Goal: Task Accomplishment & Management: Use online tool/utility

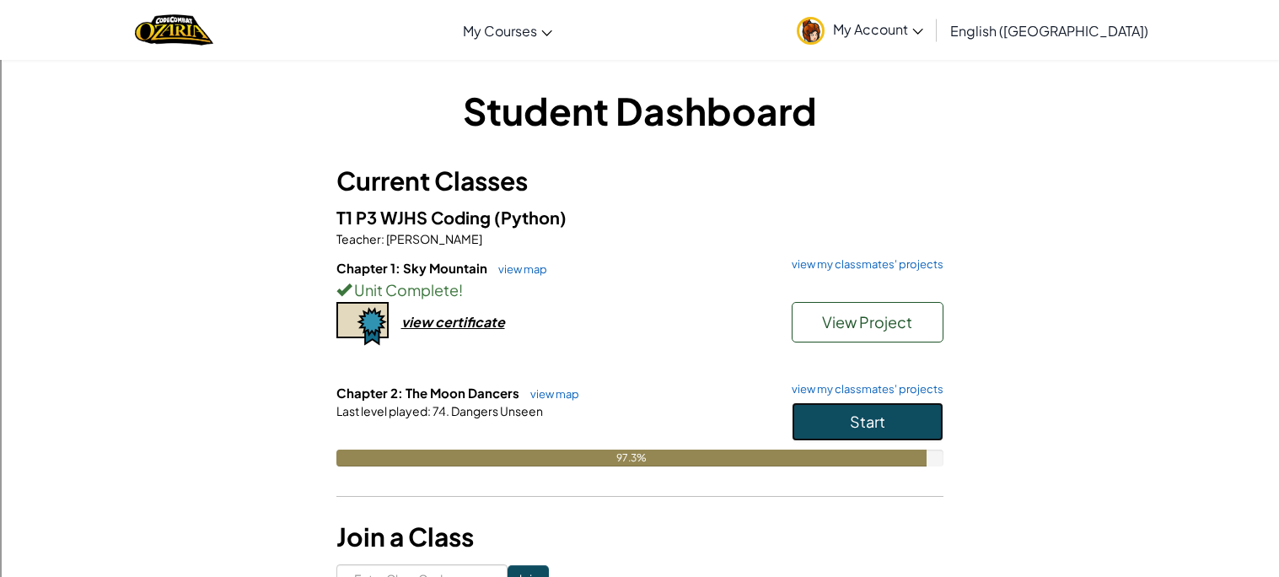
click at [929, 432] on button "Start" at bounding box center [868, 421] width 152 height 39
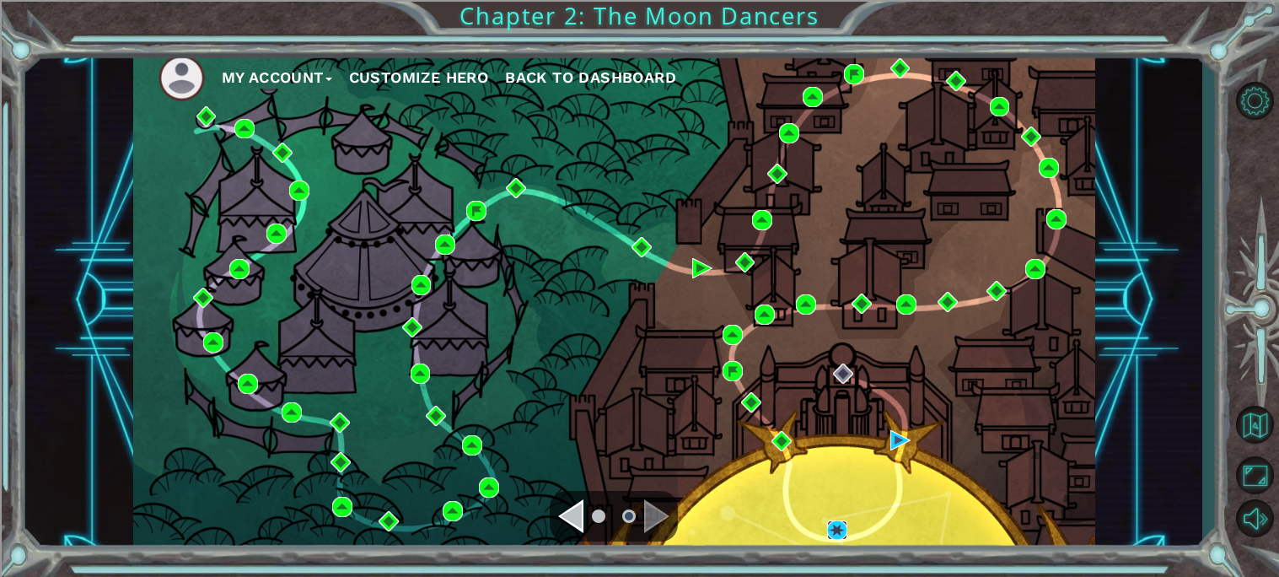
click at [829, 539] on img at bounding box center [837, 530] width 20 height 20
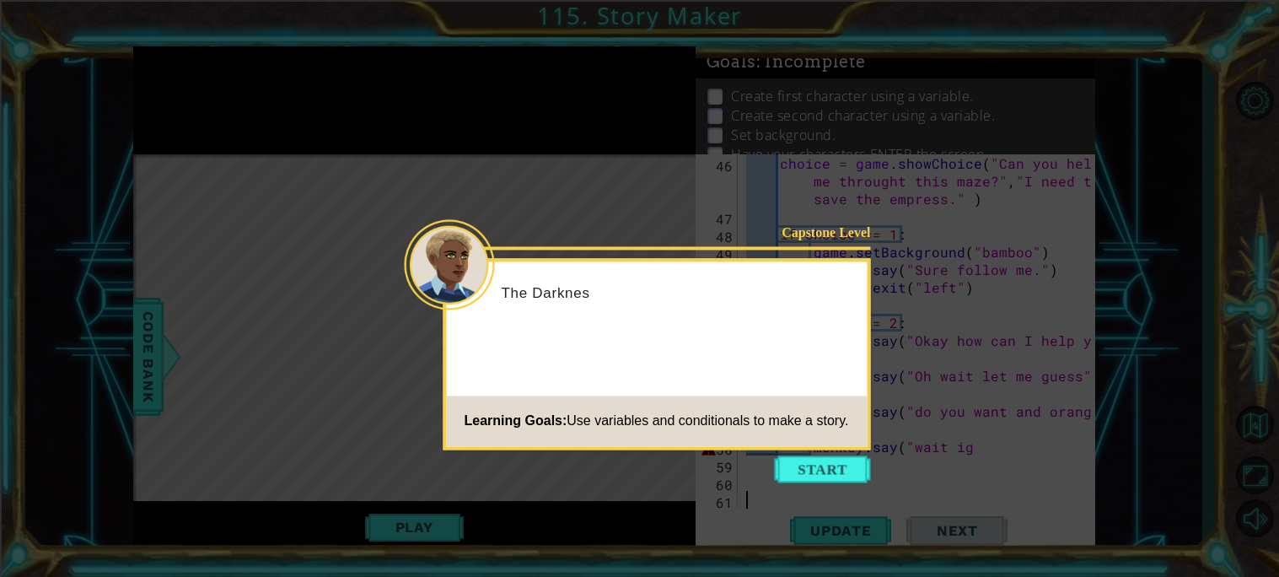
scroll to position [955, 0]
click at [802, 456] on button "Start" at bounding box center [823, 468] width 96 height 27
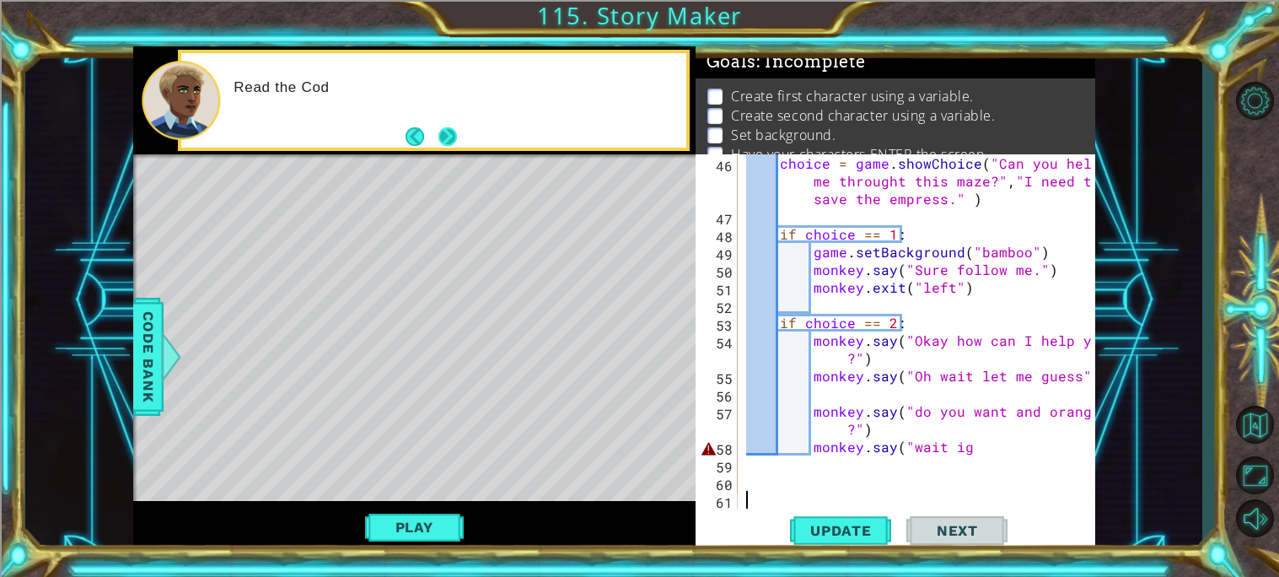
click at [443, 132] on button "Next" at bounding box center [447, 136] width 19 height 19
click at [997, 441] on div "choice = game . showChoice ( "Can you help me throught this maze?" , "I need to…" at bounding box center [921, 366] width 357 height 425
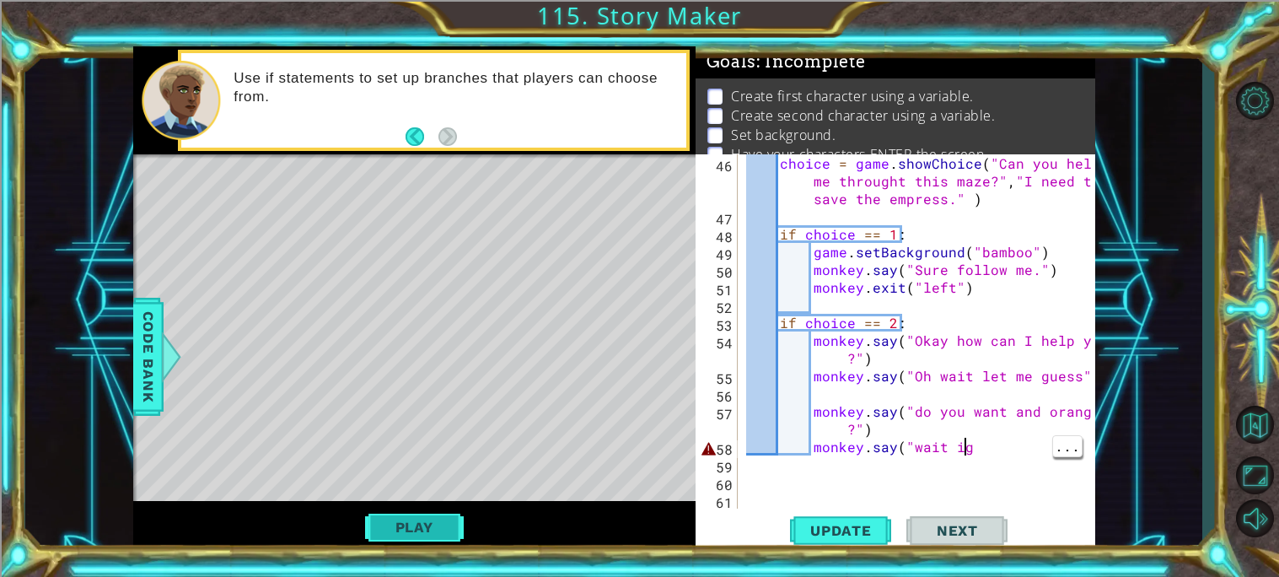
click at [418, 523] on button "Play" at bounding box center [414, 527] width 99 height 32
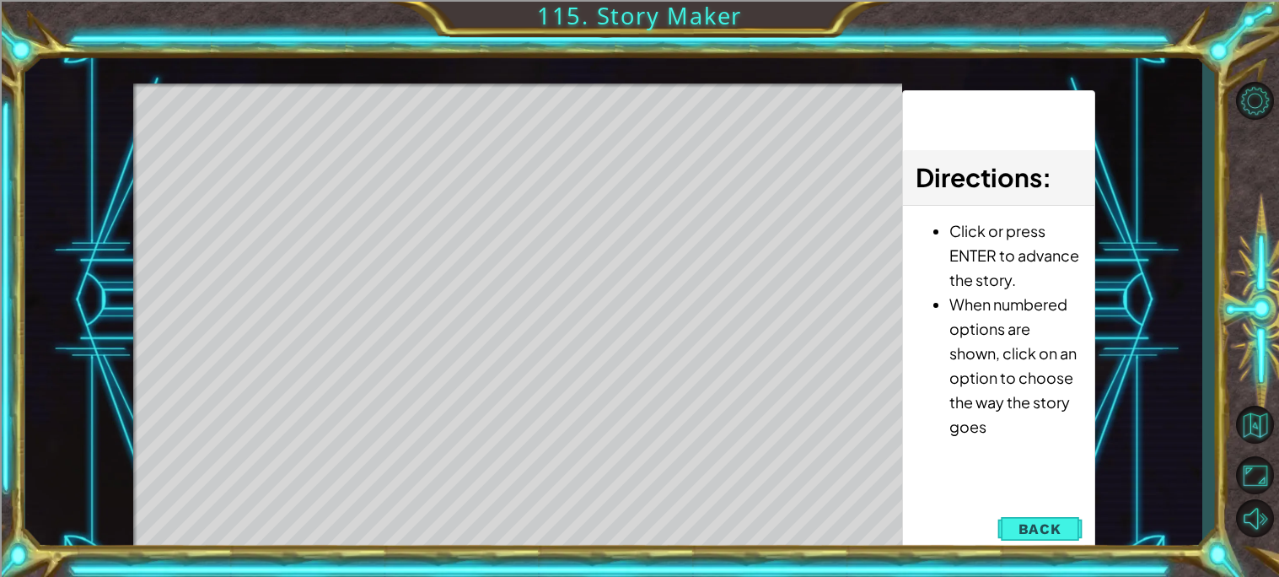
click at [0, 0] on button "Next" at bounding box center [0, 0] width 0 height 0
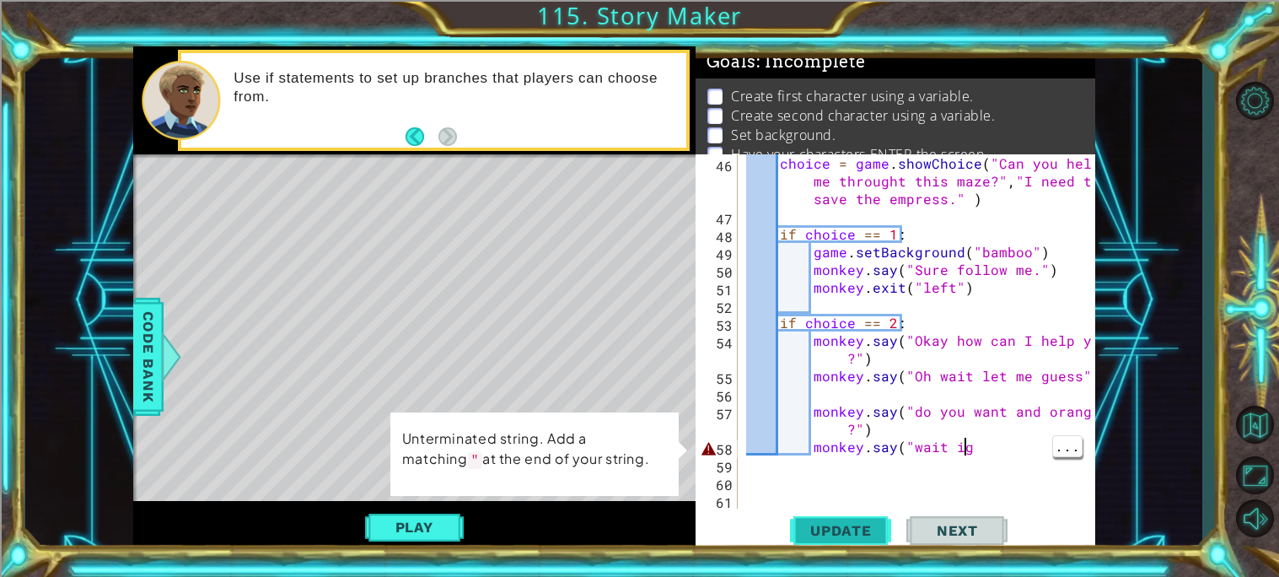
click at [836, 515] on button "Update" at bounding box center [840, 530] width 101 height 40
click at [448, 520] on button "Play" at bounding box center [414, 527] width 99 height 32
click at [990, 445] on div "choice = game . showChoice ( "Can you help me throught this maze?" , "I need to…" at bounding box center [921, 366] width 357 height 425
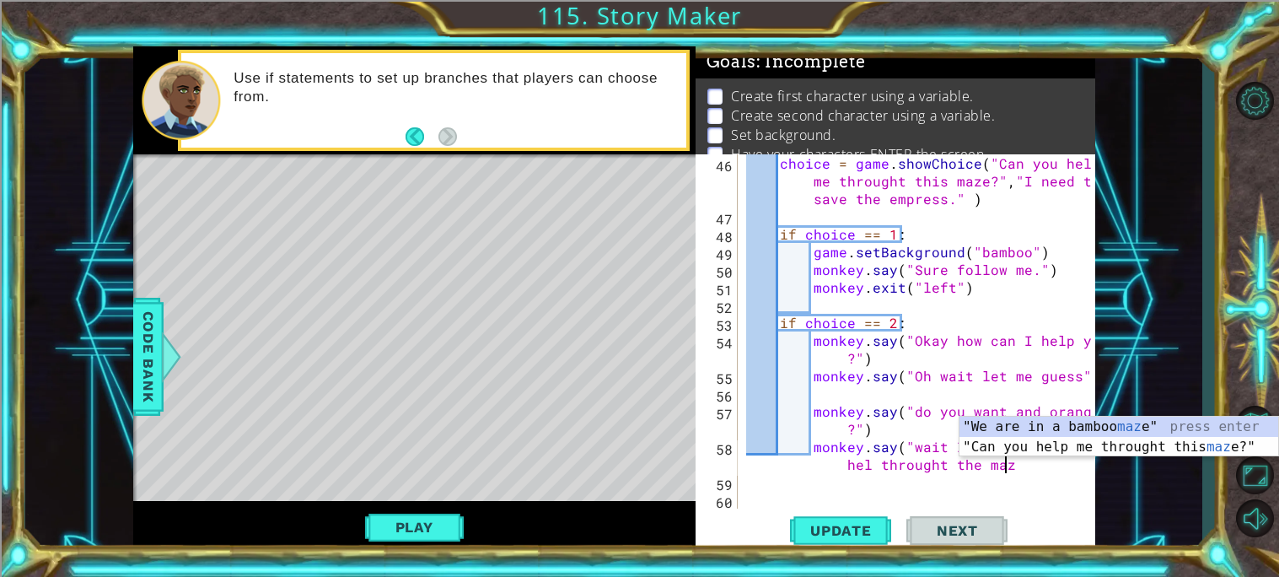
scroll to position [0, 30]
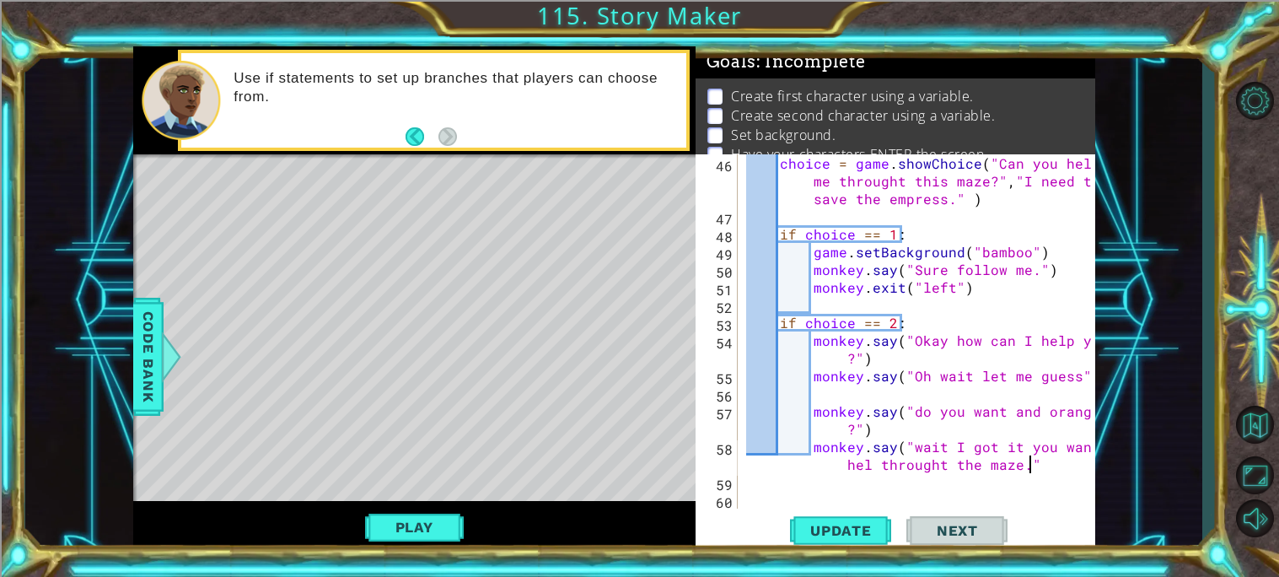
type textarea "monkey.say("wait I got it you want hel throught the maze.")"
click at [865, 461] on div "choice = game . showChoice ( "Can you help me throught this maze?" , "I need to…" at bounding box center [921, 366] width 357 height 425
type textarea "monkey.say("wait I got it you want help throught the maze.")"
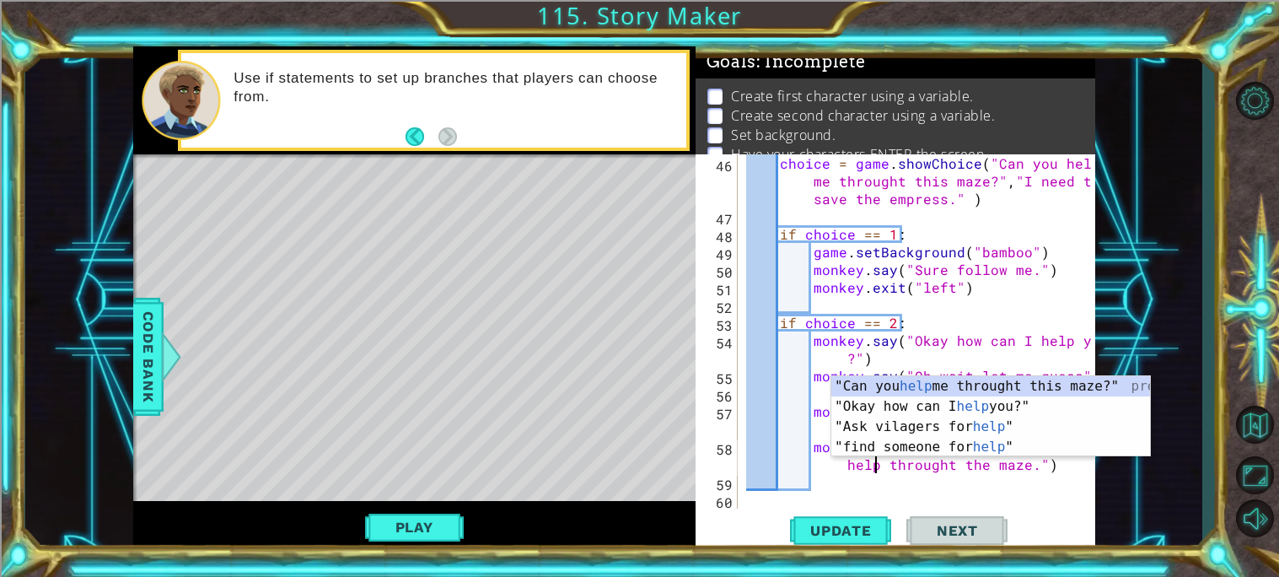
click at [977, 468] on div "choice = game . showChoice ( "Can you help me throught this maze?" , "I need to…" at bounding box center [921, 366] width 357 height 425
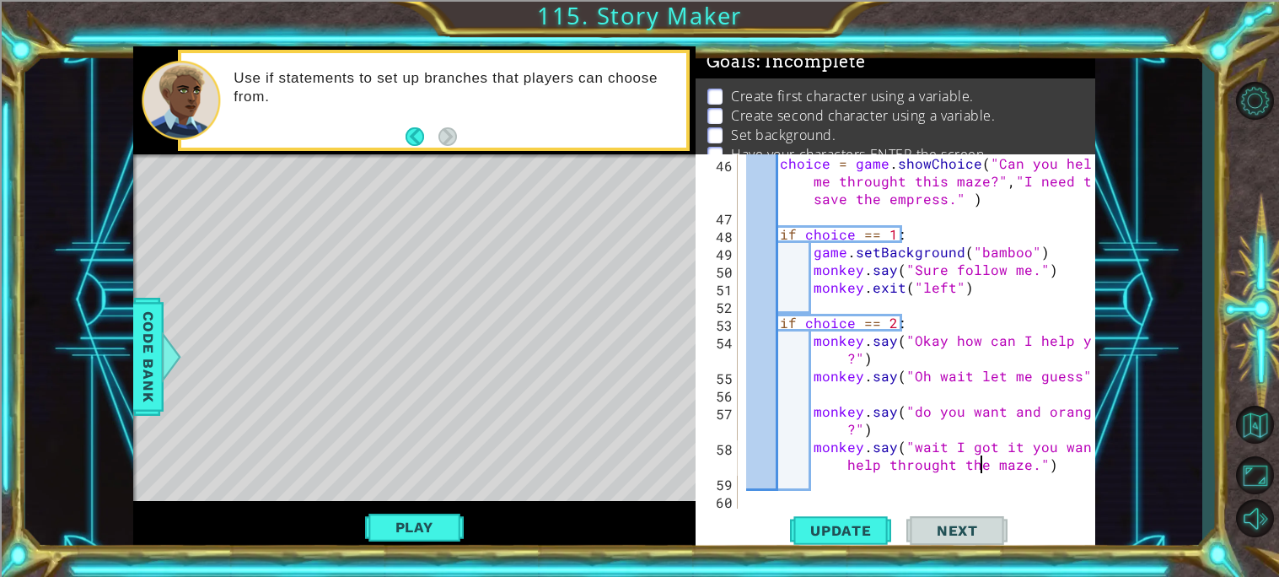
click at [1006, 462] on div "choice = game . showChoice ( "Can you help me throught this maze?" , "I need to…" at bounding box center [921, 366] width 357 height 425
click at [837, 481] on div "choice = game . showChoice ( "Can you help me throught this maze?" , "I need to…" at bounding box center [921, 366] width 357 height 425
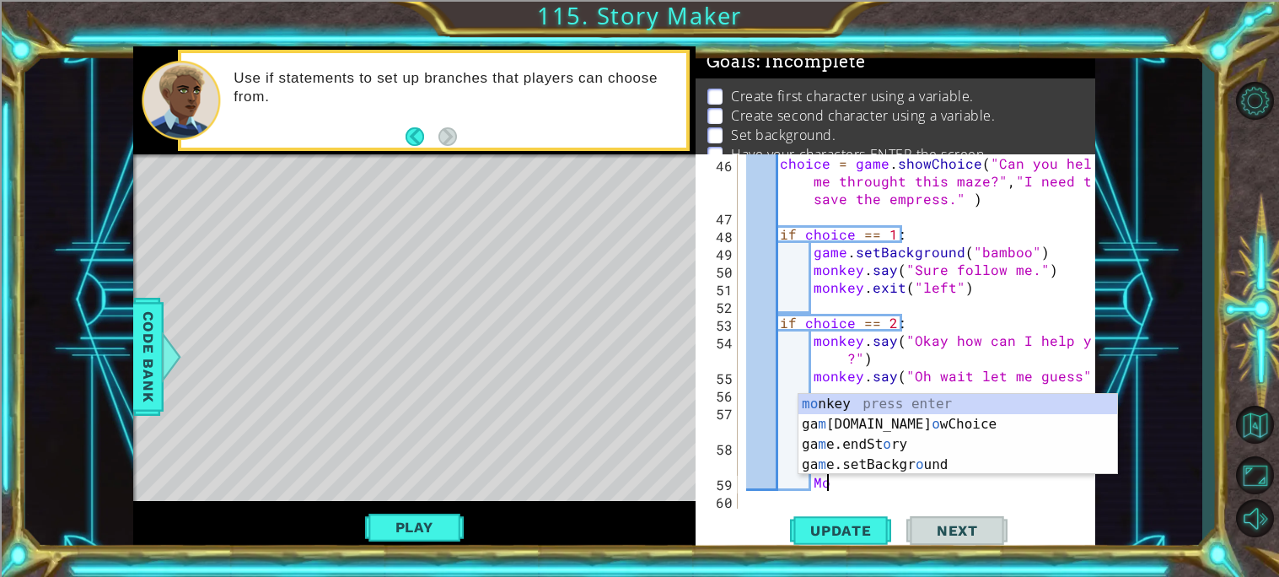
type textarea "M"
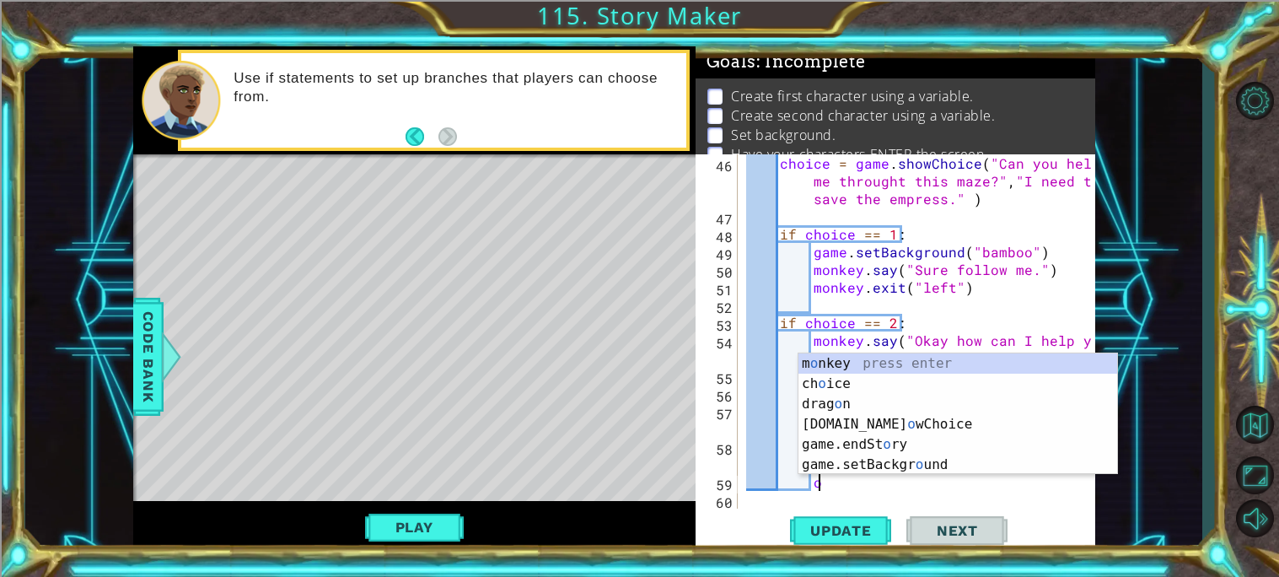
scroll to position [0, 3]
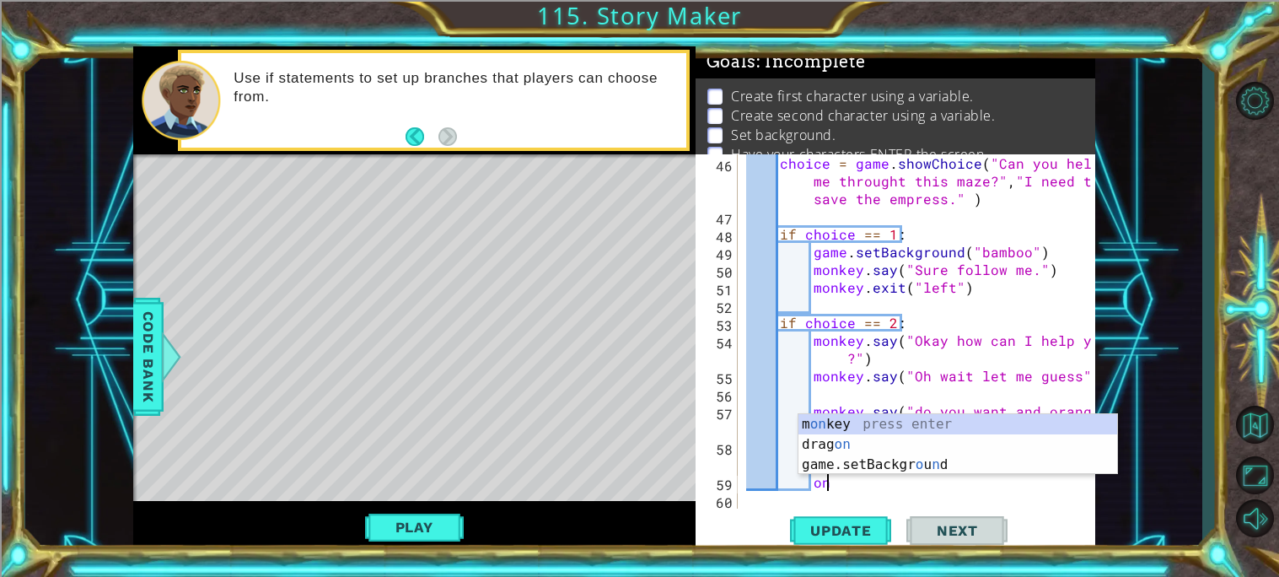
type textarea "o"
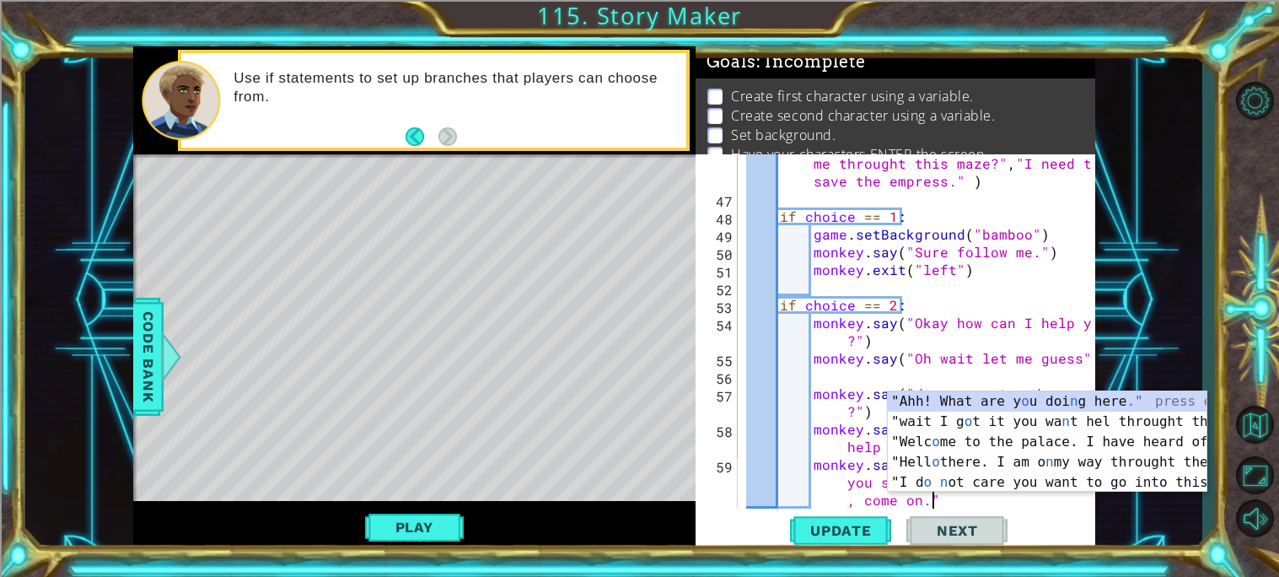
scroll to position [0, 40]
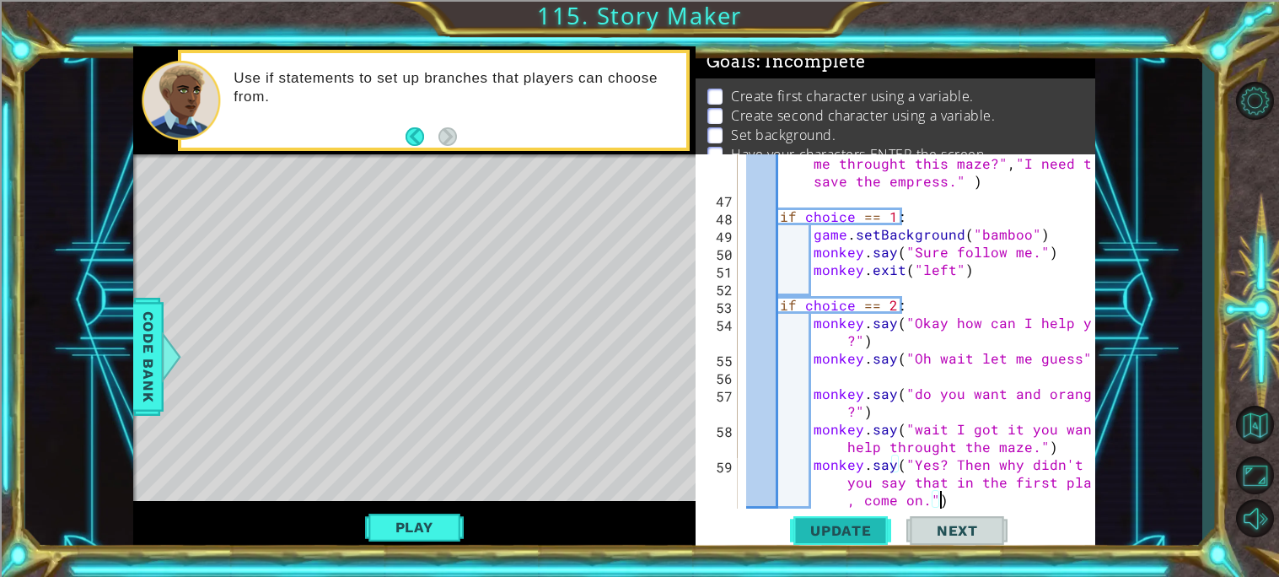
click at [802, 529] on span "Update" at bounding box center [840, 530] width 95 height 17
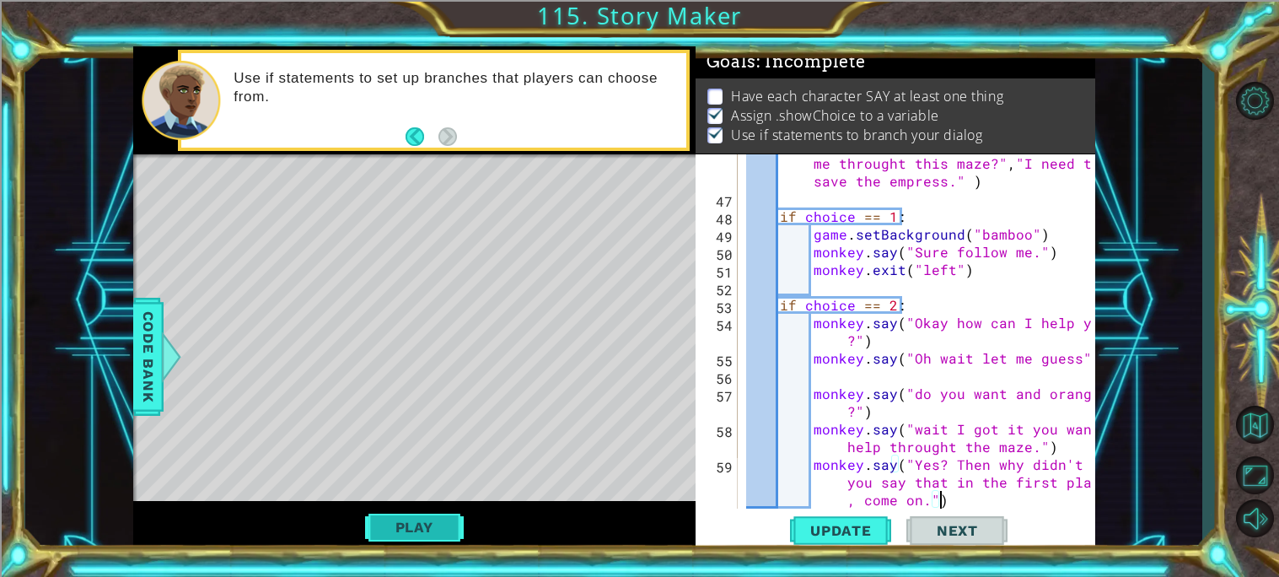
click at [423, 512] on button "Play" at bounding box center [414, 527] width 99 height 32
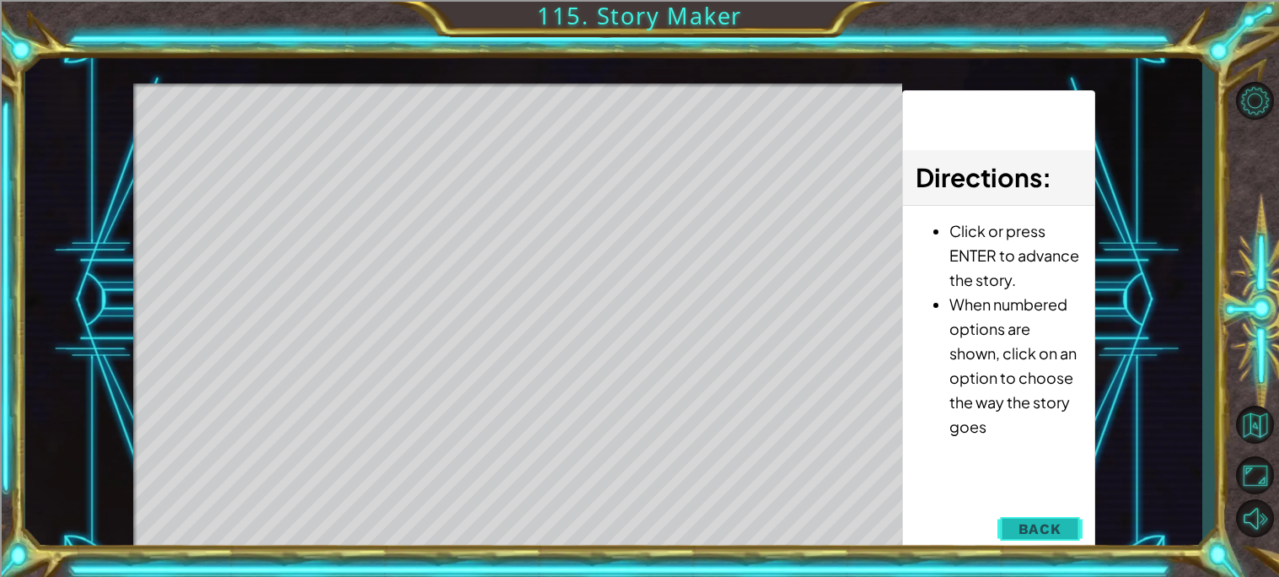
click at [1061, 535] on span "Back" at bounding box center [1039, 528] width 43 height 17
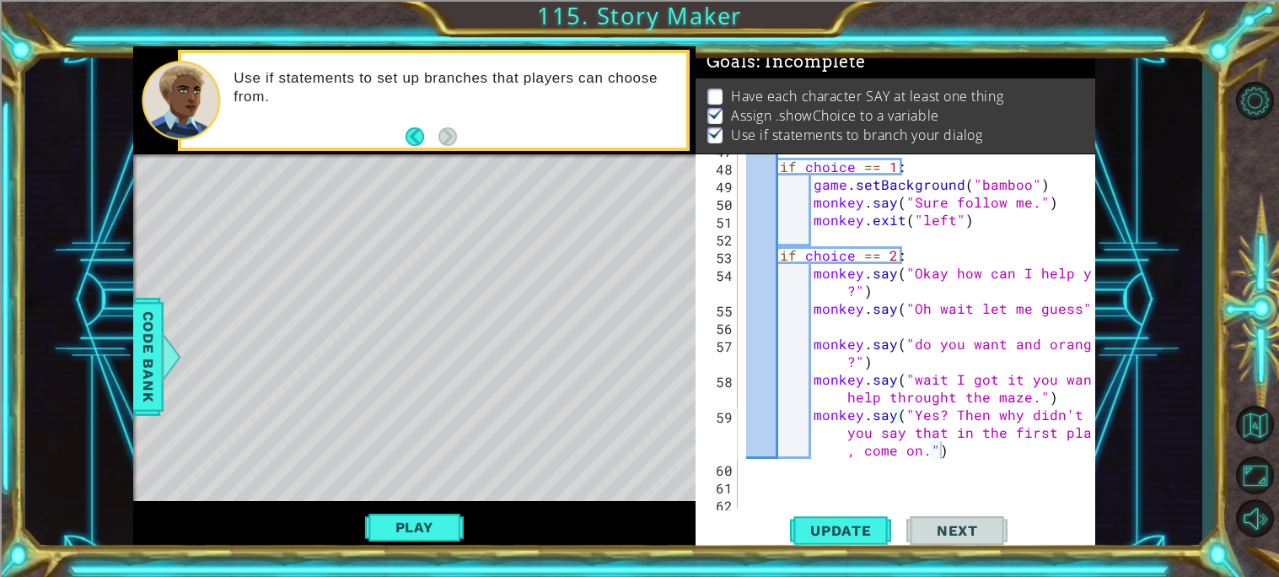
scroll to position [1023, 0]
type textarea "monkey.say("Okay how can I help you?")"
click at [908, 292] on div "if choice == 1 : game . setBackground ( "bamboo" ) monkey . say ( "Sure follow …" at bounding box center [921, 334] width 357 height 389
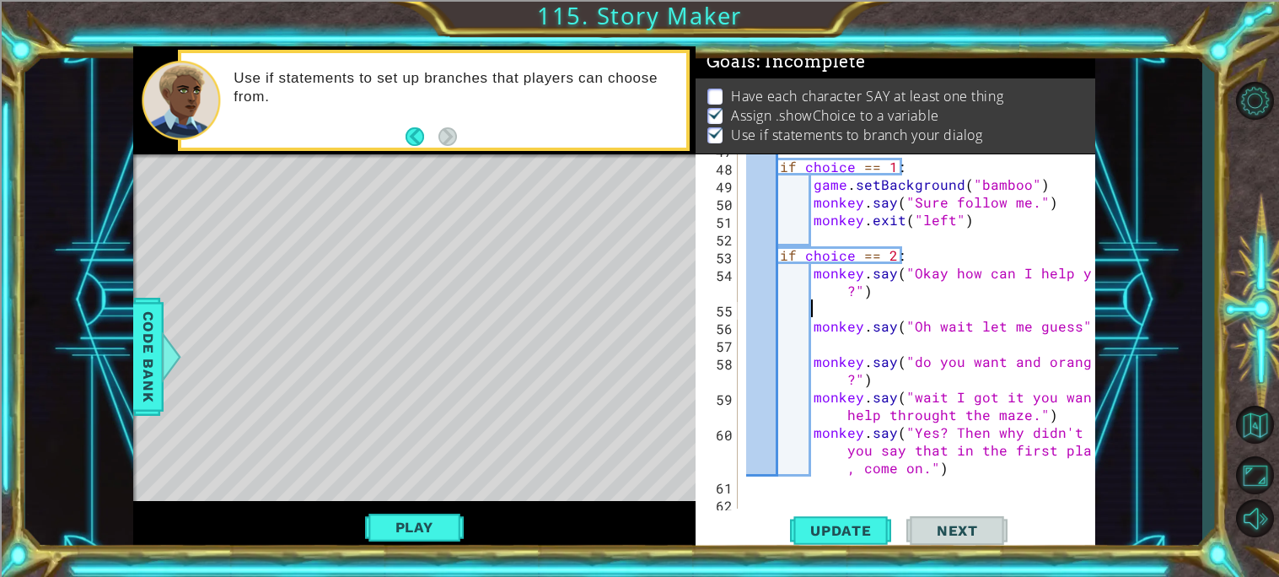
click at [1003, 346] on div "if choice == 1 : game . setBackground ( "bamboo" ) monkey . say ( "Sure follow …" at bounding box center [921, 334] width 357 height 389
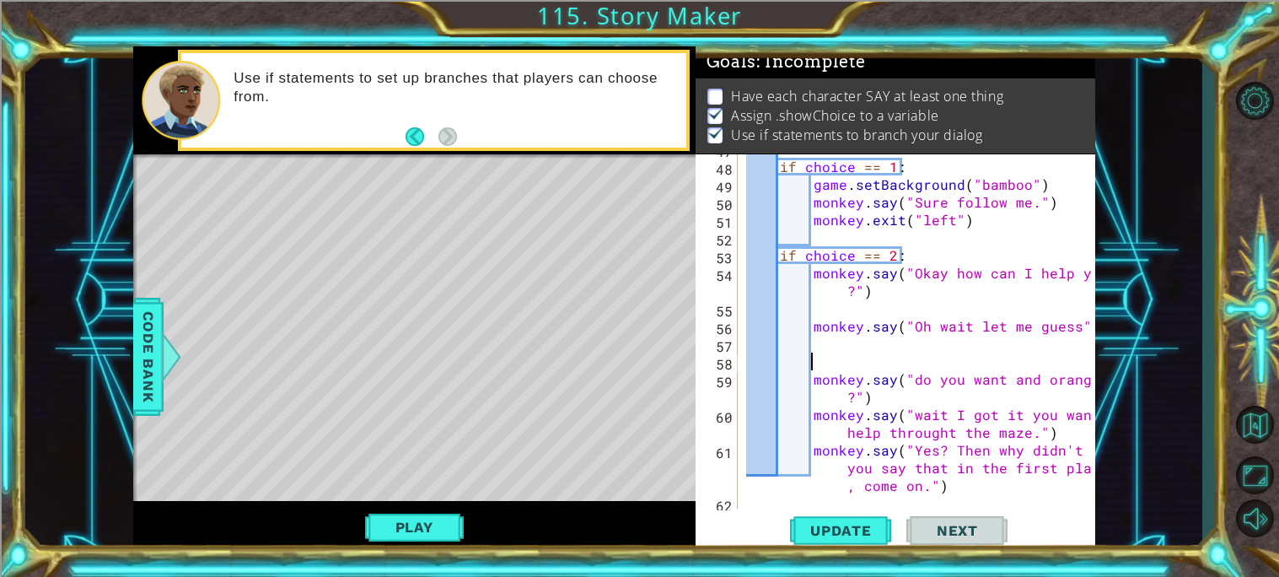
click at [981, 402] on div "if choice == 1 : game . setBackground ( "bamboo" ) monkey . say ( "Sure follow …" at bounding box center [921, 334] width 357 height 389
type textarea "monkey.say("do you want and orange?")"
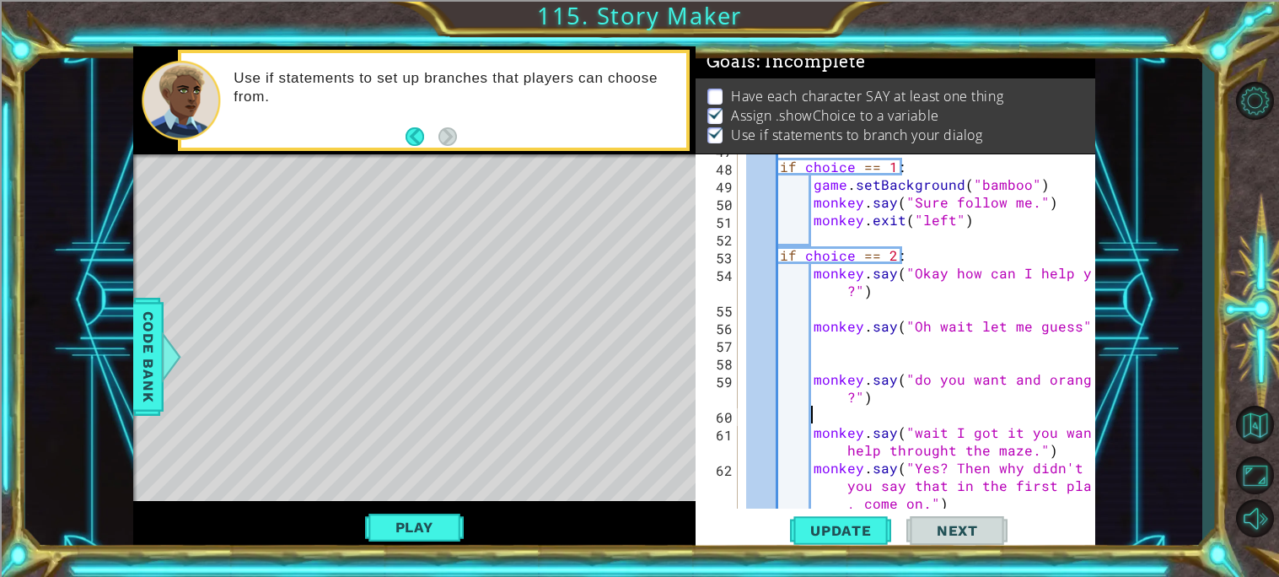
click at [1055, 452] on div "if choice == 1 : game . setBackground ( "bamboo" ) monkey . say ( "Sure follow …" at bounding box center [921, 352] width 357 height 425
type textarea "monkey.say("wait I got it you want help throught the maze.")"
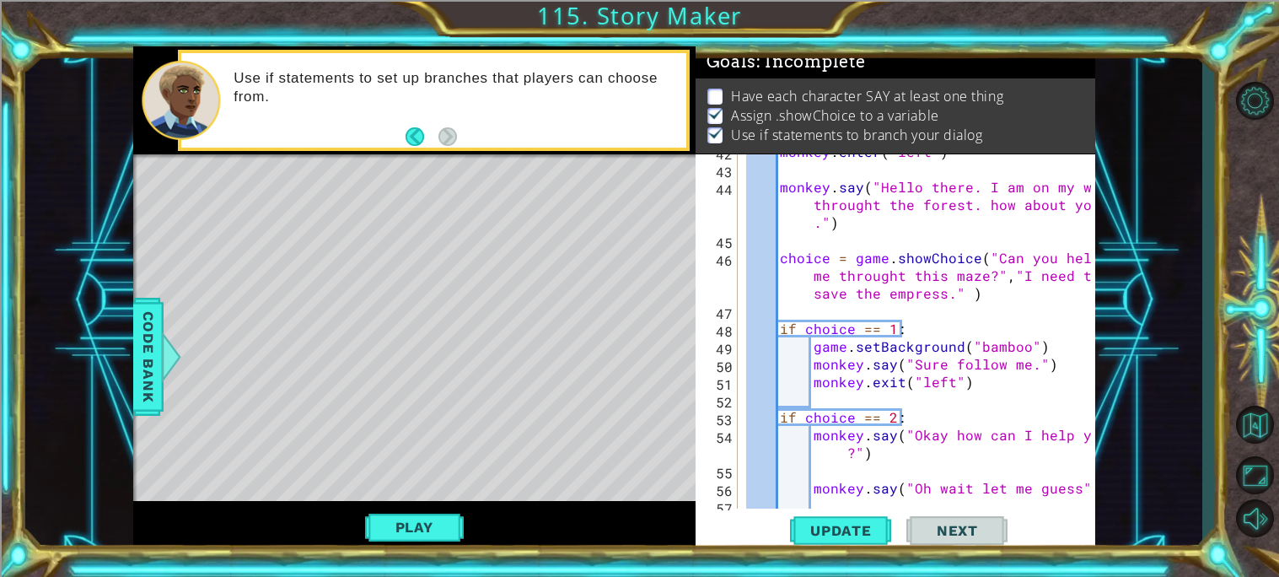
scroll to position [830, 0]
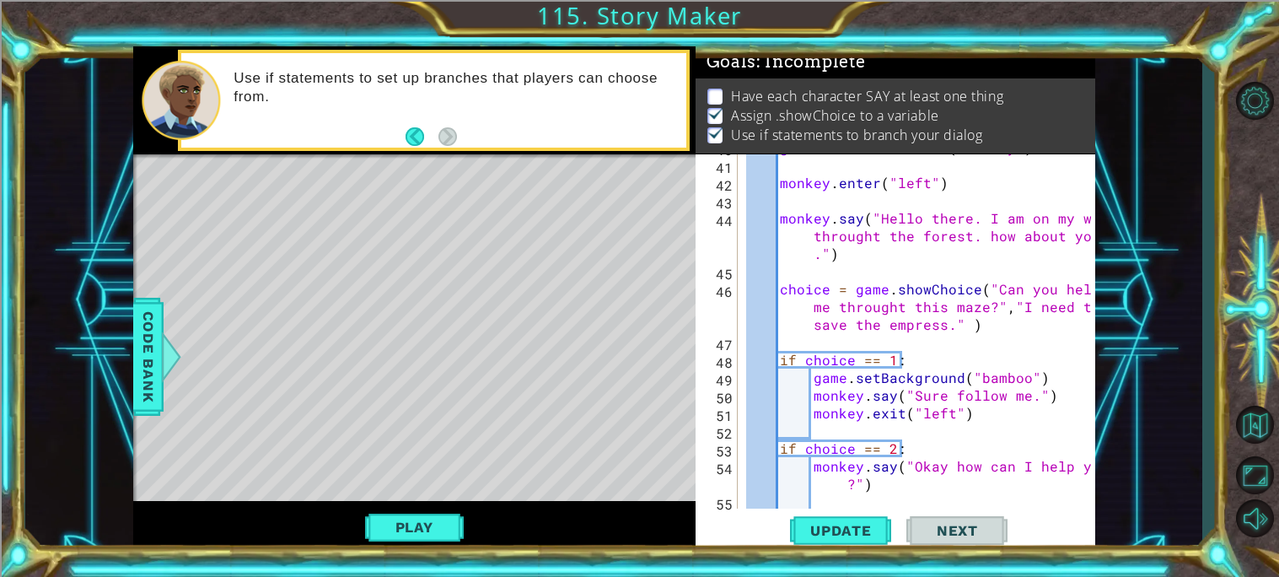
click at [1055, 378] on div "game . createCharacter ( "monkey" ) monkey . enter ( "left" ) monkey . say ( "H…" at bounding box center [921, 332] width 357 height 389
type textarea "game.setBackground("bamboo")"
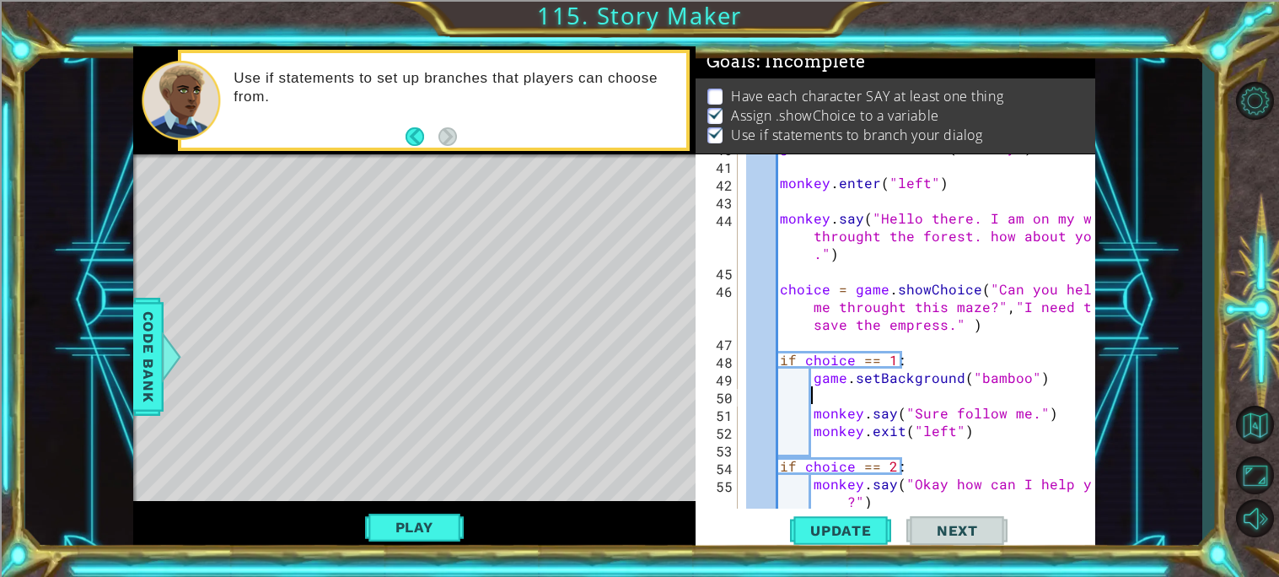
click at [1064, 415] on div "game . createCharacter ( "monkey" ) monkey . enter ( "left" ) monkey . say ( "H…" at bounding box center [921, 341] width 357 height 407
type textarea "monkey.say("Sure follow me.")"
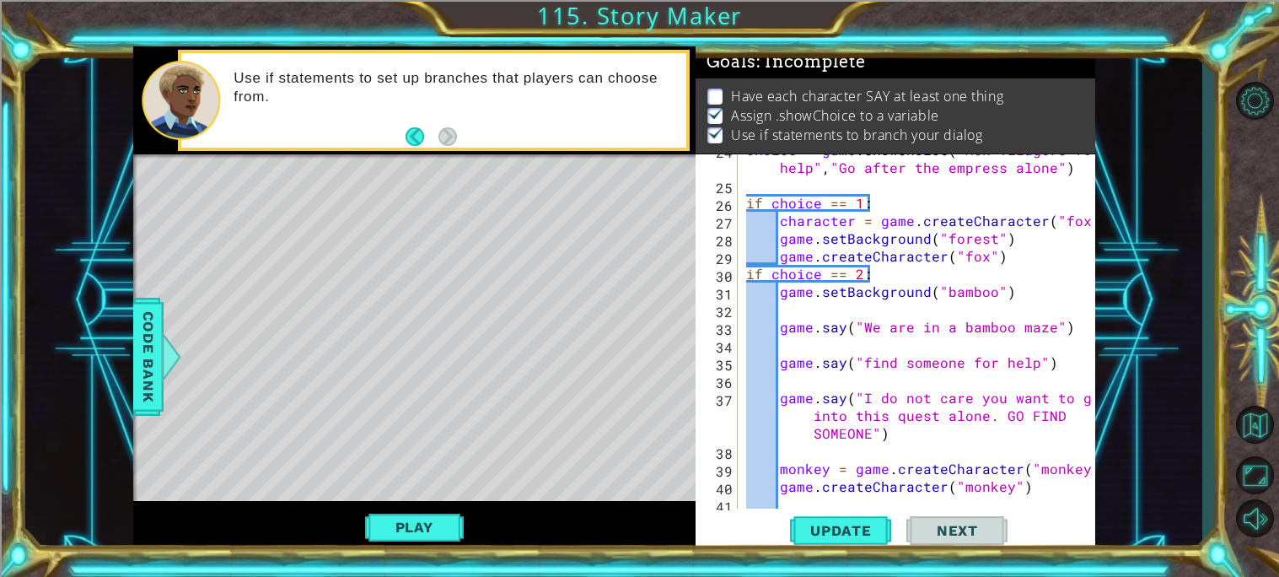
scroll to position [490, 0]
click at [819, 518] on button "Update" at bounding box center [840, 530] width 101 height 40
click at [437, 533] on button "Play" at bounding box center [414, 527] width 99 height 32
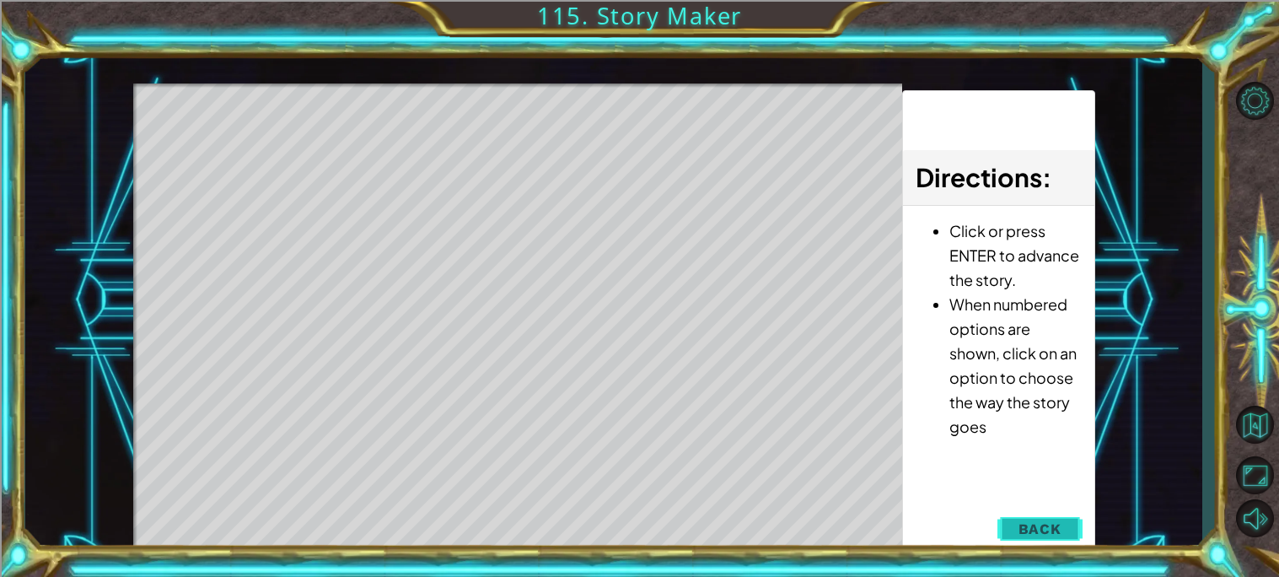
click at [1029, 532] on span "Back" at bounding box center [1039, 528] width 43 height 17
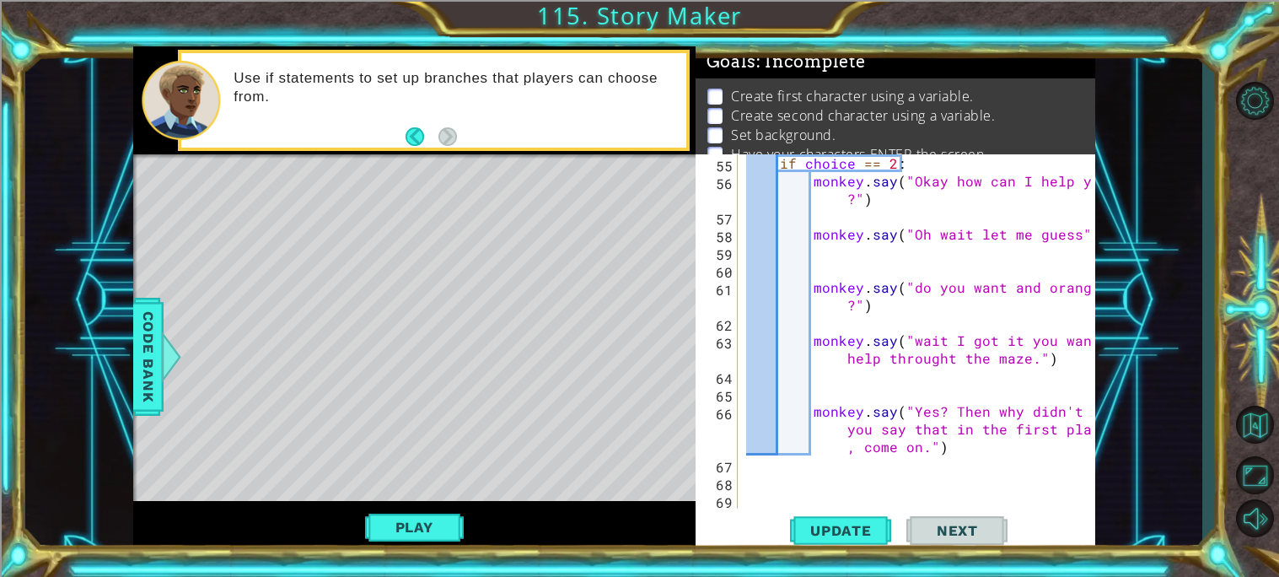
scroll to position [1150, 0]
type textarea "monkey.say("Yes? Then why didn't you say that in the first place, come on.")"
click at [991, 446] on div "if choice == 2 : monkey . say ( "Okay how can I help you ?" ) monkey . say ( "O…" at bounding box center [921, 348] width 357 height 389
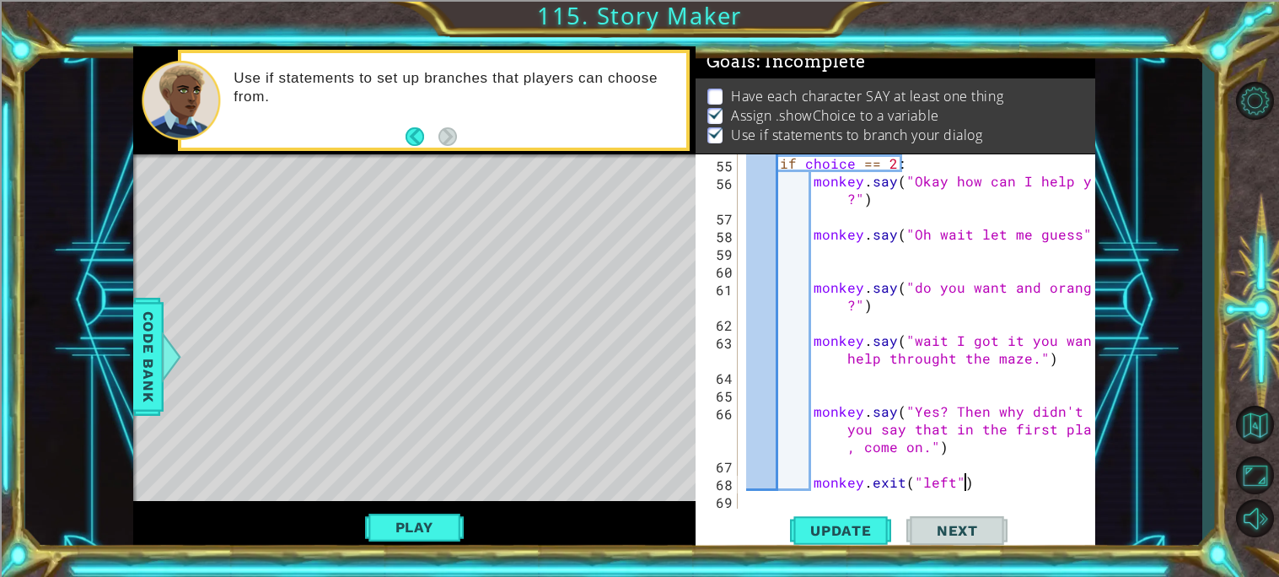
scroll to position [0, 12]
click at [933, 365] on div "if choice == 2 : monkey . say ( "Okay how can I help you ?" ) monkey . say ( "O…" at bounding box center [921, 348] width 357 height 389
click at [916, 341] on div "if choice == 2 : monkey . say ( "Okay how can I help you ?" ) monkey . say ( "O…" at bounding box center [921, 348] width 357 height 389
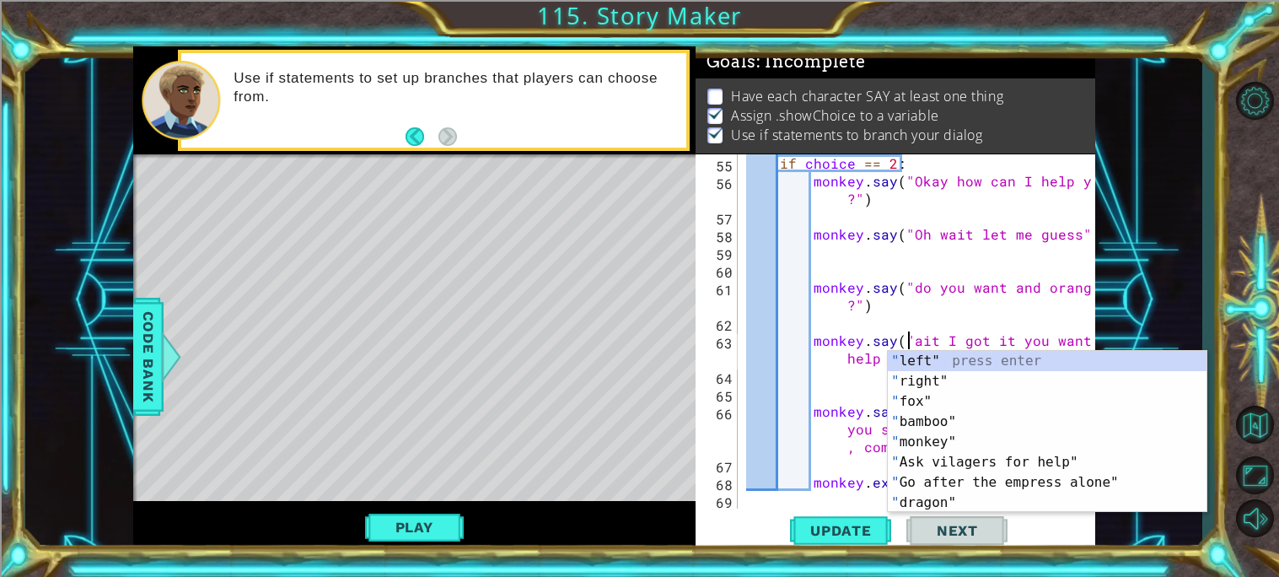
type textarea "monkey.say("Wait I got it you want help throught the maze.")"
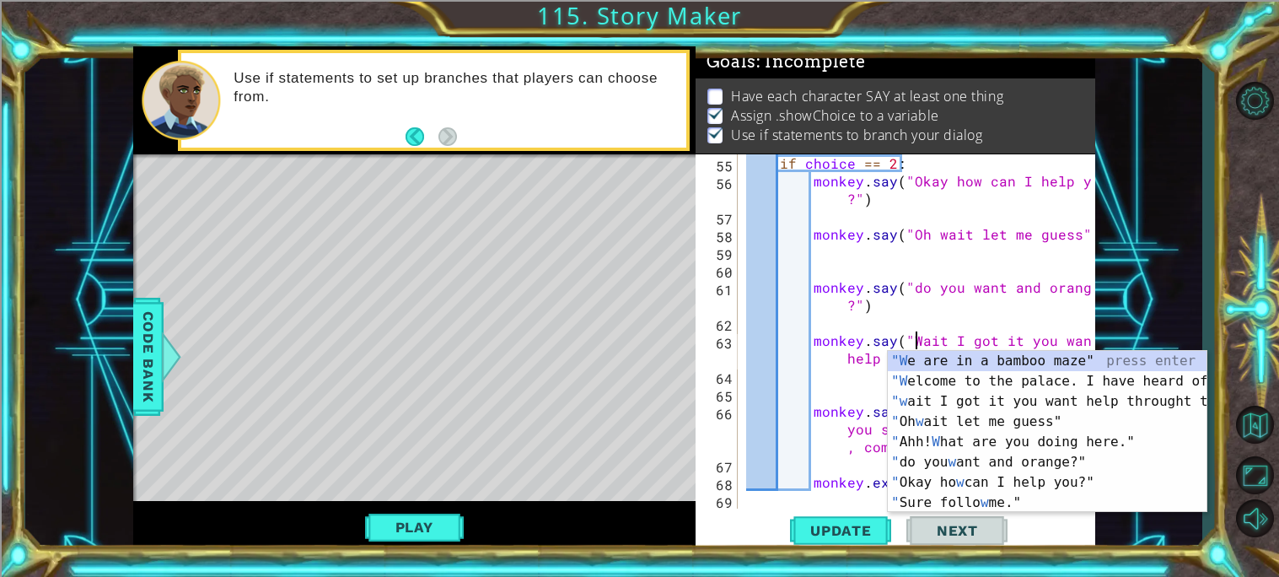
click at [1007, 327] on div "if choice == 2 : monkey . say ( "Okay how can I help you ?" ) monkey . say ( "O…" at bounding box center [921, 348] width 357 height 389
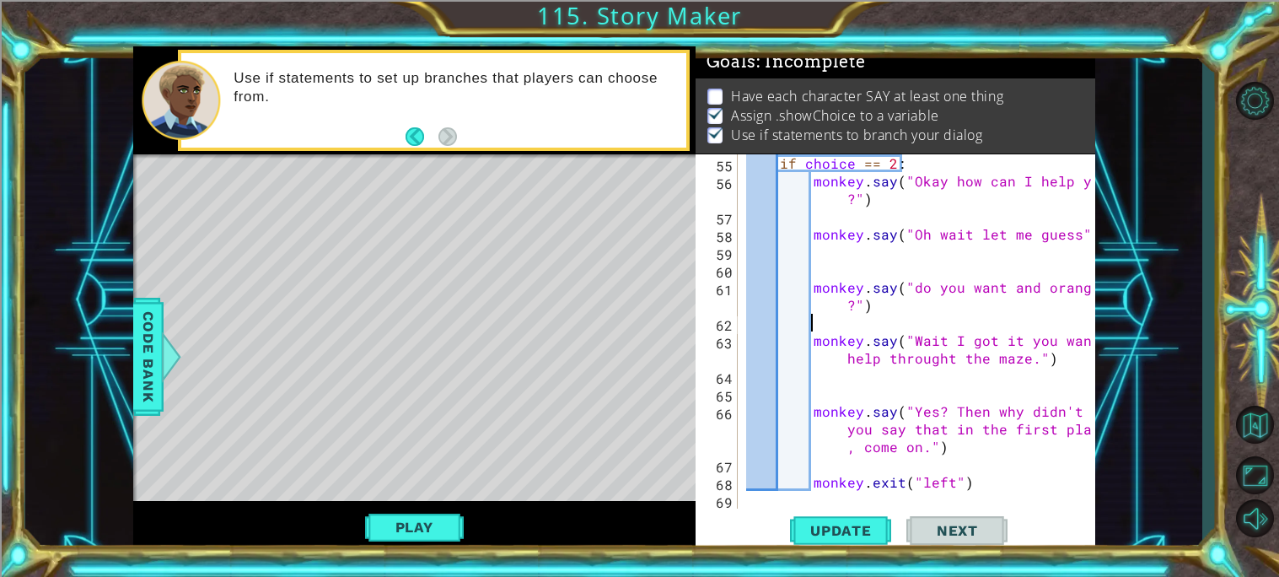
click at [1025, 303] on div "if choice == 2 : monkey . say ( "Okay how can I help you ?" ) monkey . say ( "O…" at bounding box center [921, 348] width 357 height 389
drag, startPoint x: 910, startPoint y: 287, endPoint x: 1085, endPoint y: 285, distance: 175.4
click at [1085, 285] on div "monkey.say("do you want and orange?") 55 56 57 58 59 60 61 62 63 64 65 66 67 68…" at bounding box center [893, 331] width 395 height 354
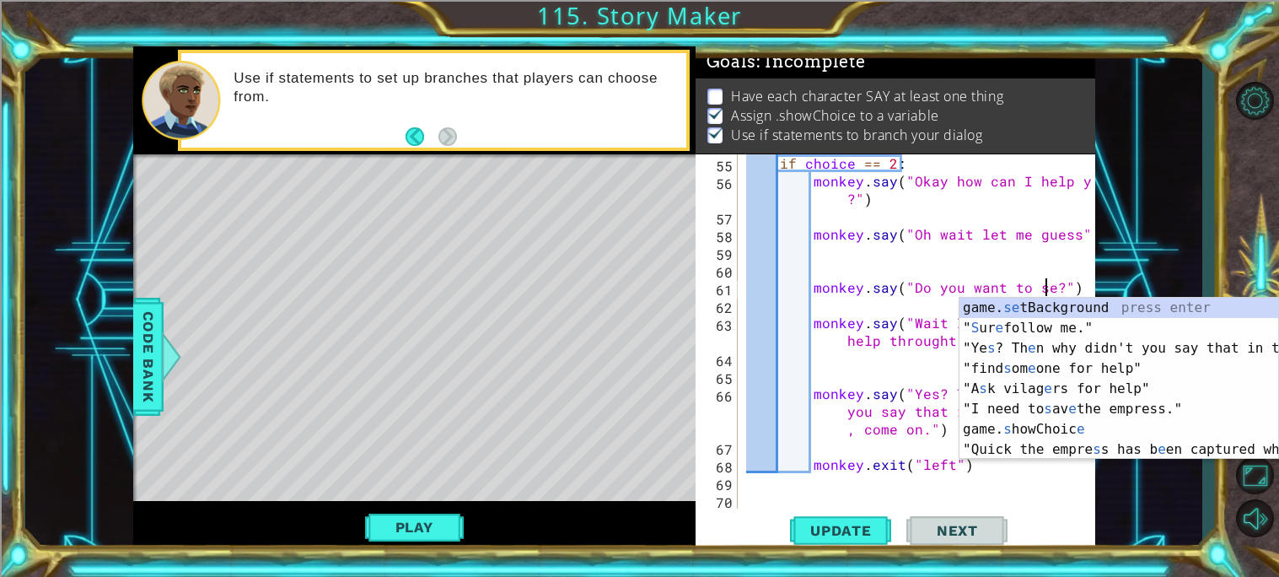
scroll to position [0, 19]
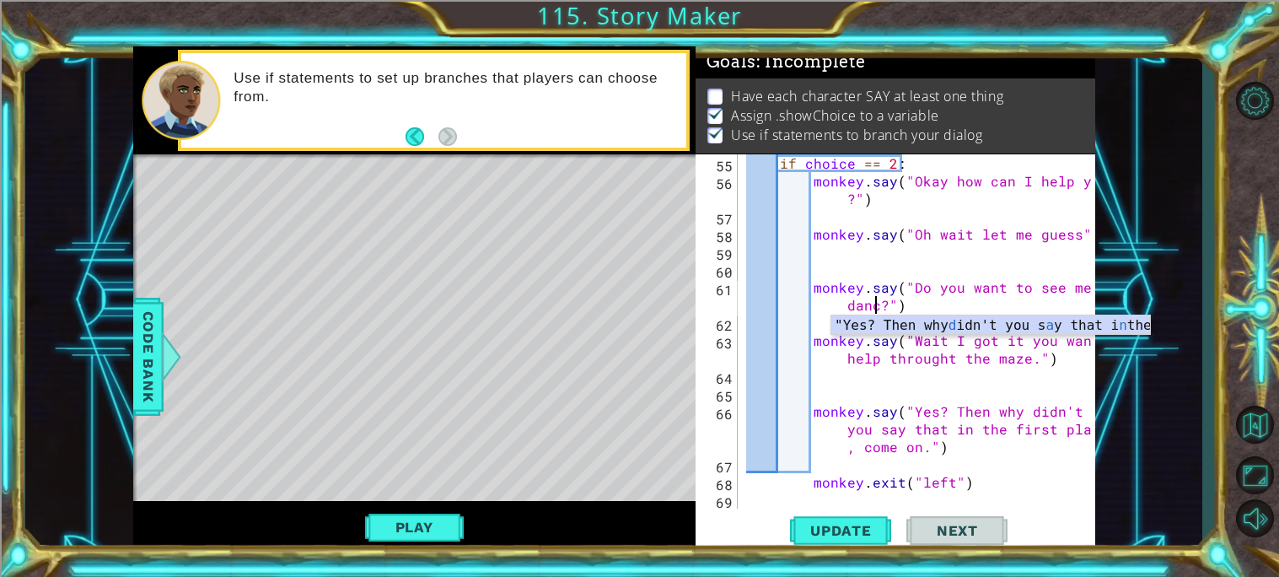
type textarea "monkey.say("Do you want to see me dance?")"
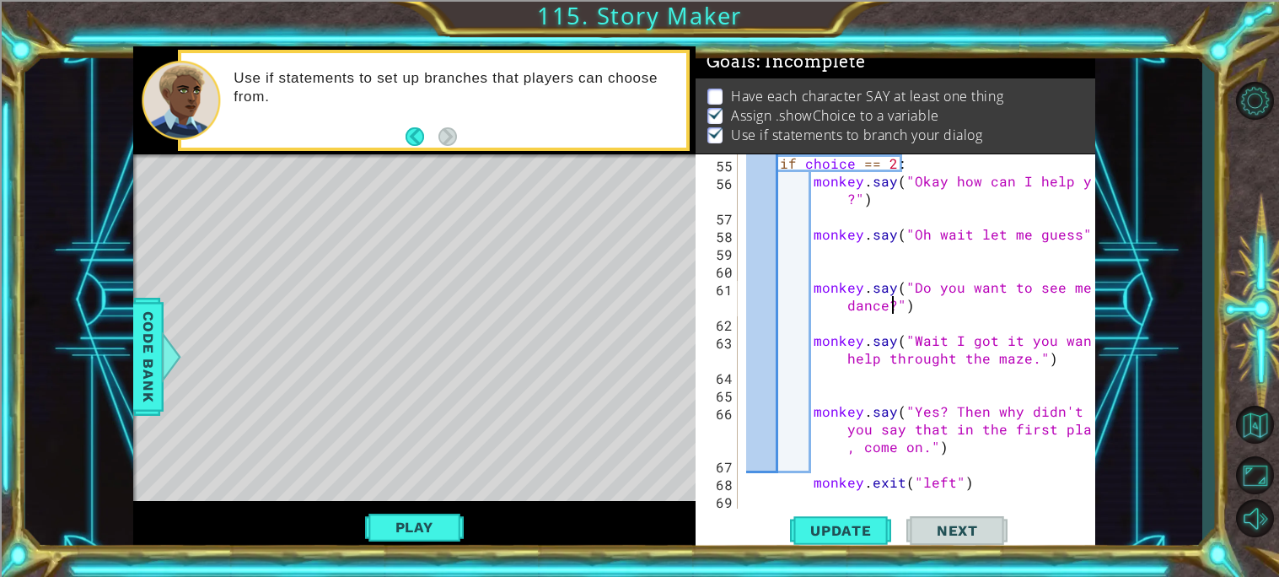
scroll to position [0, 3]
click at [1066, 238] on div "if choice == 2 : monkey . say ( "Okay how can I help you ?" ) monkey . say ( "O…" at bounding box center [921, 348] width 357 height 389
type textarea "monkey.say("Oh wait let me guess.")"
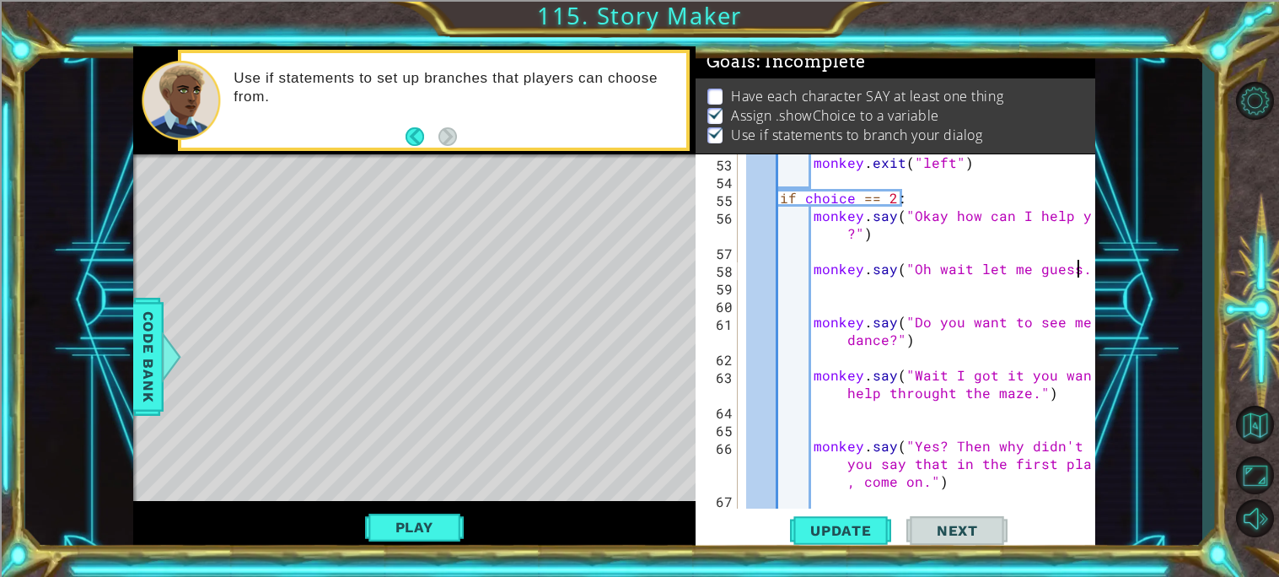
scroll to position [1186, 0]
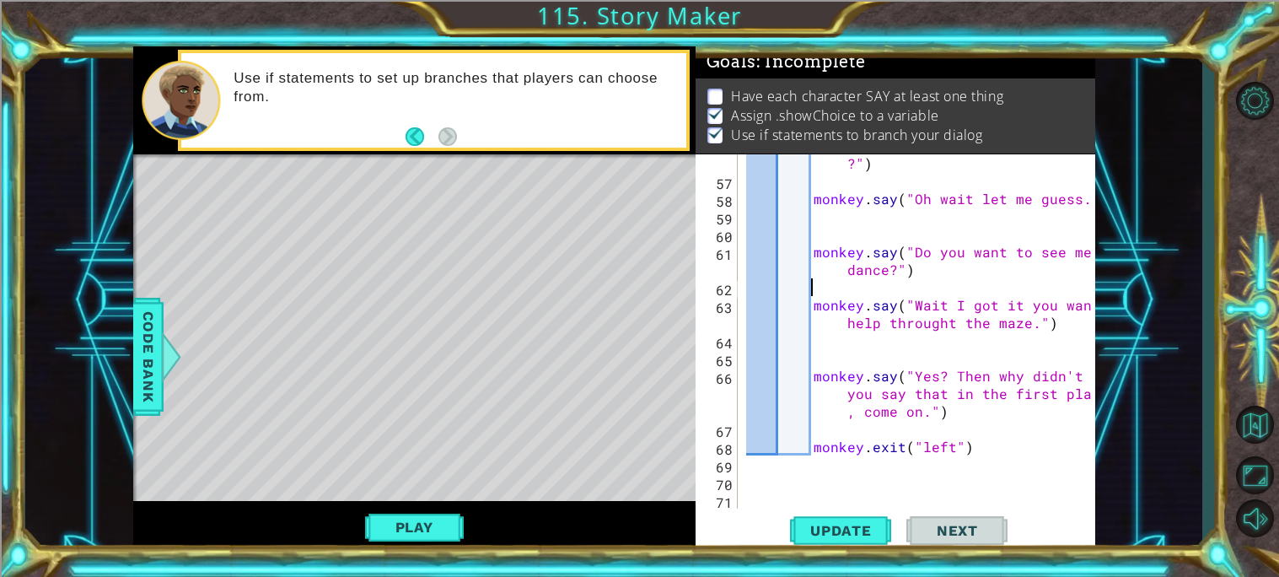
click at [927, 285] on div "monkey . say ( "Okay how can I help you ?" ) monkey . say ( "Oh wait let me gue…" at bounding box center [921, 340] width 357 height 407
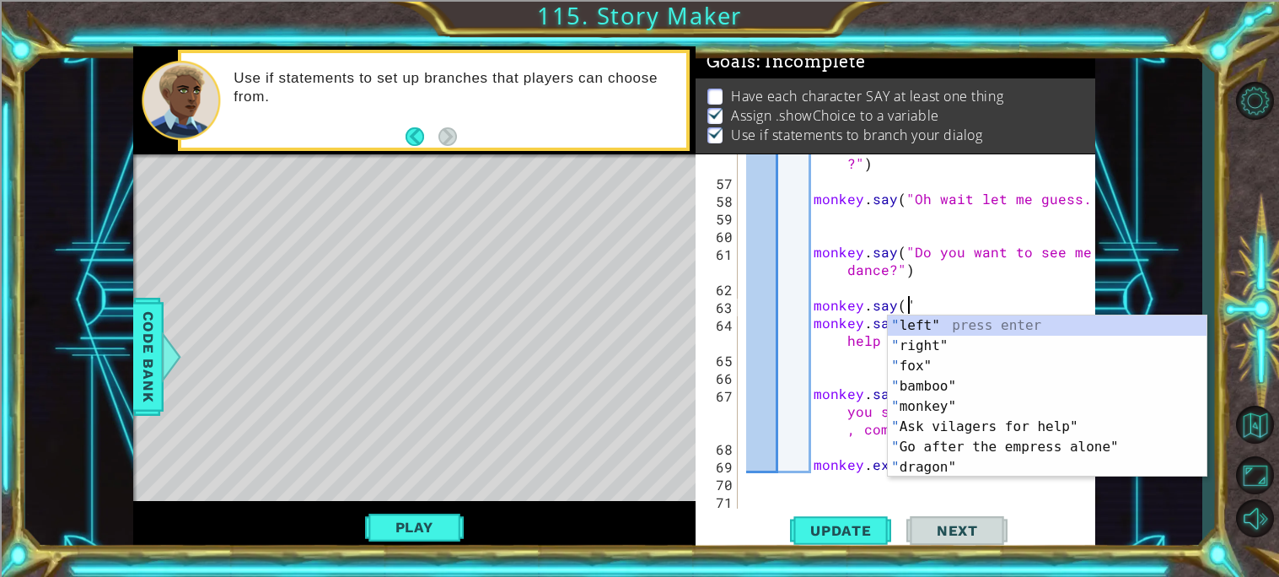
scroll to position [0, 9]
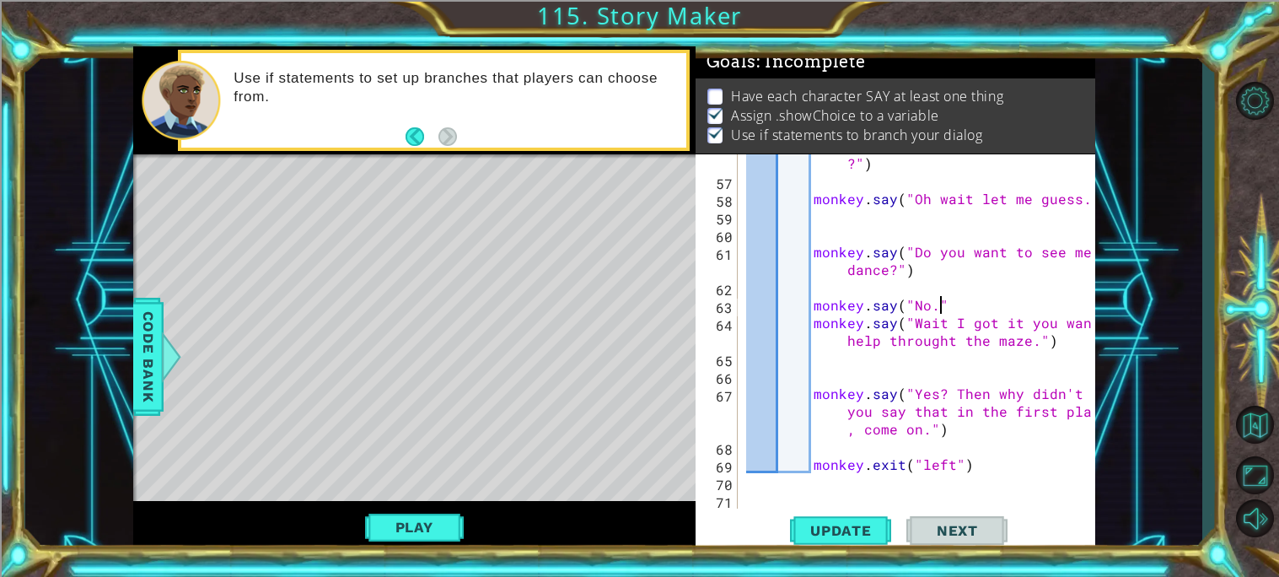
type textarea "monkey.say("No.")"
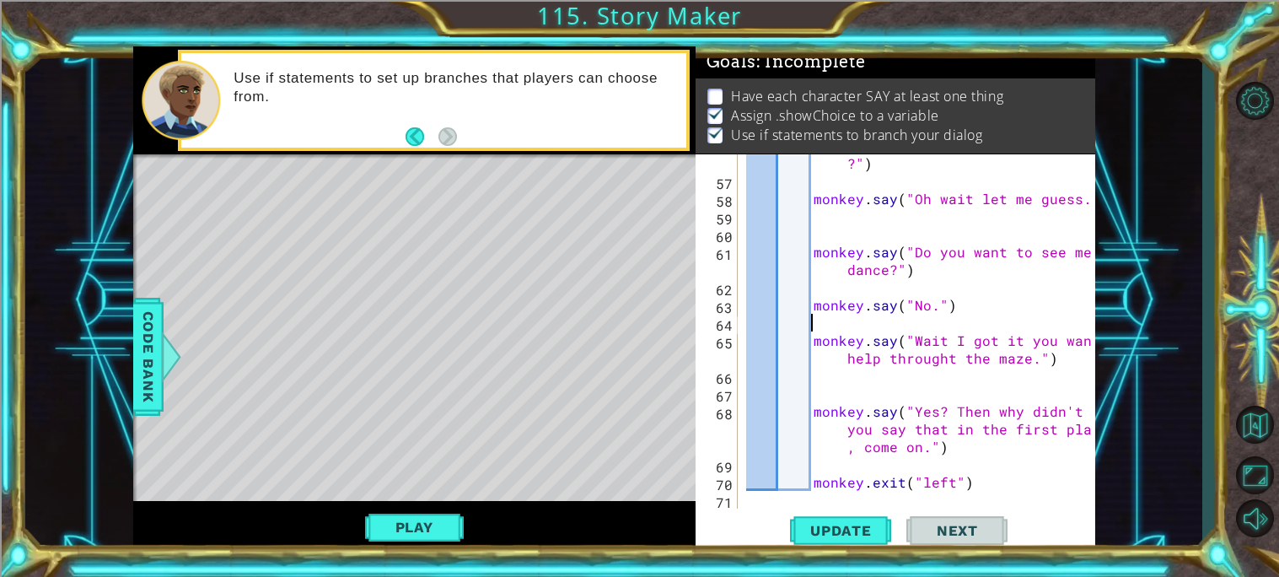
scroll to position [1195, 0]
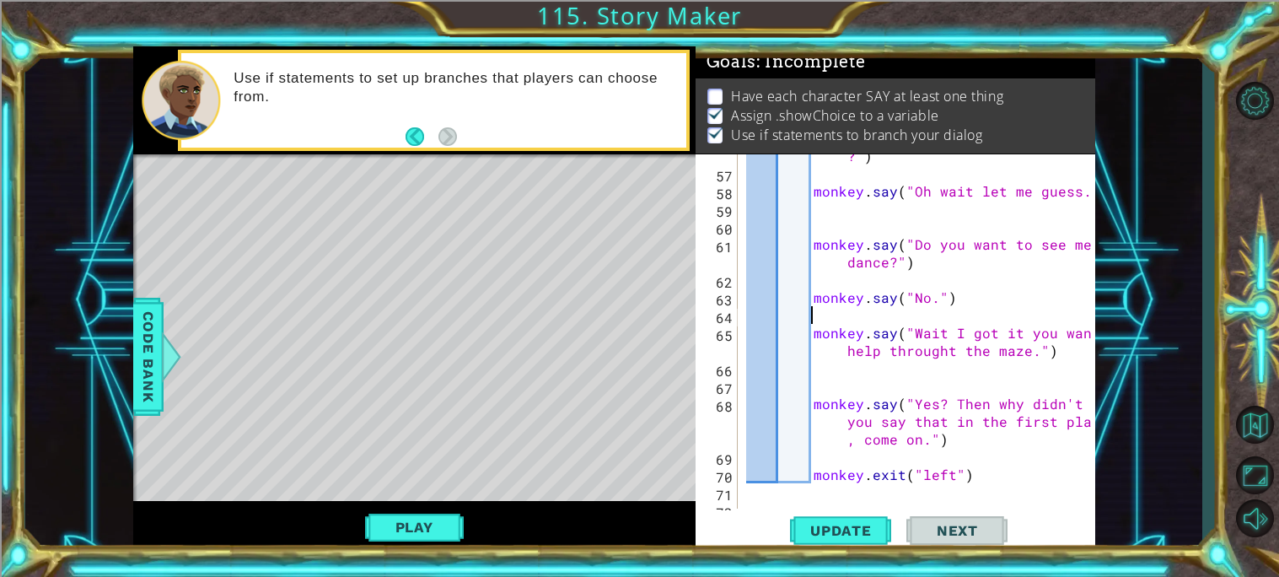
click at [1012, 334] on div "monkey . say ( "Okay how can I help you ?" ) monkey . say ( "Oh wait let me gue…" at bounding box center [921, 332] width 357 height 407
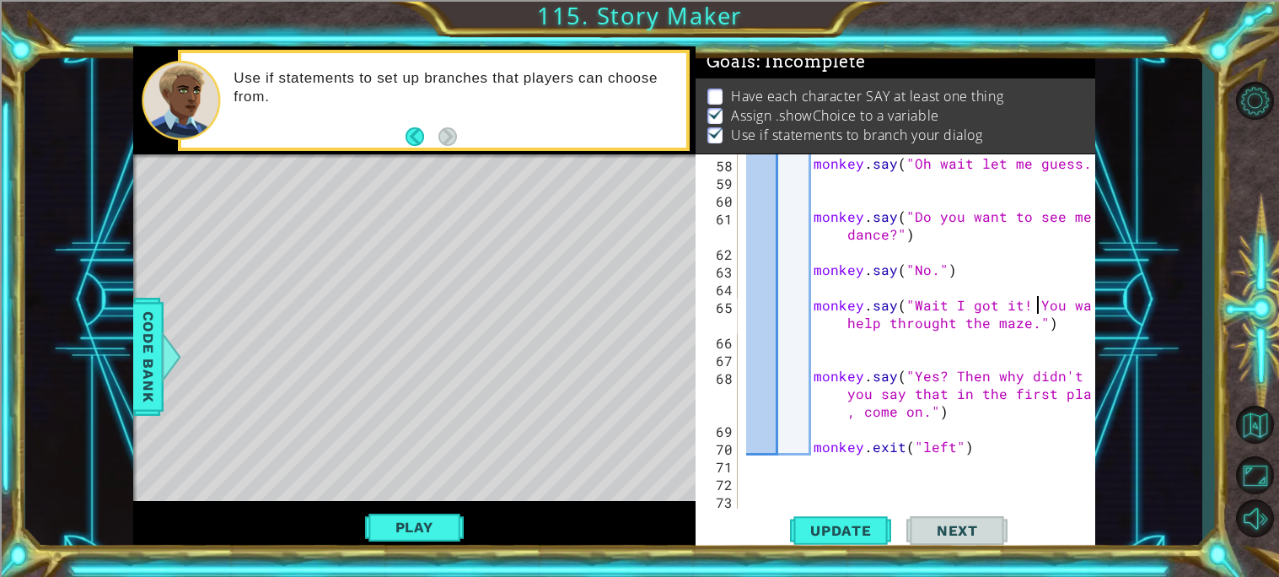
click at [980, 395] on div "monkey . say ( "Oh wait let me guess." ) monkey . say ( "Do you want to see me …" at bounding box center [921, 348] width 357 height 389
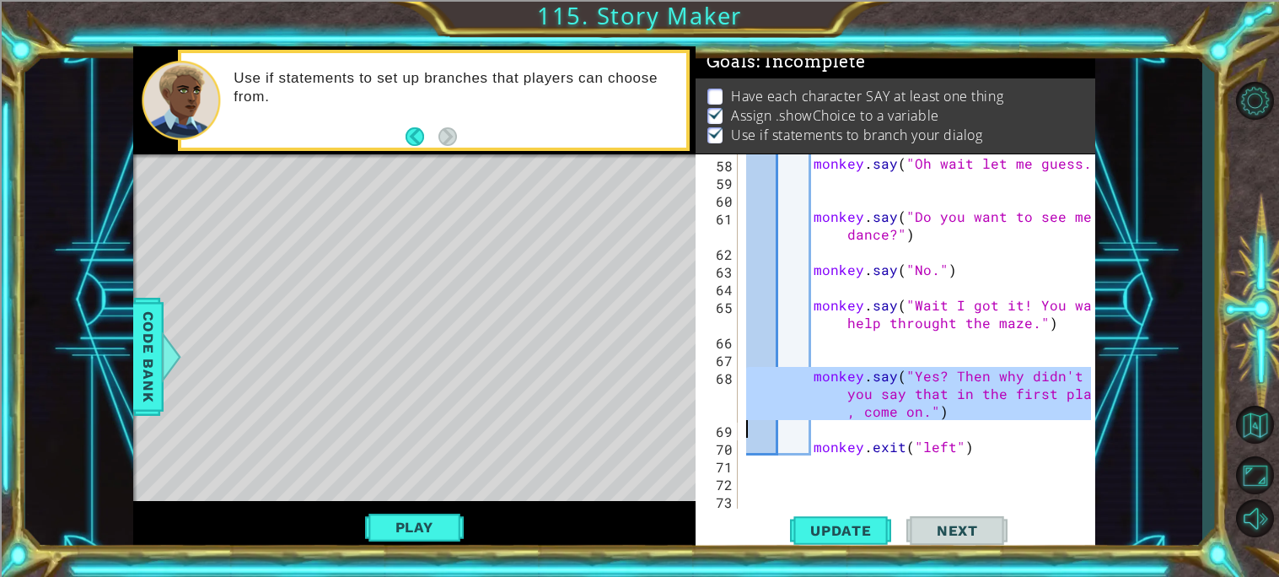
click at [980, 395] on div "monkey . say ( "Oh wait let me guess." ) monkey . say ( "Do you want to see me …" at bounding box center [917, 331] width 348 height 354
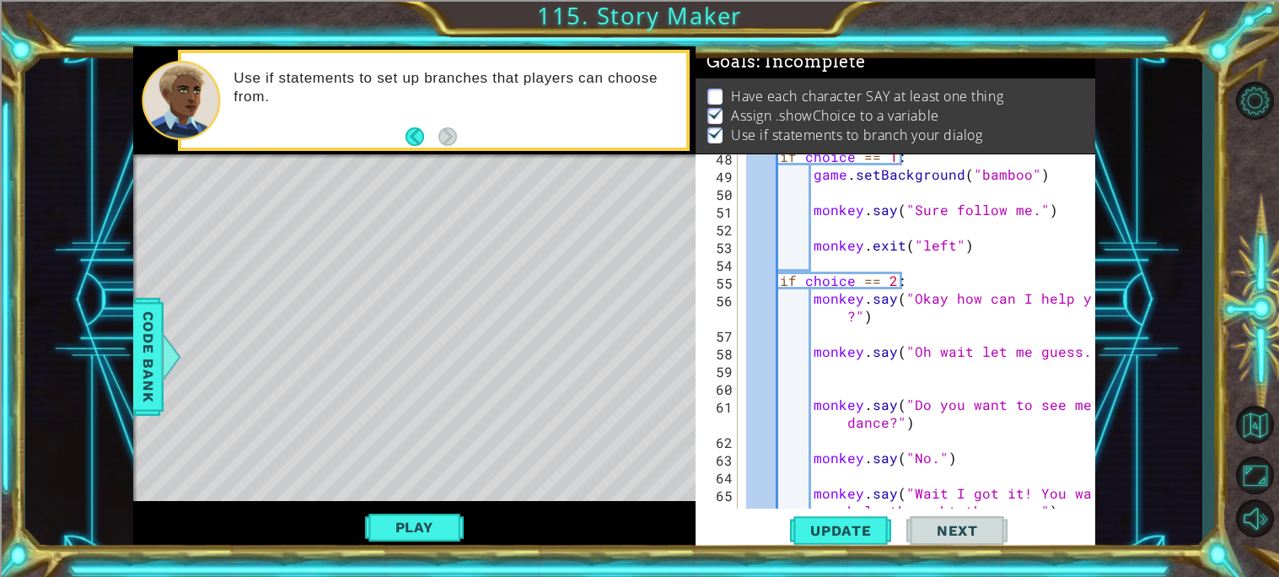
scroll to position [1034, 0]
click at [447, 531] on button "Play" at bounding box center [414, 527] width 99 height 32
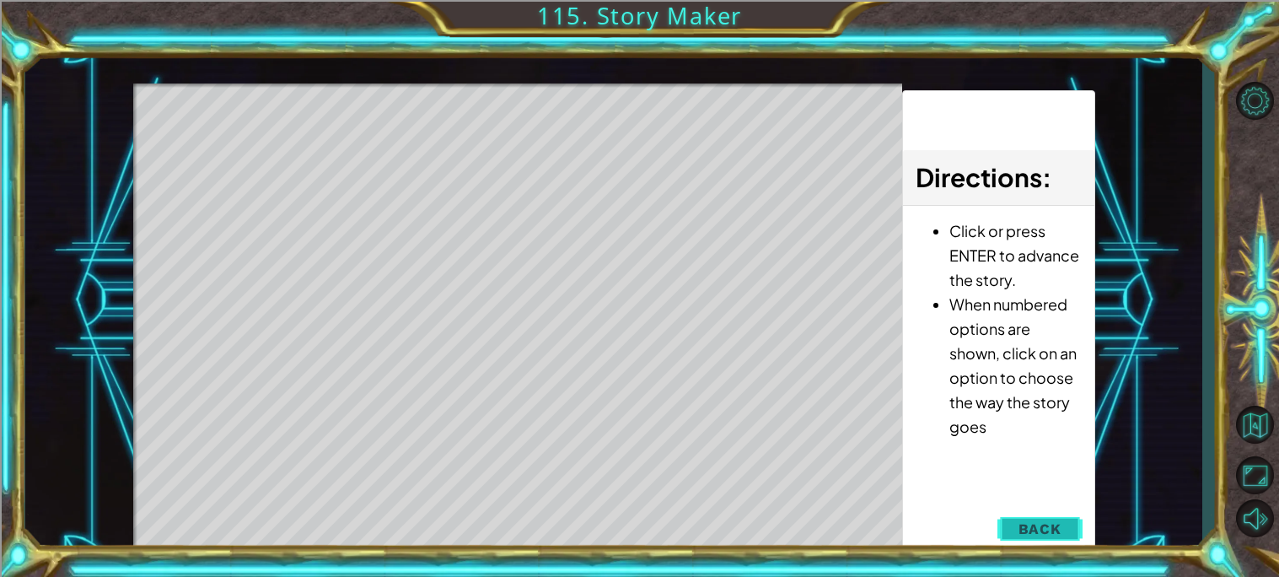
click at [1030, 531] on div "1 ההההההההההההההההההההההההההההההההההההההההההההההההההההההההההההההההההההההההההההה…" at bounding box center [614, 300] width 962 height 508
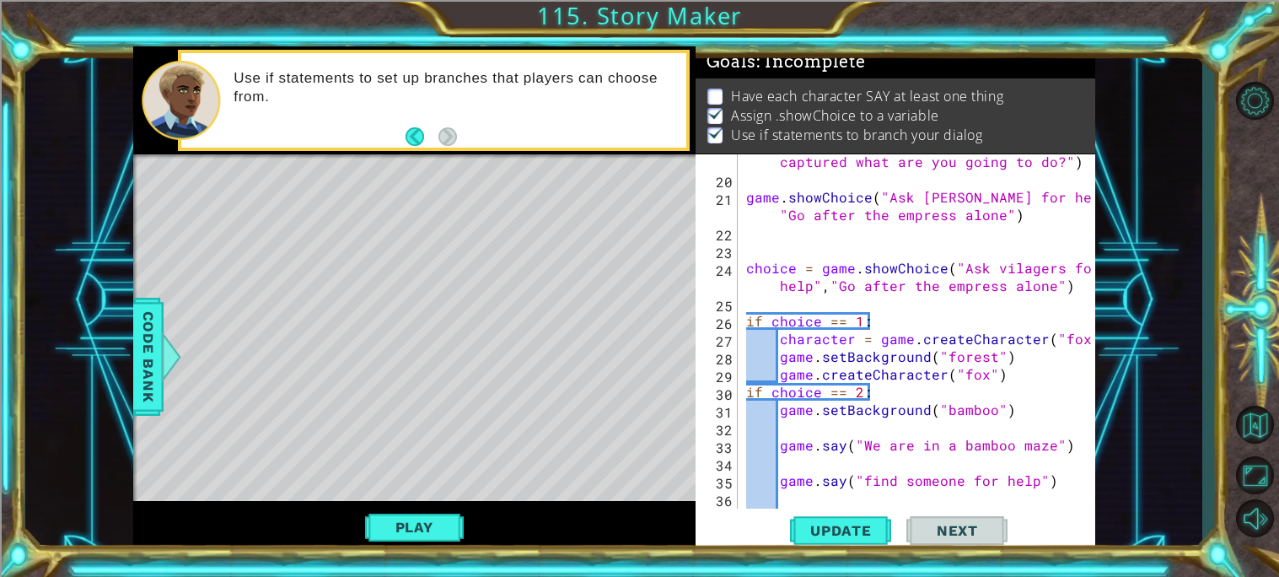
scroll to position [373, 0]
click at [1023, 378] on div "game . say ( "Quick the empress has been captured what are you going to do?" ) …" at bounding box center [921, 356] width 357 height 443
click at [872, 518] on button "Update" at bounding box center [840, 530] width 101 height 40
click at [384, 530] on button "Play" at bounding box center [414, 527] width 99 height 32
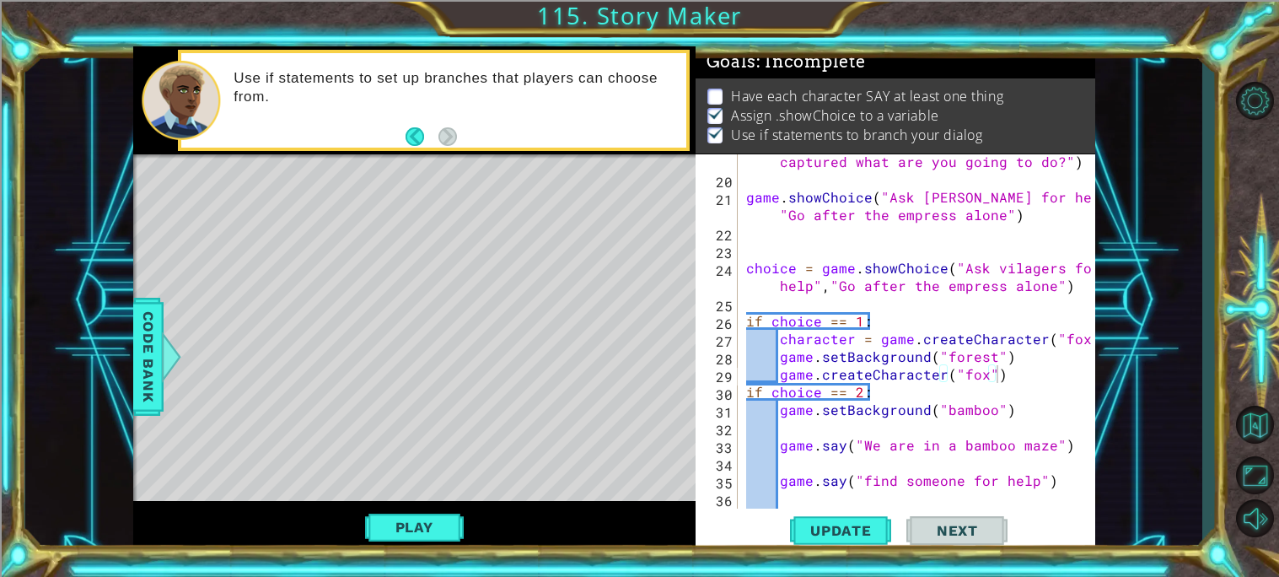
click at [927, 373] on div "game . say ( "Quick the empress has been captured what are you going to do?" ) …" at bounding box center [921, 356] width 357 height 443
drag, startPoint x: 940, startPoint y: 375, endPoint x: 782, endPoint y: 370, distance: 158.6
click at [782, 370] on div "game . say ( "Quick the empress has been captured what are you going to do?" ) …" at bounding box center [921, 356] width 357 height 443
click at [782, 370] on div "game . say ( "Quick the empress has been captured what are you going to do?" ) …" at bounding box center [917, 331] width 348 height 354
drag, startPoint x: 1009, startPoint y: 377, endPoint x: 782, endPoint y: 379, distance: 226.8
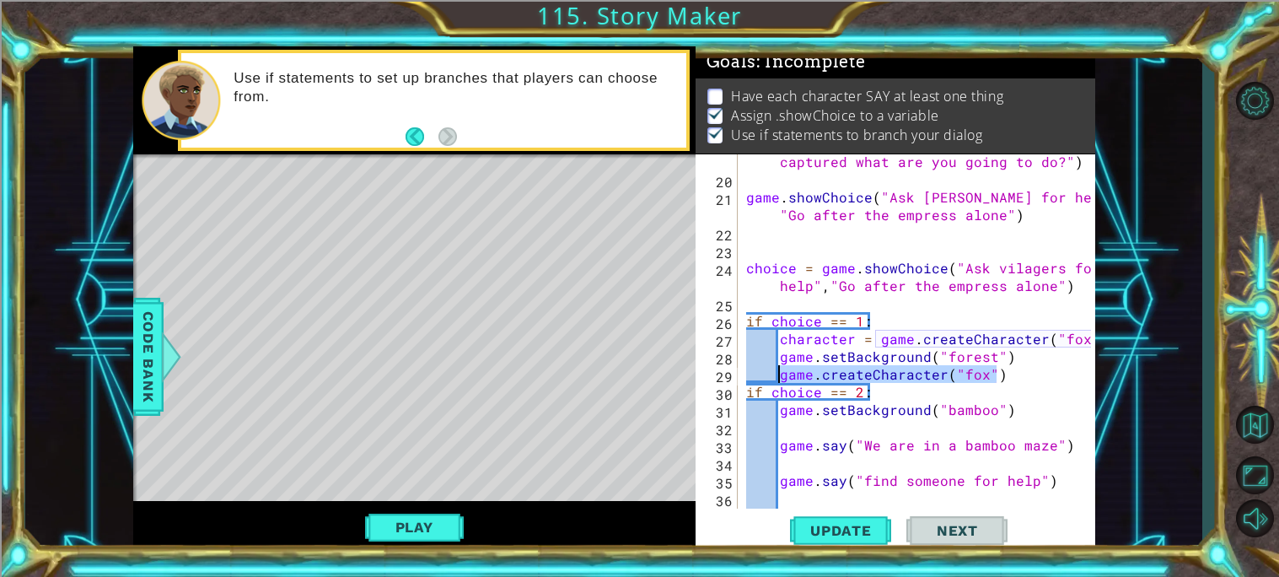
click at [782, 379] on div "game . say ( "Quick the empress has been captured what are you going to do?" ) …" at bounding box center [921, 356] width 357 height 443
type textarea "g"
type textarea "x"
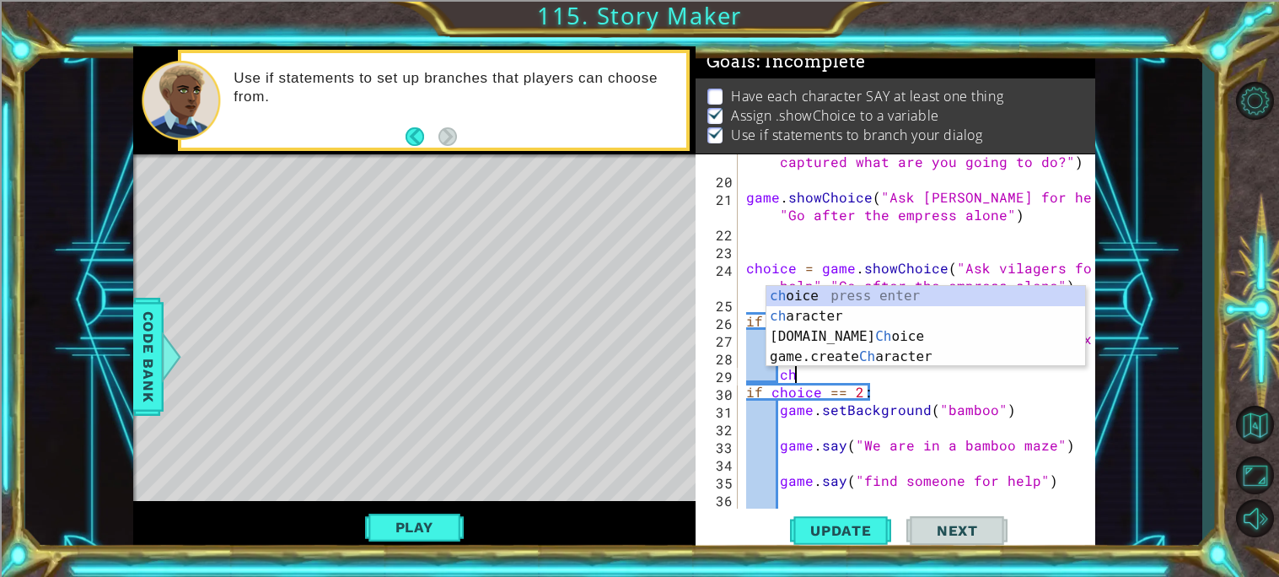
type textarea "c"
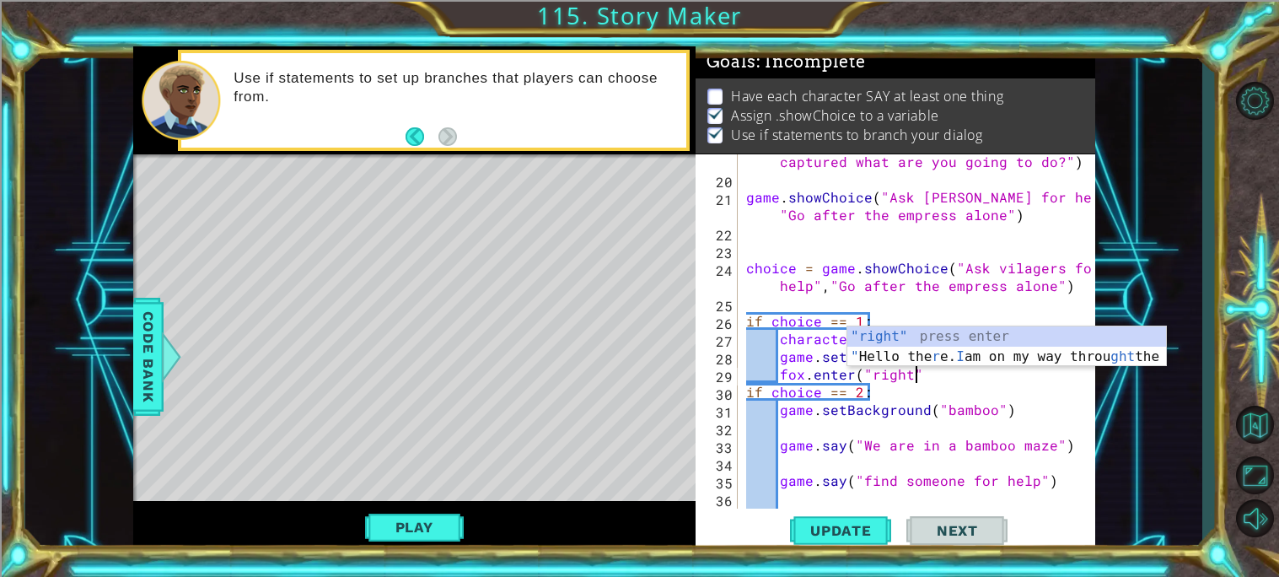
scroll to position [0, 9]
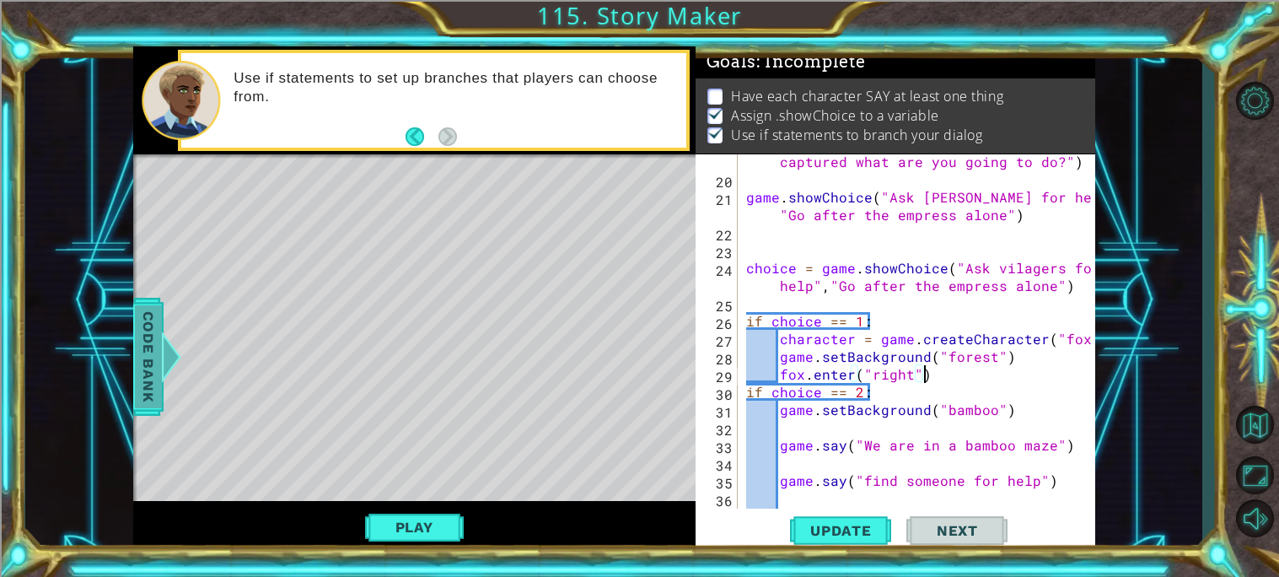
click at [148, 334] on span "Code Bank" at bounding box center [148, 356] width 27 height 103
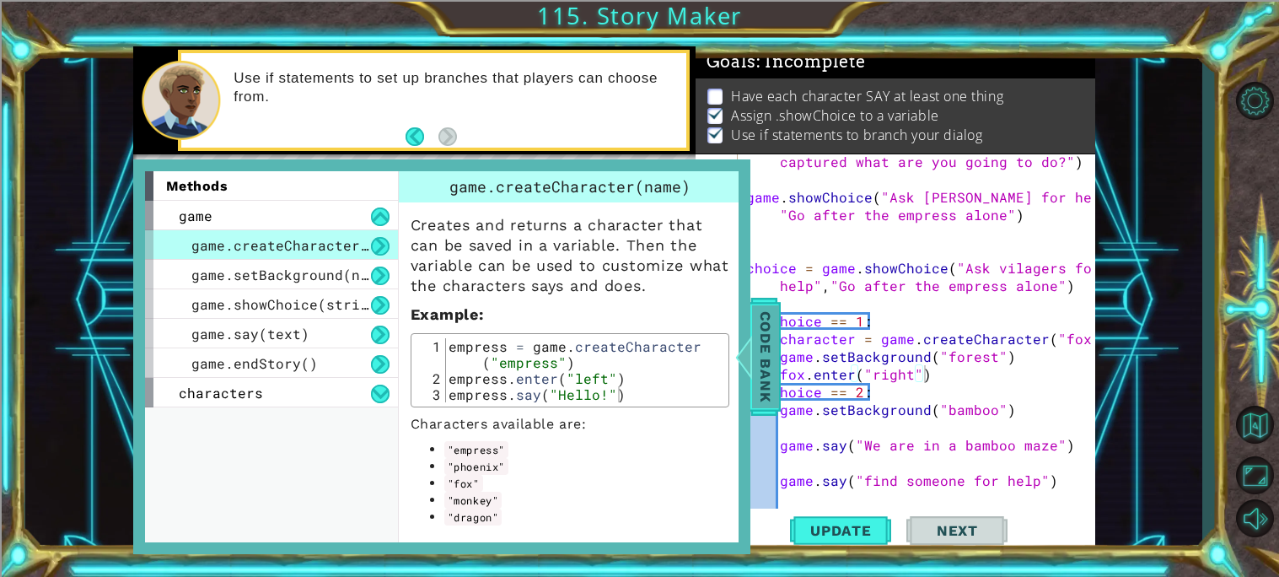
click at [770, 358] on span "Code Bank" at bounding box center [765, 356] width 27 height 103
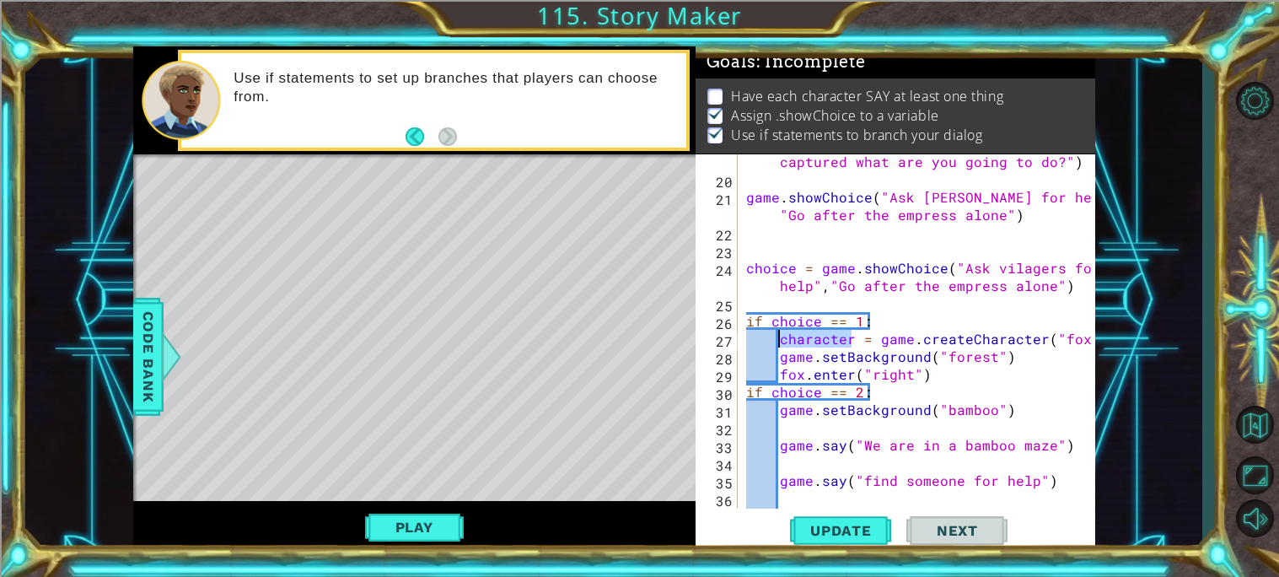
drag, startPoint x: 852, startPoint y: 341, endPoint x: 776, endPoint y: 335, distance: 77.0
click at [776, 335] on div "game . say ( "Quick the empress has been captured what are you going to do?" ) …" at bounding box center [921, 356] width 357 height 443
click at [869, 382] on div "game . say ( "Quick the empress has been captured what are you going to do?" ) …" at bounding box center [921, 356] width 357 height 443
click at [836, 388] on div "game . say ( "Quick the empress has been captured what are you going to do?" ) …" at bounding box center [921, 356] width 357 height 443
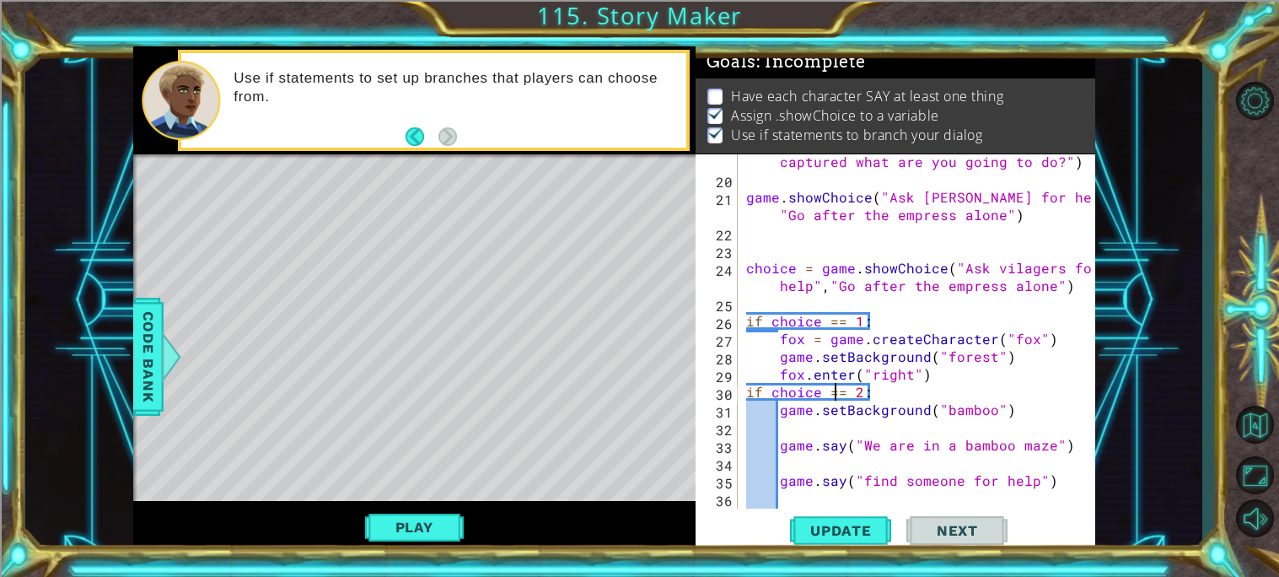
click at [918, 376] on div "game . say ( "Quick the empress has been captured what are you going to do?" ) …" at bounding box center [921, 356] width 357 height 443
type textarea "fox.enter("right")"
click at [930, 374] on div "game . say ( "Quick the empress has been captured what are you going to do?" ) …" at bounding box center [921, 356] width 357 height 443
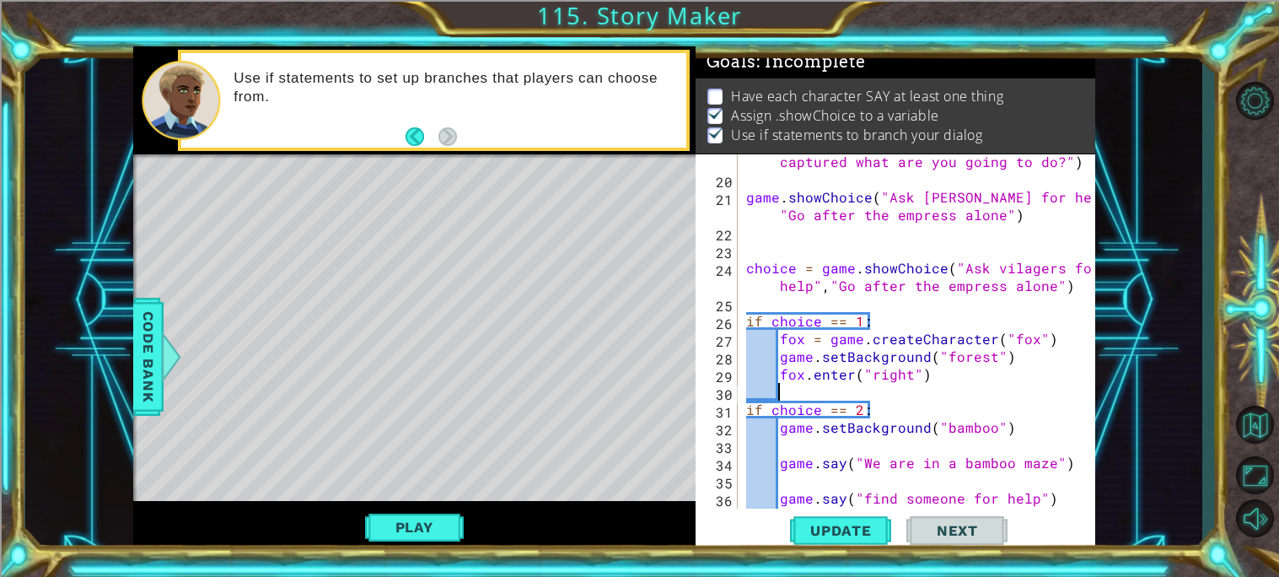
scroll to position [0, 1]
click at [1058, 338] on div "game . say ( "Quick the empress has been captured what are you going to do?" ) …" at bounding box center [921, 338] width 357 height 407
type textarea "fox = game.createCharacter("fox")"
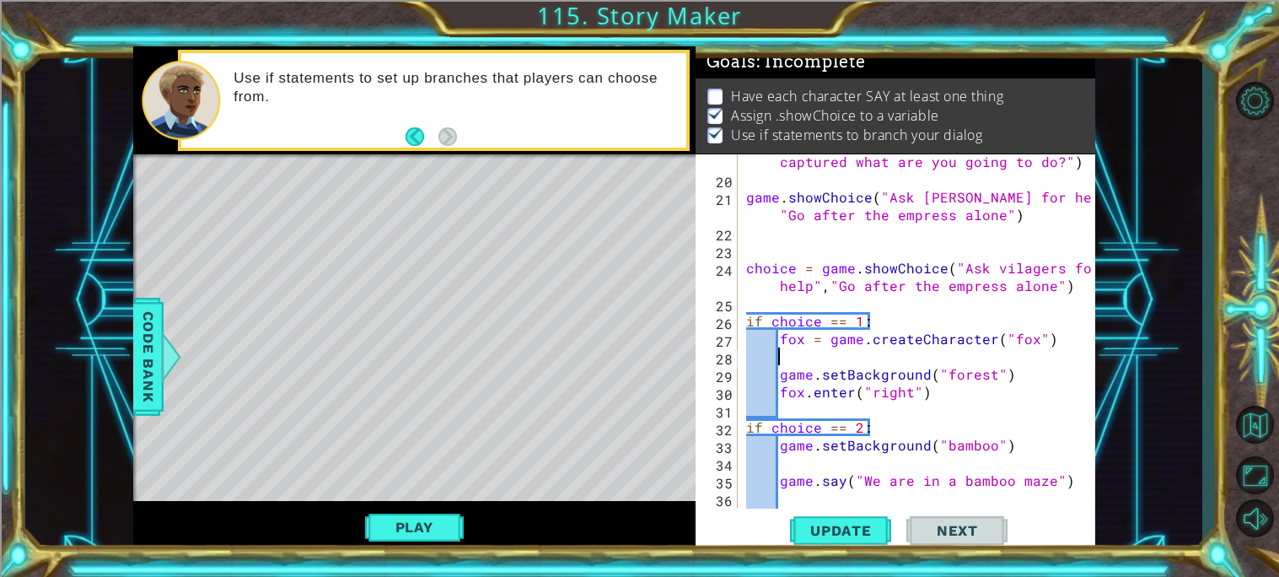
click at [1047, 381] on div "game . say ( "Quick the empress has been captured what are you going to do?" ) …" at bounding box center [921, 338] width 357 height 407
type textarea "game.setBackground("forest")"
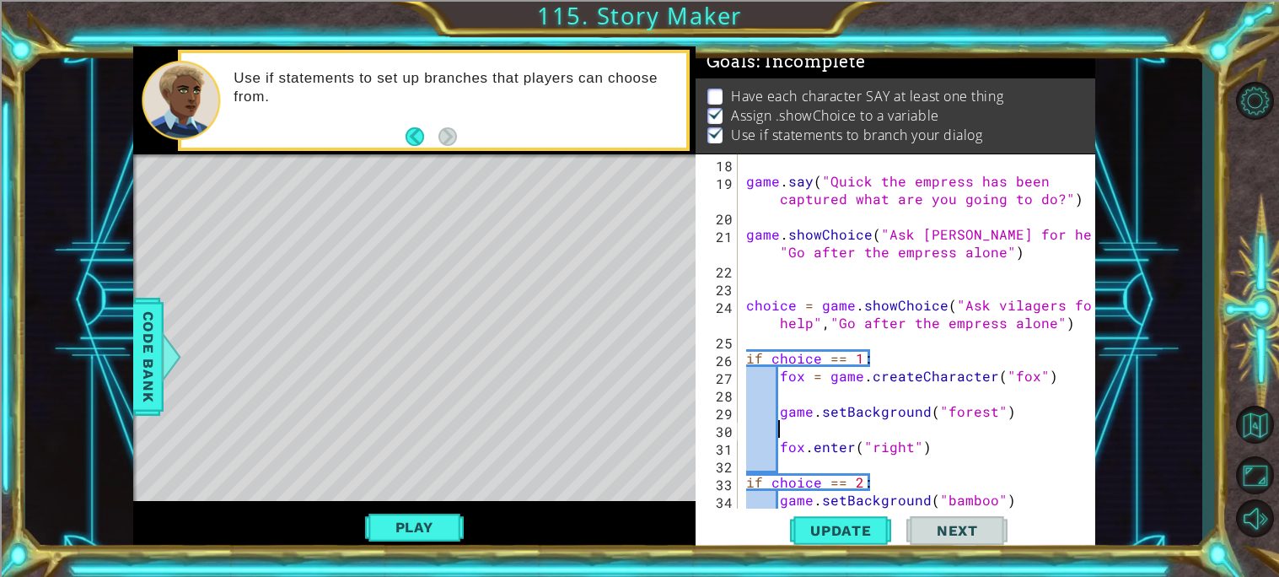
scroll to position [336, 0]
click at [954, 453] on div "game . say ( "Quick the empress has been captured what are you going to do?" ) …" at bounding box center [921, 348] width 357 height 389
type textarea "fox.enter("right")"
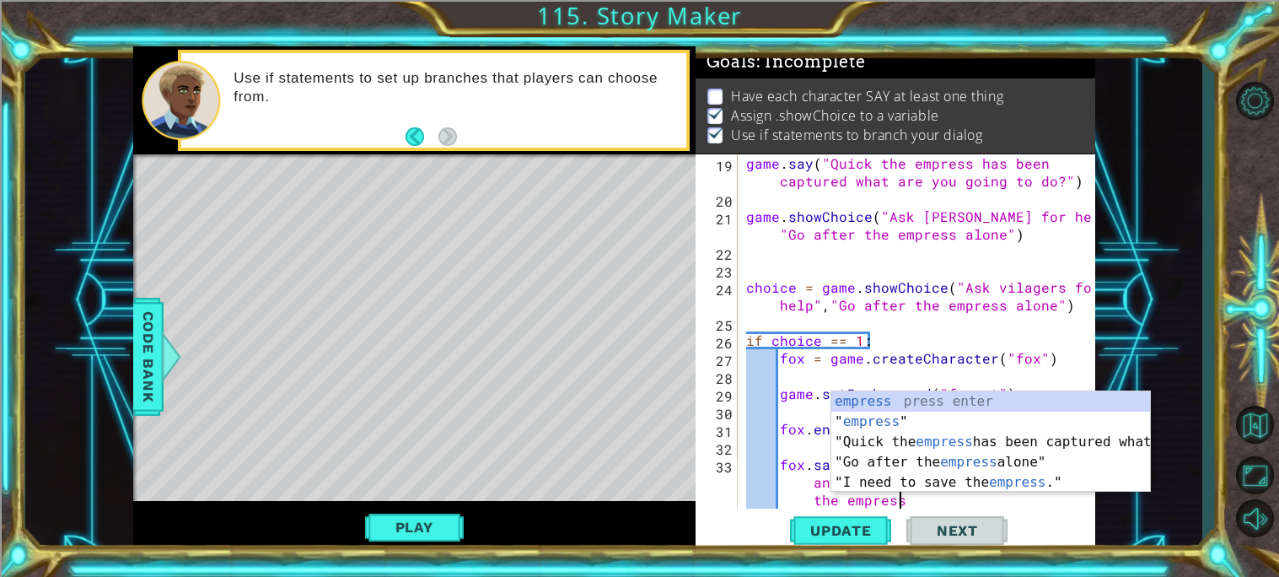
scroll to position [0, 41]
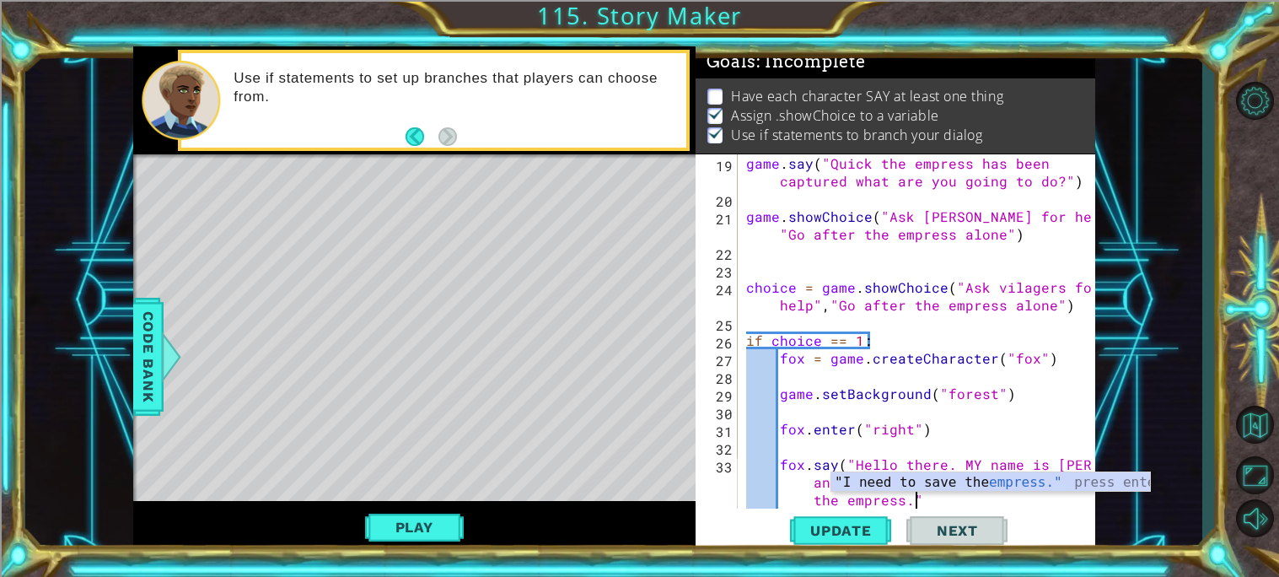
type textarea "[PERSON_NAME].say("Hello there. MY name is [PERSON_NAME] and I have heard of yo…"
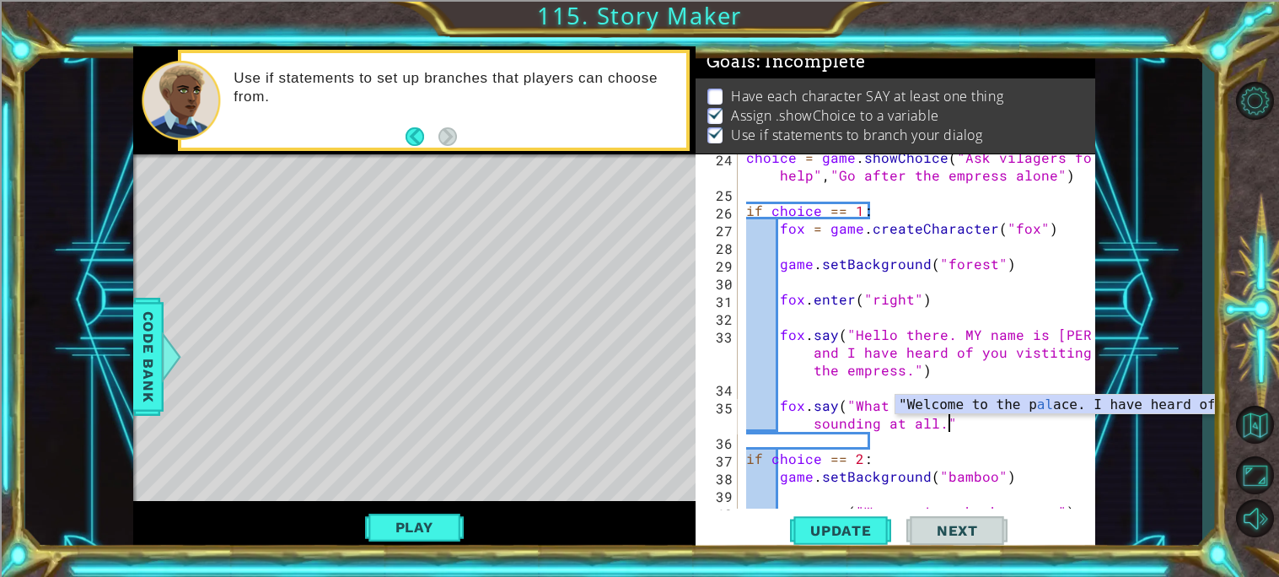
scroll to position [0, 28]
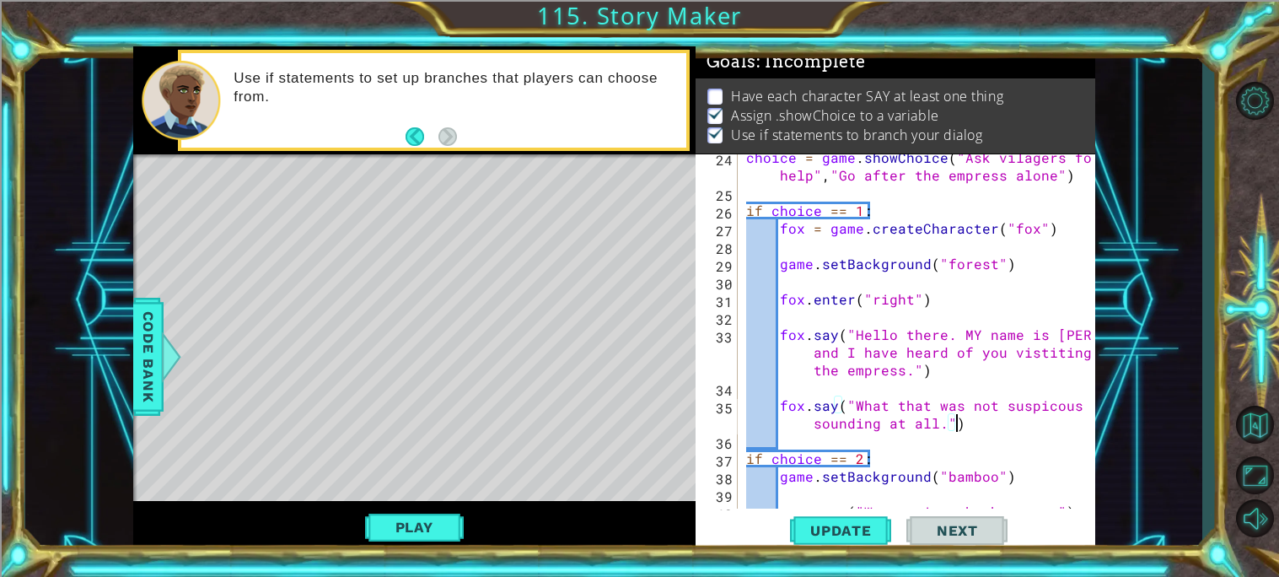
click at [904, 406] on div "choice = game . showChoice ( "Ask vilagers for help" , "Go after the empress al…" at bounding box center [921, 351] width 357 height 407
click at [880, 402] on div "choice = game . showChoice ( "Ask vilagers for help" , "Go after the empress al…" at bounding box center [921, 351] width 357 height 407
click at [916, 406] on div "choice = game . showChoice ( "Ask vilagers for help" , "Go after the empress al…" at bounding box center [921, 351] width 357 height 407
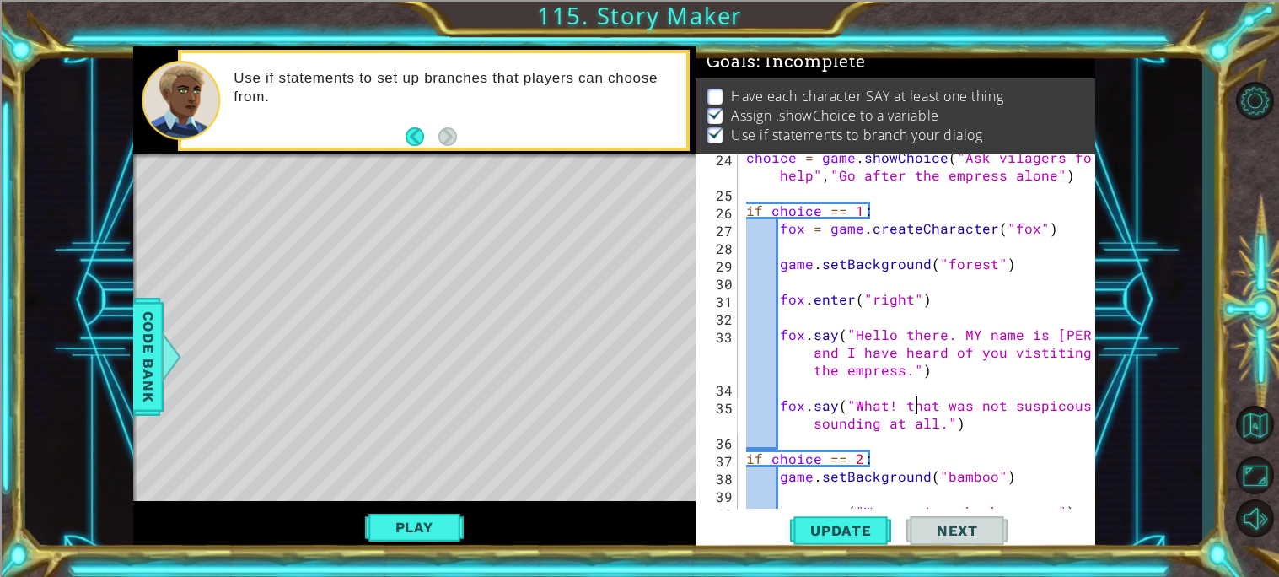
click at [916, 406] on div "choice = game . showChoice ( "Ask vilagers for help" , "Go after the empress al…" at bounding box center [921, 351] width 357 height 407
click at [906, 405] on div "choice = game . showChoice ( "Ask vilagers for help" , "Go after the empress al…" at bounding box center [917, 331] width 348 height 354
click at [906, 405] on div "choice = game . showChoice ( "Ask vilagers for help" , "Go after the empress al…" at bounding box center [921, 351] width 357 height 407
type textarea "fox.say("What! That was not suspicous sounding at all.")"
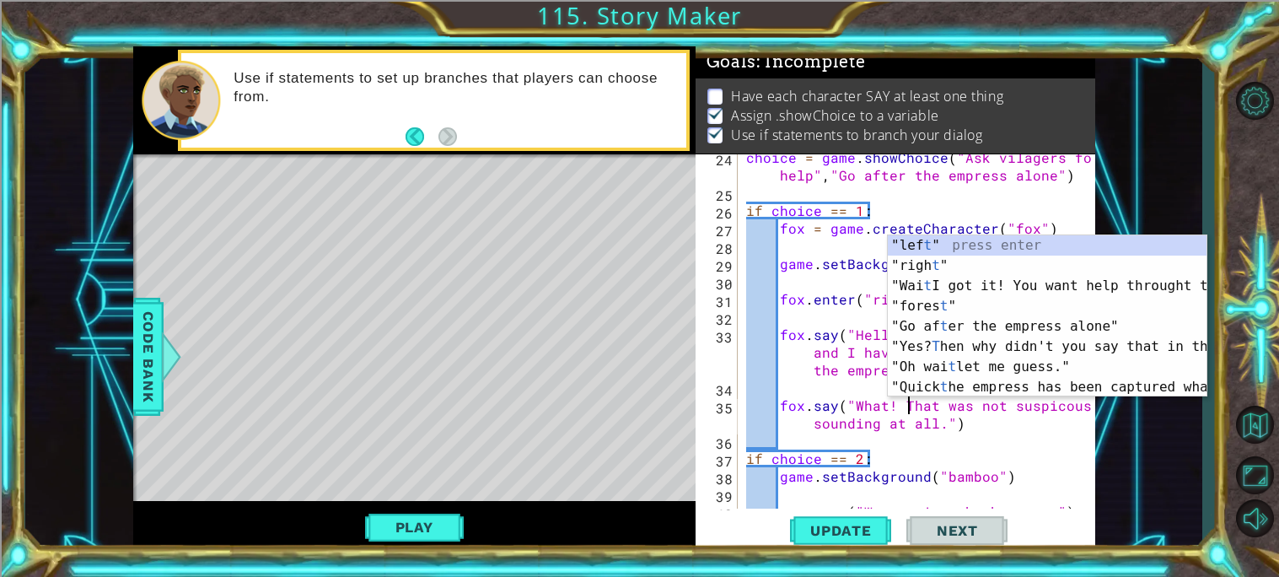
click at [941, 420] on div "choice = game . showChoice ( "Ask vilagers for help" , "Go after the empress al…" at bounding box center [921, 351] width 357 height 407
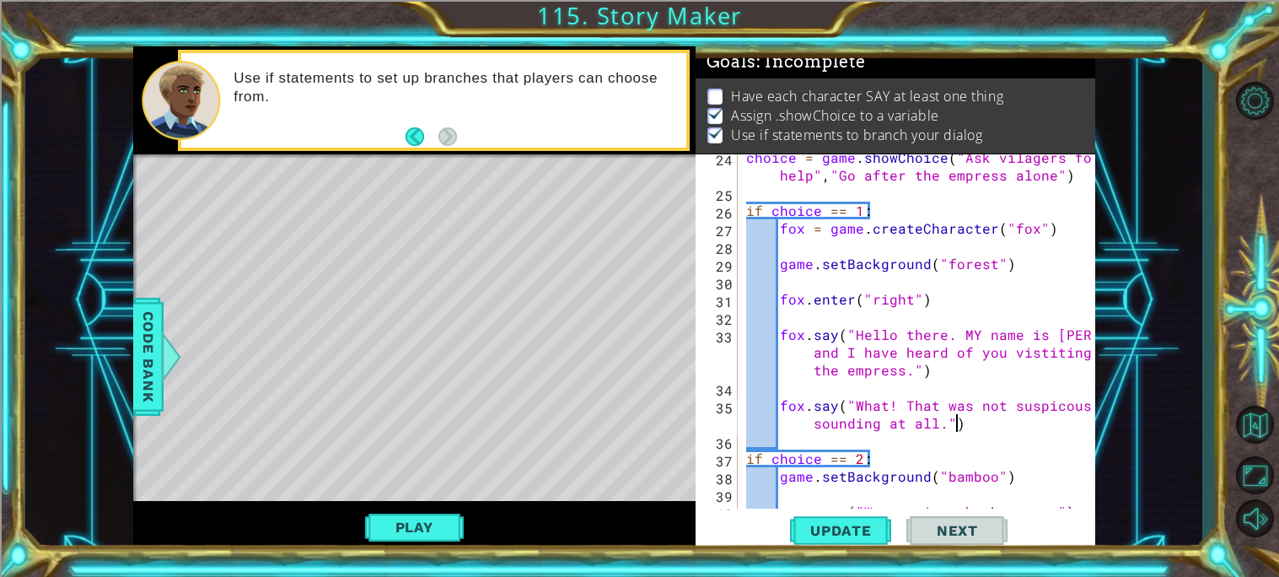
click at [959, 422] on div "choice = game . showChoice ( "Ask vilagers for help" , "Go after the empress al…" at bounding box center [921, 351] width 357 height 407
type textarea "S"
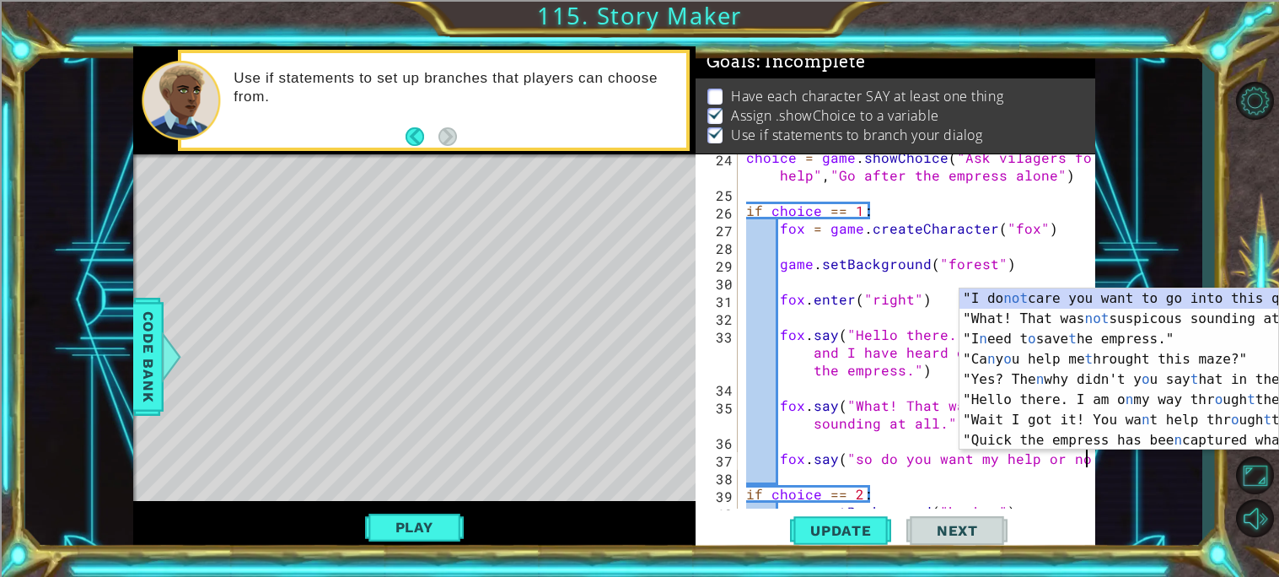
scroll to position [0, 19]
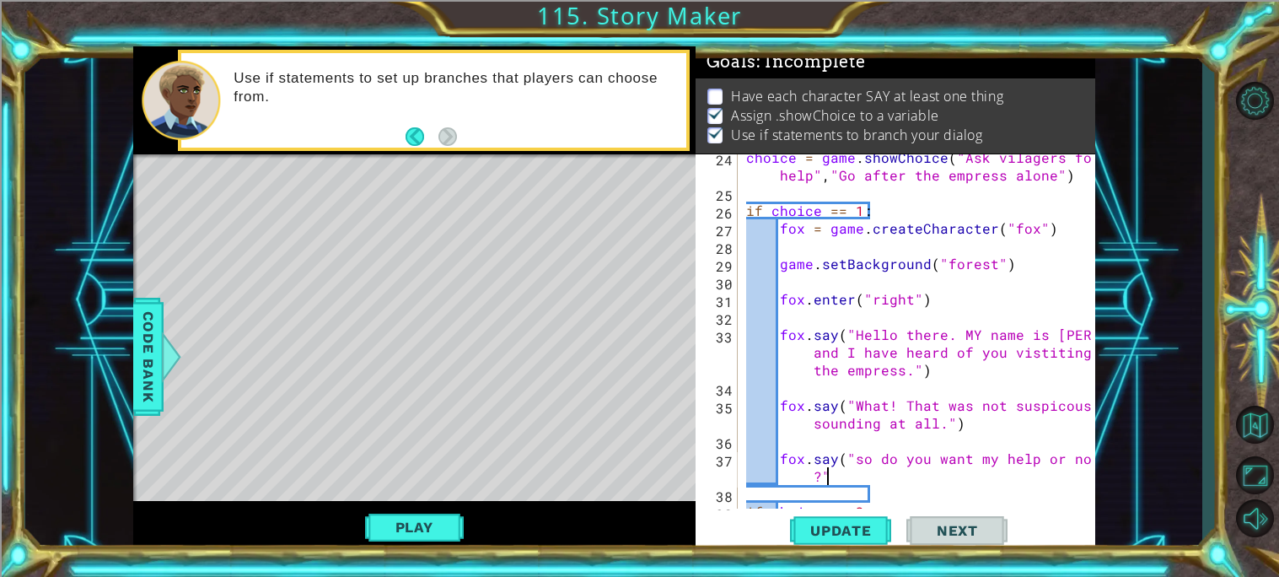
type textarea "fox.say("so do you want my help or not?")"
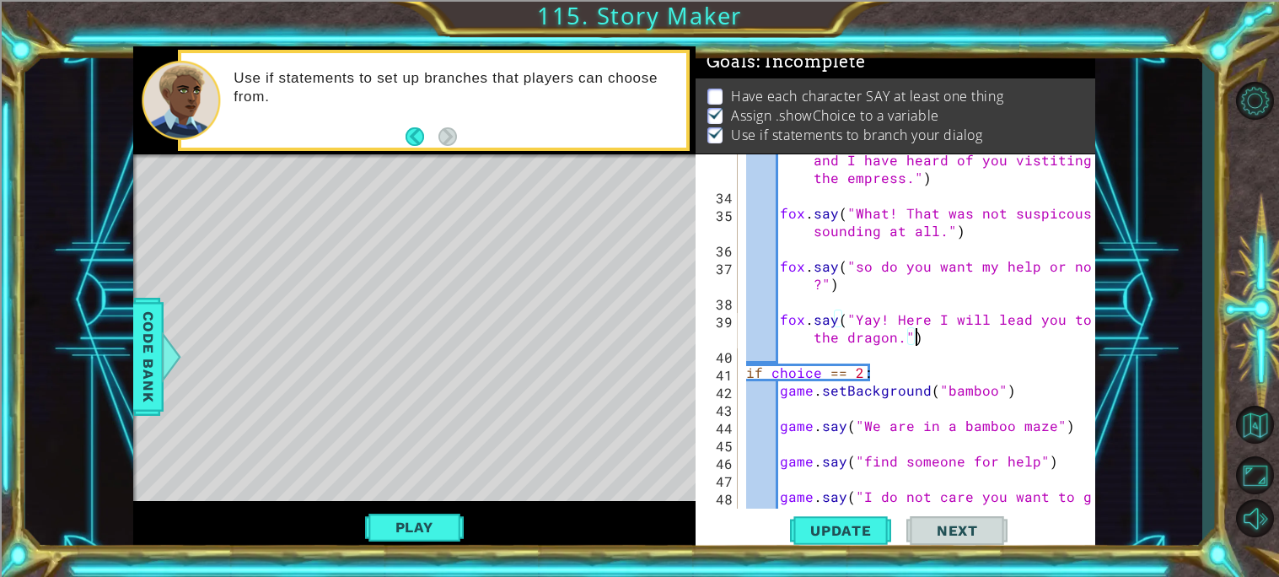
scroll to position [679, 0]
click at [927, 316] on div "fox . say ( "Hello there. MY name is [PERSON_NAME] and I have heard of you vist…" at bounding box center [921, 361] width 357 height 460
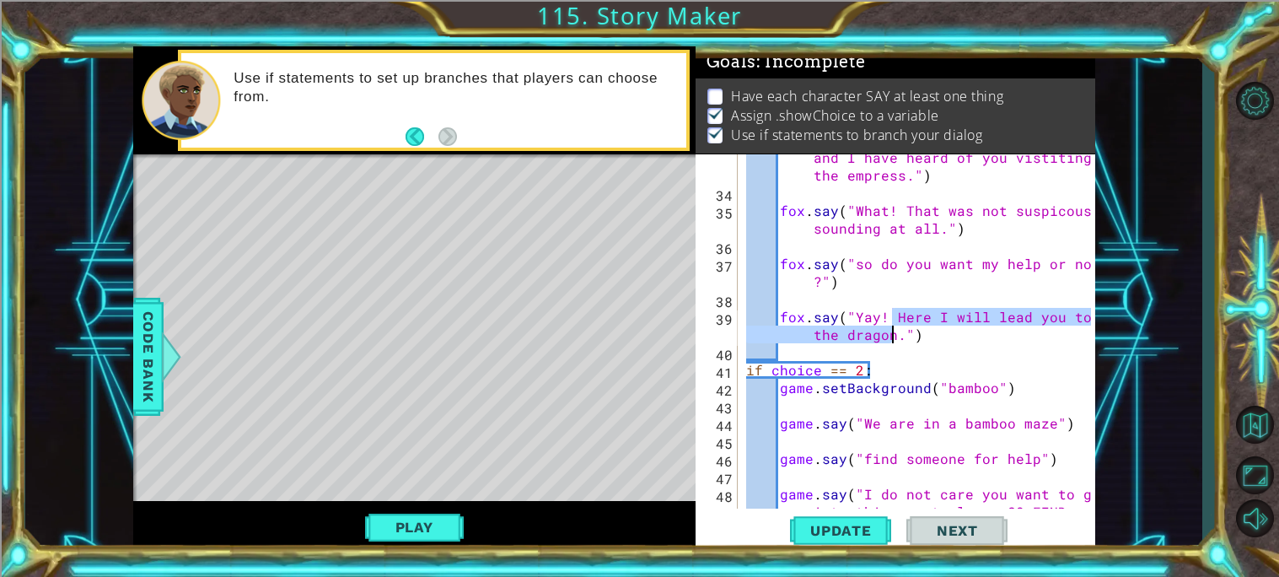
drag, startPoint x: 891, startPoint y: 313, endPoint x: 890, endPoint y: 327, distance: 14.4
click at [890, 327] on div "fox . say ( "Hello there. MY name is [PERSON_NAME] and I have heard of you vist…" at bounding box center [921, 361] width 357 height 460
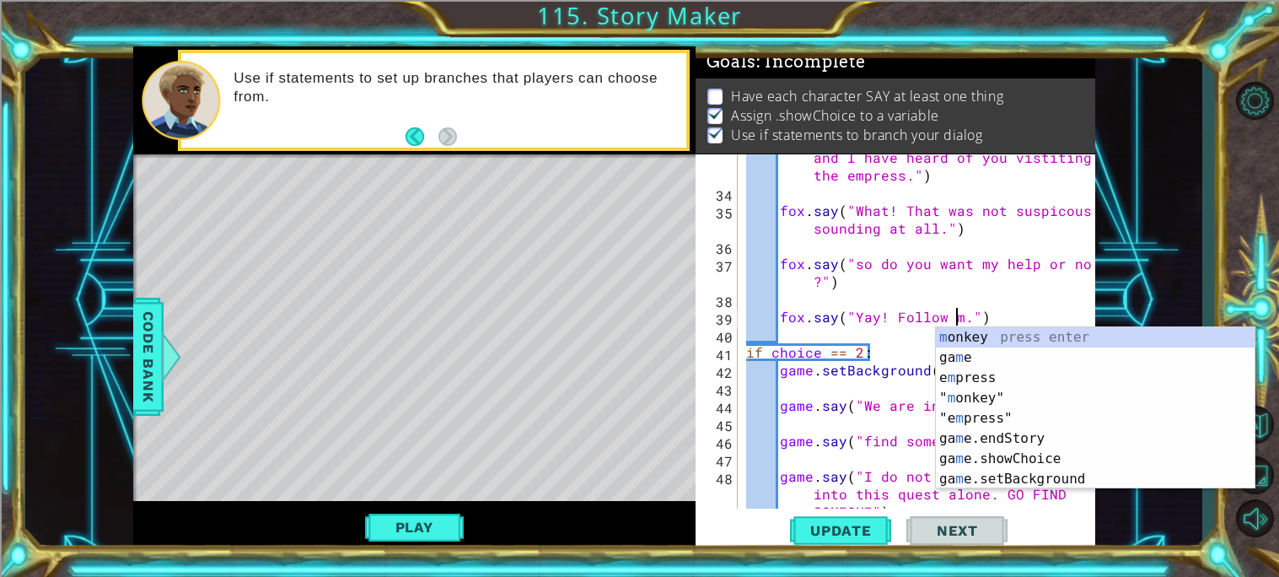
scroll to position [0, 13]
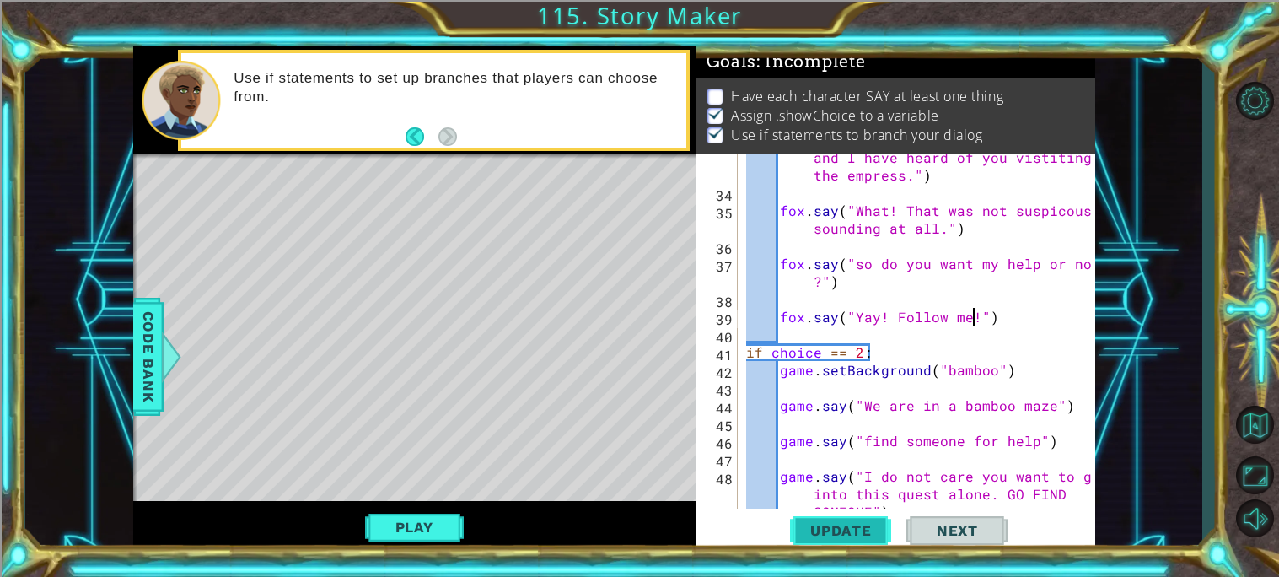
type textarea "fox.say("Yay! Follow me!")"
click at [852, 530] on span "Update" at bounding box center [840, 530] width 95 height 17
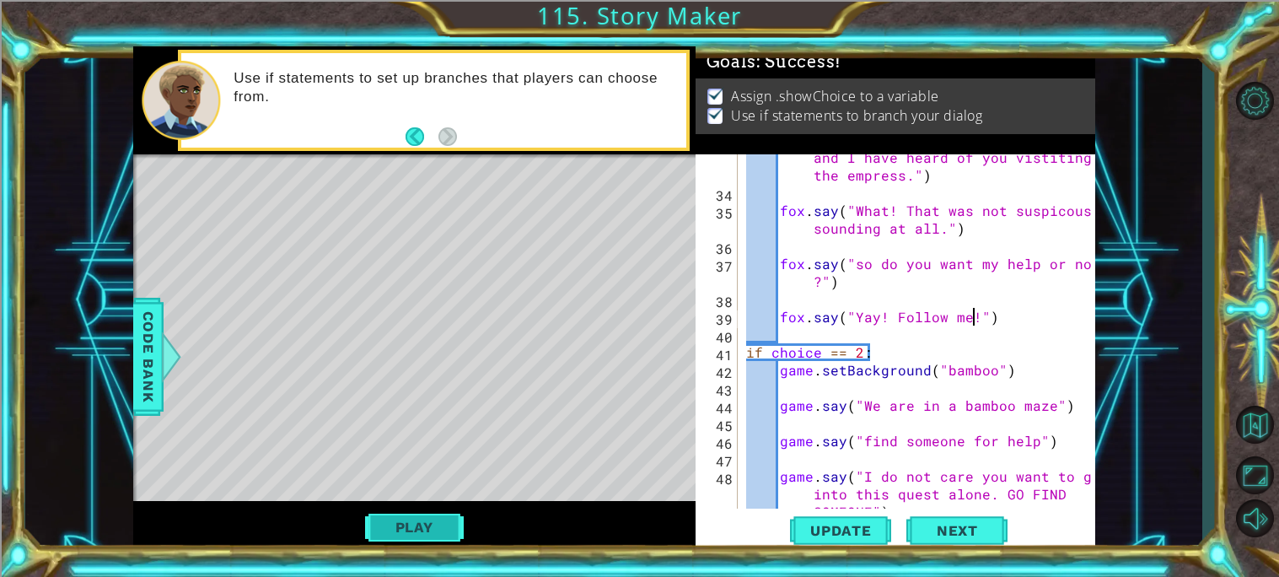
click at [422, 531] on button "Play" at bounding box center [414, 527] width 99 height 32
click at [1009, 316] on div "fox . say ( "Hello there. MY name is [PERSON_NAME] and I have heard of you vist…" at bounding box center [921, 361] width 357 height 460
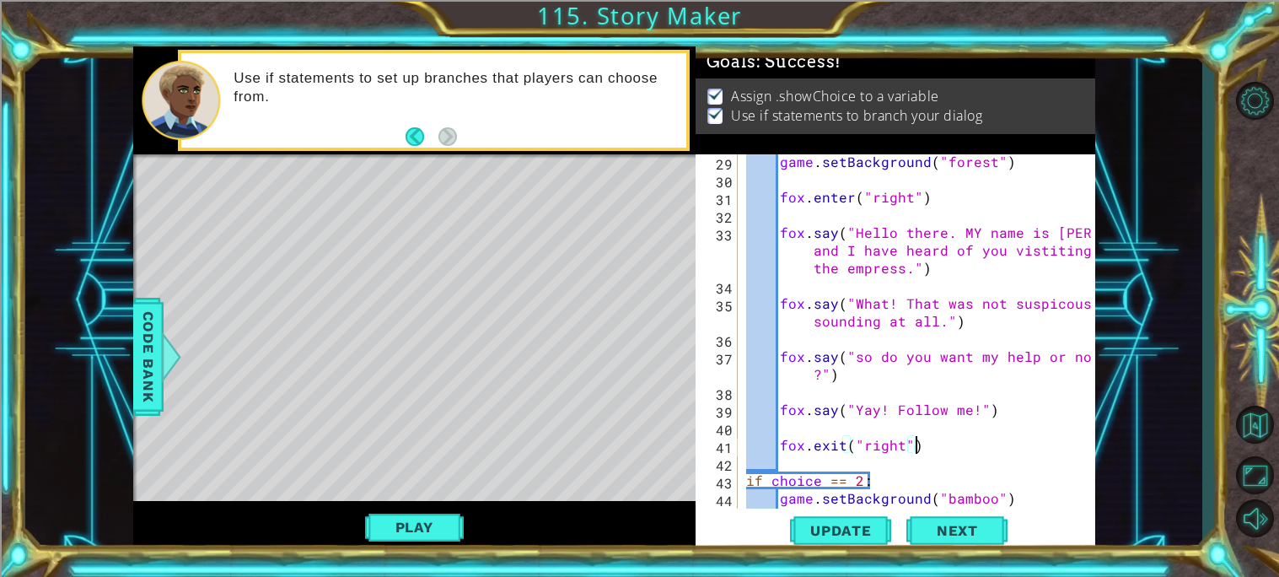
scroll to position [585, 0]
click at [857, 360] on div "game . setBackground ( "forest" ) fox . enter ( "right" ) fox . say ( "Hello th…" at bounding box center [921, 347] width 357 height 389
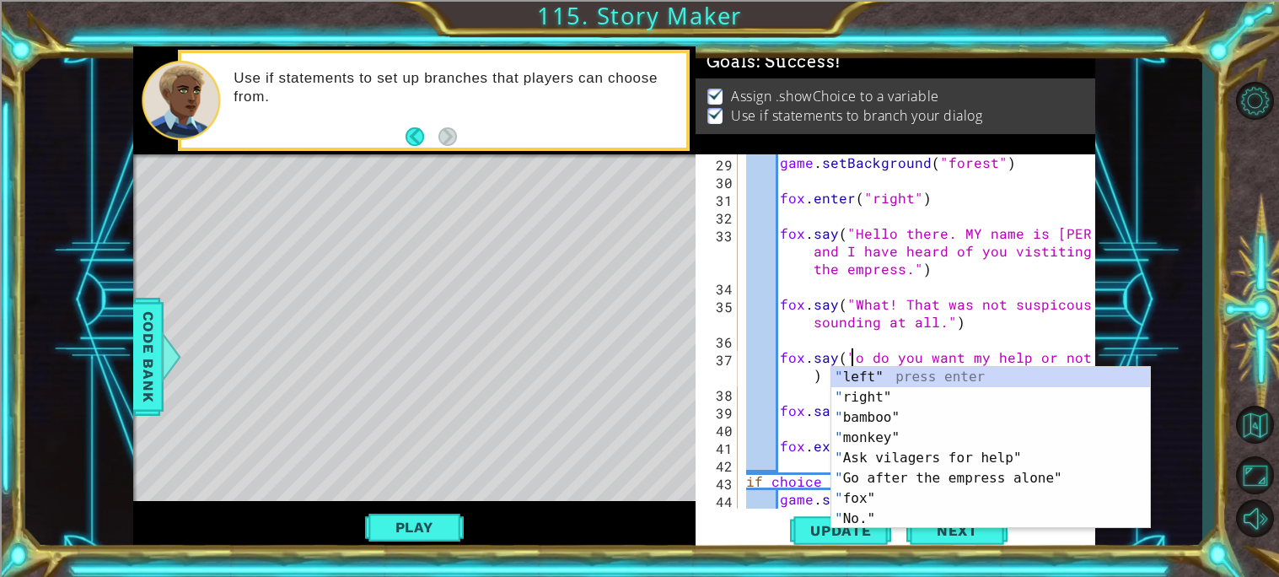
scroll to position [0, 7]
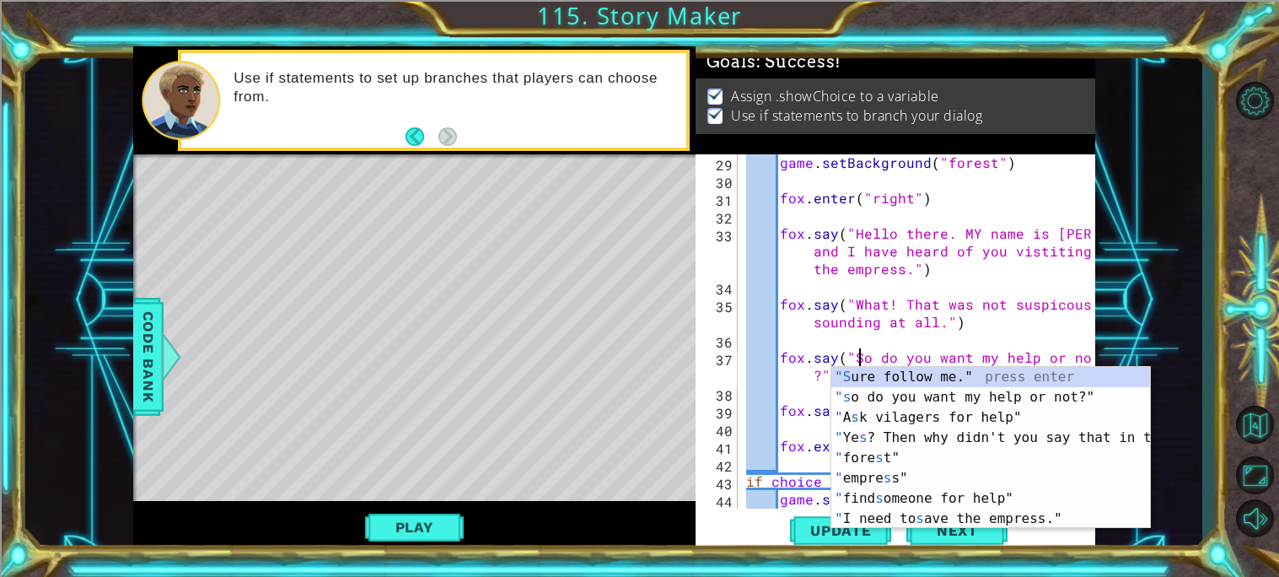
click at [920, 312] on div "game . setBackground ( "forest" ) fox . enter ( "right" ) fox . say ( "Hello th…" at bounding box center [921, 347] width 357 height 389
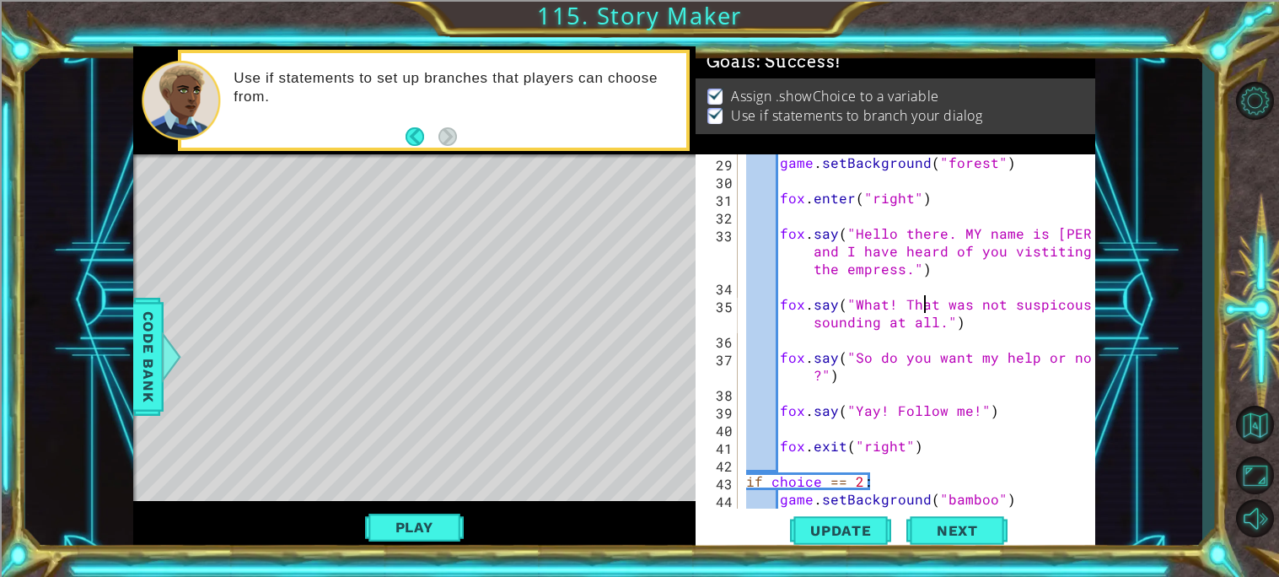
click at [972, 235] on div "game . setBackground ( "forest" ) fox . enter ( "right" ) fox . say ( "Hello th…" at bounding box center [921, 347] width 357 height 389
type textarea "[PERSON_NAME].say("Hello there. My name is [PERSON_NAME] and I have heard of yo…"
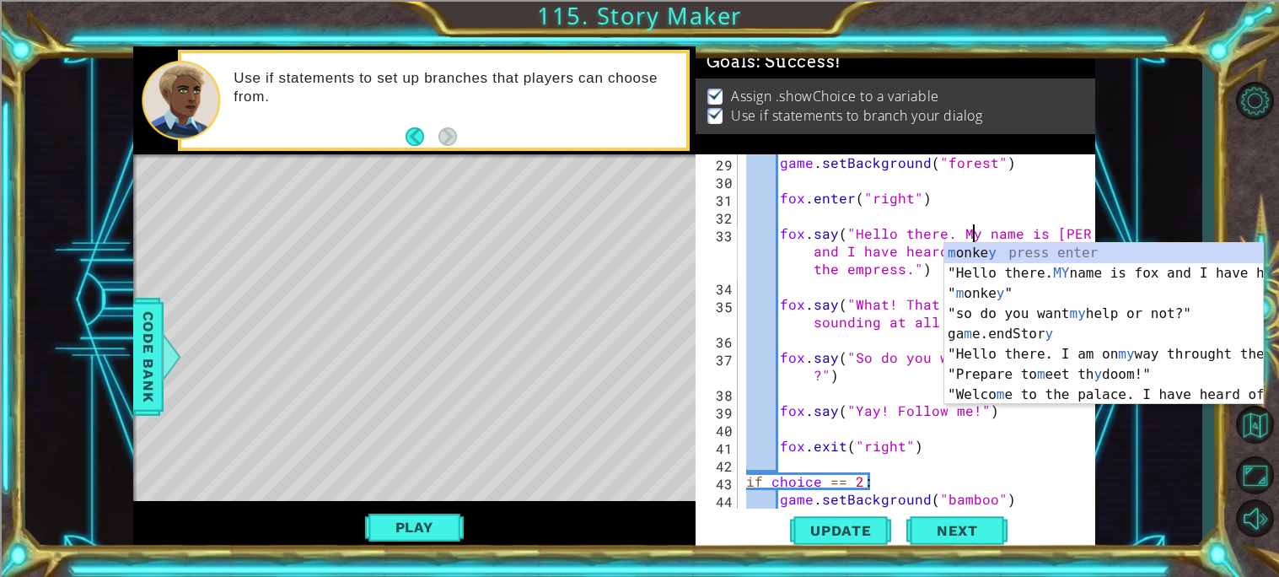
scroll to position [0, 13]
click at [844, 272] on div "game . setBackground ( "forest" ) fox . enter ( "right" ) fox . say ( "Hello th…" at bounding box center [921, 347] width 357 height 389
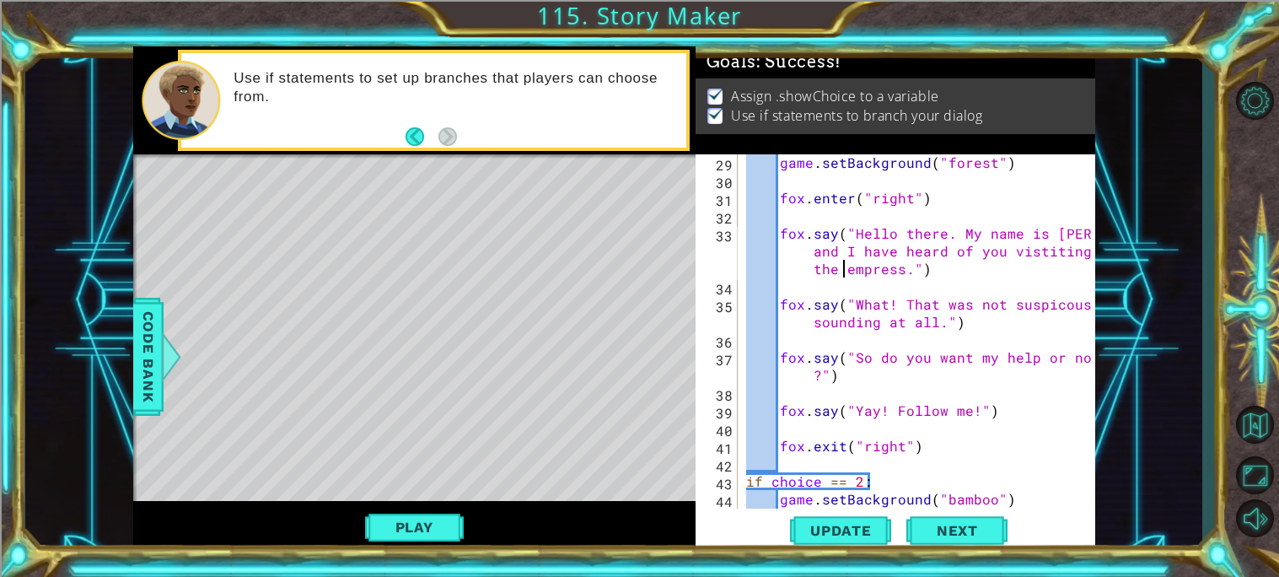
click at [936, 273] on div "game . setBackground ( "forest" ) fox . enter ( "right" ) fox . say ( "Hello th…" at bounding box center [921, 347] width 357 height 389
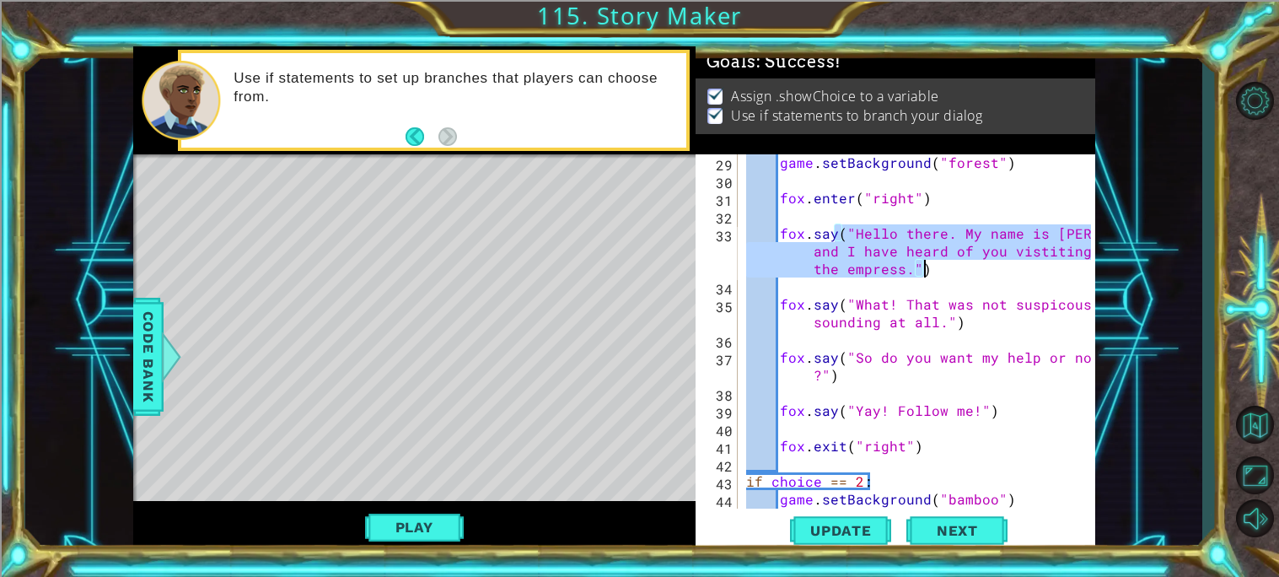
click at [911, 338] on div "game . setBackground ( "forest" ) fox . enter ( "right" ) fox . say ( "Hello th…" at bounding box center [921, 347] width 357 height 389
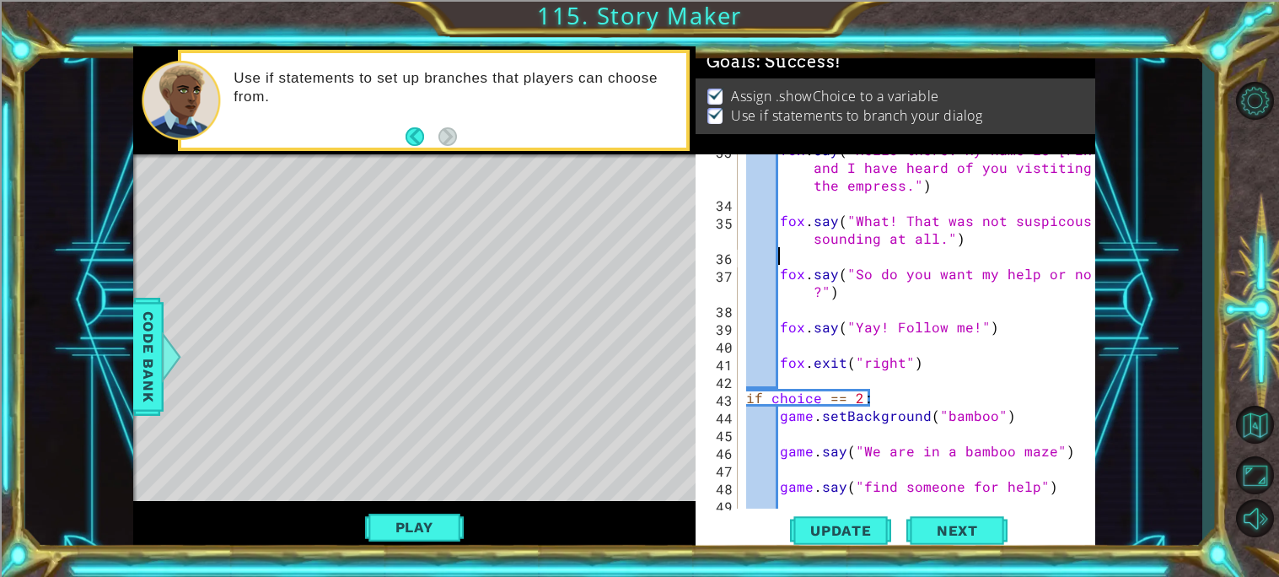
scroll to position [668, 0]
click at [937, 368] on div "fox . say ( "Hello there. My name is [PERSON_NAME] and I have heard of you vist…" at bounding box center [921, 353] width 357 height 425
type textarea "fox.exit("right")"
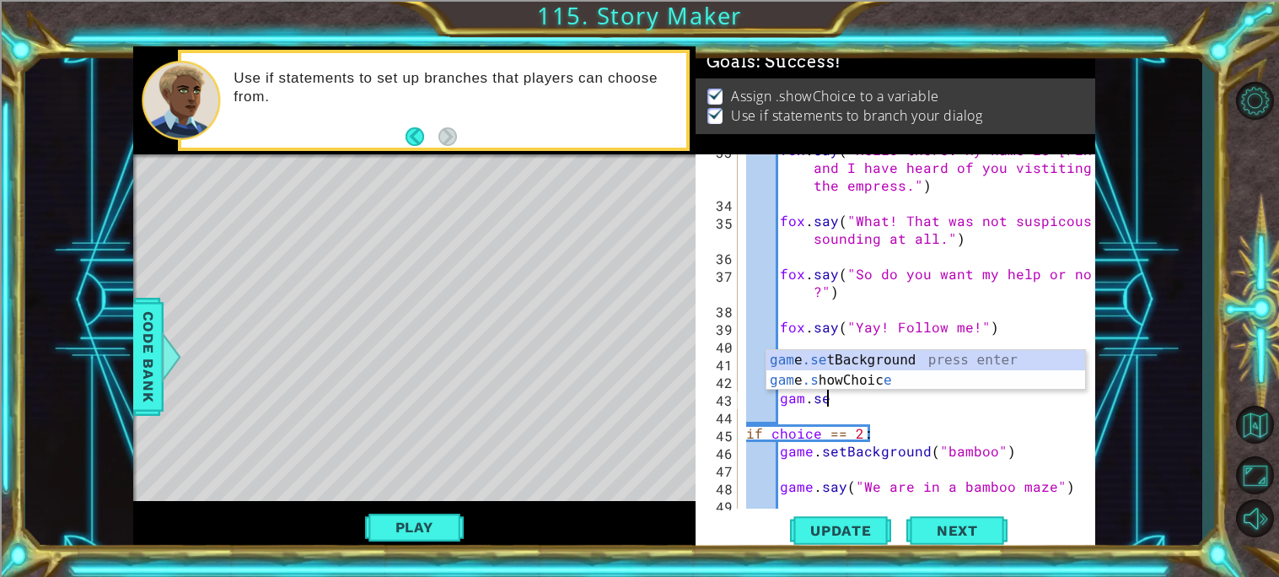
scroll to position [0, 3]
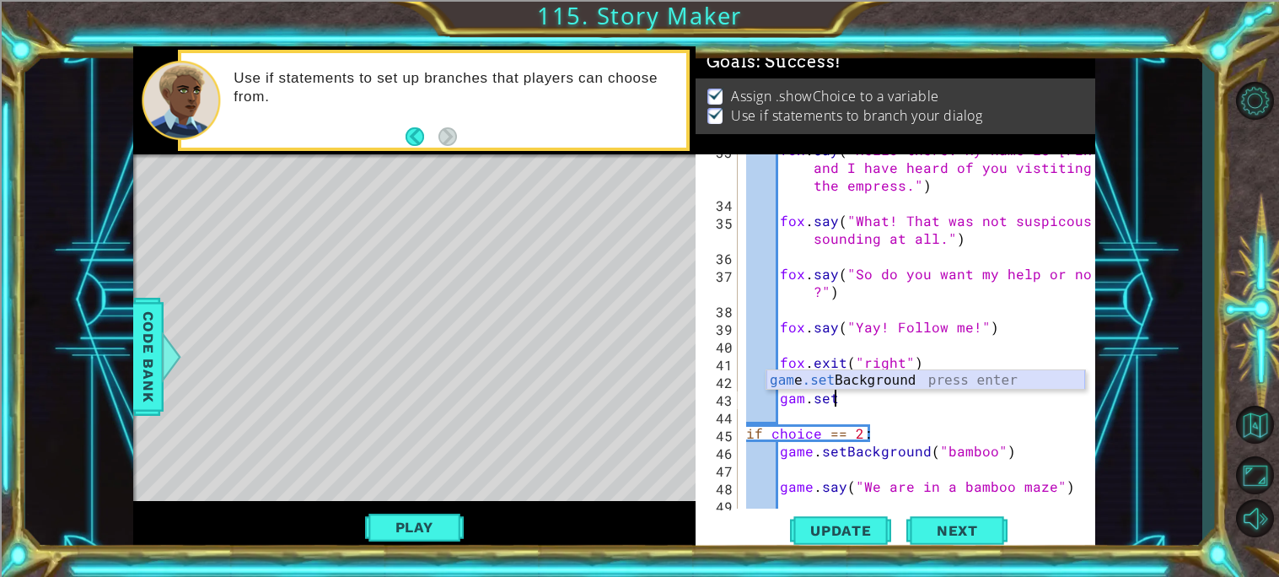
click at [1002, 379] on div "gam e .set Background press enter" at bounding box center [925, 400] width 319 height 61
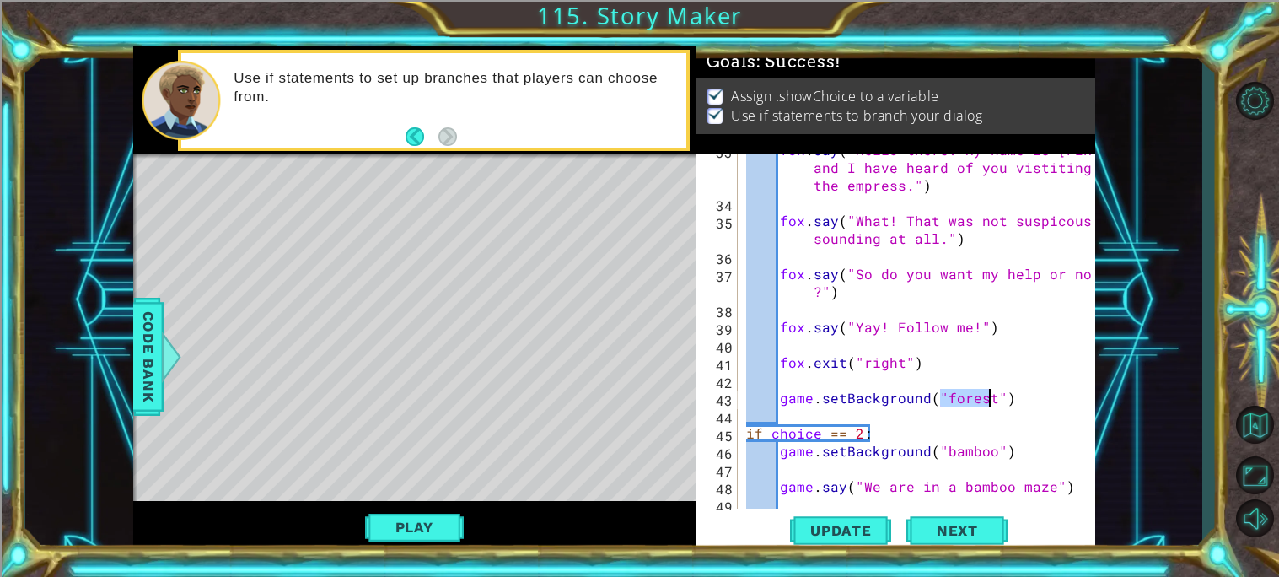
click at [980, 400] on div "fox . say ( "Hello there. My name is [PERSON_NAME] and I have heard of you vist…" at bounding box center [917, 331] width 348 height 354
click at [149, 344] on span "Code Bank" at bounding box center [148, 356] width 27 height 103
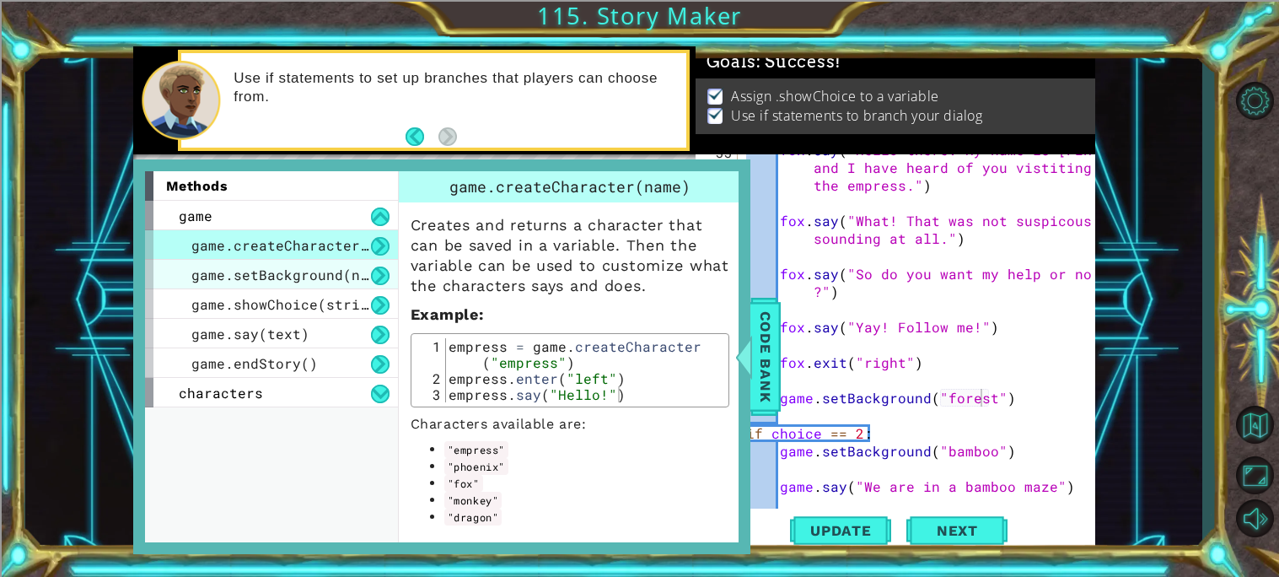
click at [254, 283] on div "game.setBackground(name)" at bounding box center [271, 275] width 253 height 30
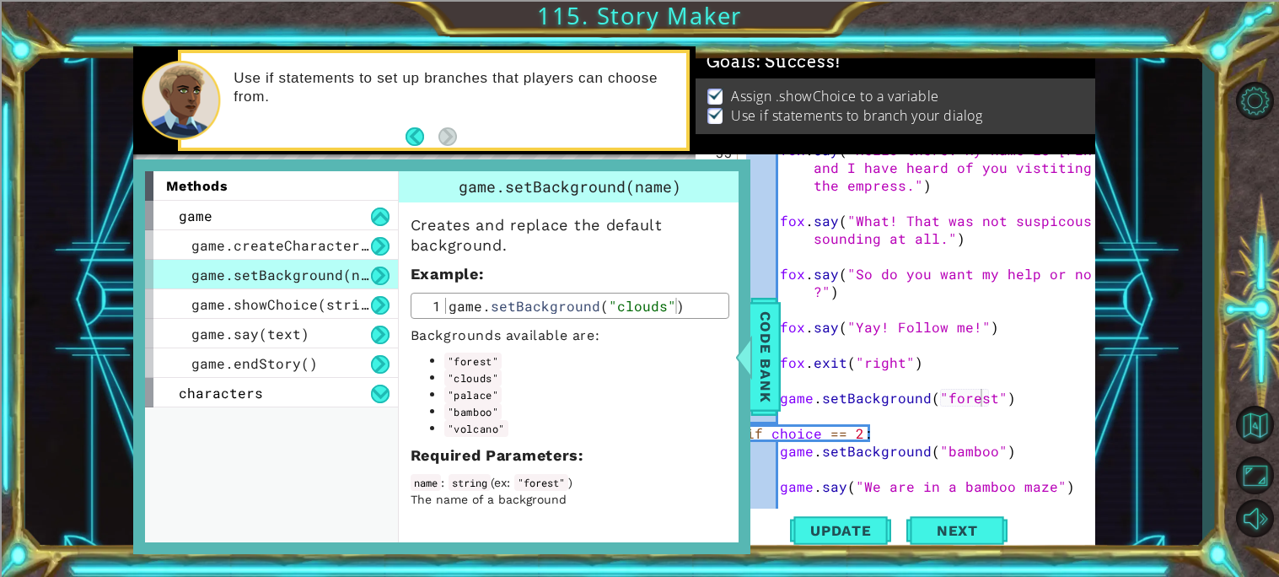
click at [987, 398] on div "fox . say ( "Hello there. My name is [PERSON_NAME] and I have heard of you vist…" at bounding box center [921, 353] width 357 height 425
click at [765, 365] on span "Code Bank" at bounding box center [765, 356] width 27 height 103
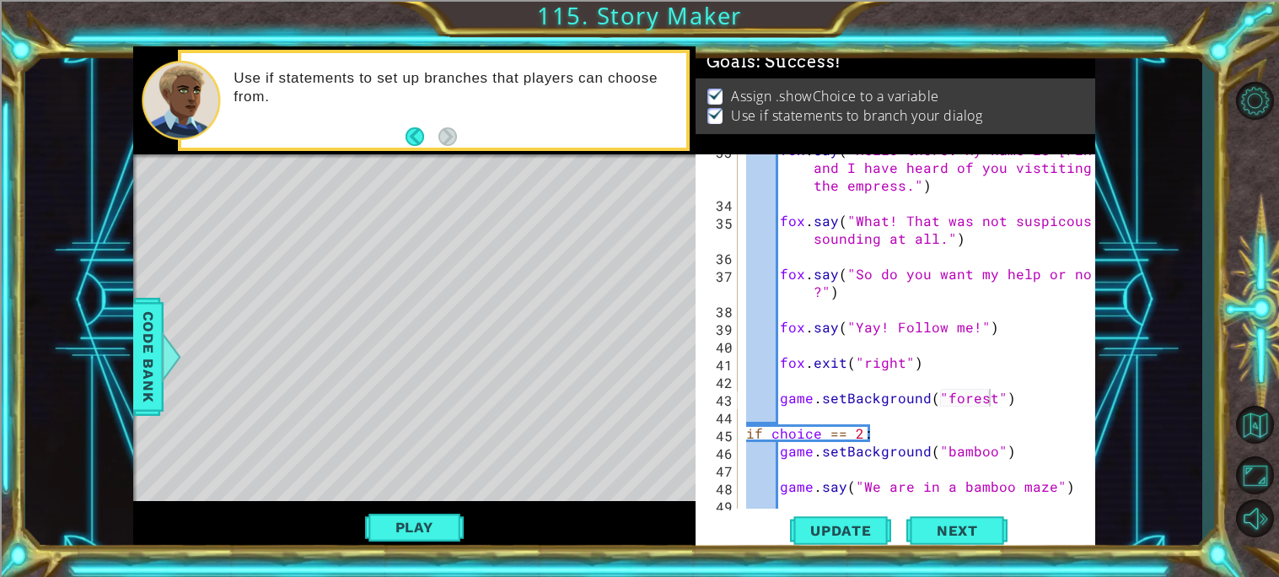
click at [988, 397] on div "fox . say ( "Hello there. My name is [PERSON_NAME] and I have heard of you vist…" at bounding box center [921, 353] width 357 height 425
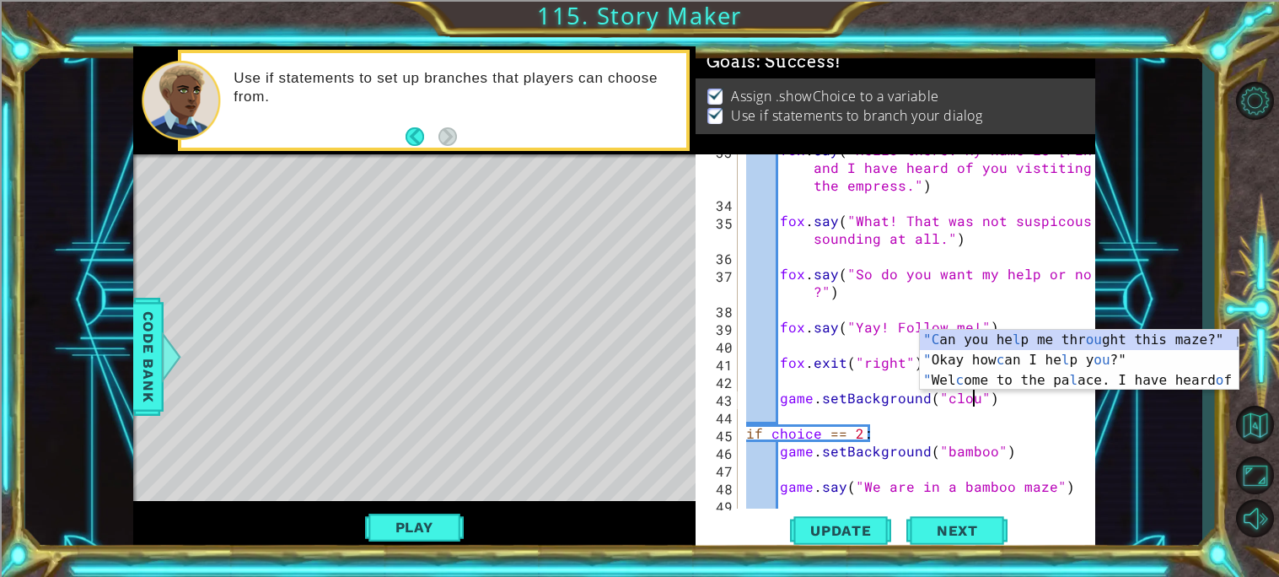
scroll to position [0, 14]
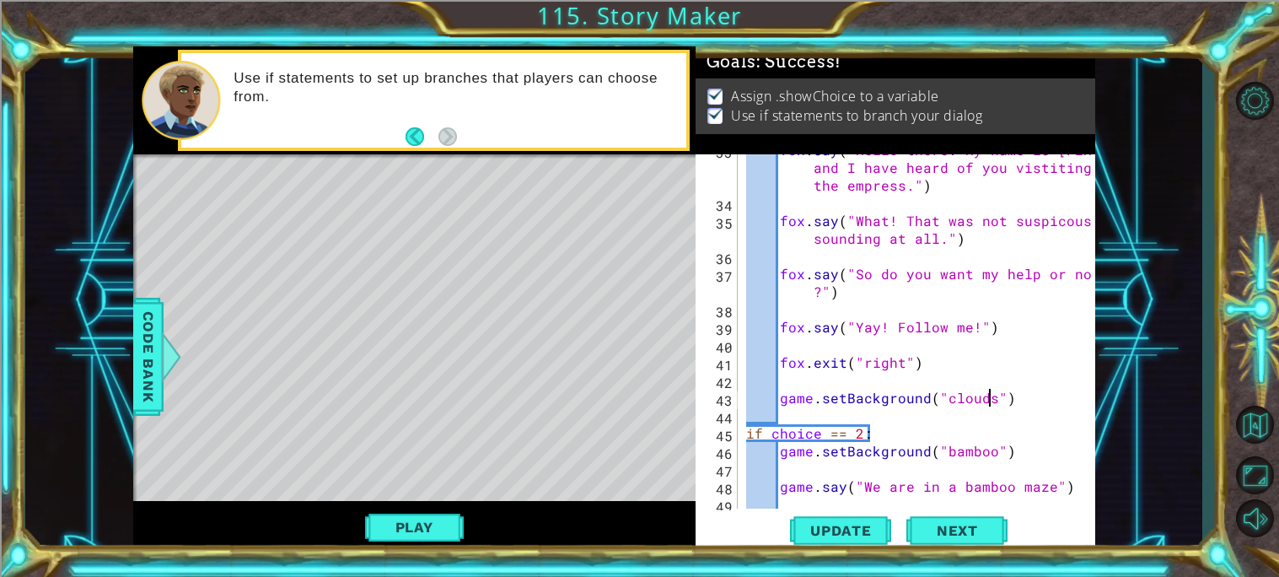
click at [952, 427] on div "fox . say ( "Hello there. My name is [PERSON_NAME] and I have heard of you vist…" at bounding box center [921, 353] width 357 height 425
click at [1047, 391] on div "fox . say ( "Hello there. My name is [PERSON_NAME] and I have heard of you vist…" at bounding box center [921, 353] width 357 height 425
type textarea "game.setBackground("clouds")"
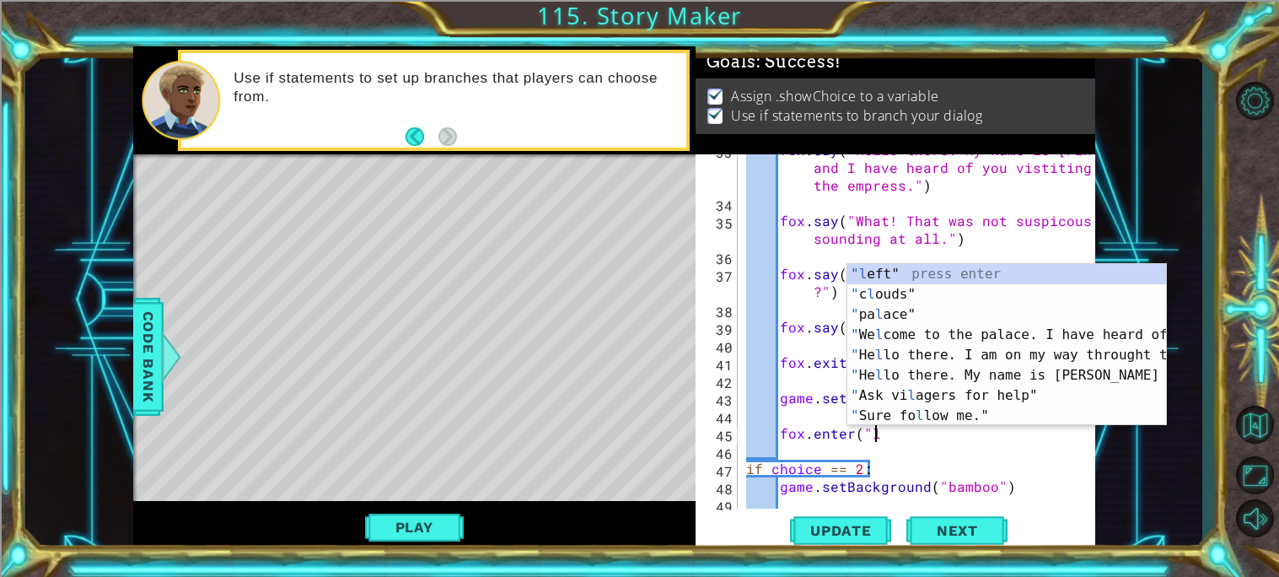
scroll to position [0, 8]
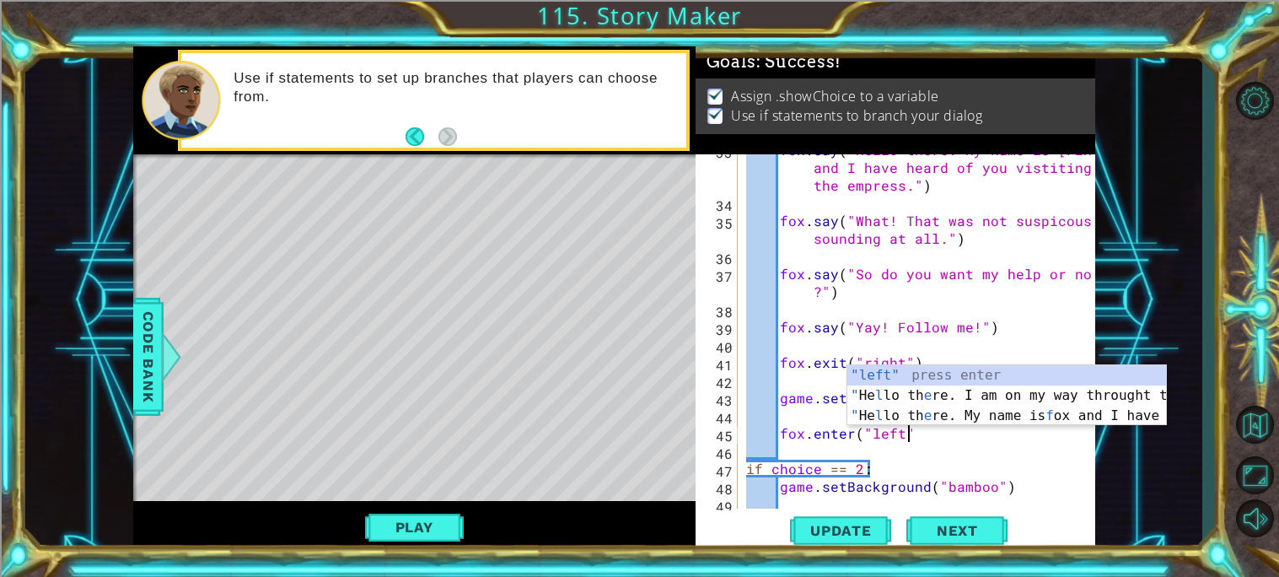
type textarea "fox.enter("left")"
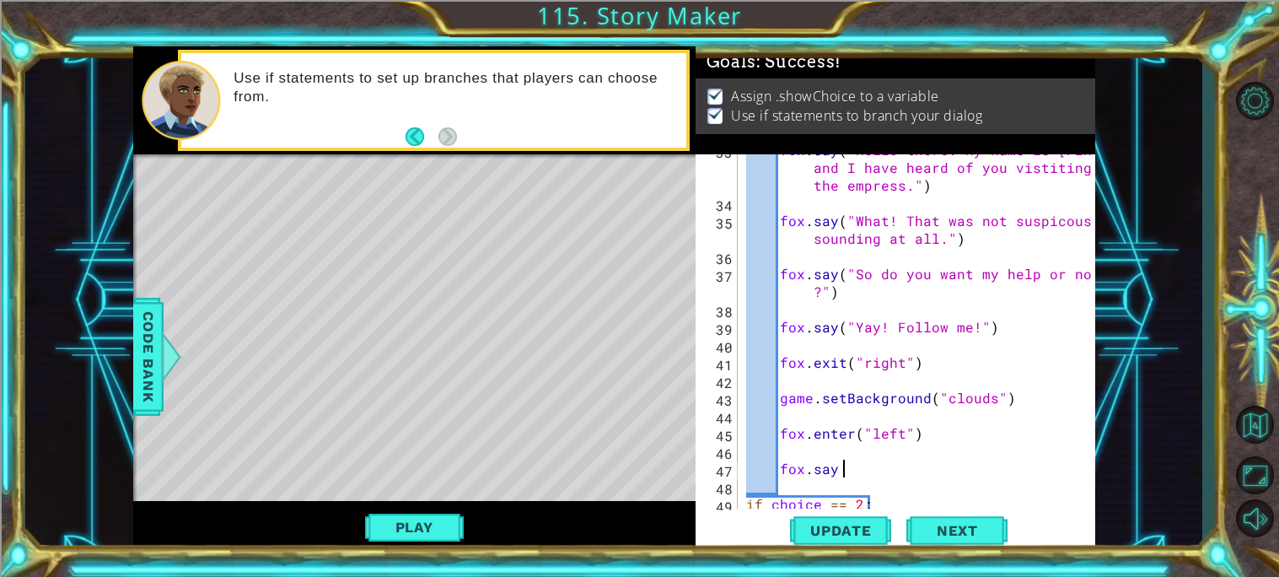
scroll to position [0, 4]
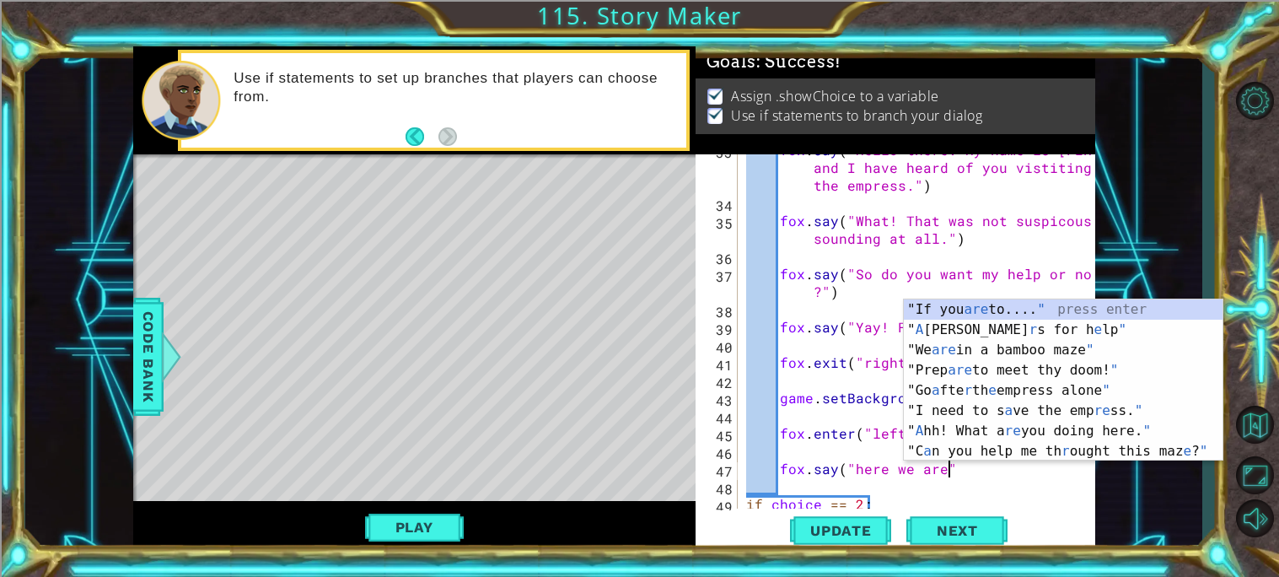
type textarea "fox.say("here we are")"
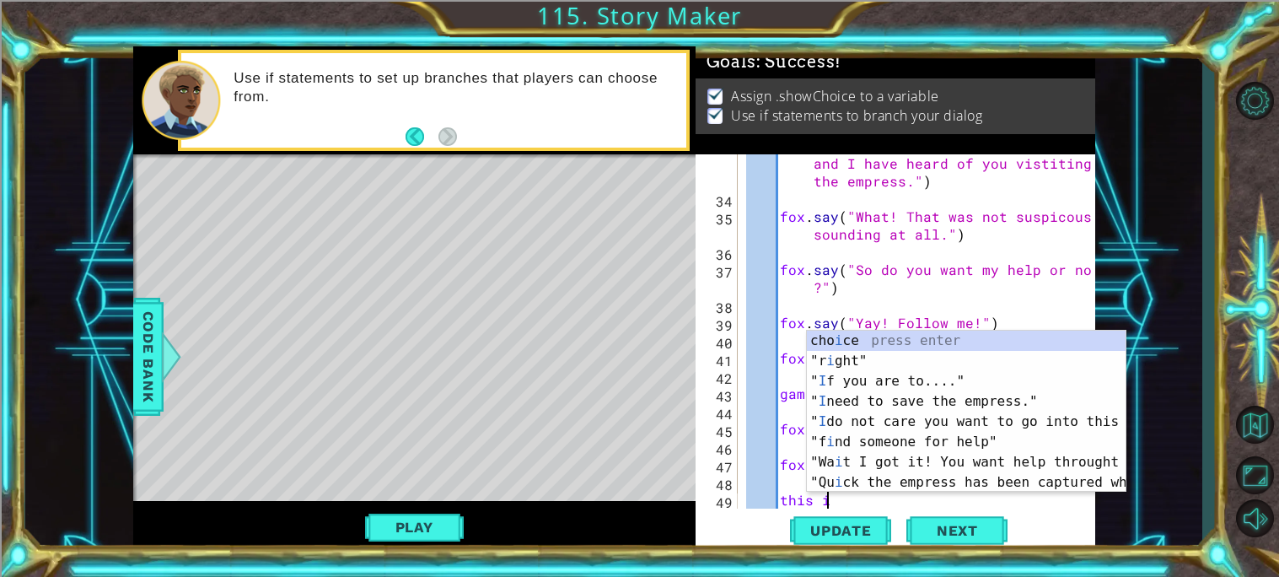
scroll to position [0, 3]
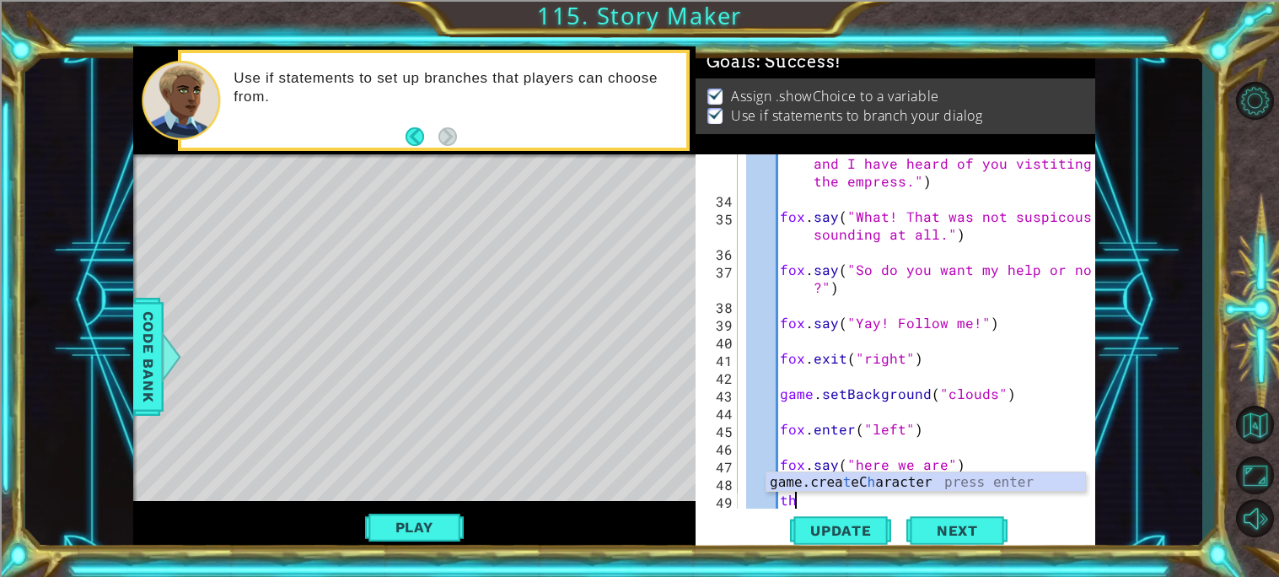
type textarea "t"
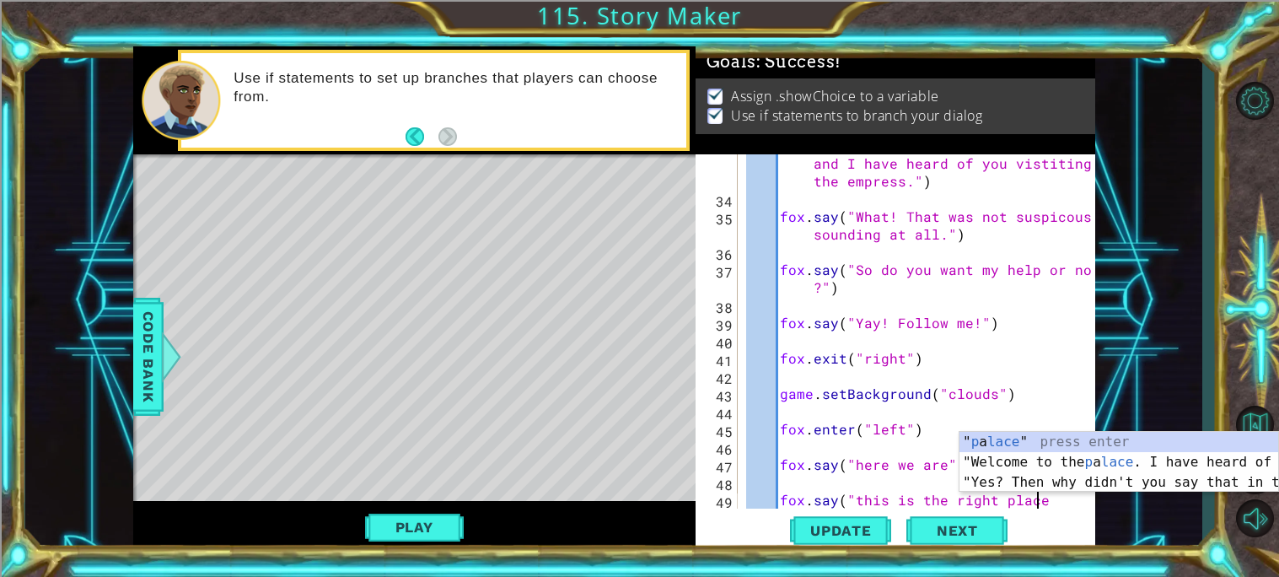
scroll to position [0, 18]
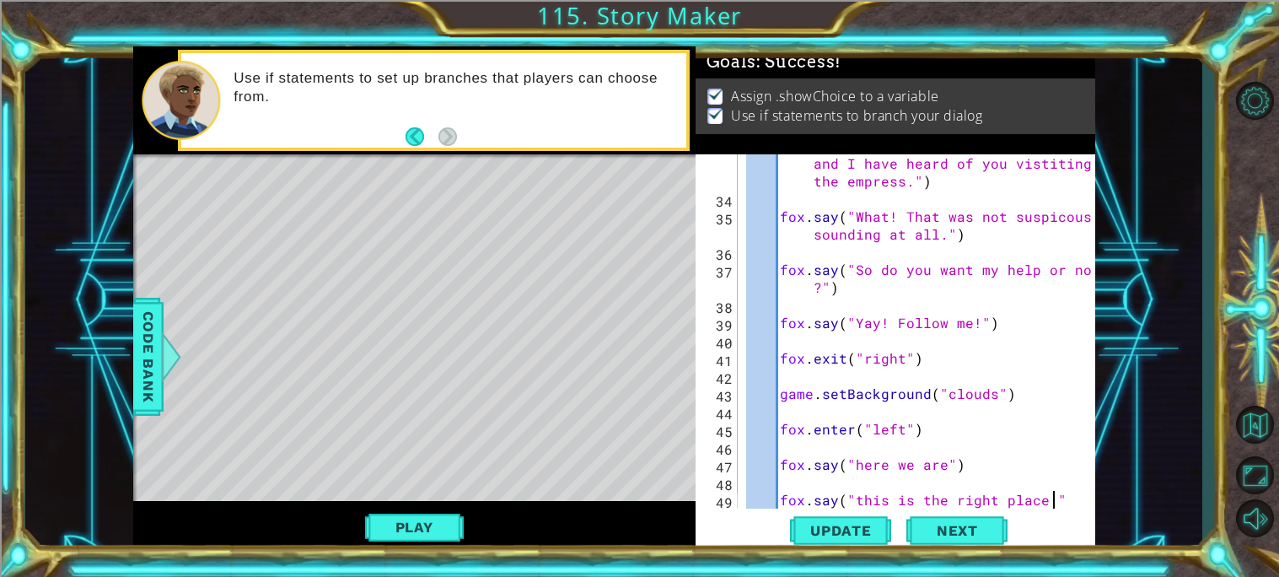
type textarea "fox.say("this is the right place!")"
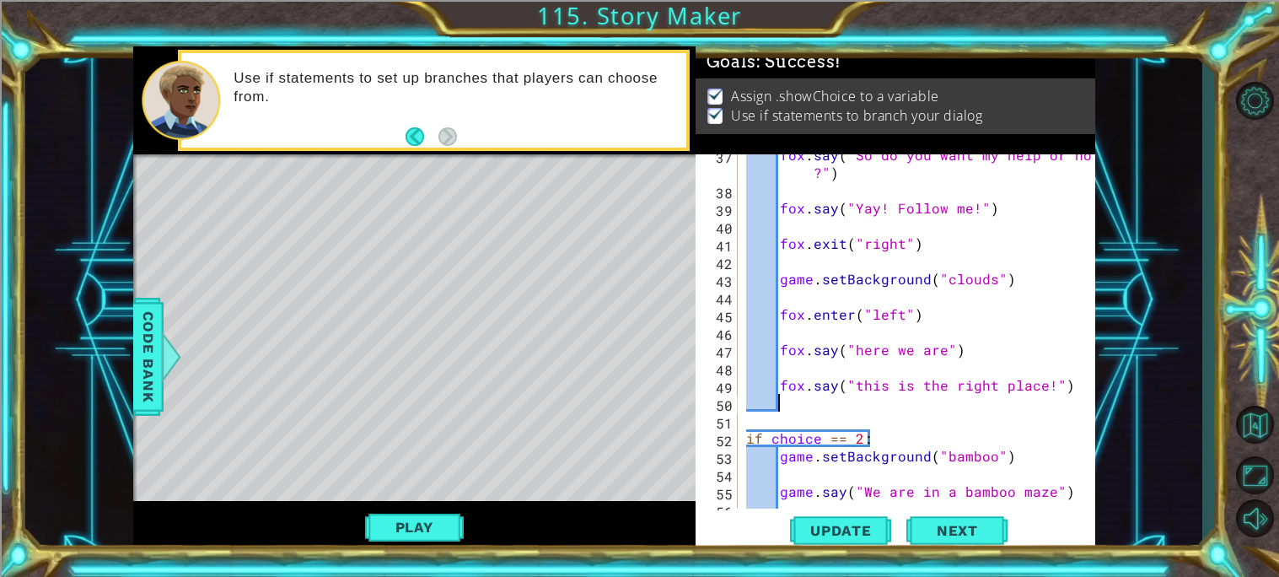
scroll to position [828, 0]
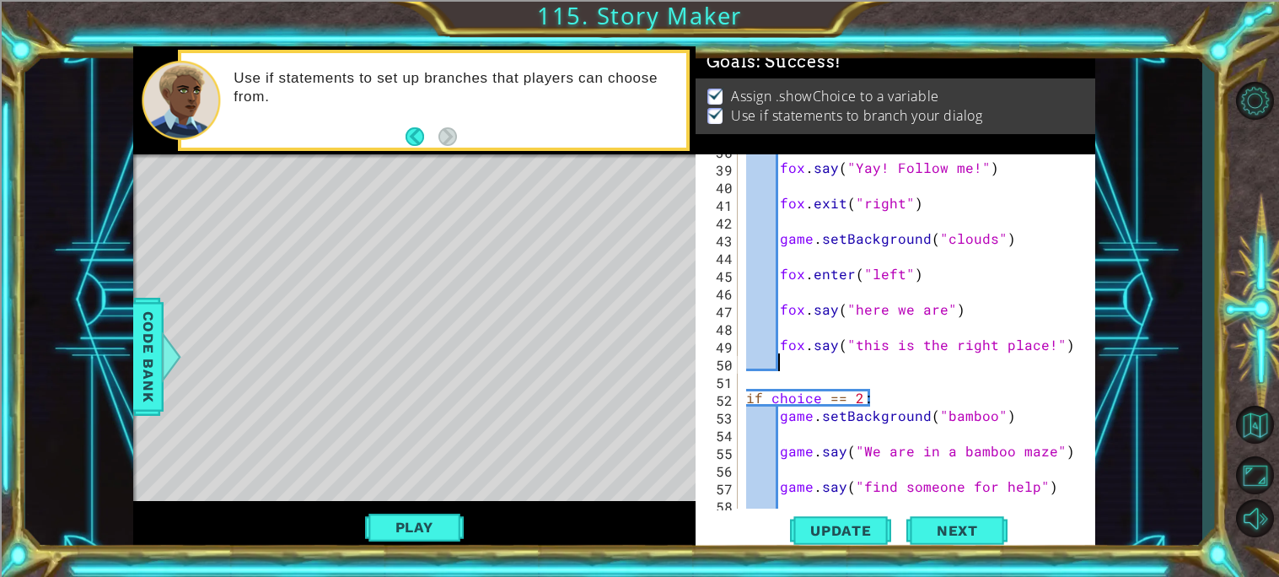
click at [860, 345] on div "fox . say ( "Yay! Follow me!" ) fox . exit ( "right" ) game . setBackground ( "…" at bounding box center [921, 335] width 357 height 389
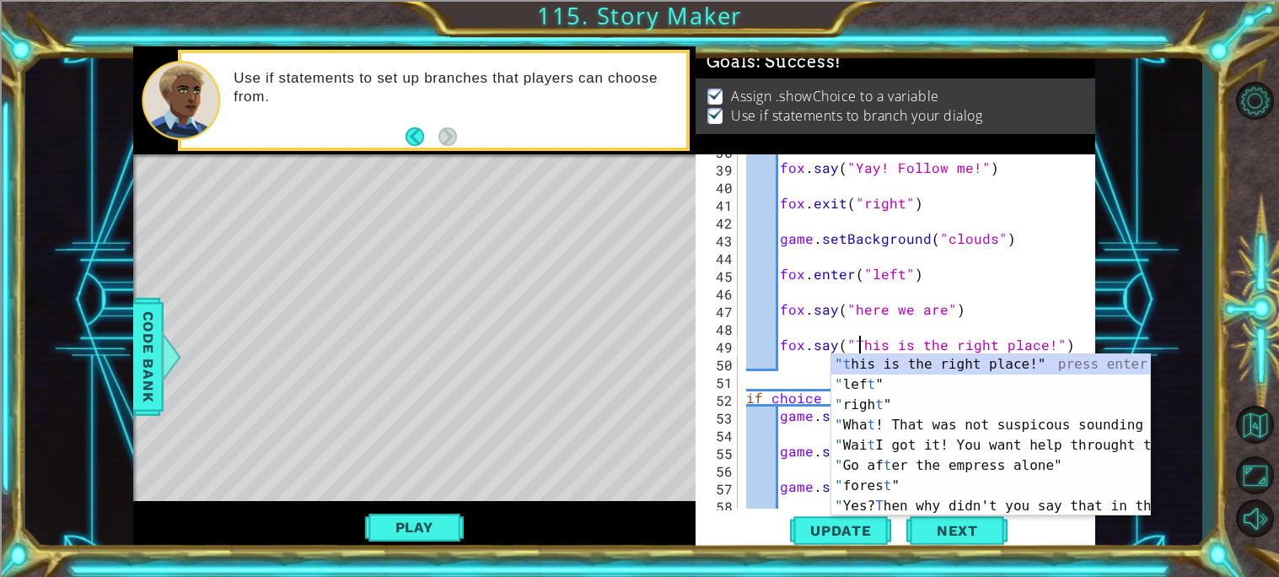
scroll to position [0, 7]
click at [858, 303] on div "fox . say ( "Yay! Follow me!" ) fox . exit ( "right" ) game . setBackground ( "…" at bounding box center [921, 335] width 357 height 389
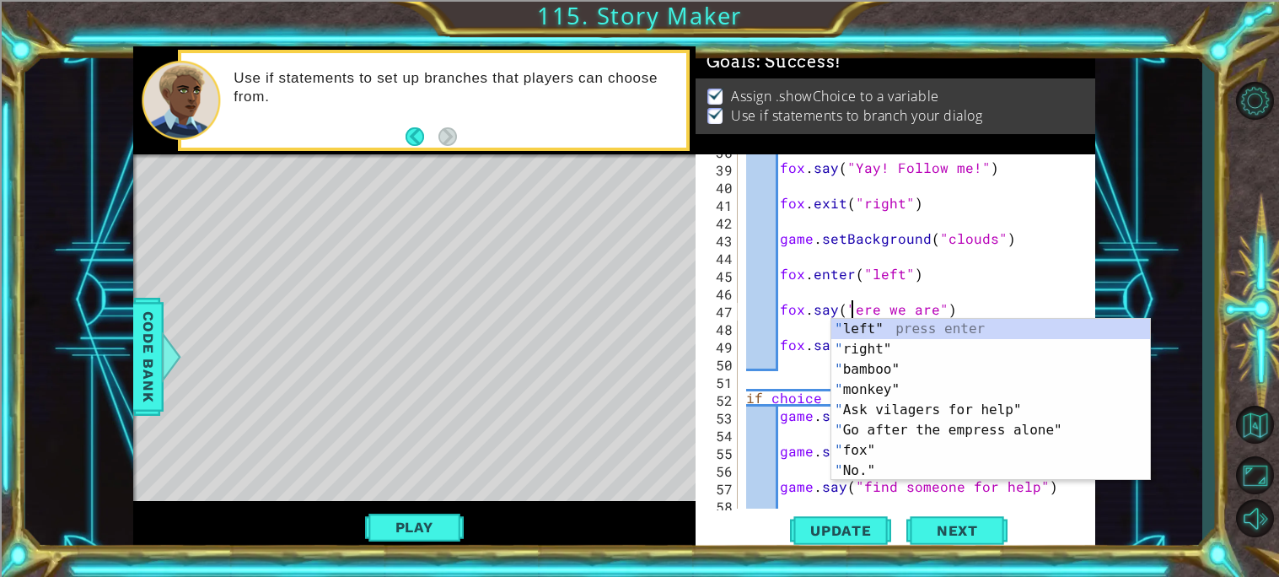
type textarea "fox.say("Here we are")"
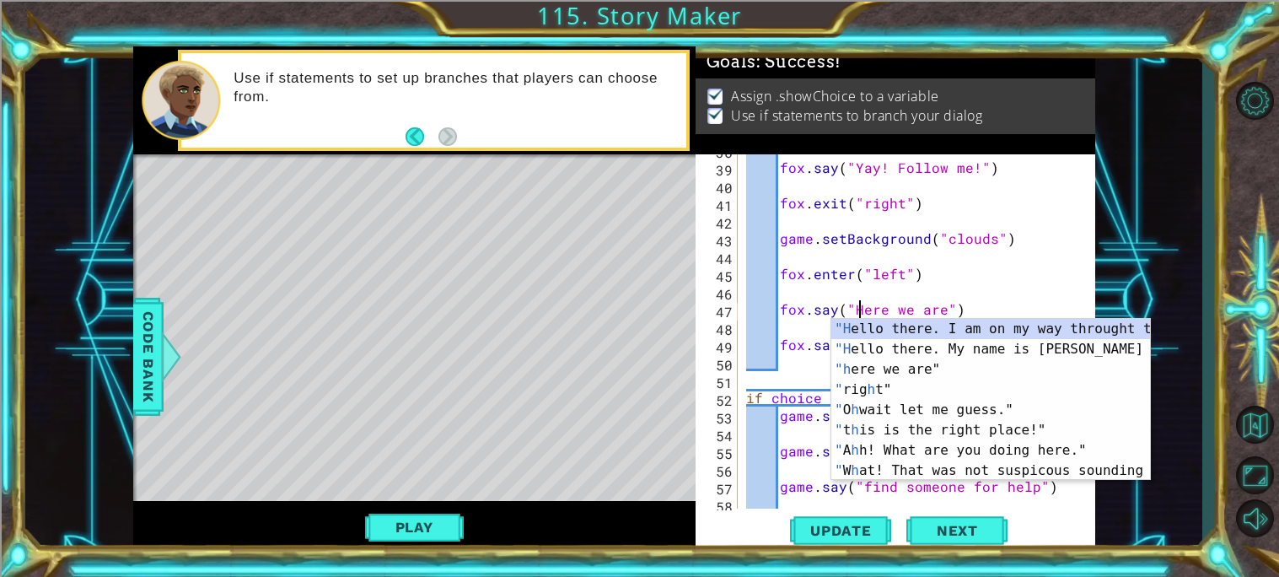
click at [953, 297] on div "fox . say ( "Yay! Follow me!" ) fox . exit ( "right" ) game . setBackground ( "…" at bounding box center [921, 335] width 357 height 389
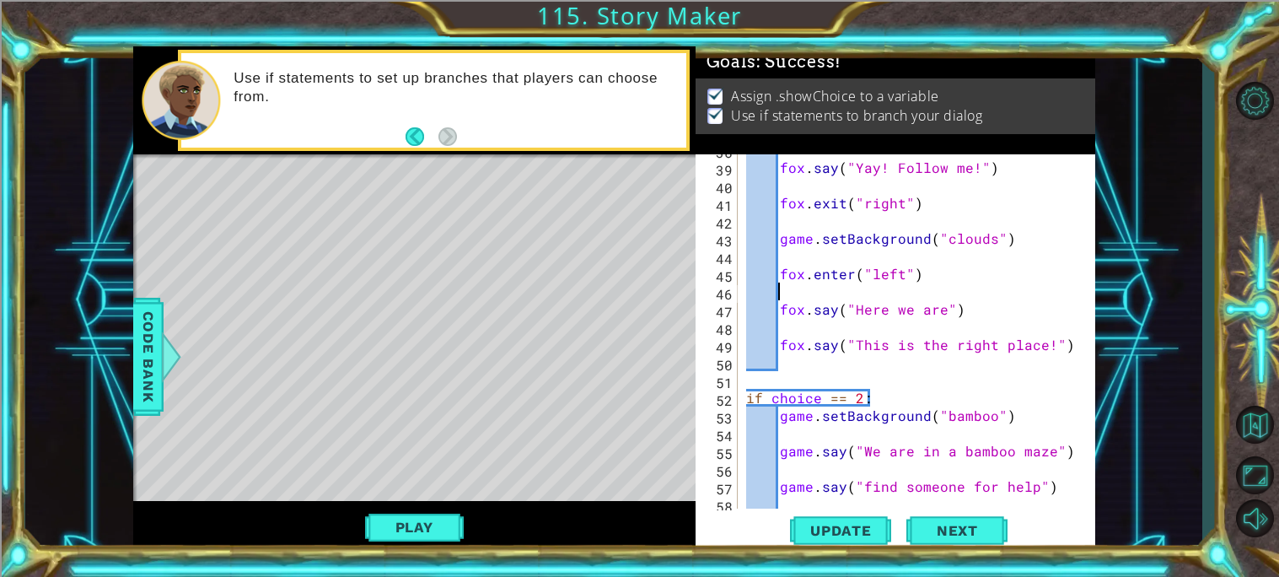
click at [1070, 343] on div "fox . say ( "Yay! Follow me!" ) fox . exit ( "right" ) game . setBackground ( "…" at bounding box center [921, 335] width 357 height 389
type textarea "fox.say("This is the right place!")"
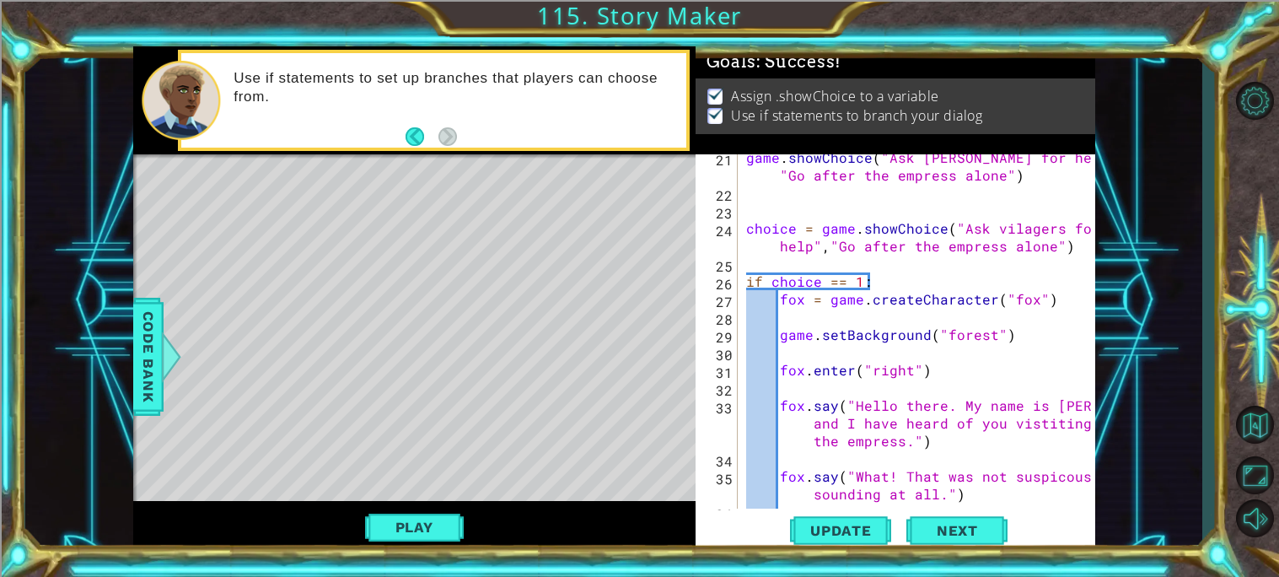
scroll to position [413, 0]
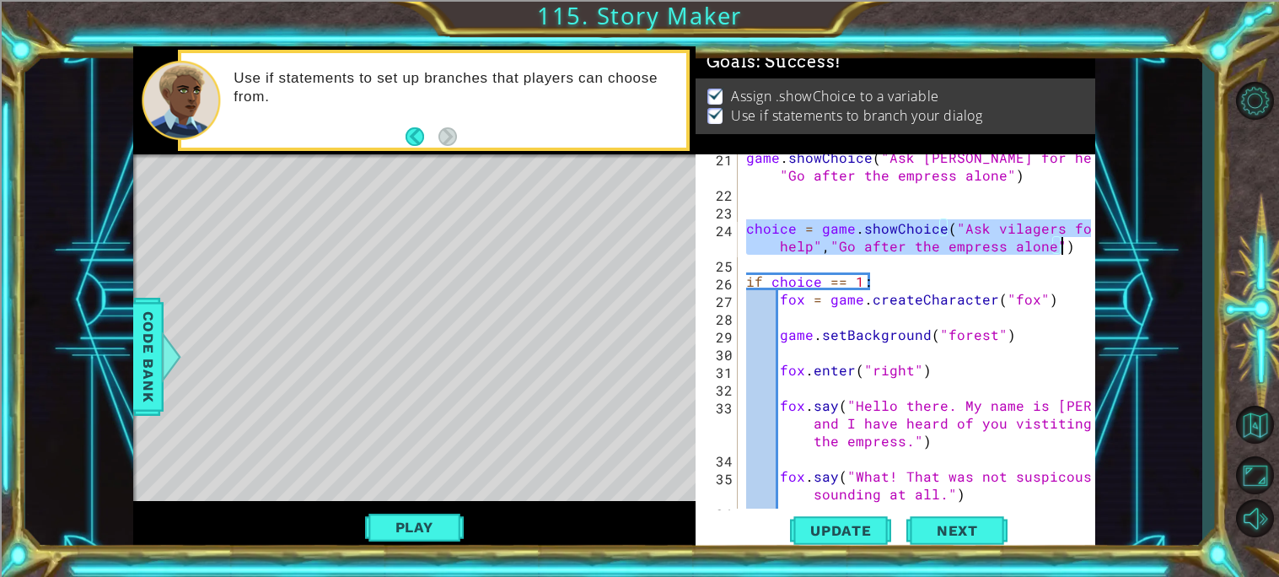
drag, startPoint x: 746, startPoint y: 225, endPoint x: 1072, endPoint y: 247, distance: 327.0
click at [1072, 247] on div "game . showChoice ( "Ask vilagers for help" , "Go after the empress alone" ) ch…" at bounding box center [921, 351] width 357 height 407
type textarea "choice = game.showChoice("Ask vilagers for help","Go after the empress alone")"
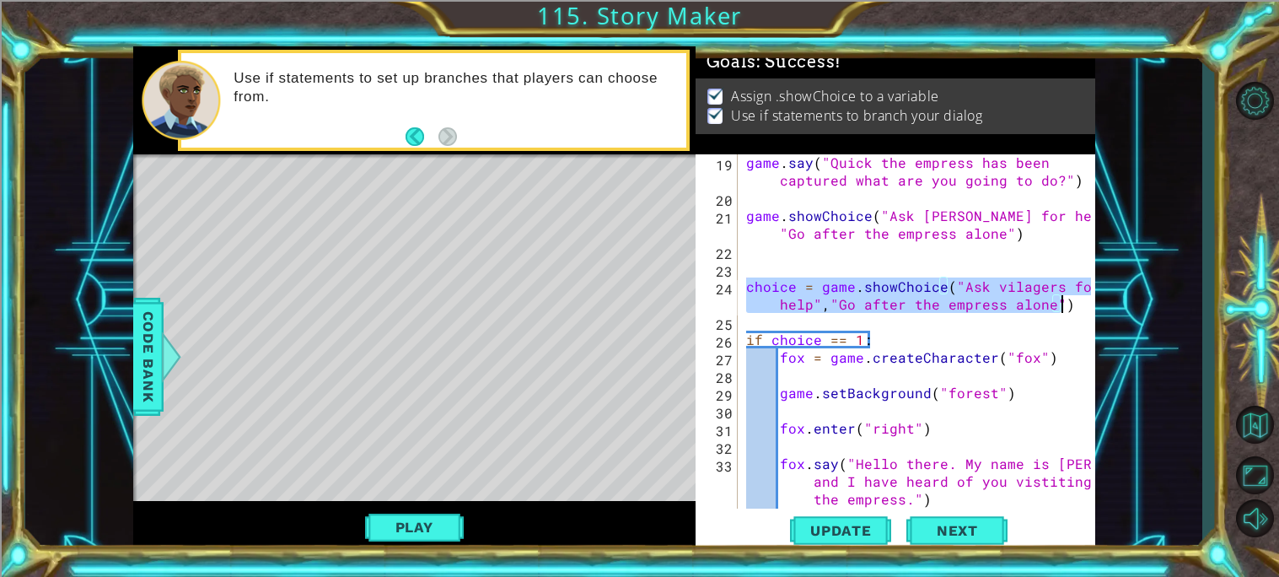
scroll to position [352, 0]
click at [933, 261] on div "game . say ( "Quick the empress has been captured what are you going to do?" ) …" at bounding box center [921, 349] width 357 height 425
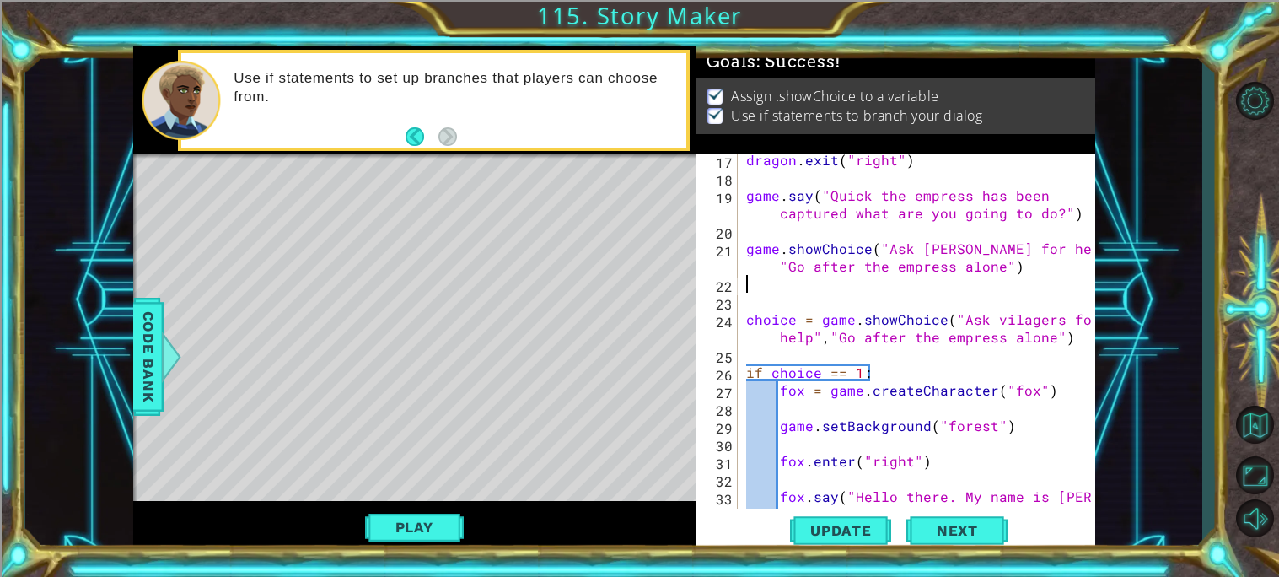
scroll to position [317, 0]
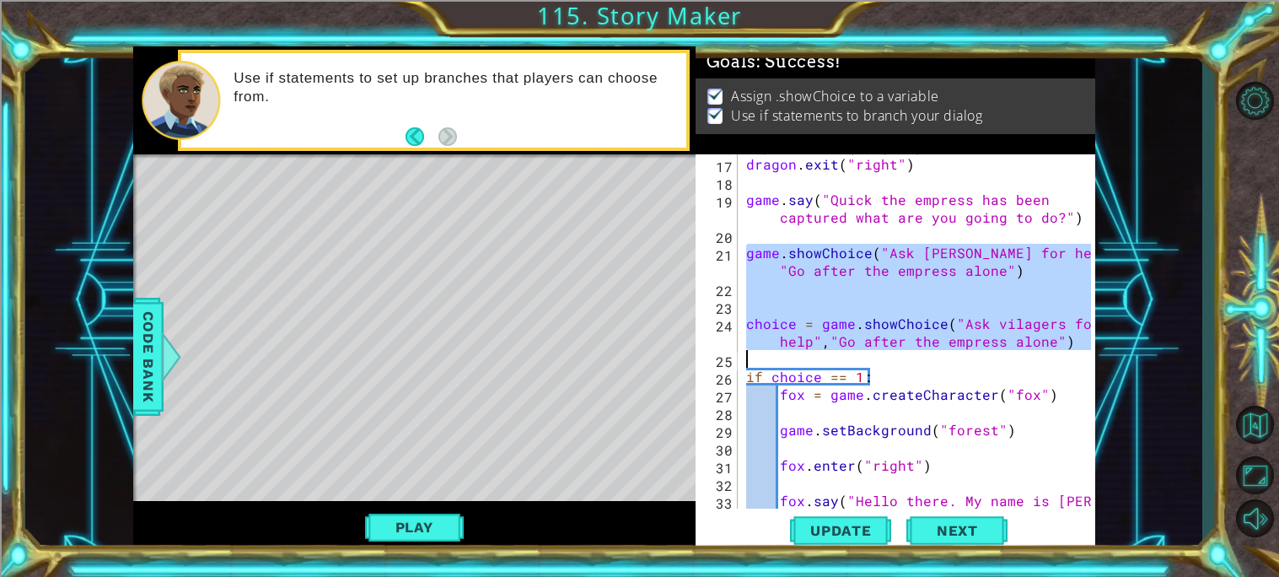
drag, startPoint x: 744, startPoint y: 254, endPoint x: 1053, endPoint y: 356, distance: 325.0
click at [1053, 356] on div "empress . exit ( "right" ) dragon . exit ( "right" ) game . say ( "Quick the em…" at bounding box center [921, 349] width 357 height 425
type textarea "choice = game.showChoice("Ask vilagers for help","Go after the empress alone")"
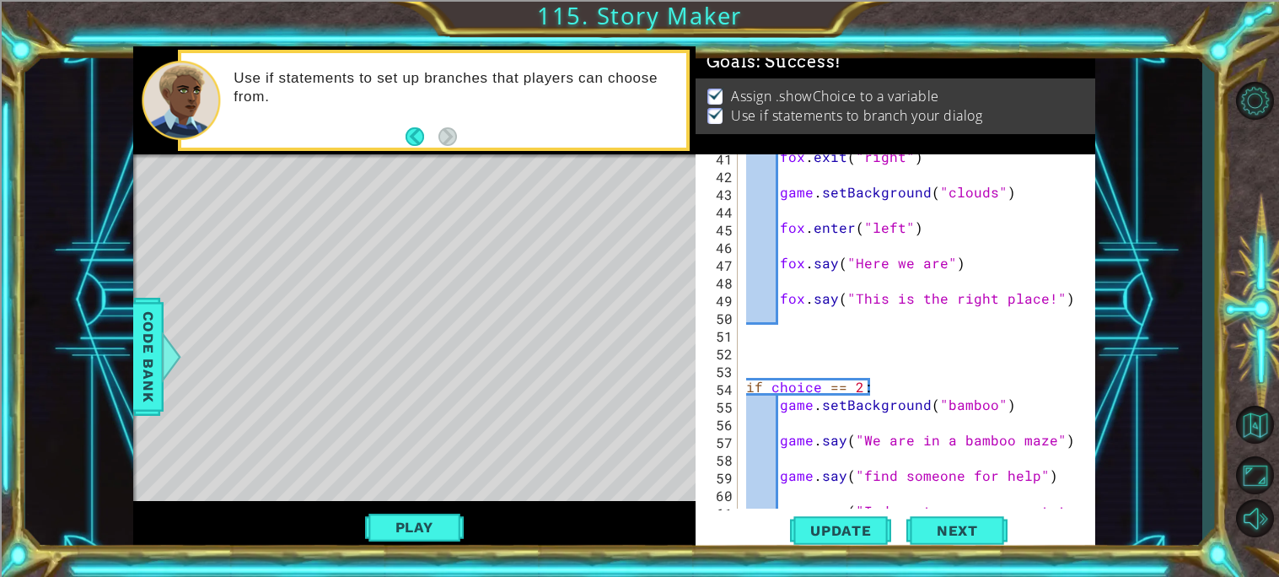
scroll to position [881, 0]
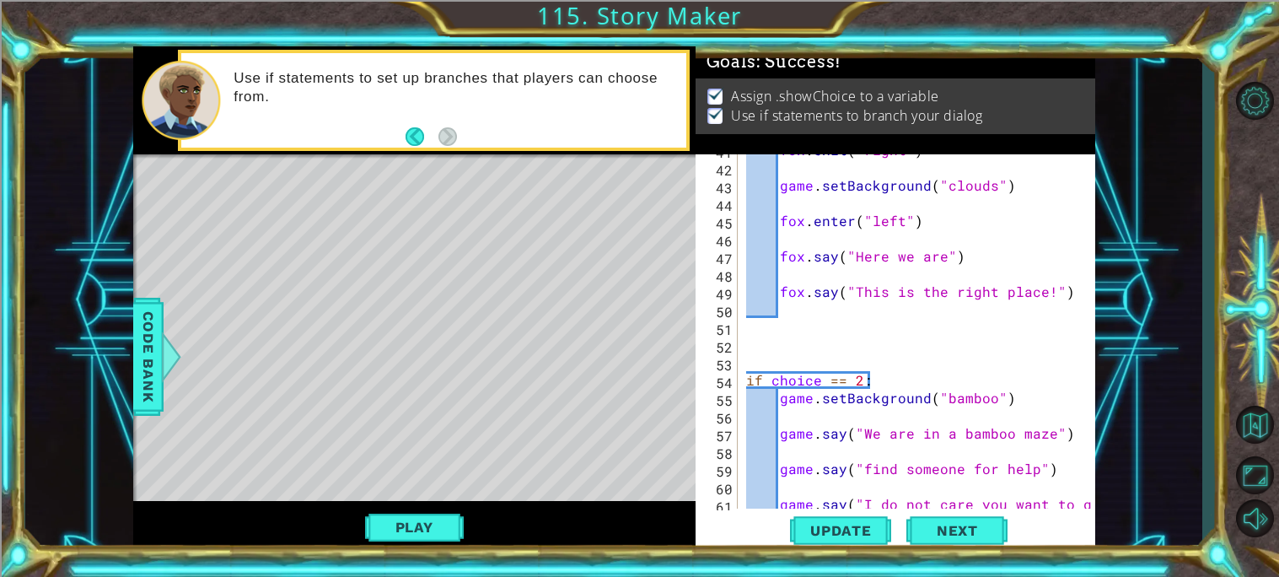
click at [836, 337] on div "fox . exit ( "right" ) game . setBackground ( "clouds" ) fox . enter ( "left" )…" at bounding box center [921, 353] width 357 height 425
paste textarea "Code Area"
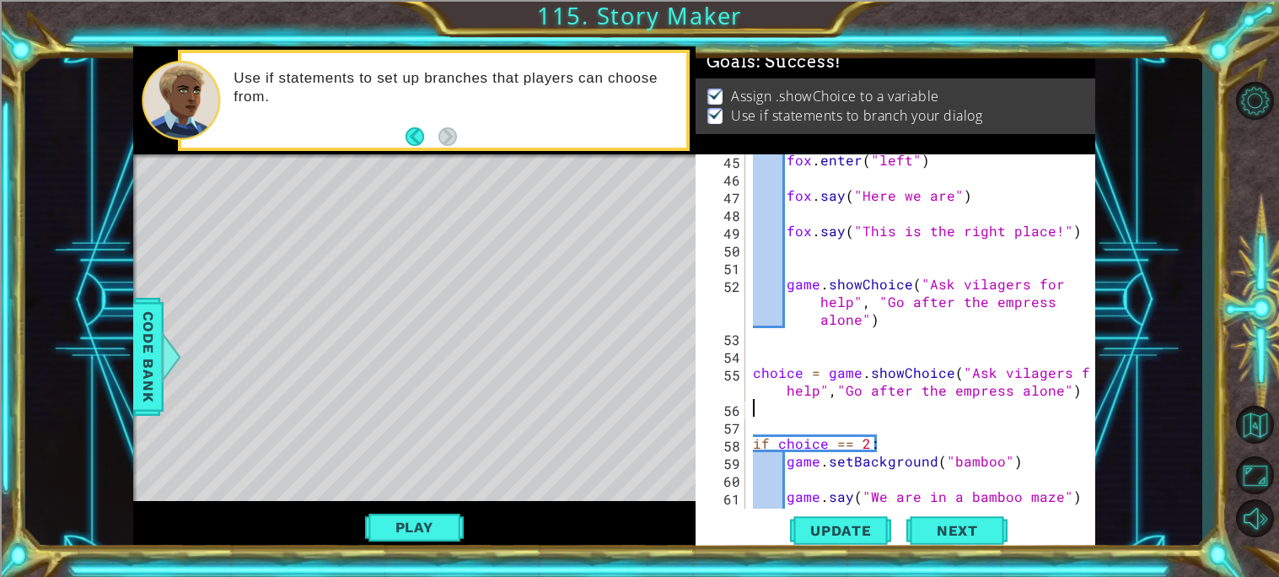
scroll to position [942, 0]
click at [842, 332] on div "fox . enter ( "left" ) fox . say ( "Here we are" ) fox . say ( "This is the rig…" at bounding box center [923, 345] width 349 height 389
click at [943, 298] on div "fox . enter ( "left" ) fox . say ( "Here we are" ) fox . say ( "This is the rig…" at bounding box center [923, 345] width 349 height 389
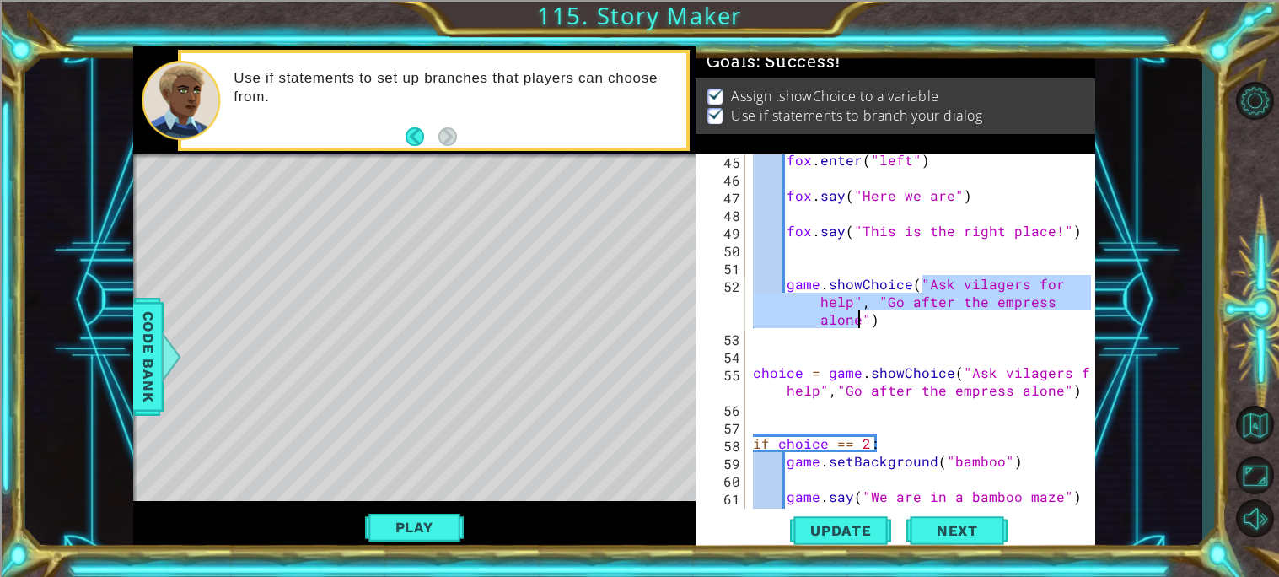
drag, startPoint x: 926, startPoint y: 281, endPoint x: 857, endPoint y: 316, distance: 77.7
click at [857, 316] on div "fox . enter ( "left" ) fox . say ( "Here we are" ) fox . say ( "This is the rig…" at bounding box center [923, 345] width 349 height 389
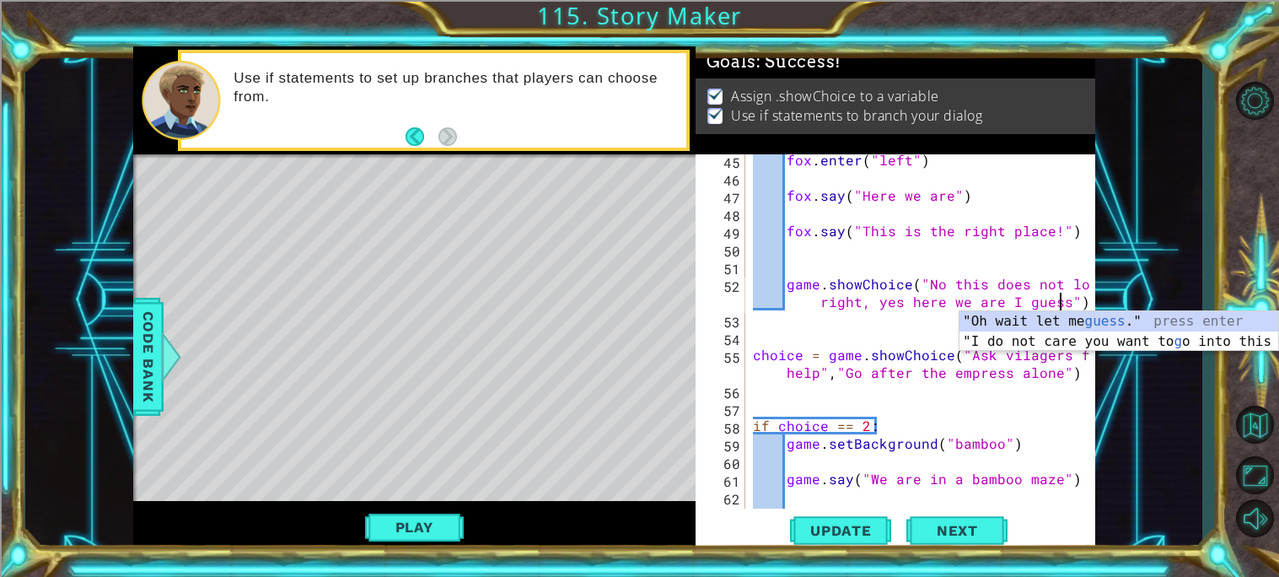
scroll to position [0, 36]
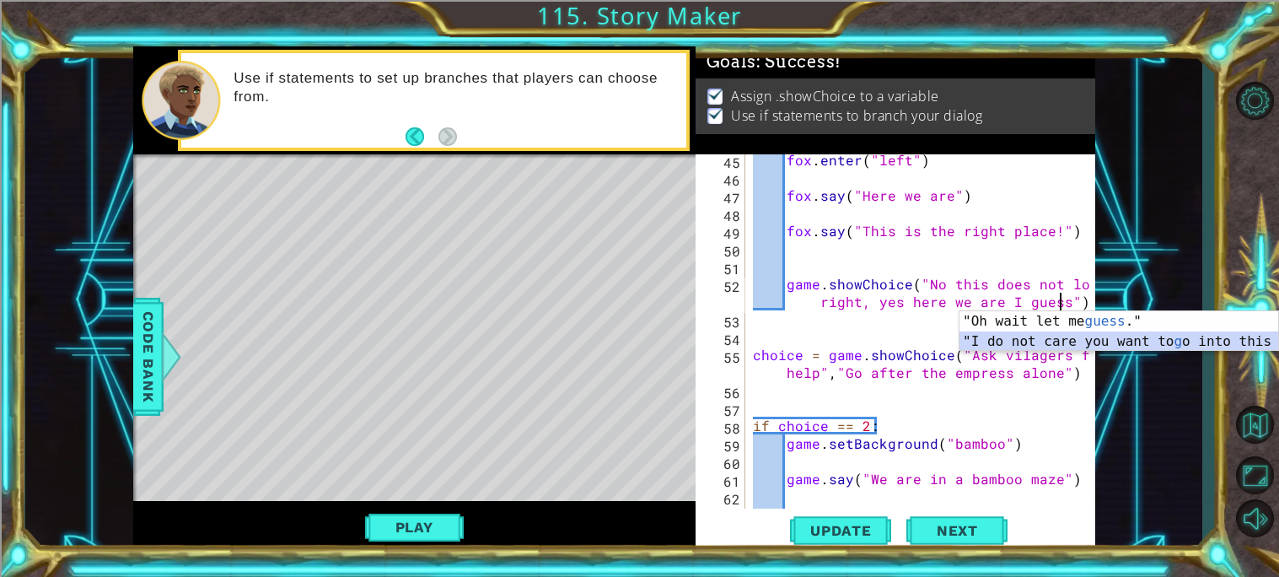
click at [864, 346] on div "fox . enter ( "left" ) fox . say ( "Here we are" ) fox . say ( "This is the rig…" at bounding box center [923, 345] width 349 height 389
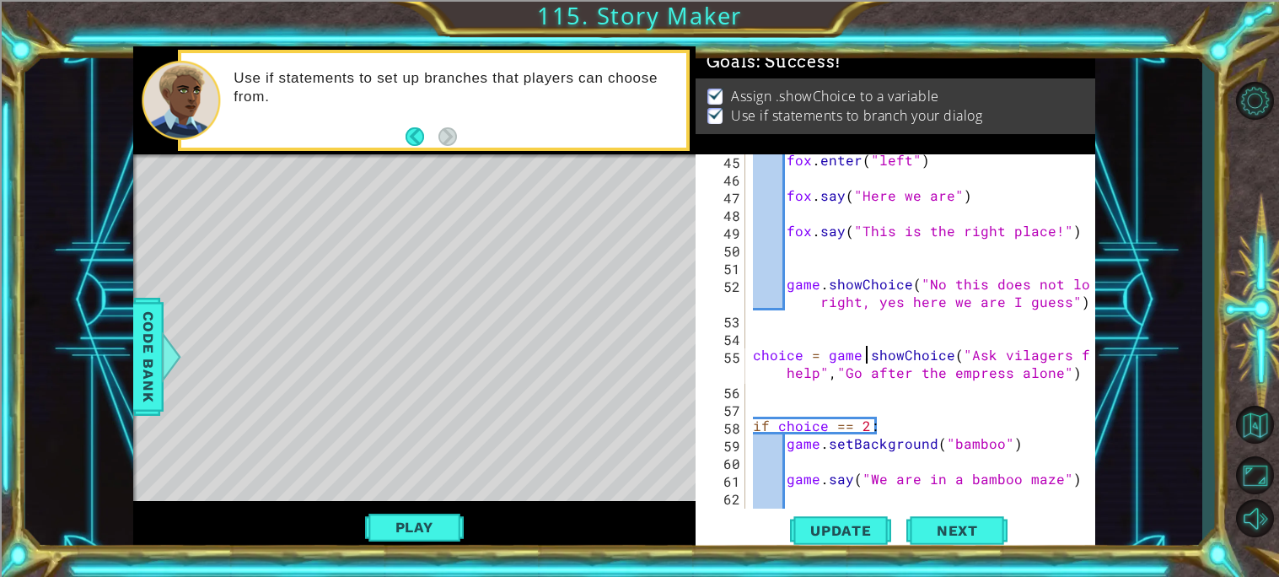
click at [954, 298] on div "fox . enter ( "left" ) fox . say ( "Here we are" ) fox . say ( "This is the rig…" at bounding box center [923, 345] width 349 height 389
click at [901, 307] on div "fox . enter ( "left" ) fox . say ( "Here we are" ) fox . say ( "This is the rig…" at bounding box center [923, 345] width 349 height 389
click at [891, 303] on div "fox . enter ( "left" ) fox . say ( "Here we are" ) fox . say ( "This is the rig…" at bounding box center [919, 331] width 341 height 354
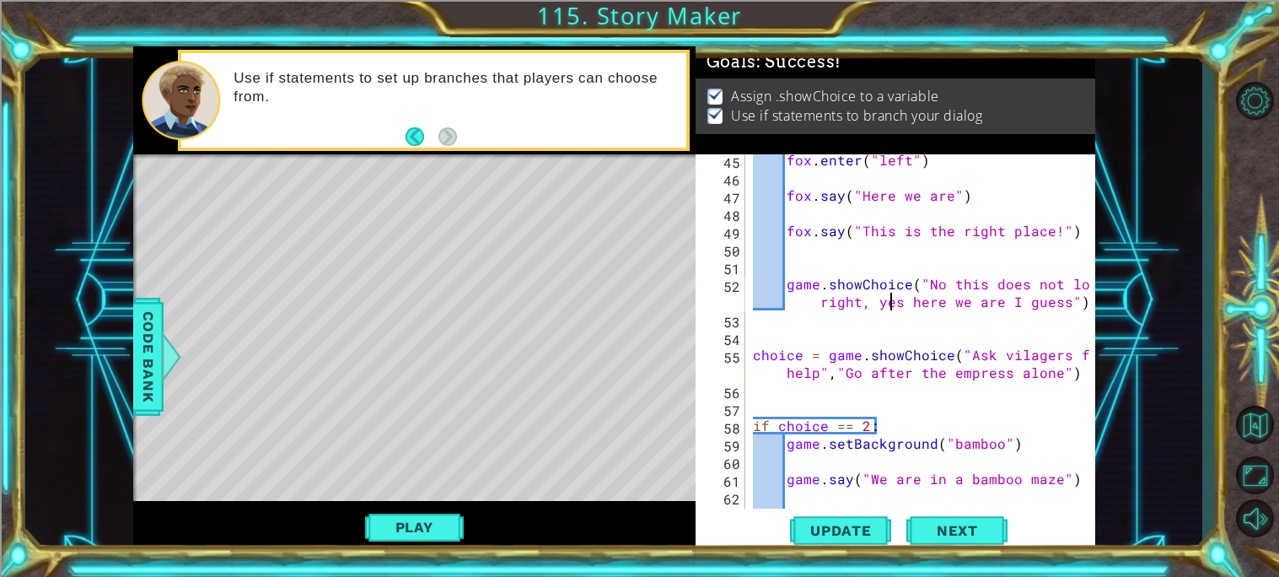
click at [888, 302] on div "fox . enter ( "left" ) fox . say ( "Here we are" ) fox . say ( "This is the rig…" at bounding box center [923, 345] width 349 height 389
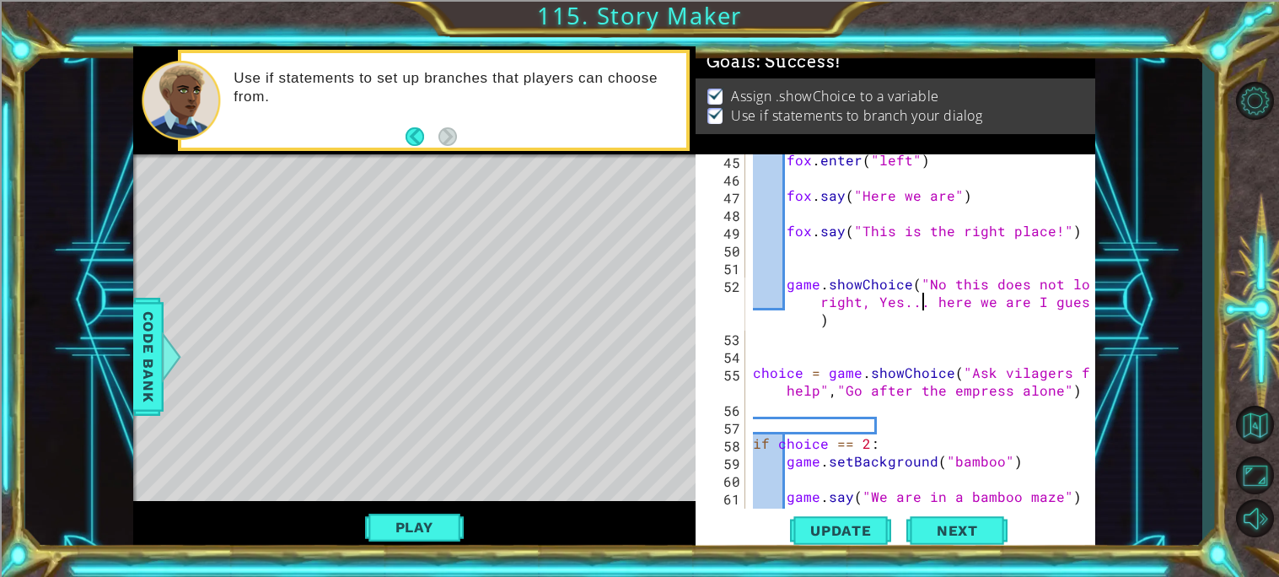
click at [905, 320] on div "fox . enter ( "left" ) fox . say ( "Here we are" ) fox . say ( "This is the rig…" at bounding box center [923, 345] width 349 height 389
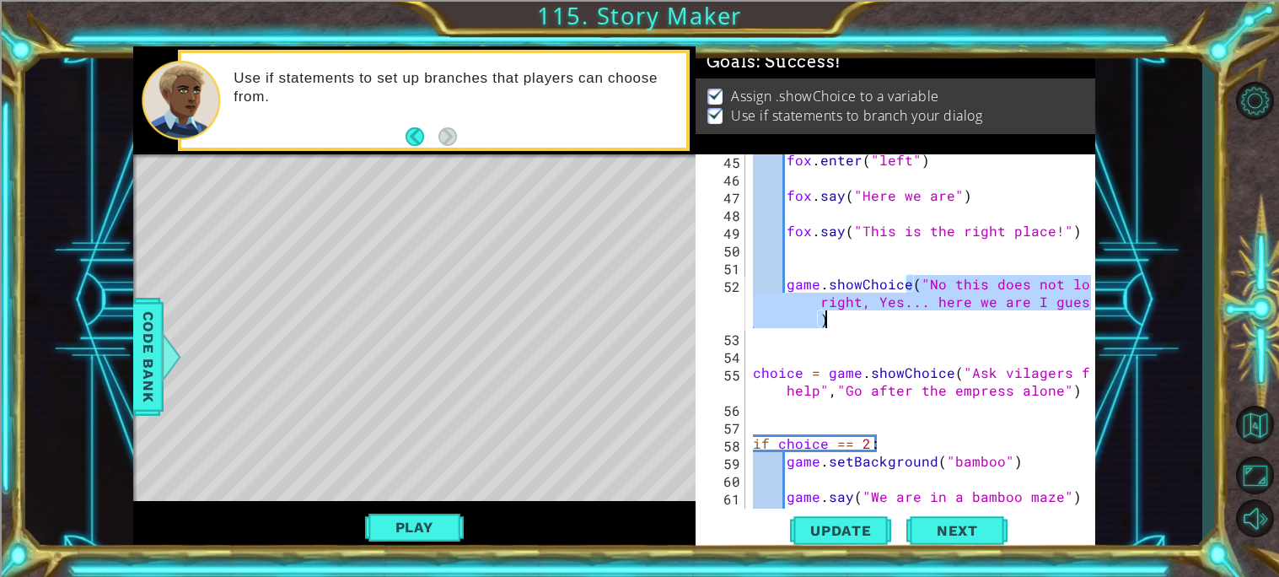
type textarea "game.showChoice("No this does not look right, Yes... here we are I guess")"
click at [872, 319] on div "fox . enter ( "left" ) fox . say ( "Here we are" ) fox . say ( "This is the rig…" at bounding box center [919, 331] width 341 height 354
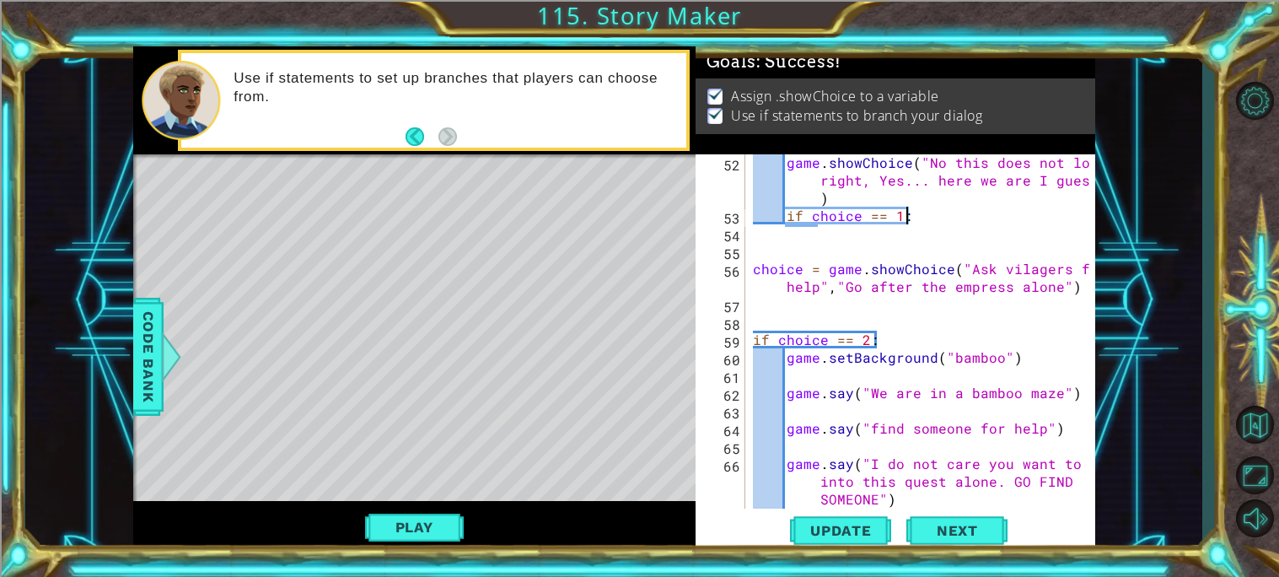
scroll to position [1064, 0]
click at [798, 288] on div "game . showChoice ( "No this does not look right, Yes... here we are I guess" )…" at bounding box center [923, 364] width 349 height 425
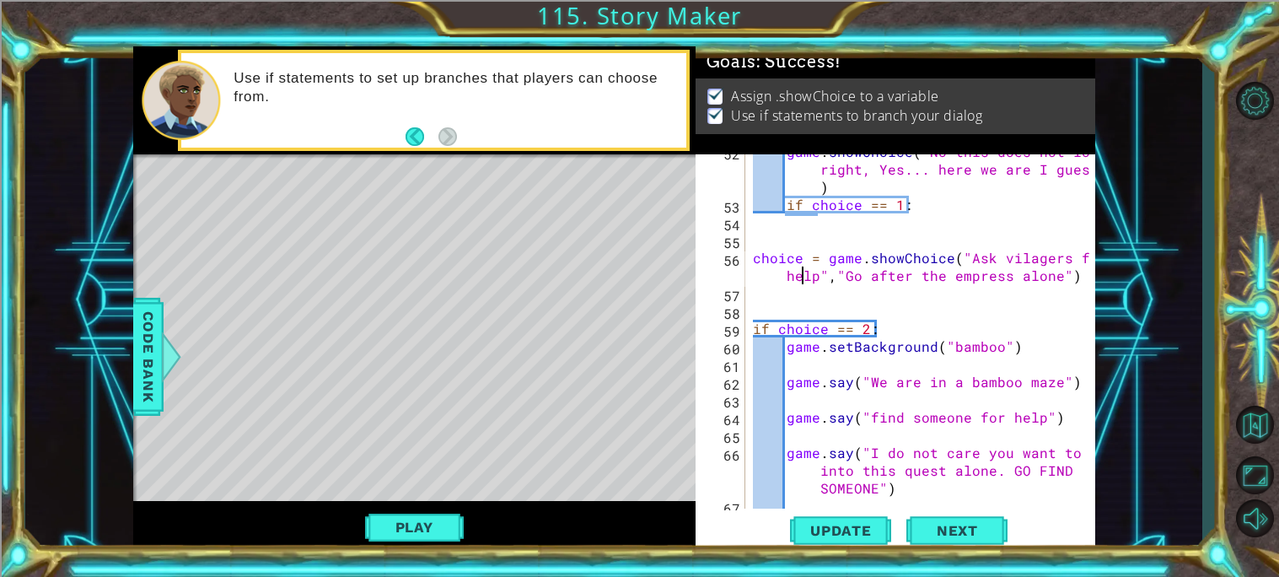
scroll to position [1076, 0]
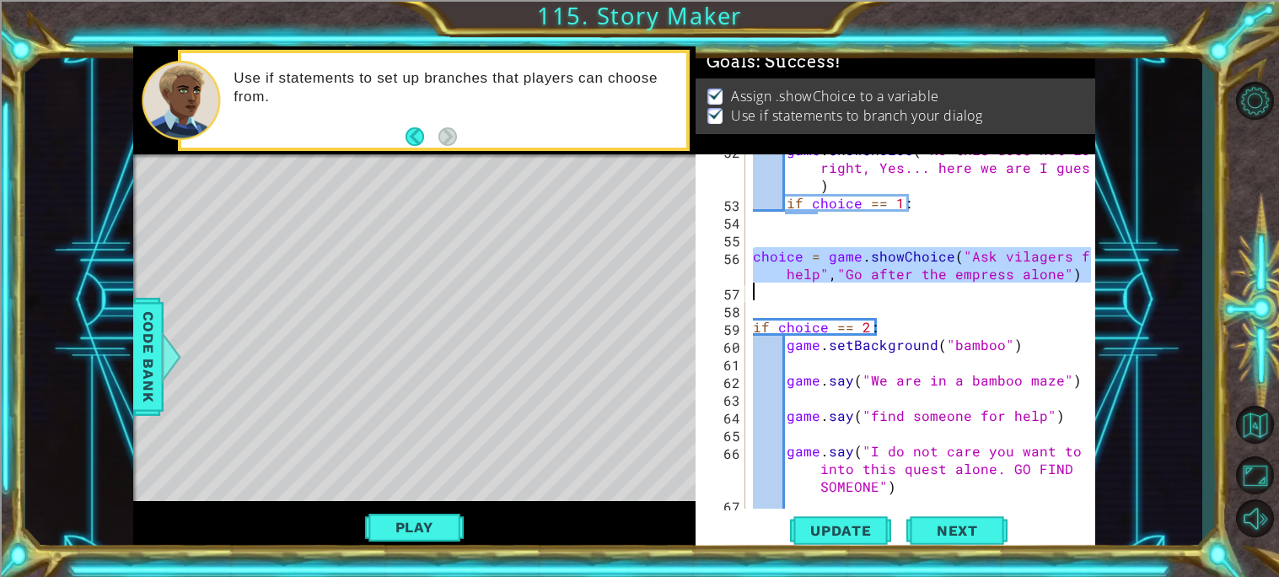
drag, startPoint x: 755, startPoint y: 255, endPoint x: 897, endPoint y: 284, distance: 145.3
click at [897, 284] on div "game . showChoice ( "No this does not look right, Yes... here we are I guess" )…" at bounding box center [923, 353] width 349 height 425
type textarea "choice = game.showChoice("Ask vilagers for help","Go after the empress alone")"
click at [897, 284] on div "game . showChoice ( "No this does not look right, Yes... here we are I guess" )…" at bounding box center [919, 331] width 341 height 354
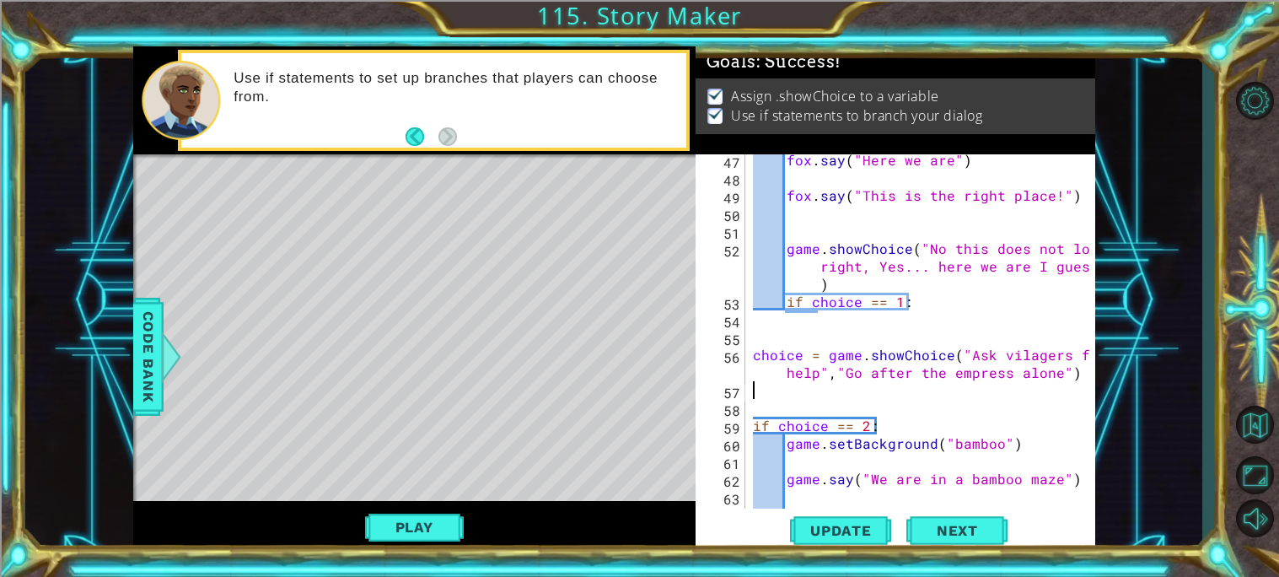
scroll to position [977, 0]
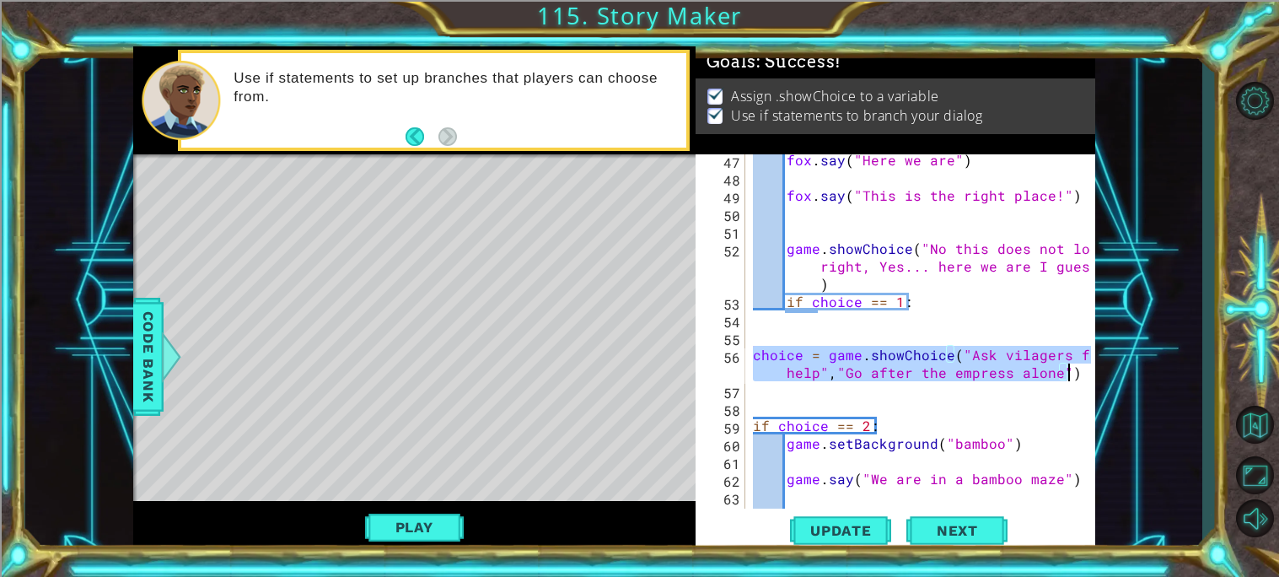
drag, startPoint x: 749, startPoint y: 352, endPoint x: 1104, endPoint y: 365, distance: 356.0
click at [1104, 365] on div "1 ההההההההההההההההההההההההההההההההההההההההההההההההההההההההההההההההההההההההההההה…" at bounding box center [613, 300] width 1177 height 508
type textarea "choice = game.showChoice("Ask vilagers for help","Go after the empress alone")"
click at [917, 333] on div "fox . say ( "Here we are" ) fox . say ( "This is the right place!" ) game . sho…" at bounding box center [923, 345] width 349 height 389
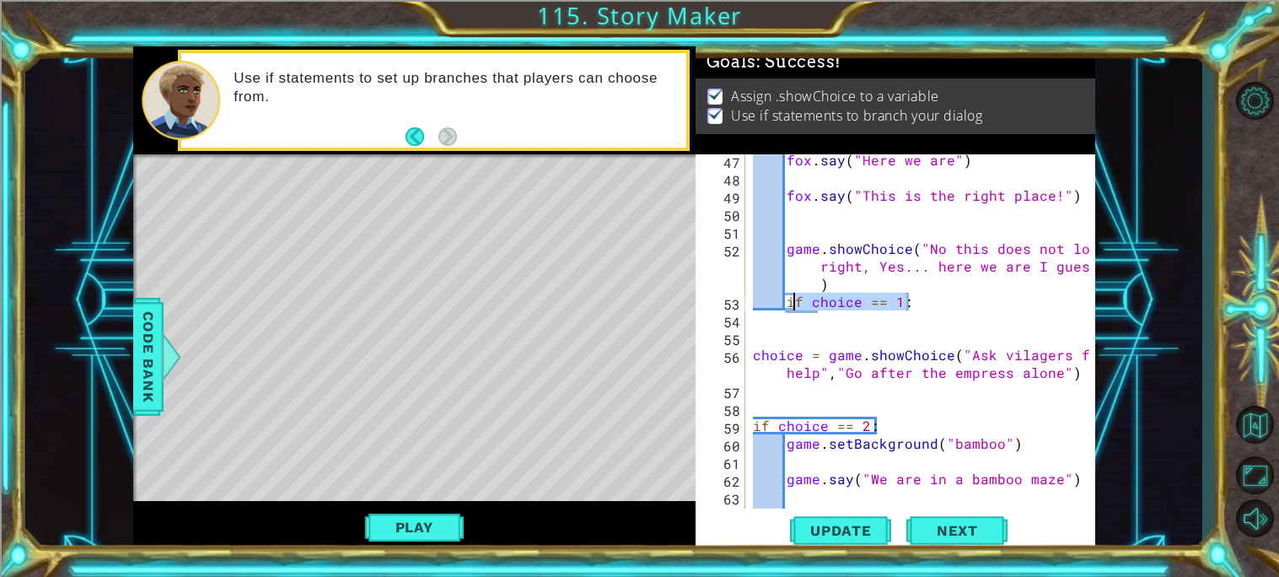
drag, startPoint x: 924, startPoint y: 302, endPoint x: 790, endPoint y: 299, distance: 134.1
click at [790, 299] on div "fox . say ( "Here we are" ) fox . say ( "This is the right place!" ) game . sho…" at bounding box center [923, 345] width 349 height 389
type textarea "i"
click at [765, 338] on div "fox . say ( "Here we are" ) fox . say ( "This is the right place!" ) game . sho…" at bounding box center [923, 345] width 349 height 389
type textarea "\"
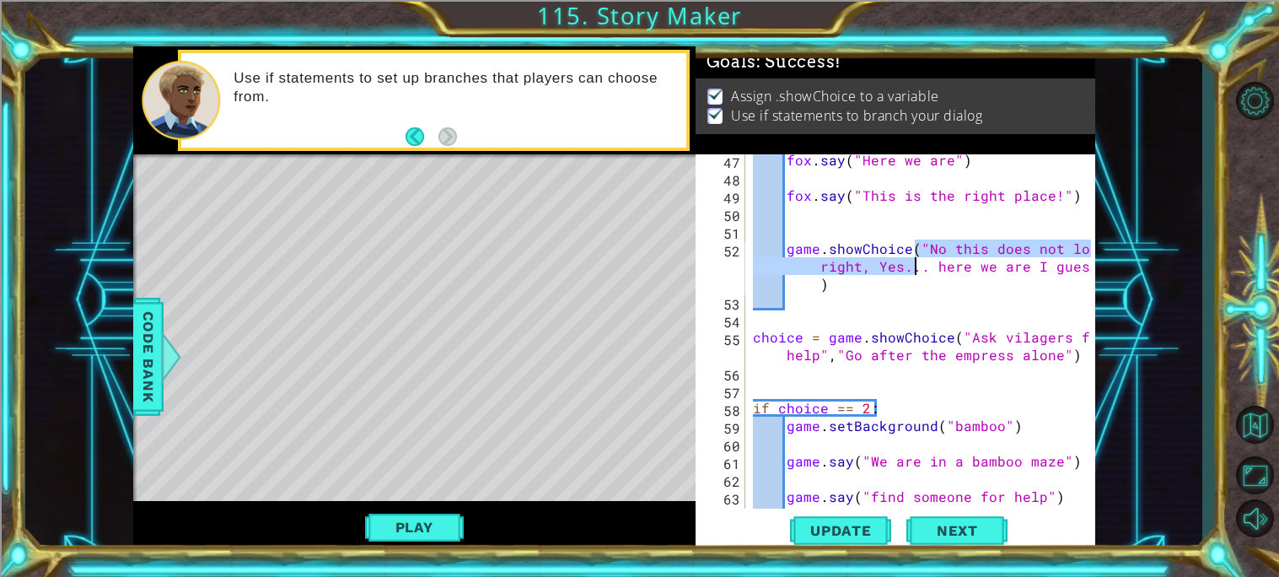
drag, startPoint x: 915, startPoint y: 246, endPoint x: 908, endPoint y: 259, distance: 14.3
click at [908, 259] on div "fox . say ( "Here we are" ) fox . say ( "This is the right place!" ) game . sho…" at bounding box center [923, 345] width 349 height 389
click at [910, 248] on div "fox . say ( "Here we are" ) fox . say ( "This is the right place!" ) game . sho…" at bounding box center [923, 345] width 349 height 389
drag, startPoint x: 910, startPoint y: 249, endPoint x: 917, endPoint y: 285, distance: 36.9
click at [917, 285] on div "fox . say ( "Here we are" ) fox . say ( "This is the right place!" ) game . sho…" at bounding box center [923, 345] width 349 height 389
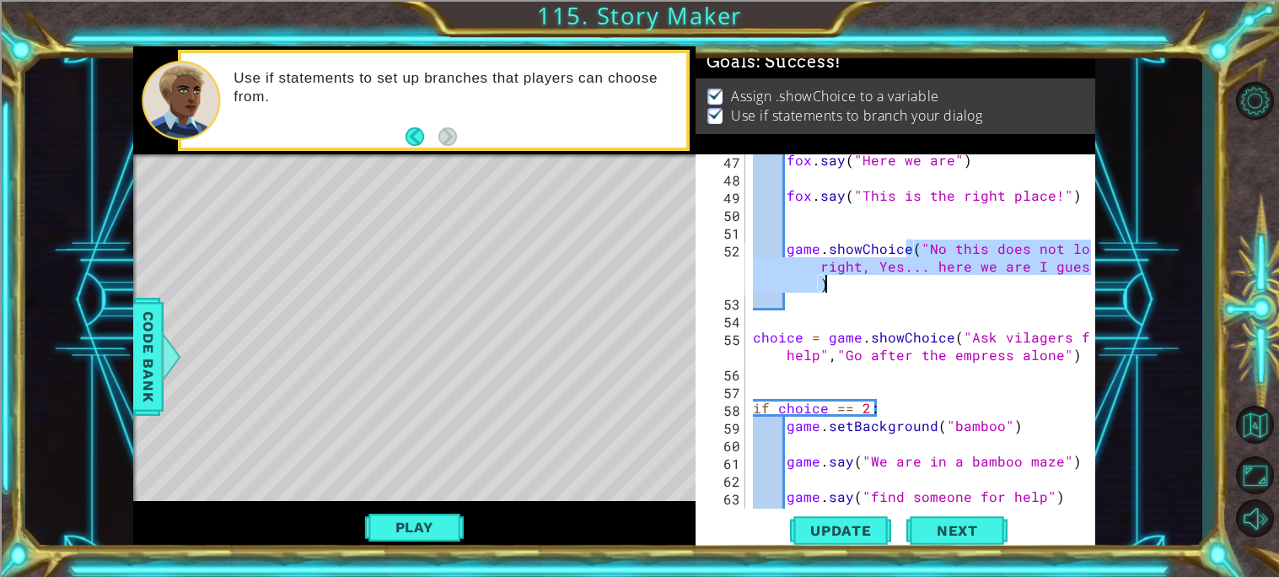
click at [951, 340] on div "fox . say ( "Here we are" ) fox . say ( "This is the right place!" ) game . sho…" at bounding box center [923, 345] width 349 height 389
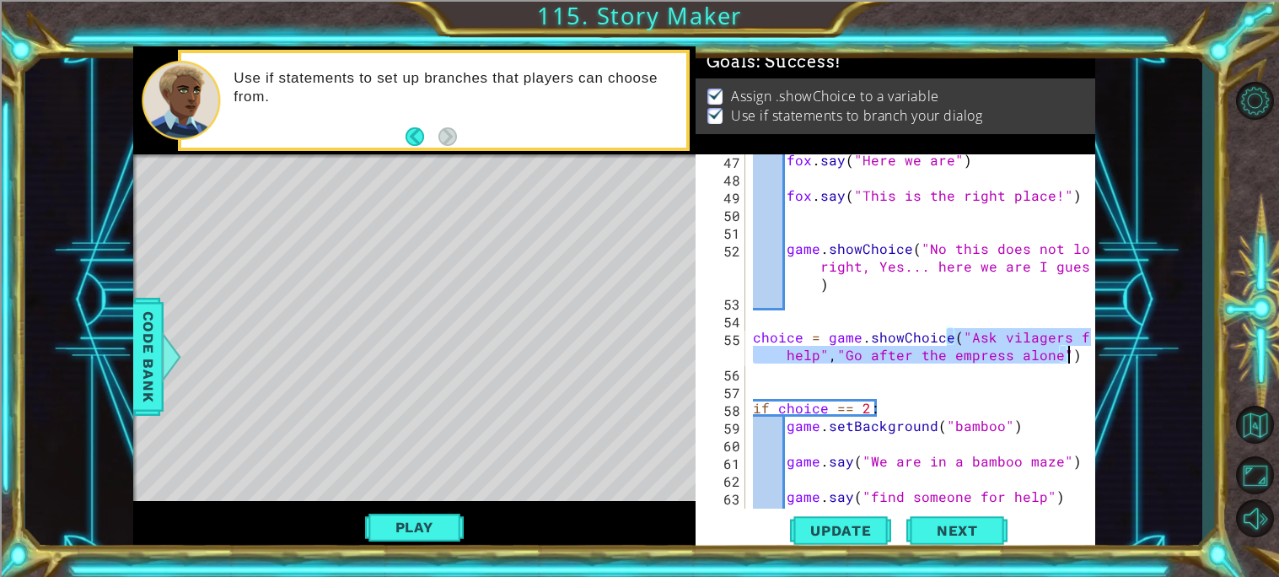
drag, startPoint x: 951, startPoint y: 340, endPoint x: 1075, endPoint y: 357, distance: 125.1
click at [1075, 357] on div "choice = game.showChoice("Ask vilagers for help","Go after the empress alone") …" at bounding box center [893, 331] width 395 height 354
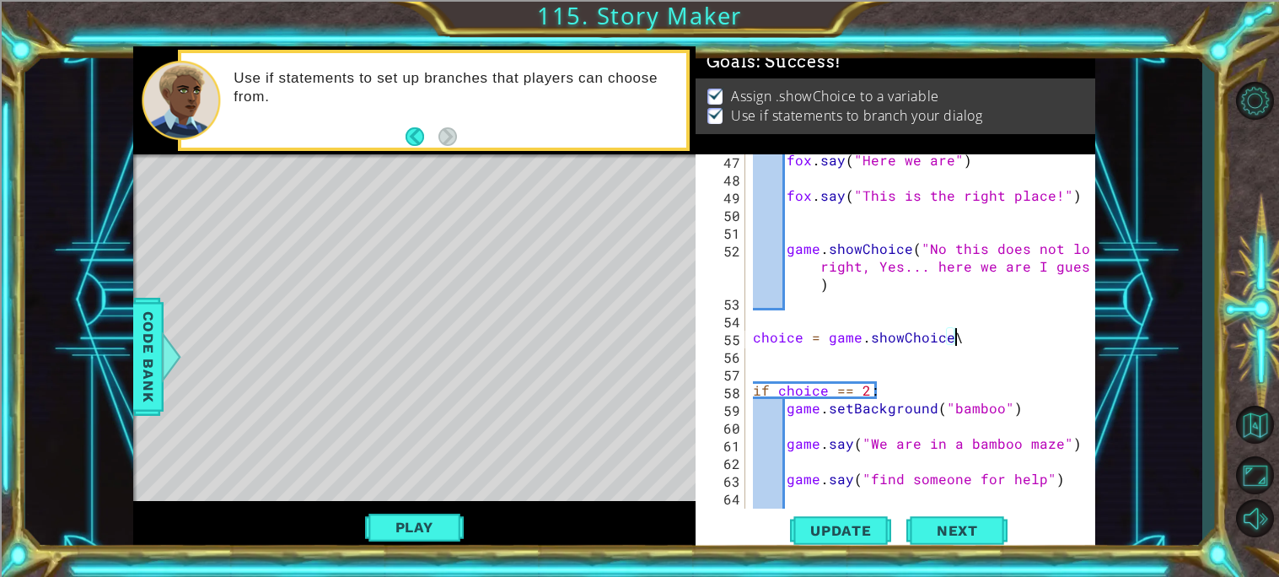
scroll to position [0, 11]
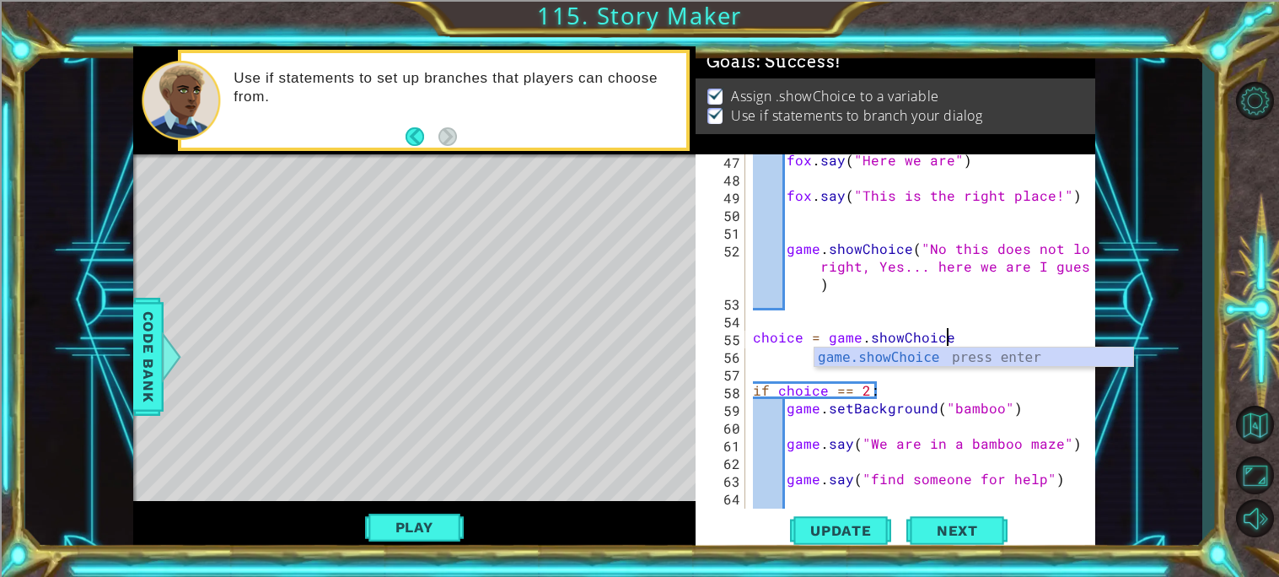
paste textarea "("No this does not look right, Yes... here we are I guess")"
type textarea "choice = game.showChoice("No this does not look right, Yes... here we are I gue…"
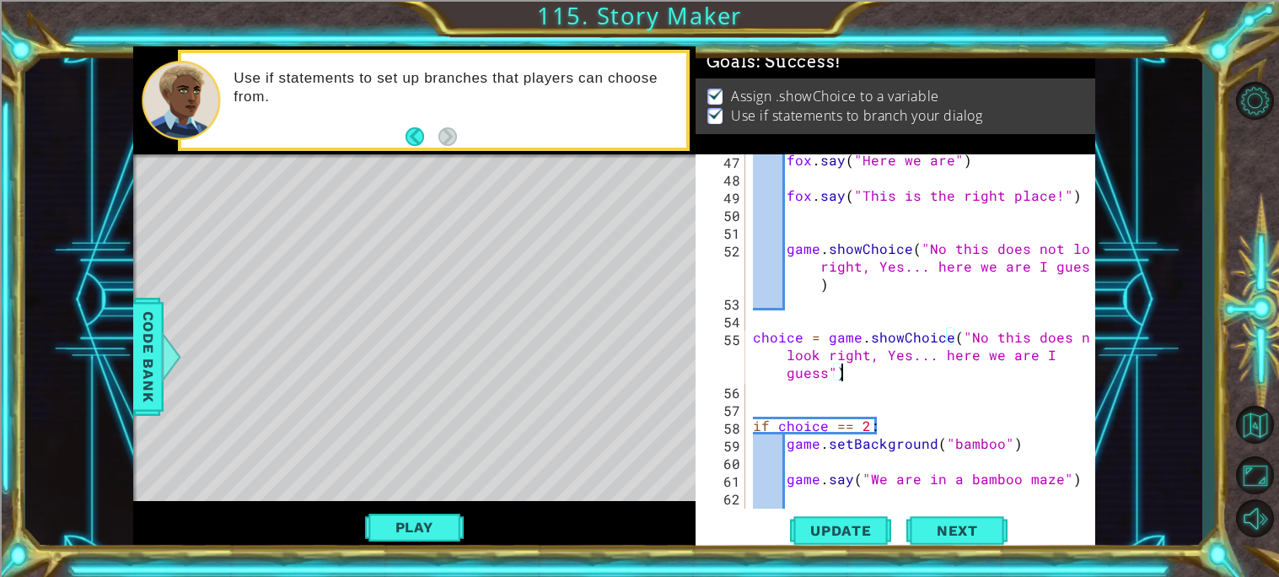
click at [925, 358] on div "fox . say ( "Here we are" ) fox . say ( "This is the right place!" ) game . sho…" at bounding box center [923, 345] width 349 height 389
click at [916, 370] on div "fox . say ( "Here we are" ) fox . say ( "This is the right place!" ) game . sho…" at bounding box center [923, 345] width 349 height 389
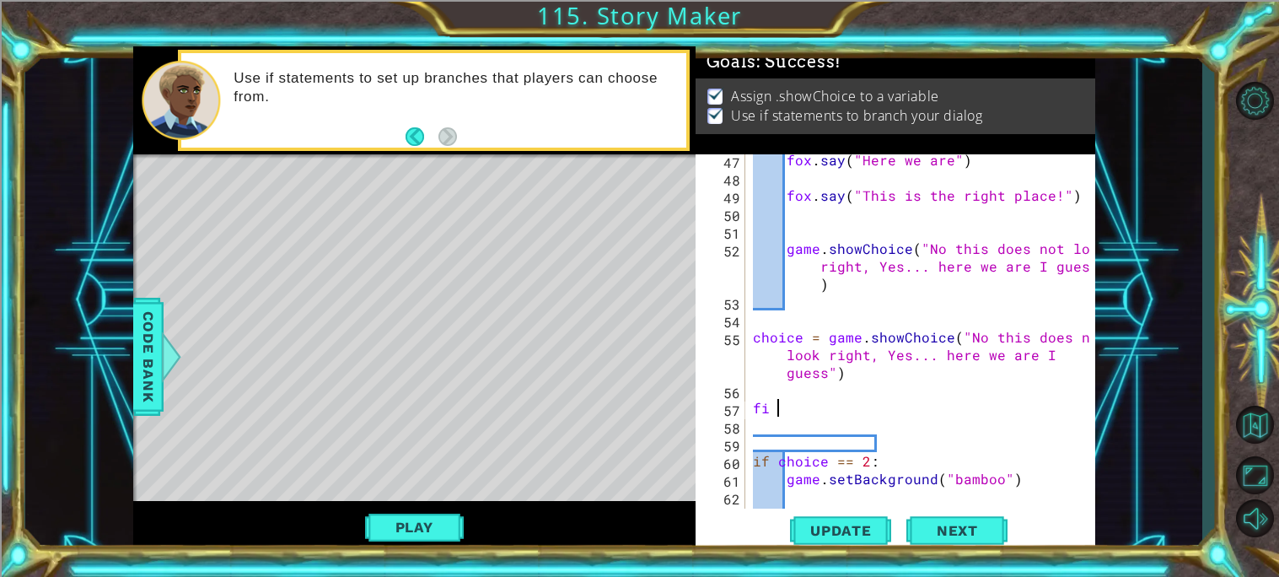
scroll to position [0, 1]
type textarea "f"
type textarea "if choice == 1:"
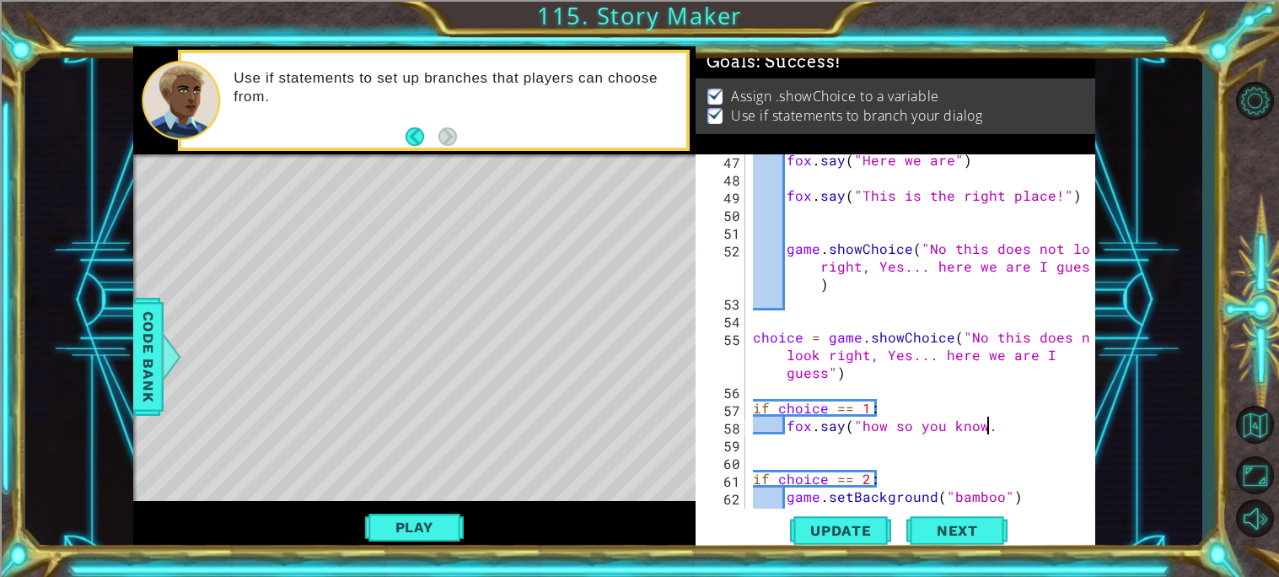
scroll to position [0, 13]
type textarea "fox.say("how so you know.")"
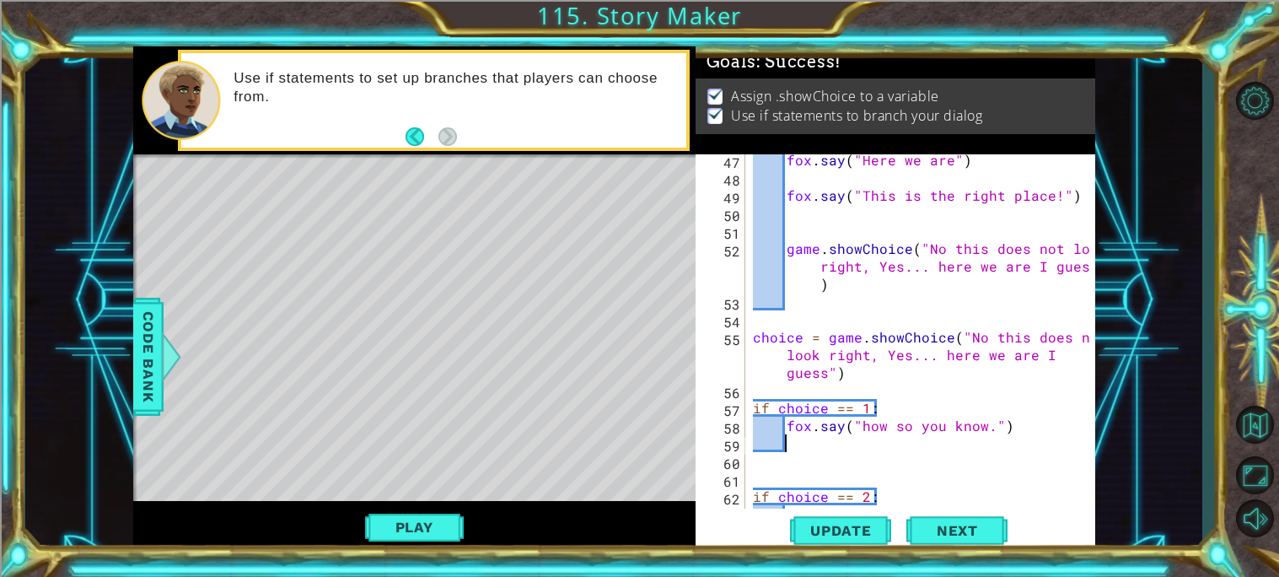
click at [902, 431] on div "fox . say ( "Here we are" ) fox . say ( "This is the right place!" ) game . sho…" at bounding box center [923, 345] width 349 height 389
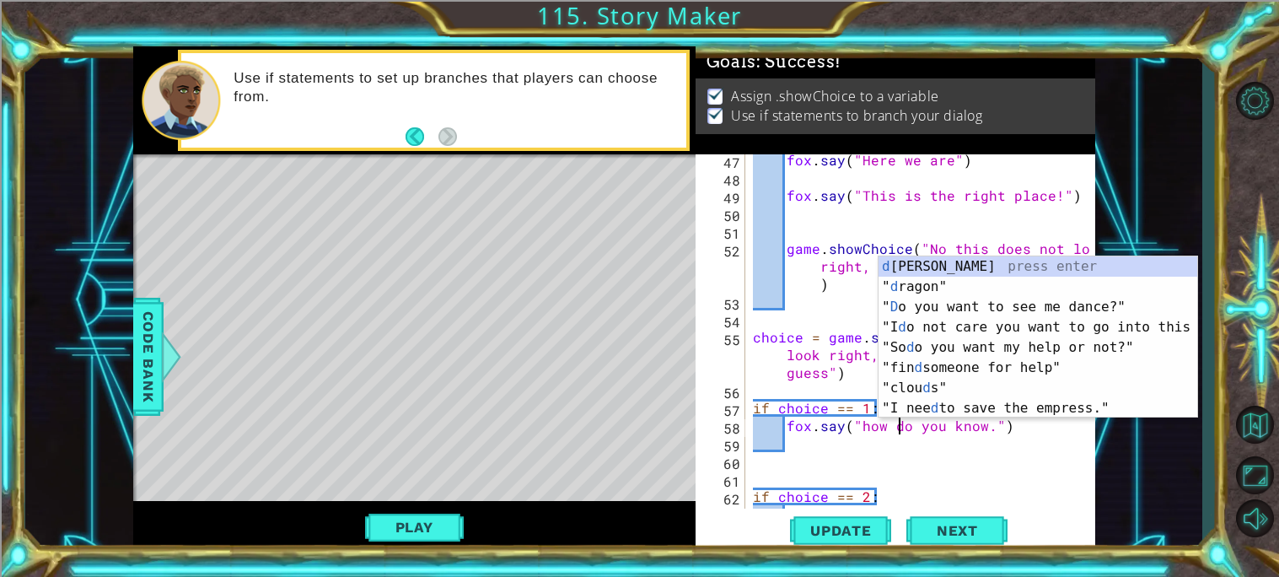
scroll to position [0, 9]
click at [985, 430] on div "fox . say ( "Here we are" ) fox . say ( "This is the right place!" ) game . sho…" at bounding box center [923, 345] width 349 height 389
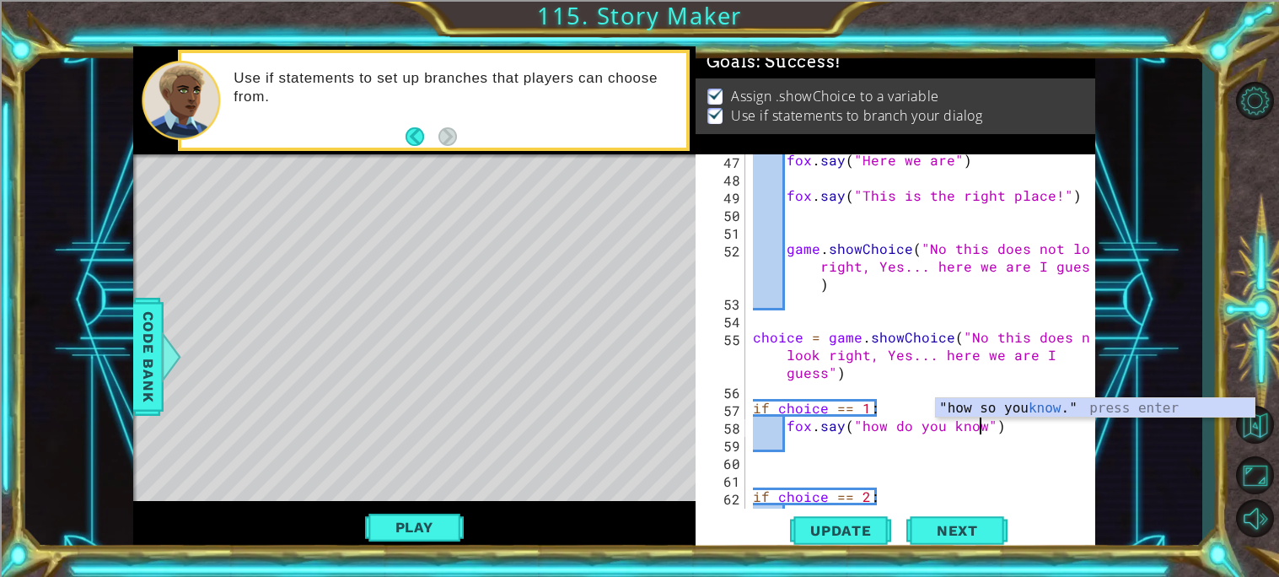
type textarea "fox.say("how do you know?")"
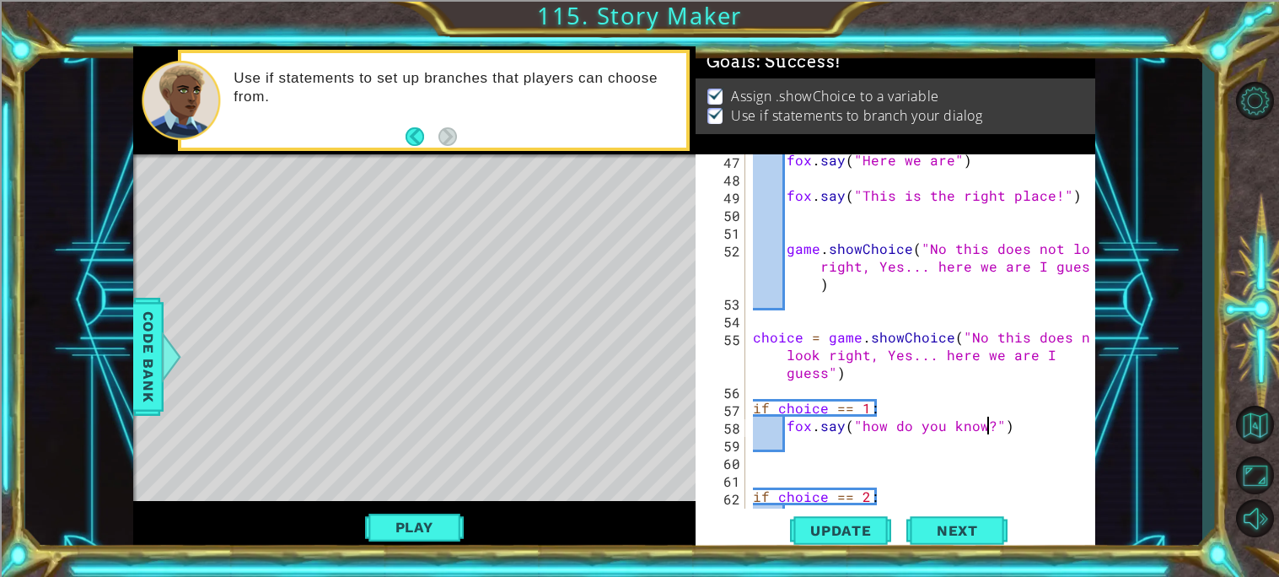
click at [1015, 429] on div "fox . say ( "Here we are" ) fox . say ( "This is the right place!" ) game . sho…" at bounding box center [923, 345] width 349 height 389
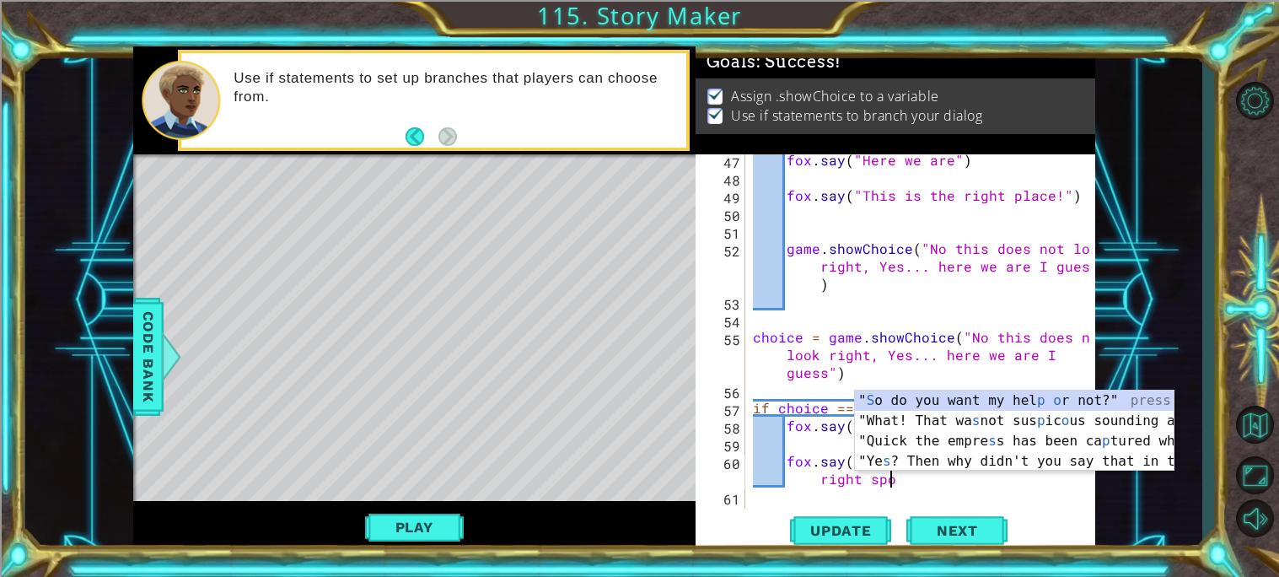
scroll to position [0, 24]
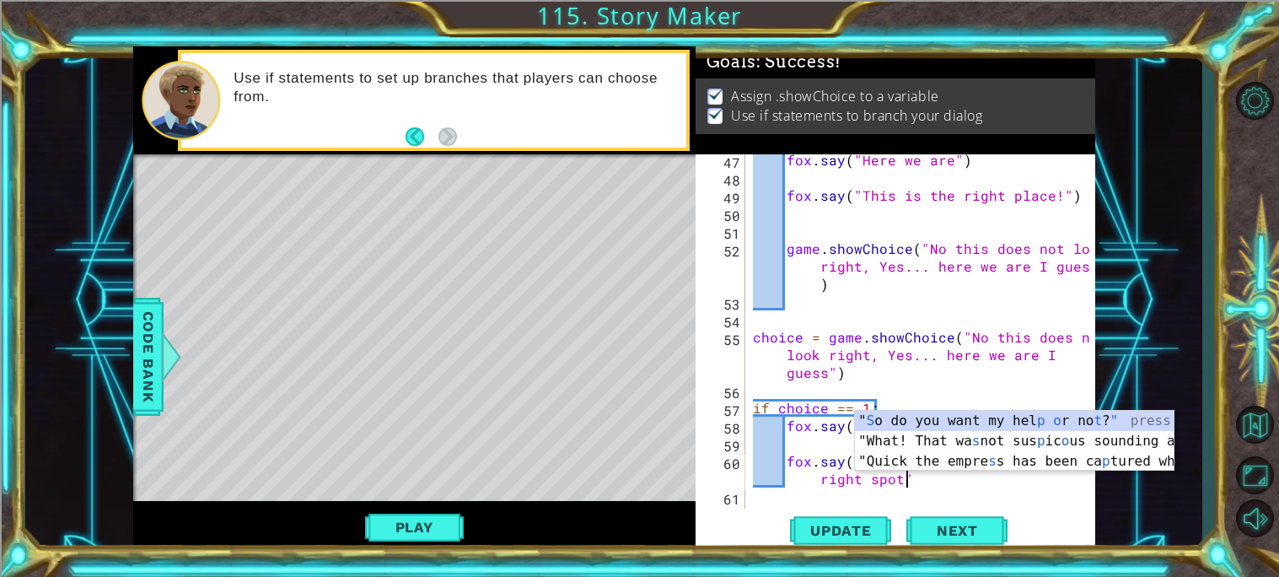
type textarea "fox.say("fine I will lead you to the right spot")"
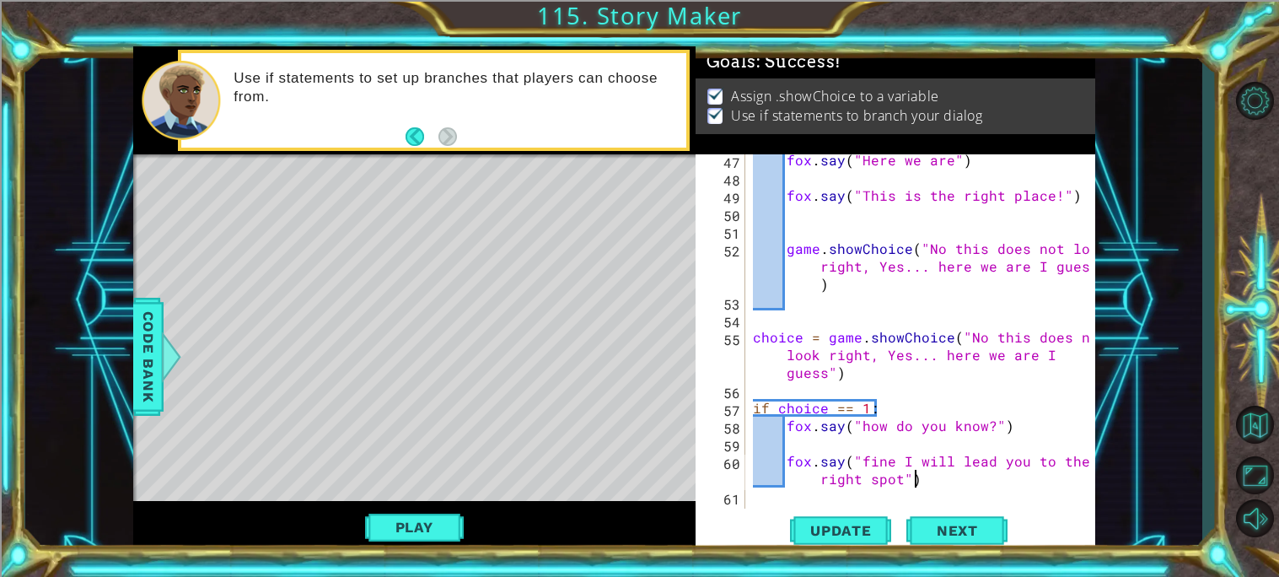
scroll to position [0, 24]
click at [910, 441] on div "fox . say ( "Here we are" ) fox . say ( "This is the right place!" ) game . sho…" at bounding box center [923, 345] width 349 height 389
click at [939, 438] on div "fox . say ( "Here we are" ) fox . say ( "This is the right place!" ) game . sho…" at bounding box center [923, 345] width 349 height 389
click at [867, 459] on div "fox . say ( "Here we are" ) fox . say ( "This is the right place!" ) game . sho…" at bounding box center [923, 345] width 349 height 389
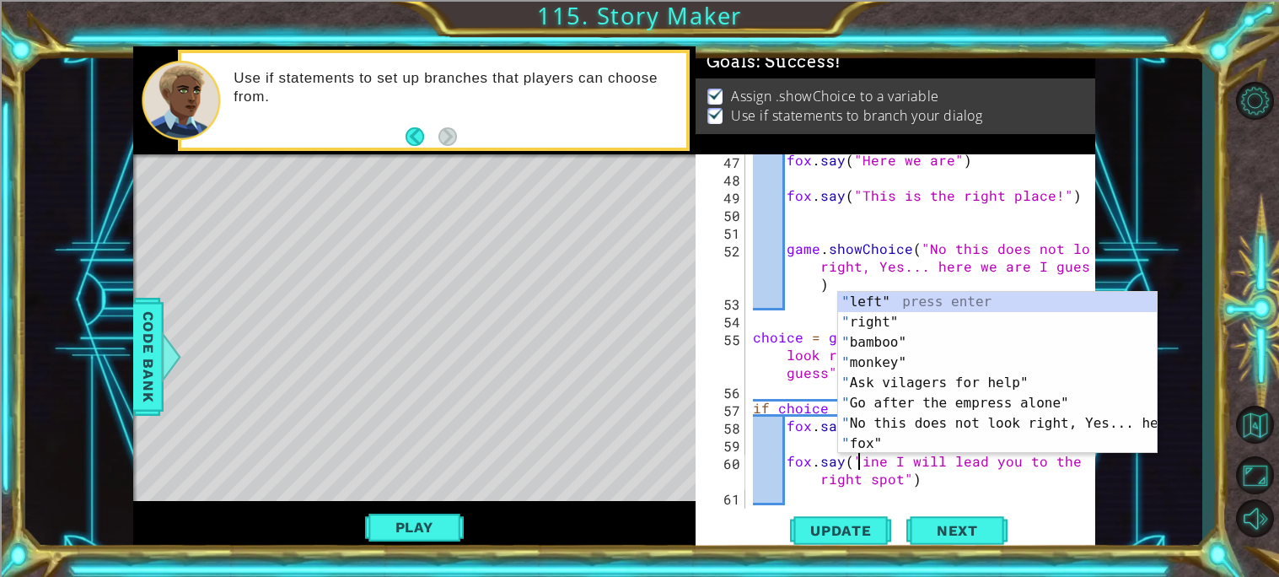
scroll to position [0, 7]
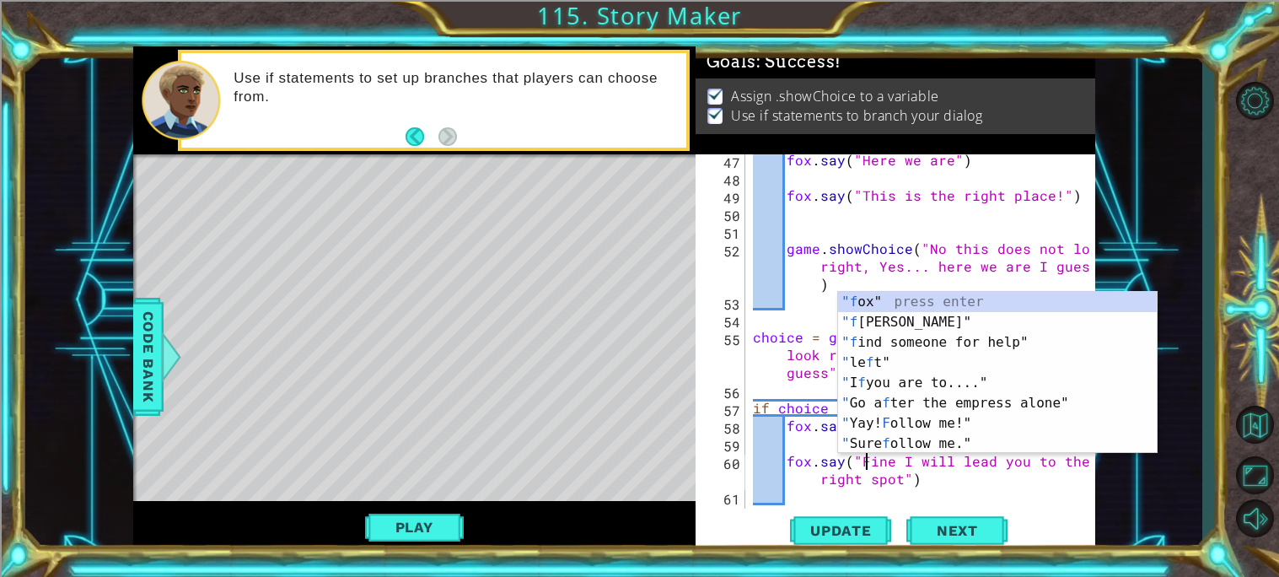
click at [895, 460] on div "fox . say ( "Here we are" ) fox . say ( "This is the right place!" ) game . sho…" at bounding box center [923, 345] width 349 height 389
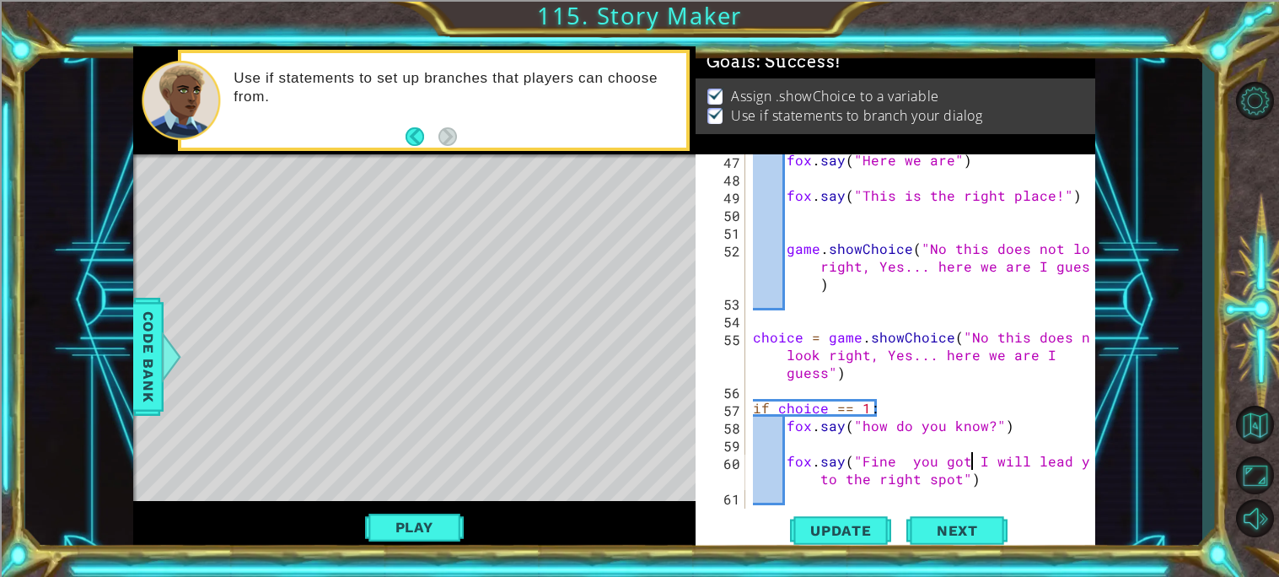
scroll to position [0, 13]
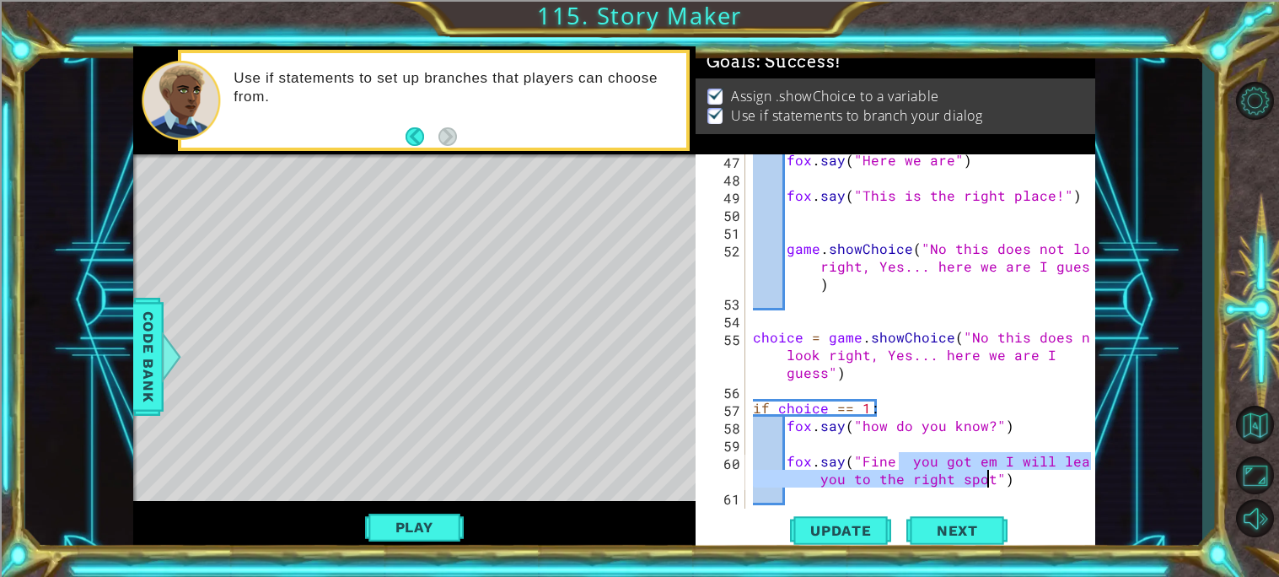
drag, startPoint x: 900, startPoint y: 462, endPoint x: 988, endPoint y: 480, distance: 90.3
click at [988, 480] on div "fox . say ( "Here we are" ) fox . say ( "This is the right place!" ) game . sho…" at bounding box center [923, 345] width 349 height 389
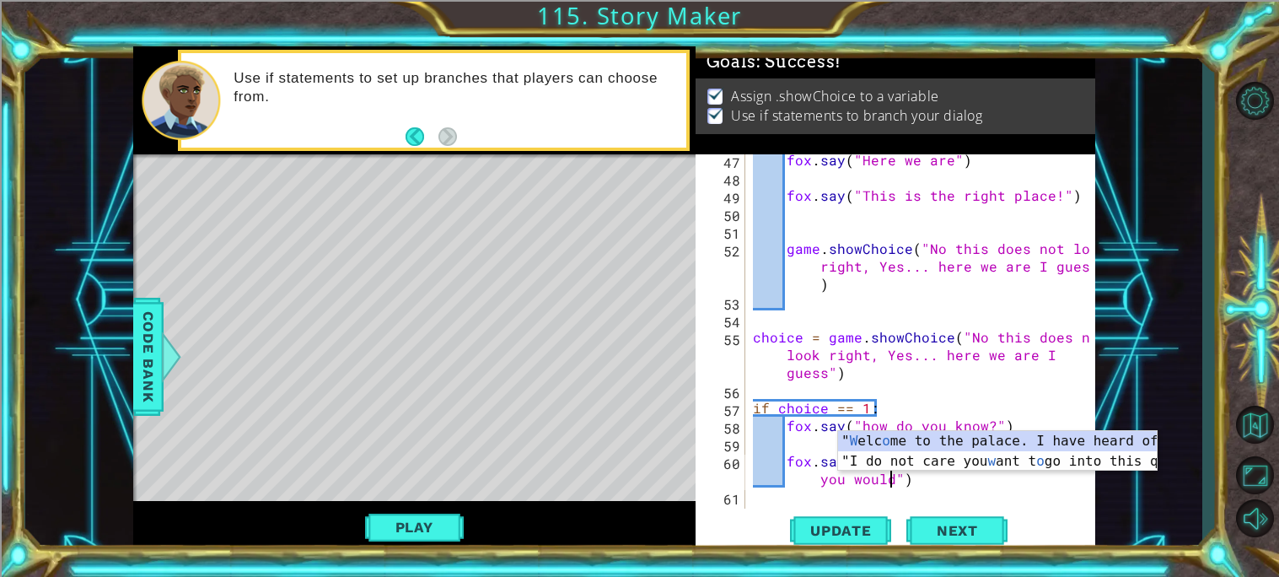
scroll to position [0, 24]
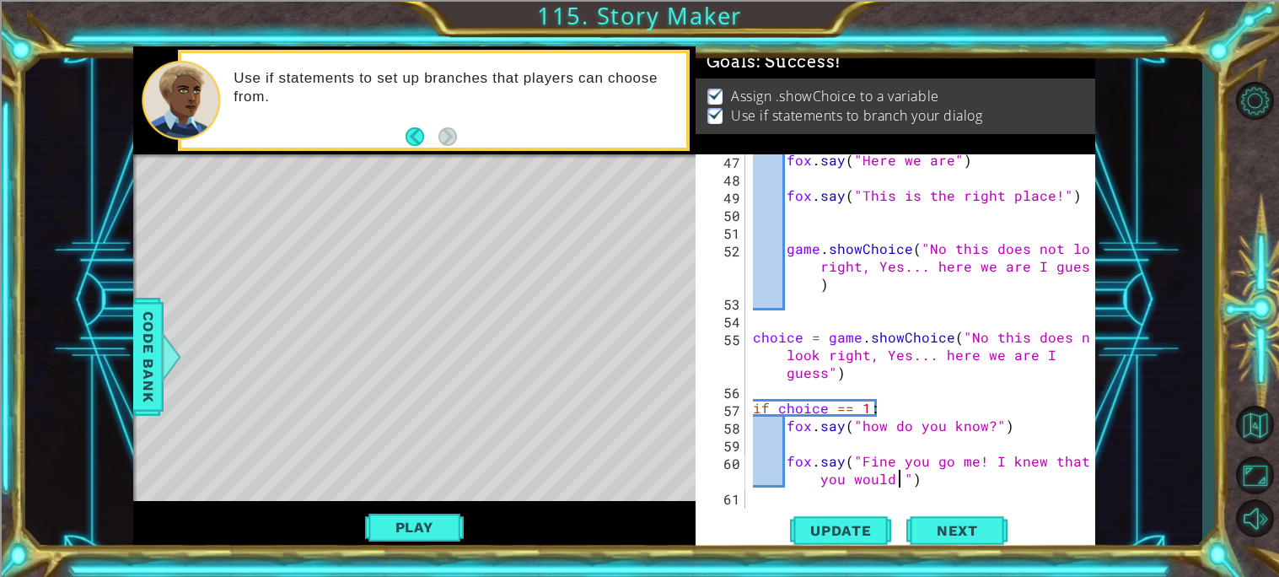
click at [947, 461] on div "fox . say ( "Here we are" ) fox . say ( "This is the right place!" ) game . sho…" at bounding box center [923, 345] width 349 height 389
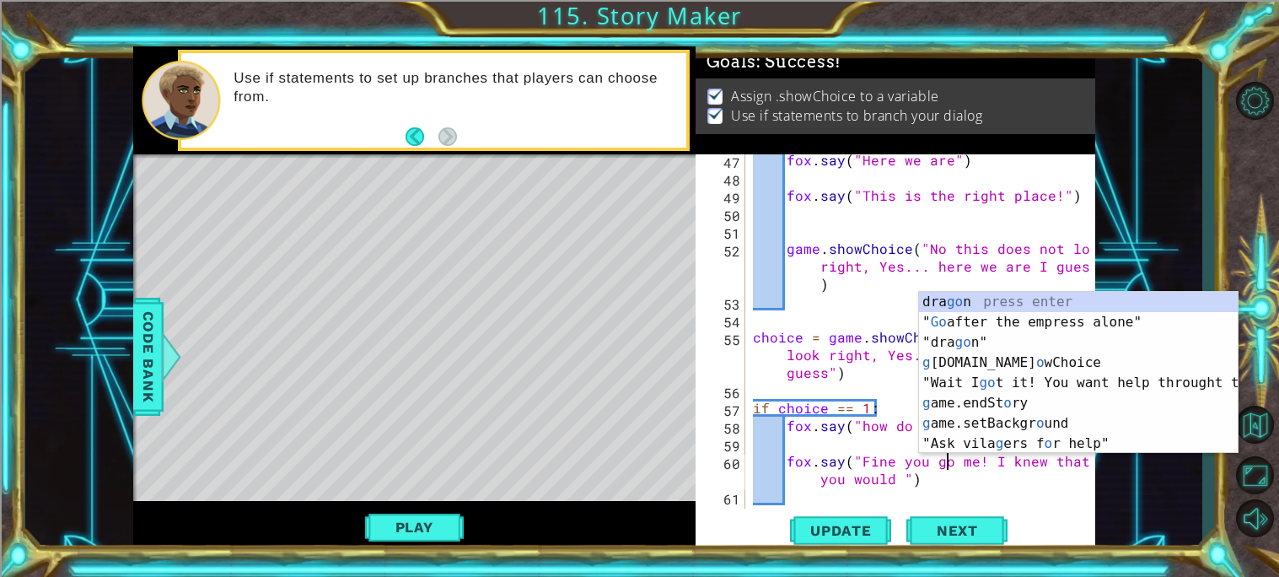
scroll to position [0, 12]
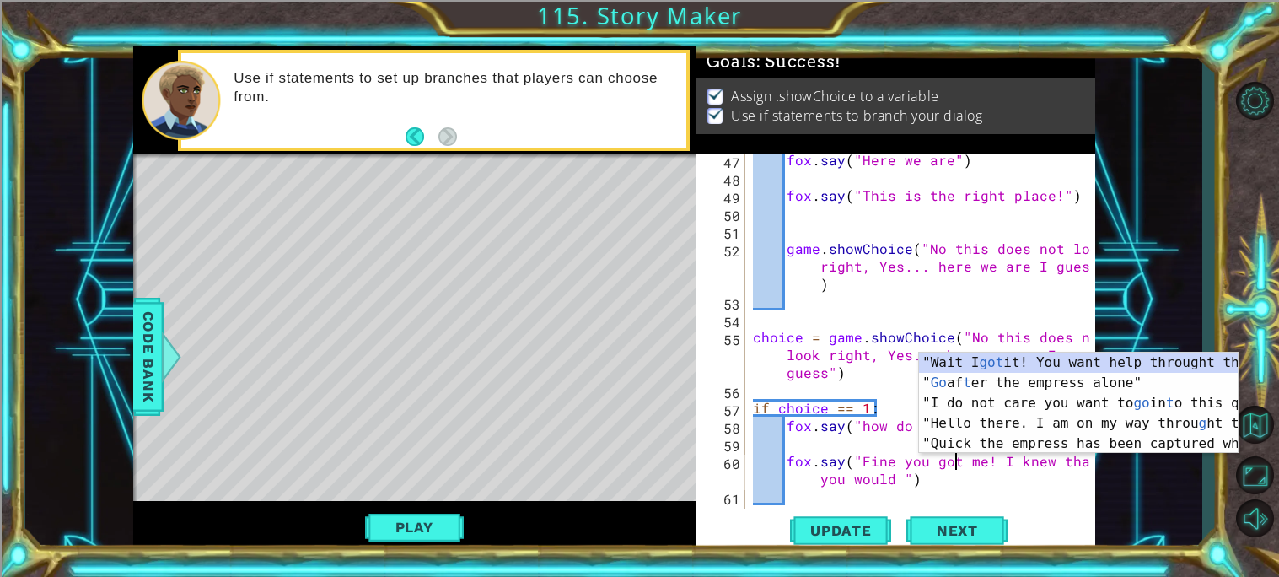
click at [985, 466] on div "fox . say ( "Here we are" ) fox . say ( "This is the right place!" ) game . sho…" at bounding box center [923, 345] width 349 height 389
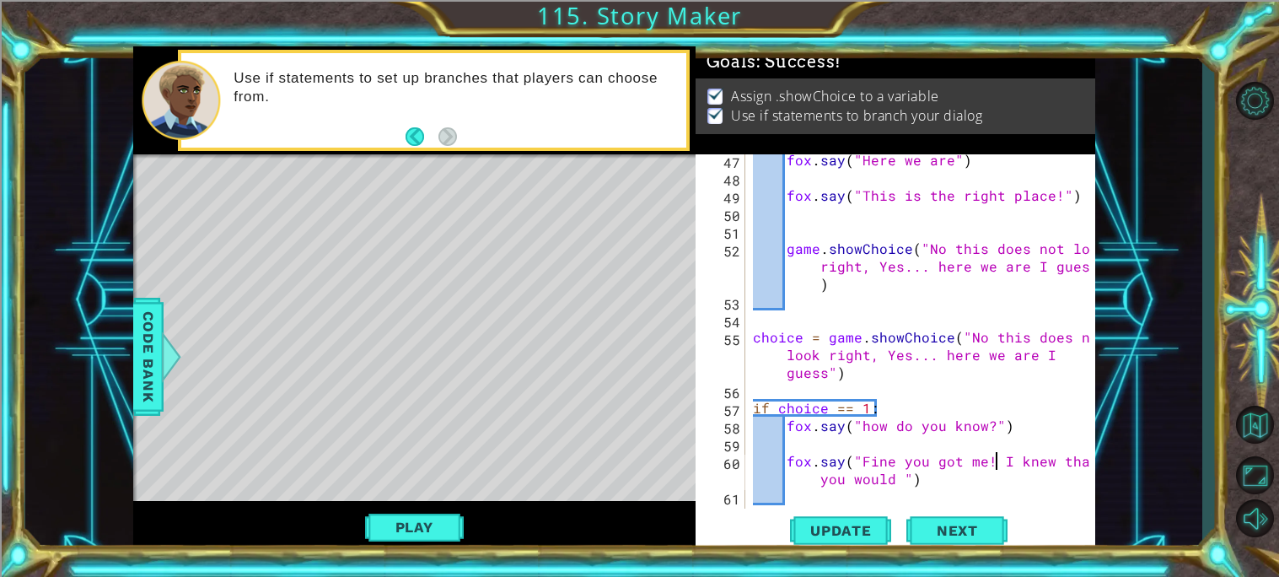
drag, startPoint x: 996, startPoint y: 456, endPoint x: 997, endPoint y: 470, distance: 13.5
click at [997, 470] on div "fox . say ( "Here we are" ) fox . say ( "This is the right place!" ) game . sho…" at bounding box center [923, 345] width 349 height 389
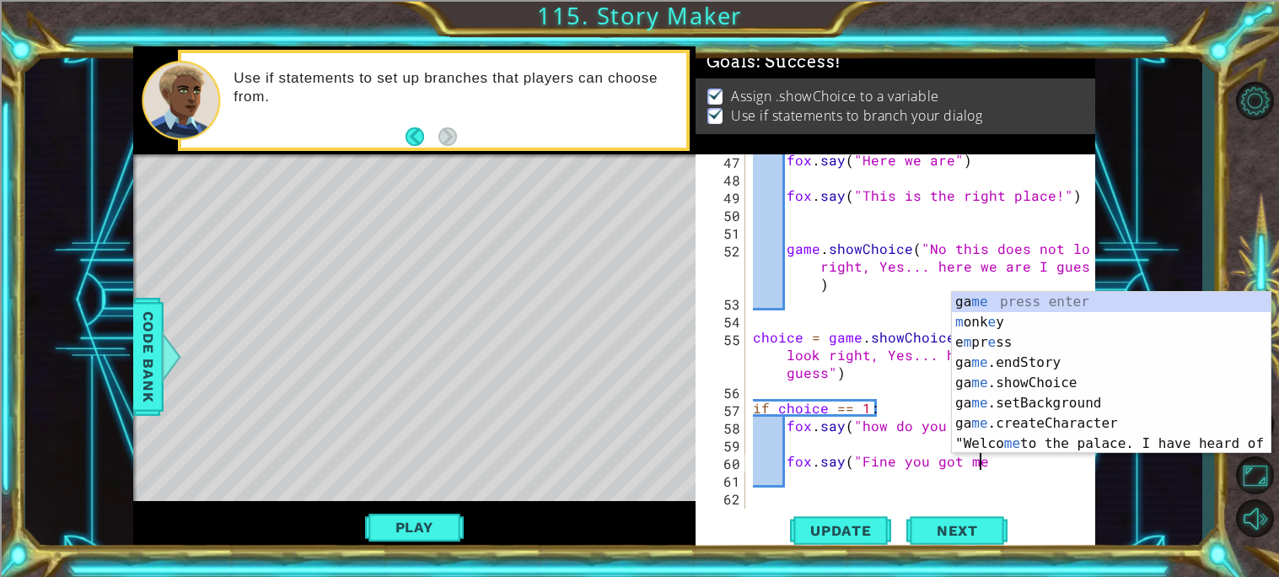
scroll to position [0, 13]
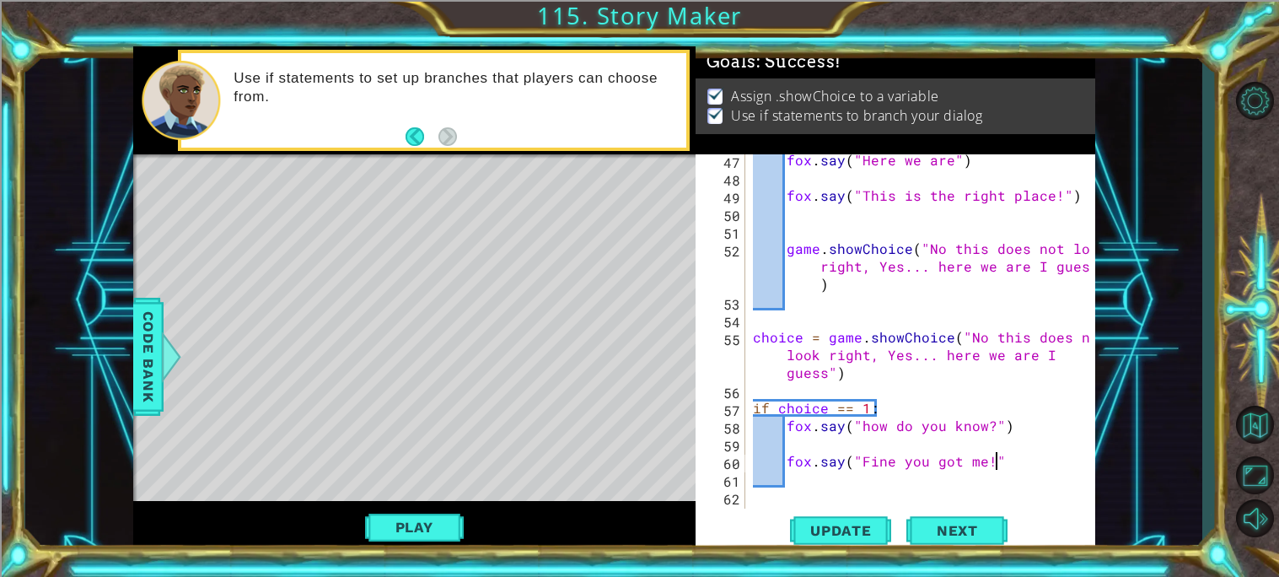
type textarea "fox.say("Fine you got me!")"
type textarea "g"
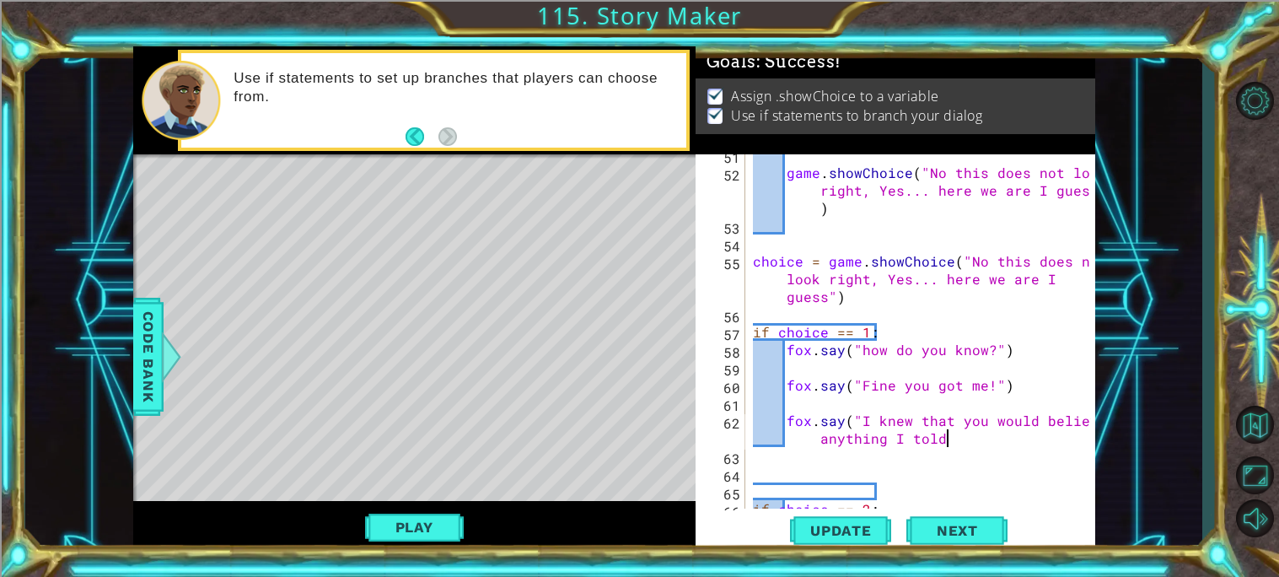
scroll to position [0, 30]
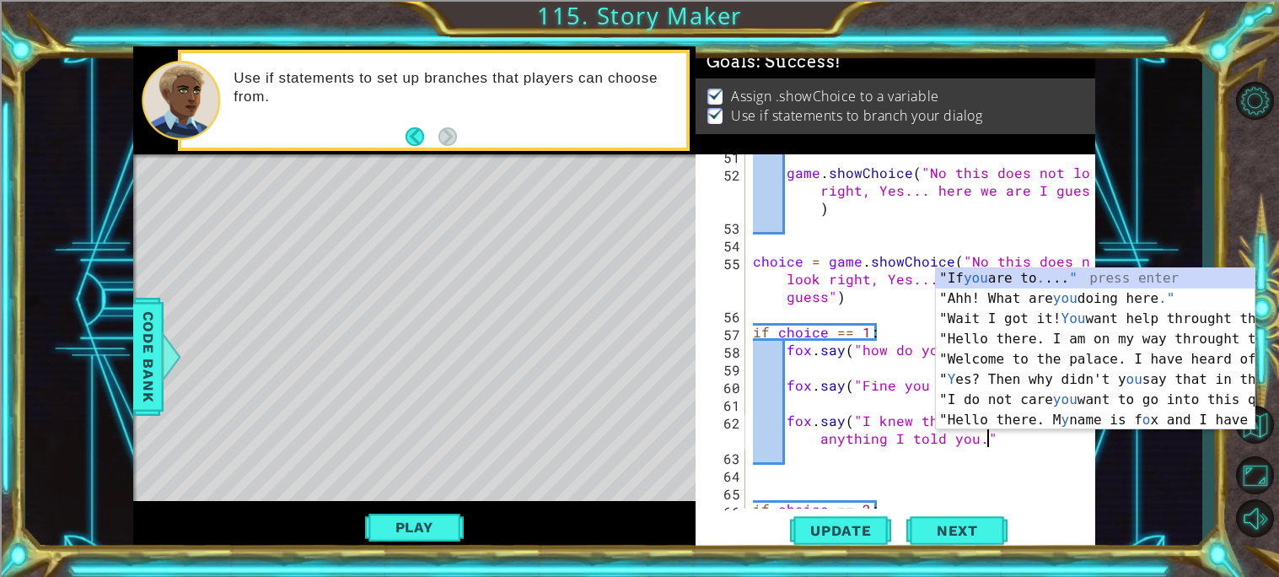
type textarea "fox.say("I knew that you would believe anything I told you.")"
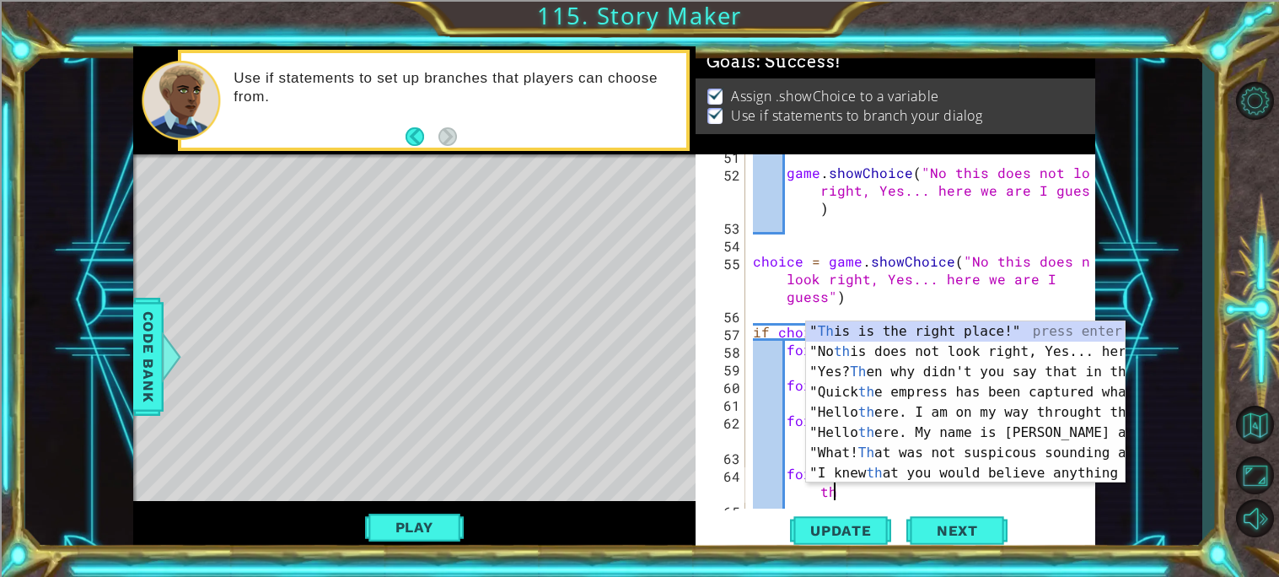
scroll to position [0, 21]
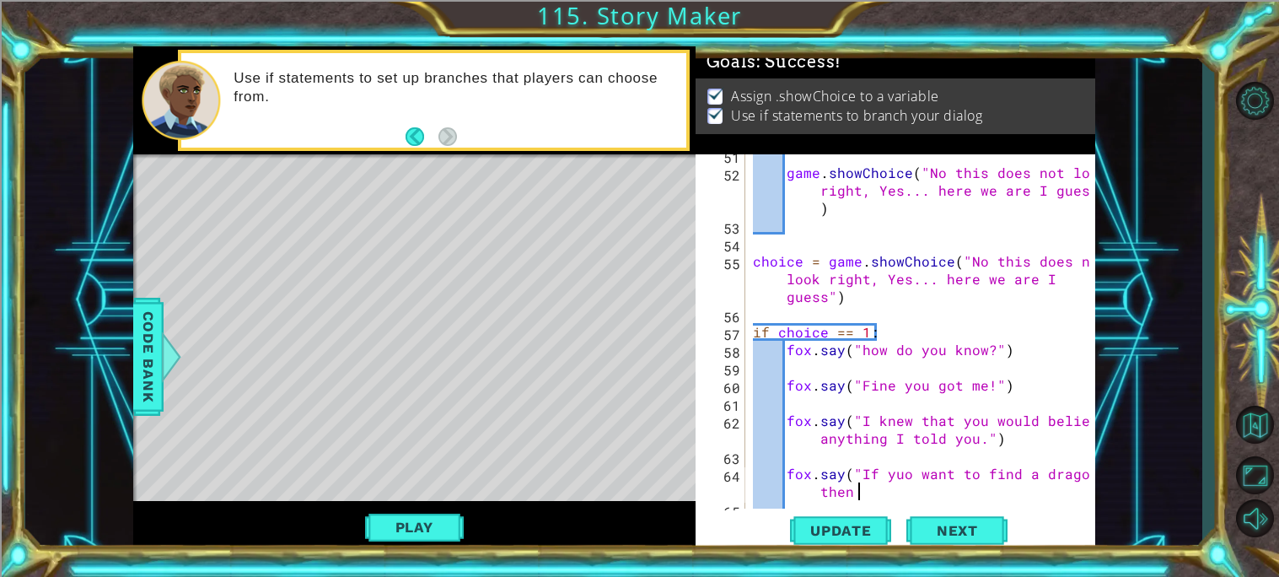
click at [905, 472] on div "game . showChoice ( "No this does not look right, Yes... here we are I guess" )…" at bounding box center [923, 340] width 349 height 389
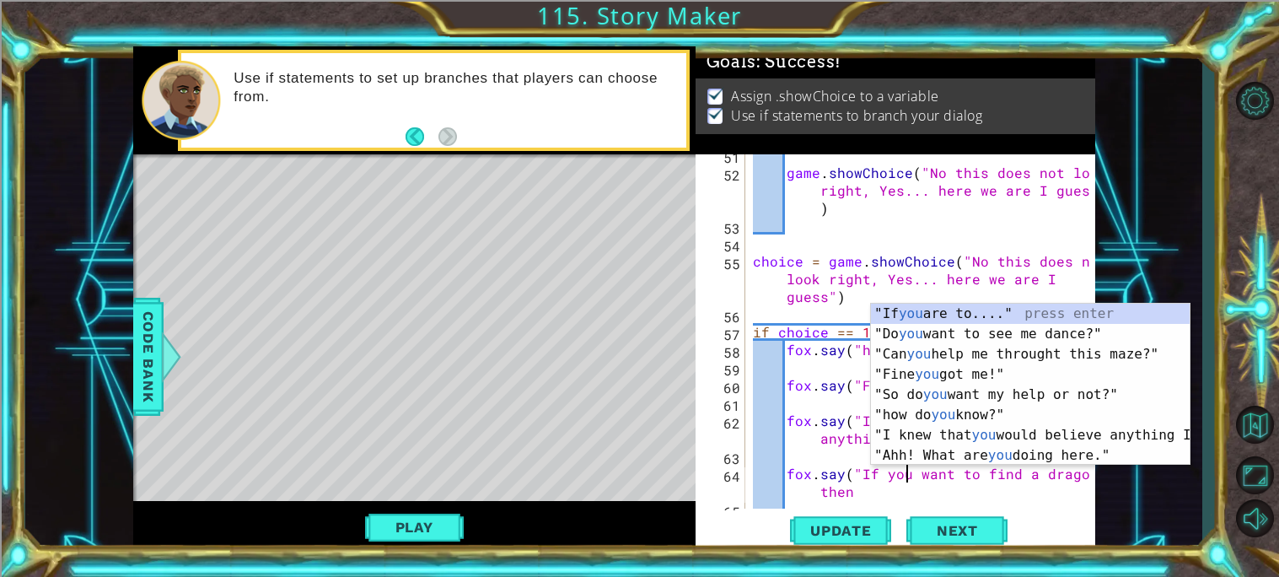
scroll to position [0, 9]
click at [878, 486] on div "game . showChoice ( "No this does not look right, Yes... here we are I guess" )…" at bounding box center [923, 340] width 349 height 389
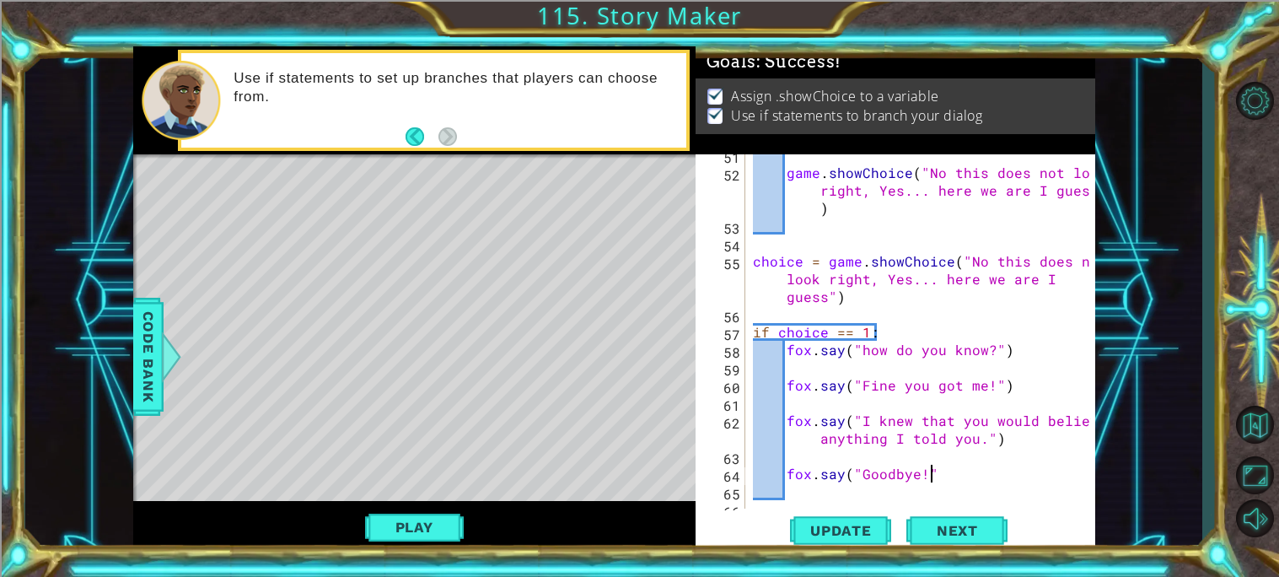
type textarea "fox.say("Goodbye!")"
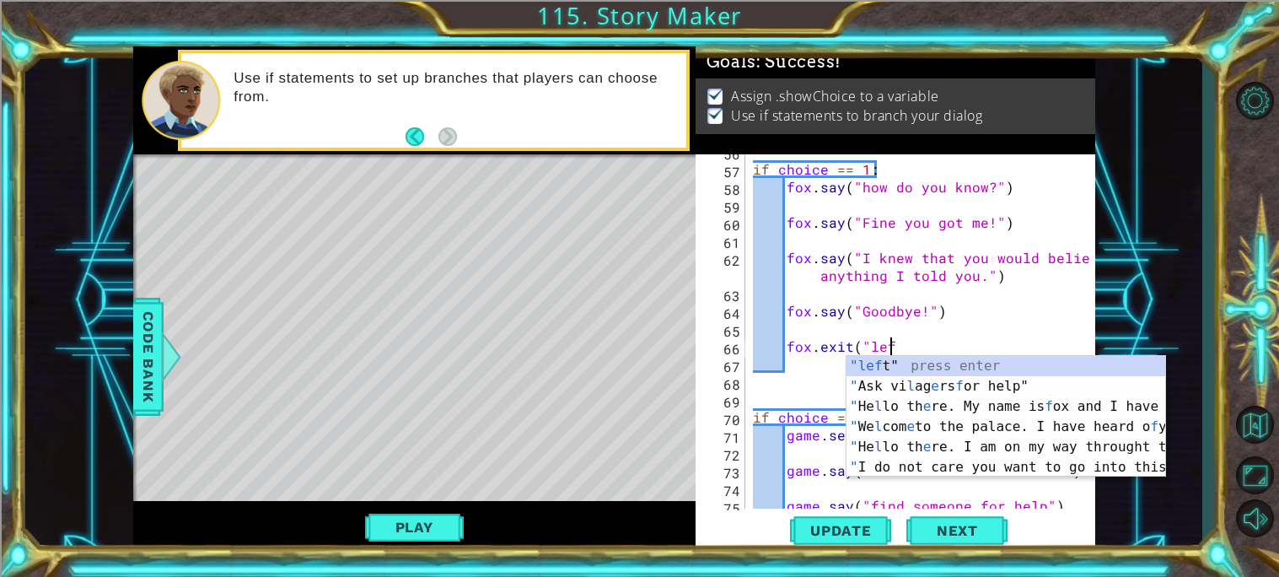
scroll to position [0, 8]
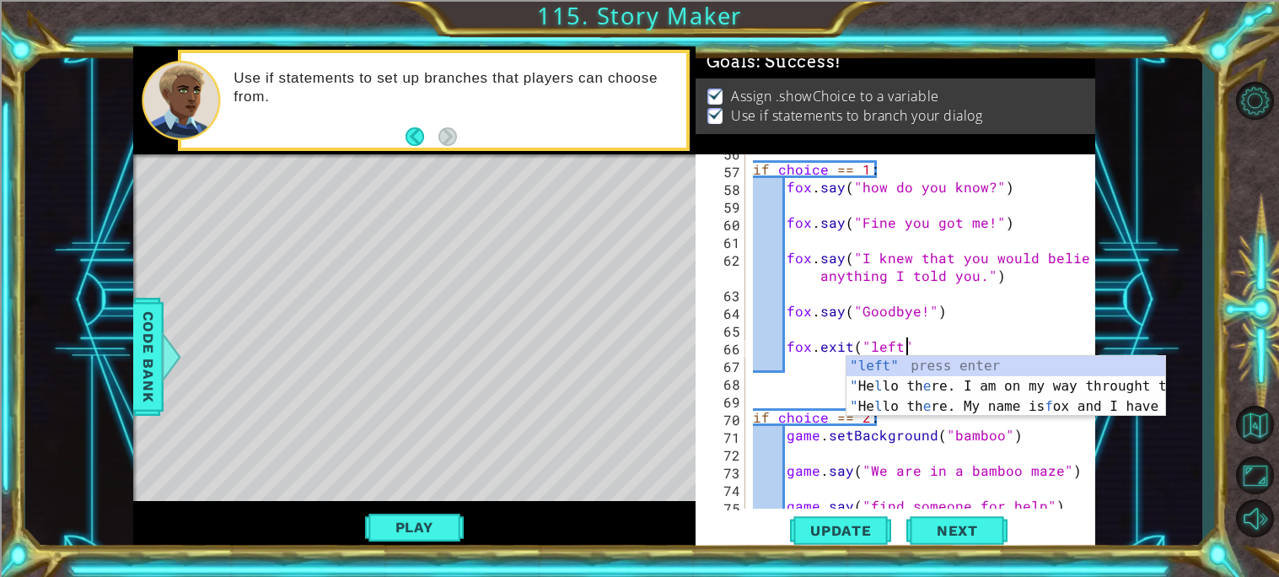
type textarea "fox.exit("left")"
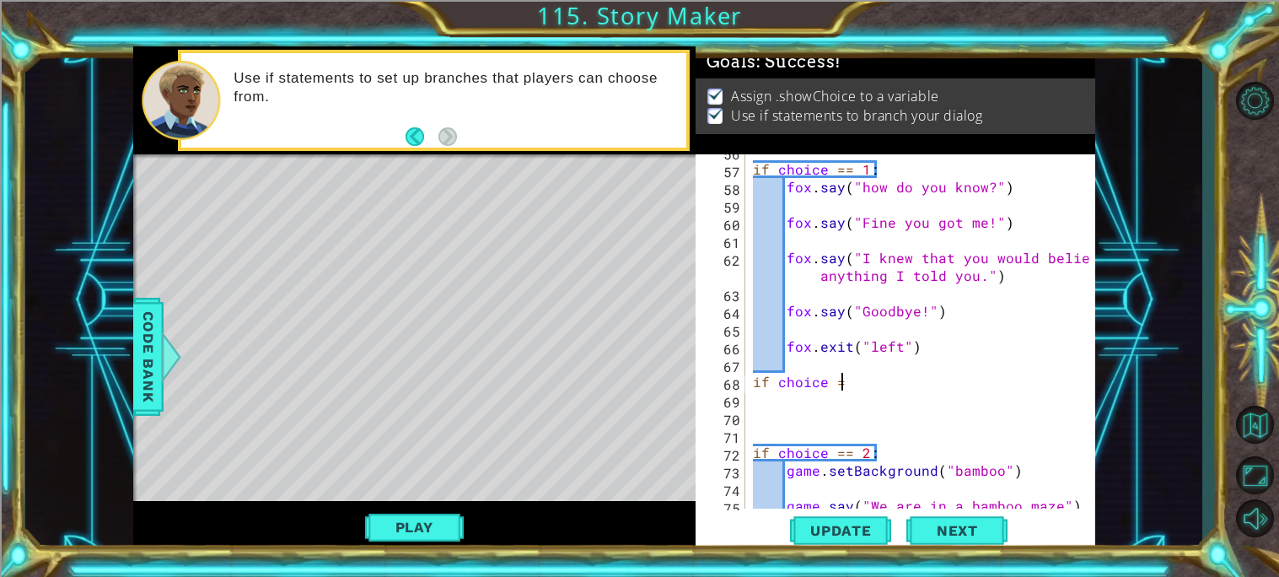
scroll to position [0, 4]
type textarea "if choice == 2:"
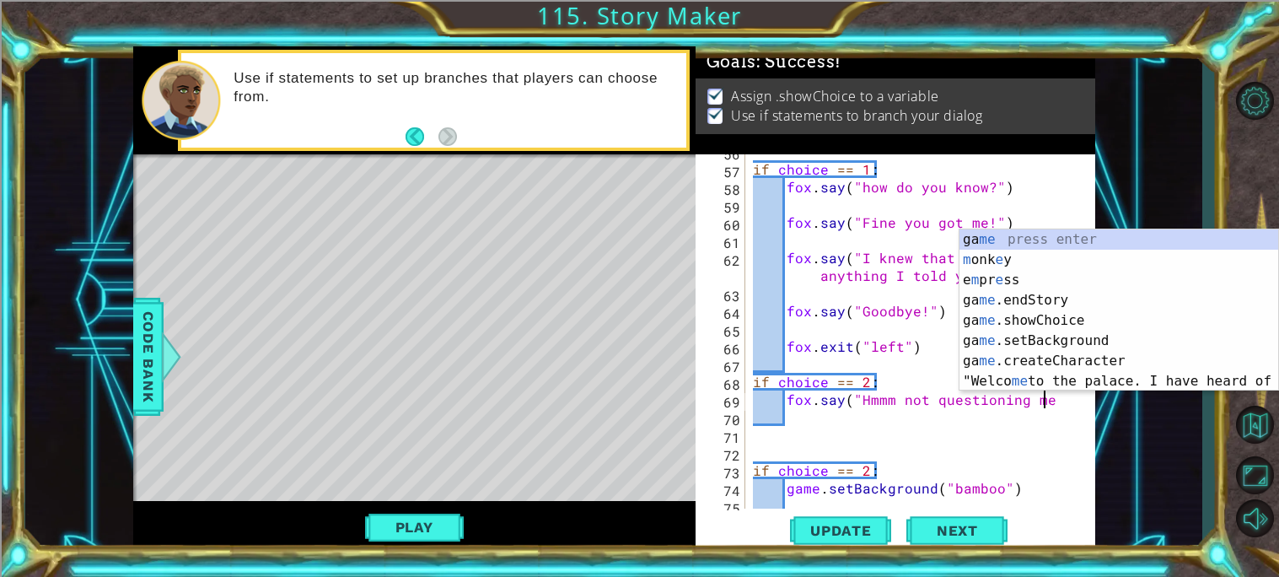
scroll to position [0, 18]
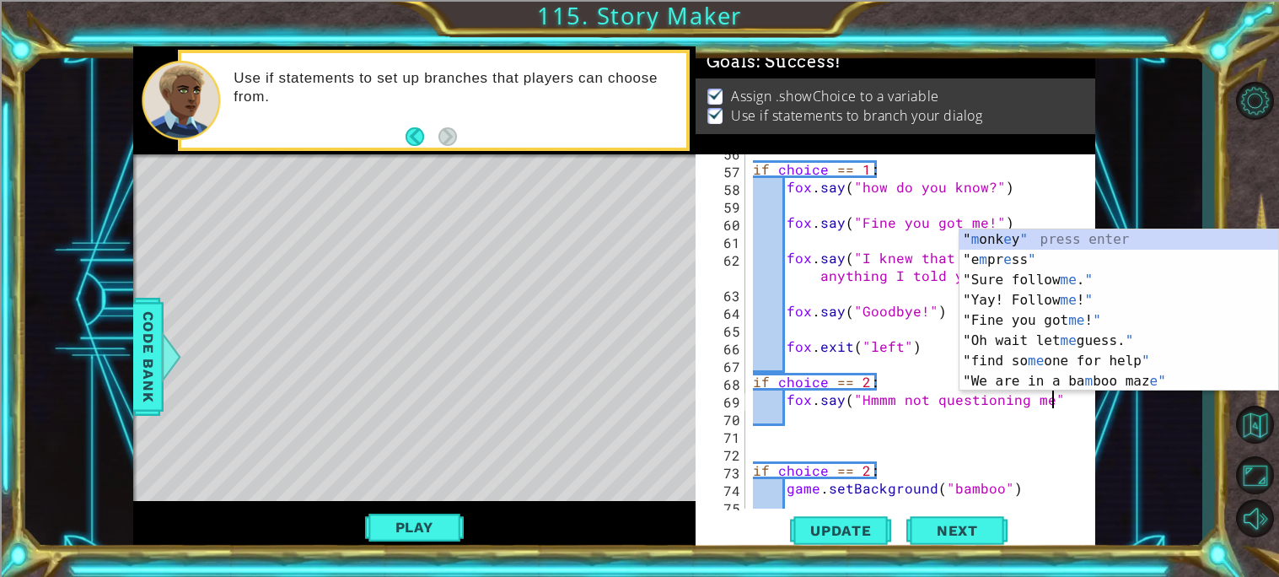
type textarea "fox.say("Hmmm not questioning me")"
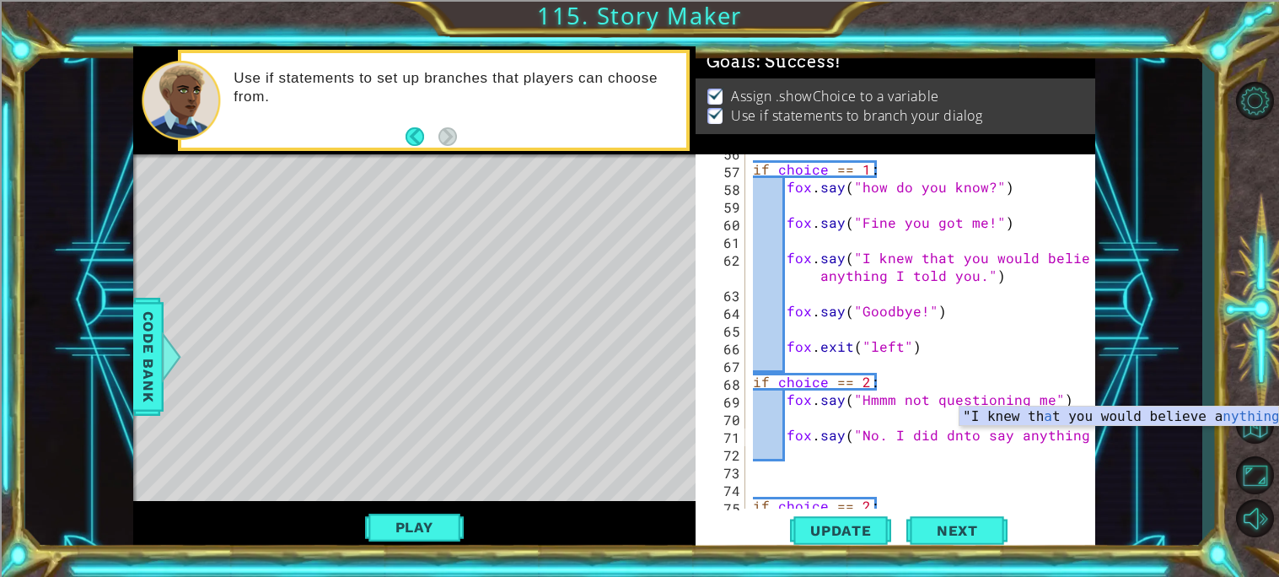
scroll to position [0, 20]
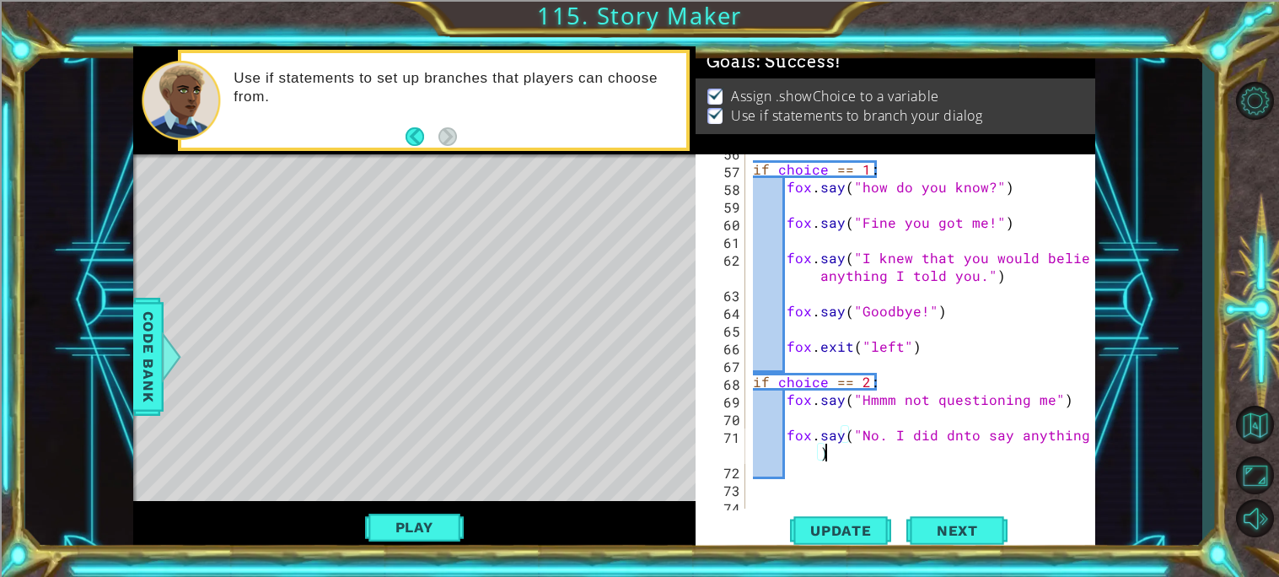
click at [948, 428] on div "if choice == 1 : fox . say ( "how do you know?" ) fox . say ( "Fine you got me!…" at bounding box center [923, 336] width 349 height 389
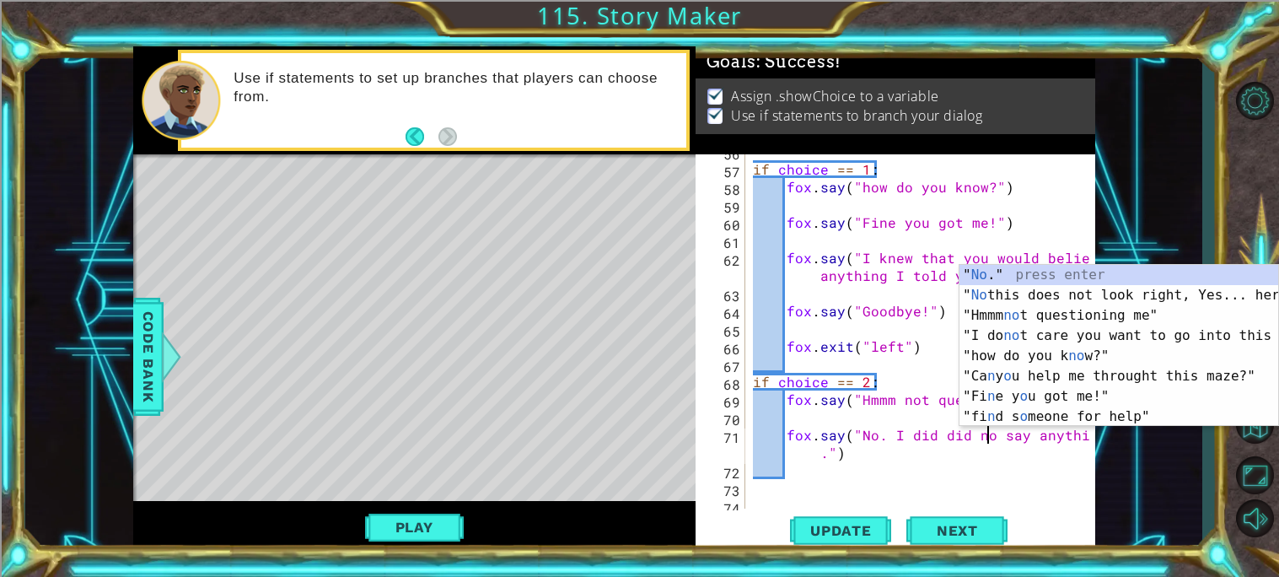
type textarea "fox.say("No. I did did not say anything.")"
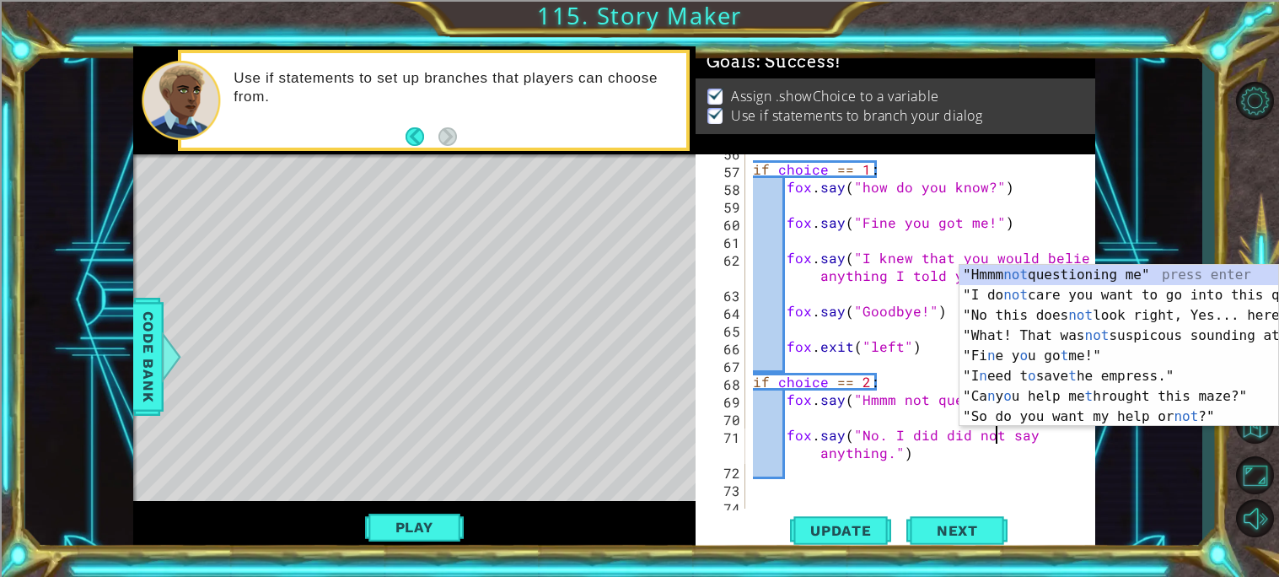
click at [914, 459] on div "if choice == 1 : fox . say ( "how do you know?" ) fox . say ( "Fine you got me!…" at bounding box center [923, 336] width 349 height 389
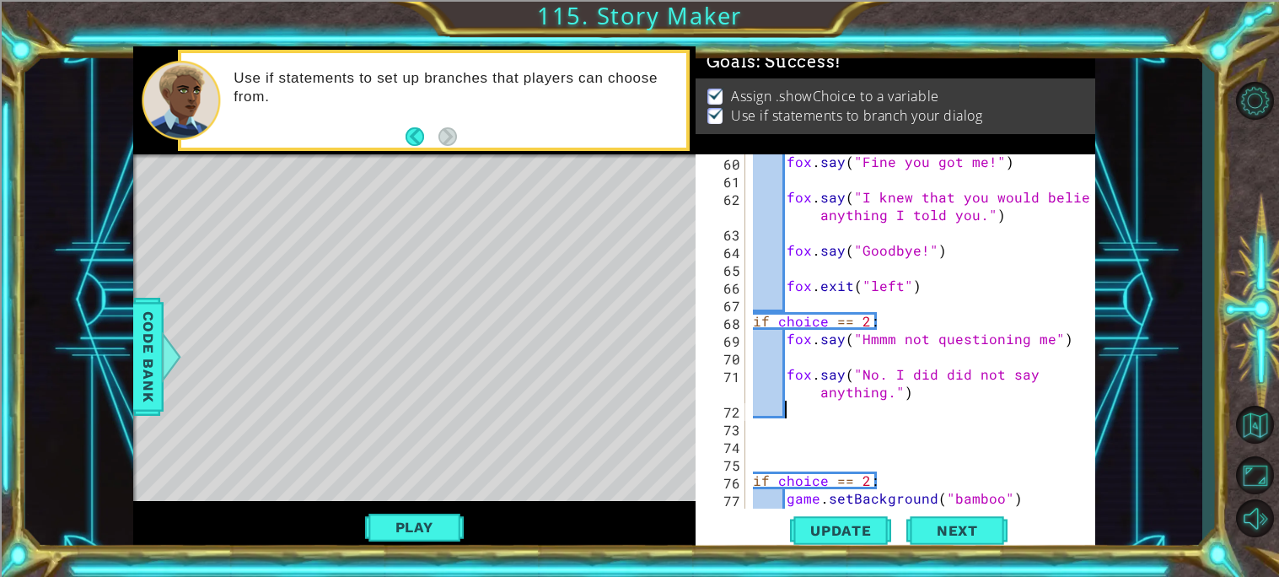
scroll to position [1282, 0]
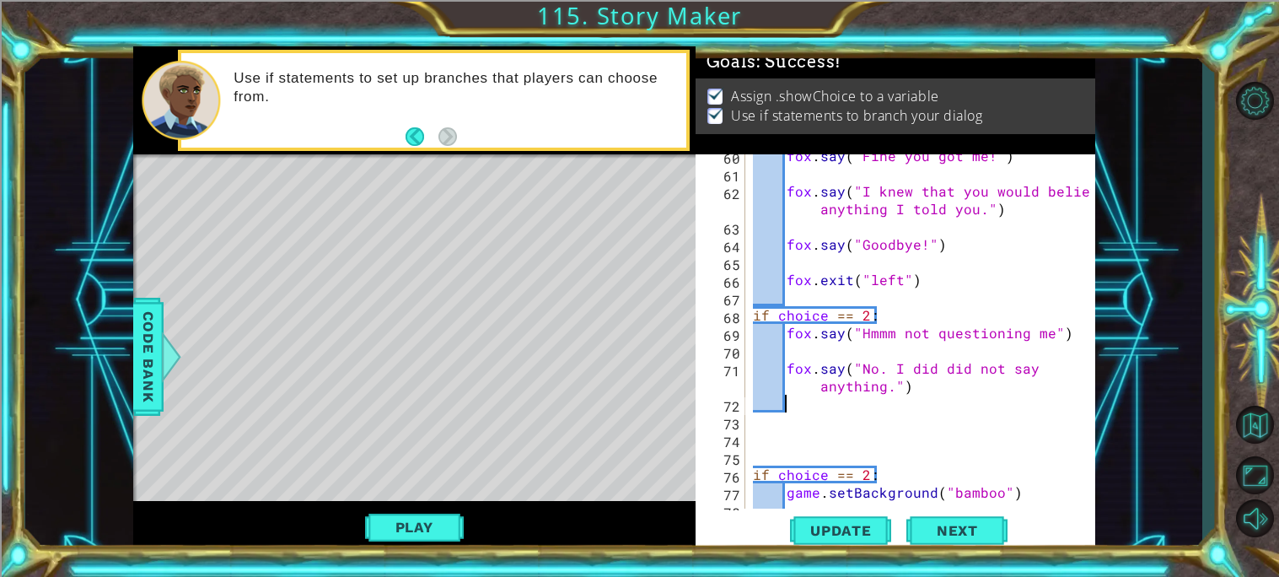
click at [884, 372] on div "fox . say ( "Fine you got me!" ) fox . say ( "I knew that you would believe any…" at bounding box center [923, 341] width 349 height 389
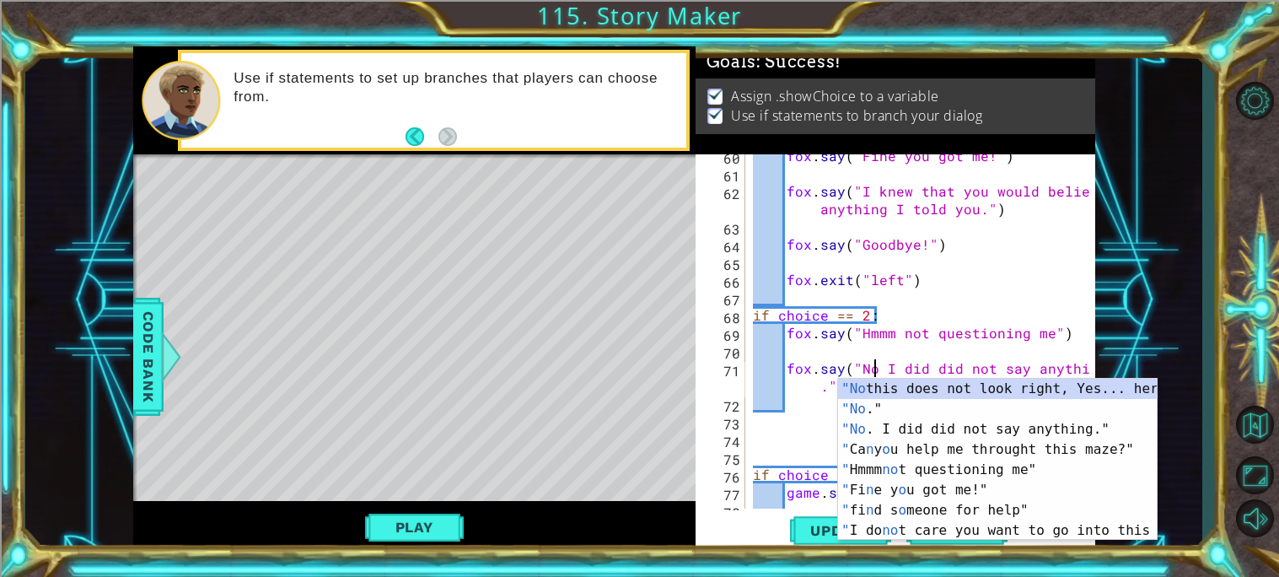
type textarea "fox.say("No! I did did not say anything.")"
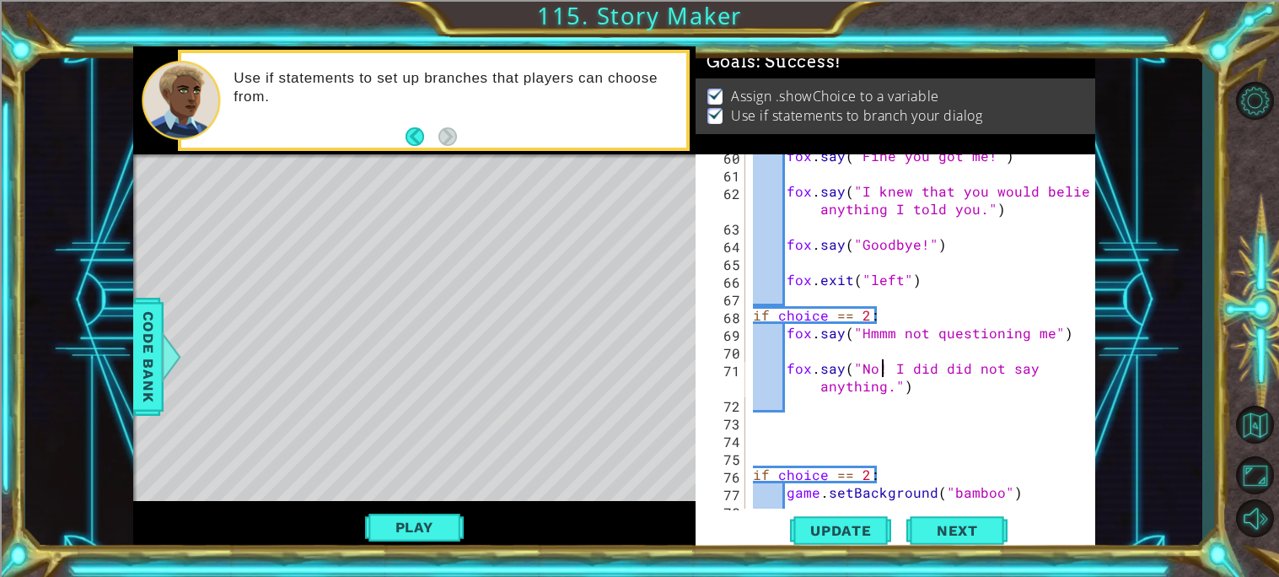
scroll to position [0, 8]
click at [904, 379] on div "fox . say ( "Fine you got me!" ) fox . say ( "I knew that you would believe any…" at bounding box center [923, 341] width 349 height 389
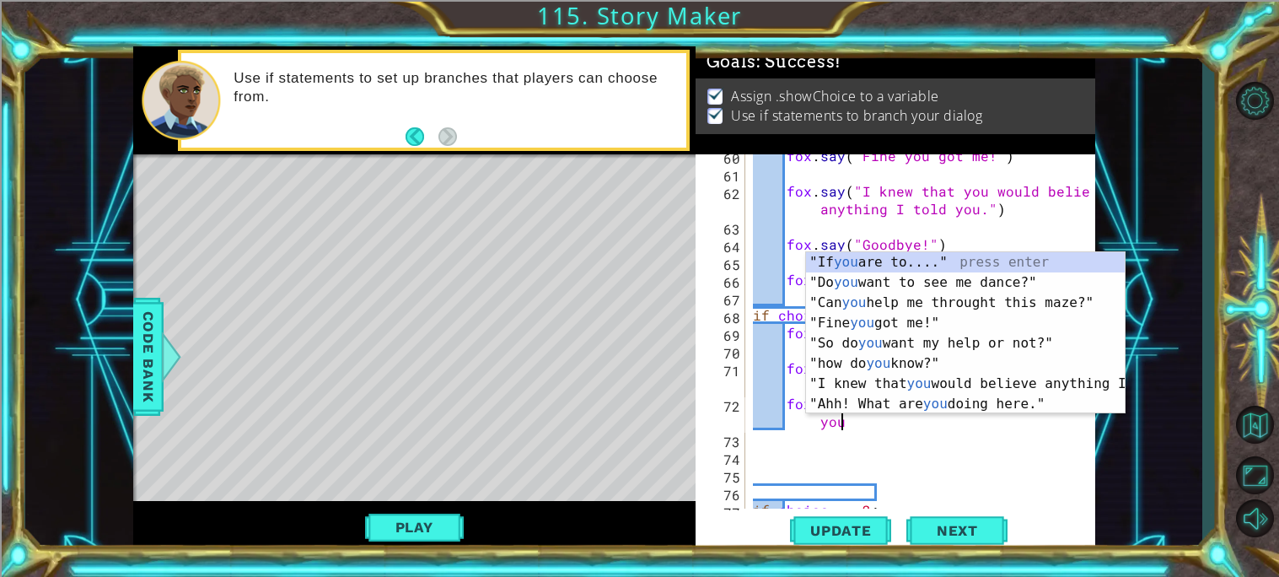
scroll to position [0, 21]
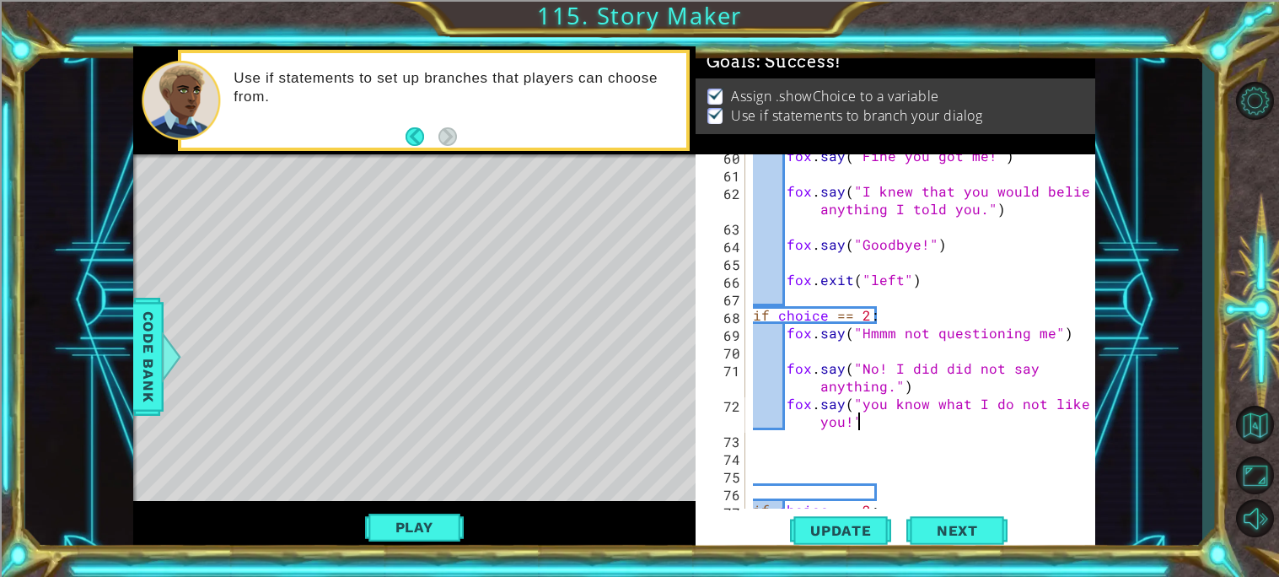
type textarea "fox.say("you know what I do not like you!")"
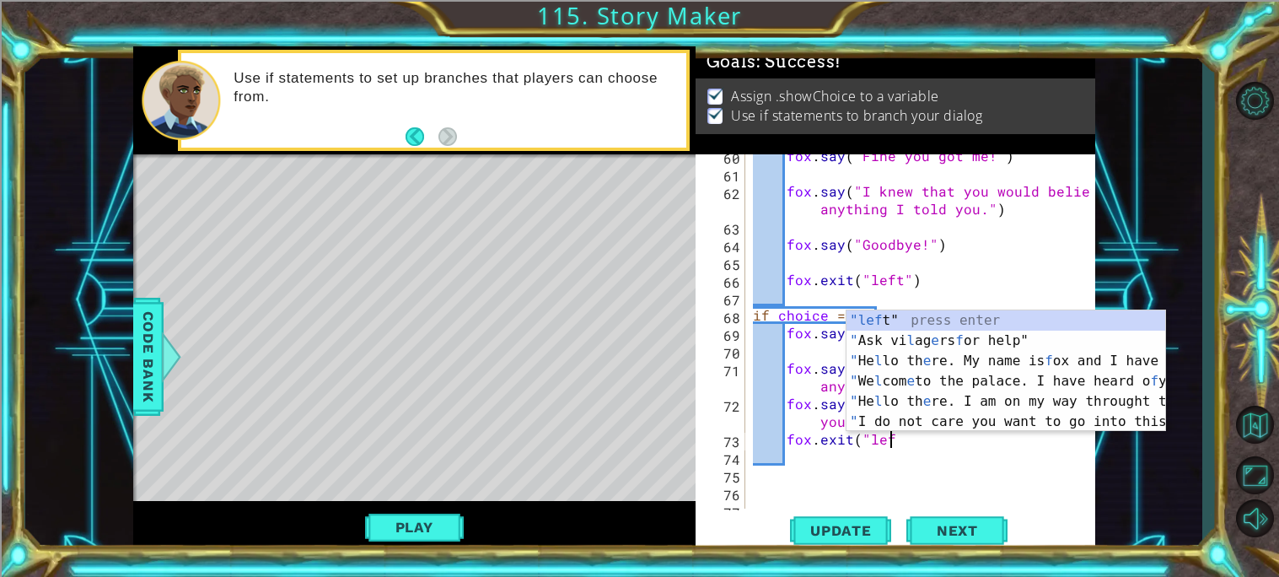
scroll to position [0, 8]
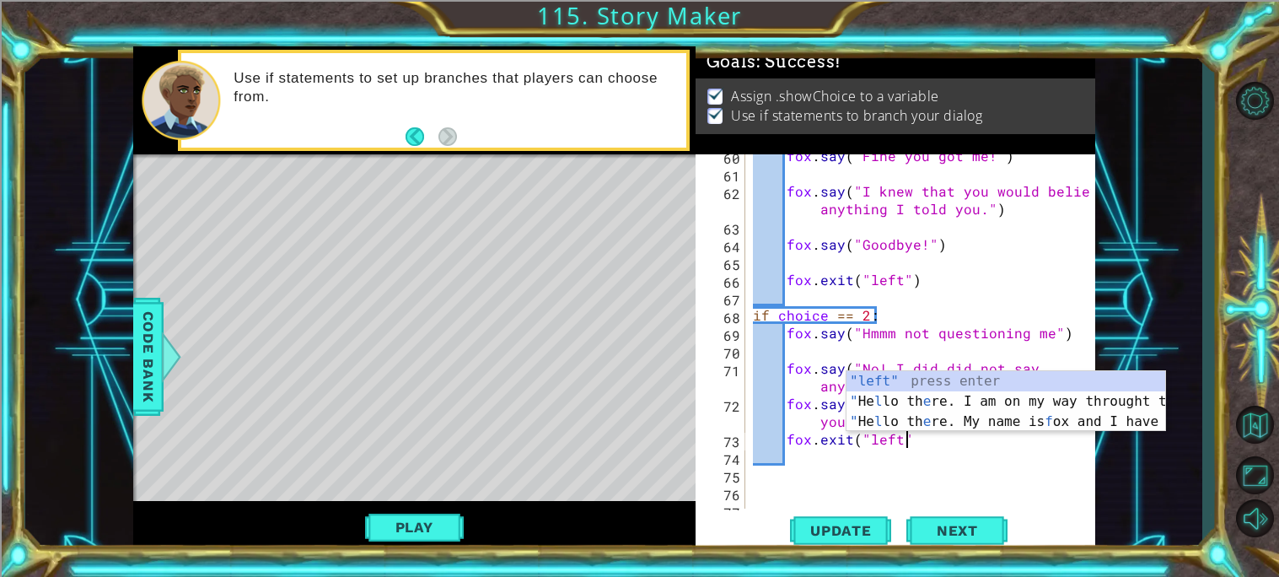
type textarea "fox.exit("left")"
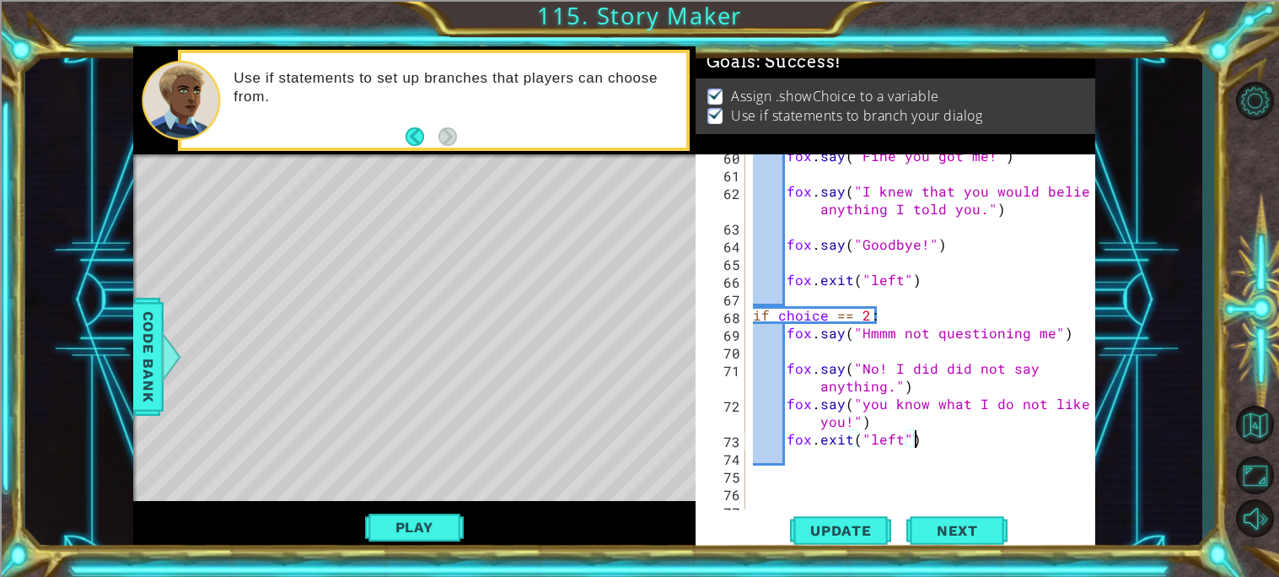
scroll to position [0, 1]
type textarea "b"
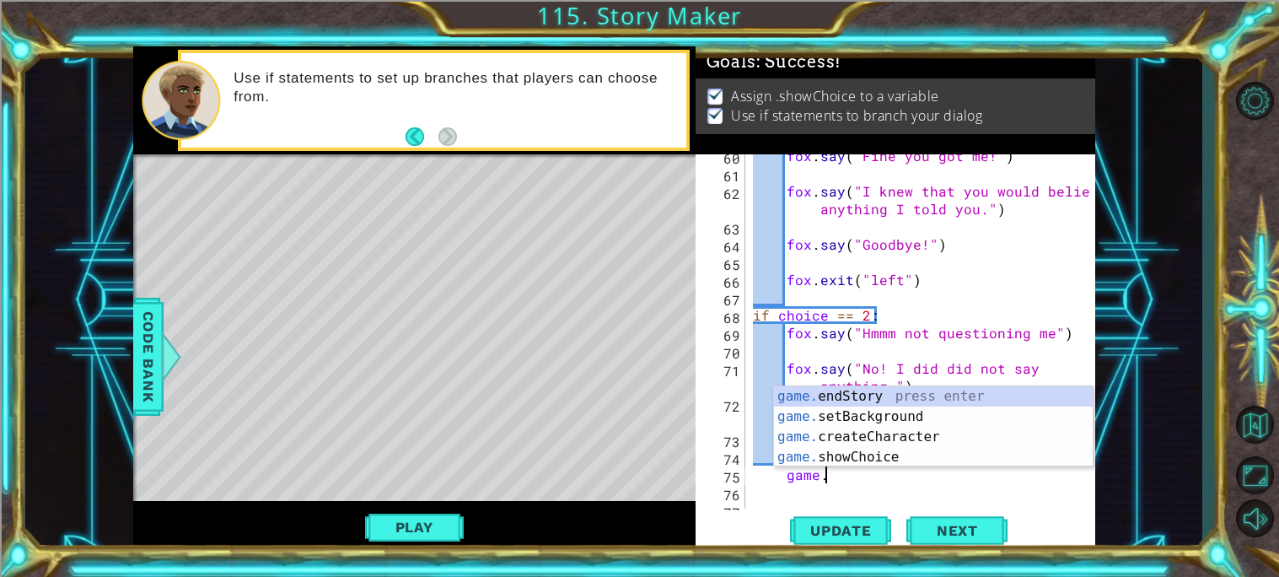
scroll to position [0, 3]
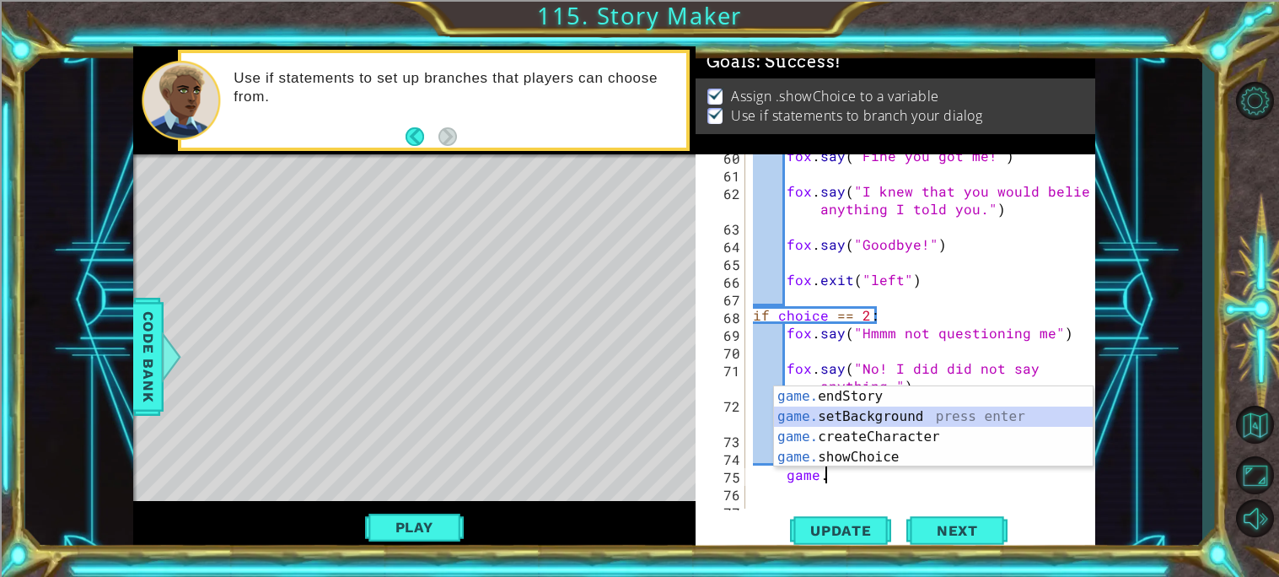
click at [948, 414] on div "game. endStory press enter game. setBackground press enter game. createCharacte…" at bounding box center [933, 446] width 319 height 121
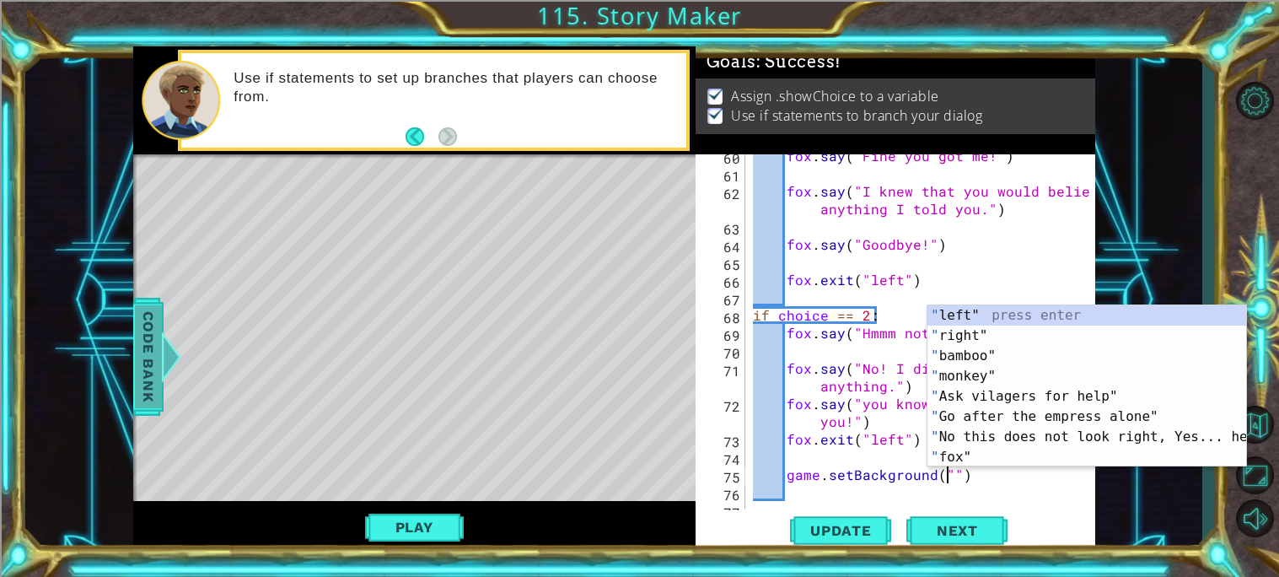
click at [155, 351] on span "Code Bank" at bounding box center [148, 356] width 27 height 103
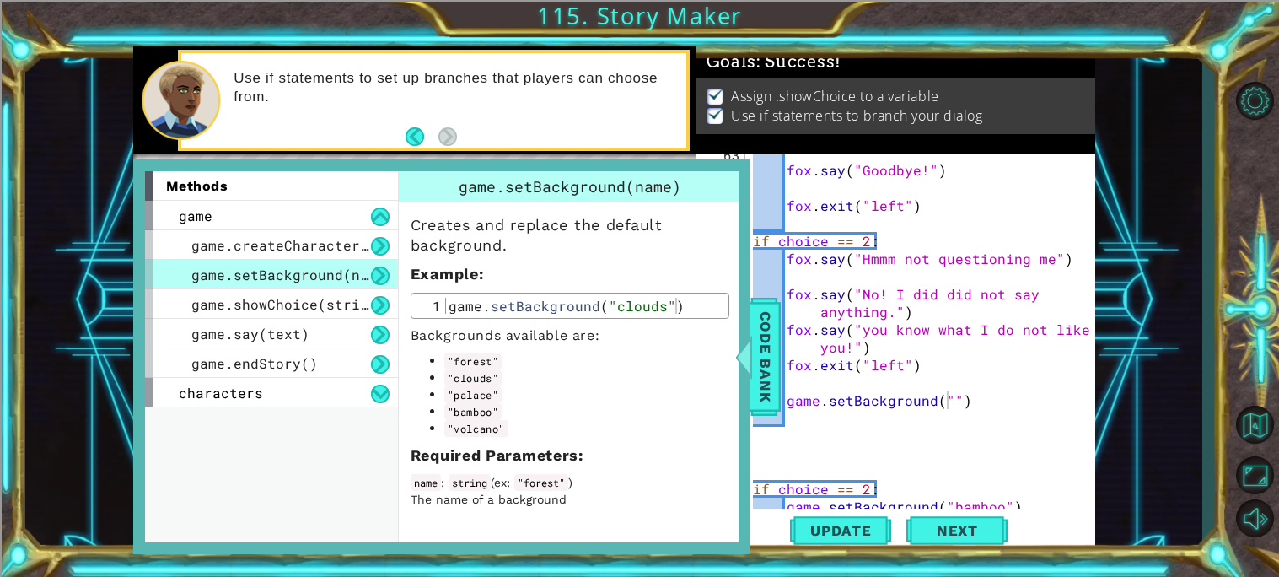
scroll to position [1369, 0]
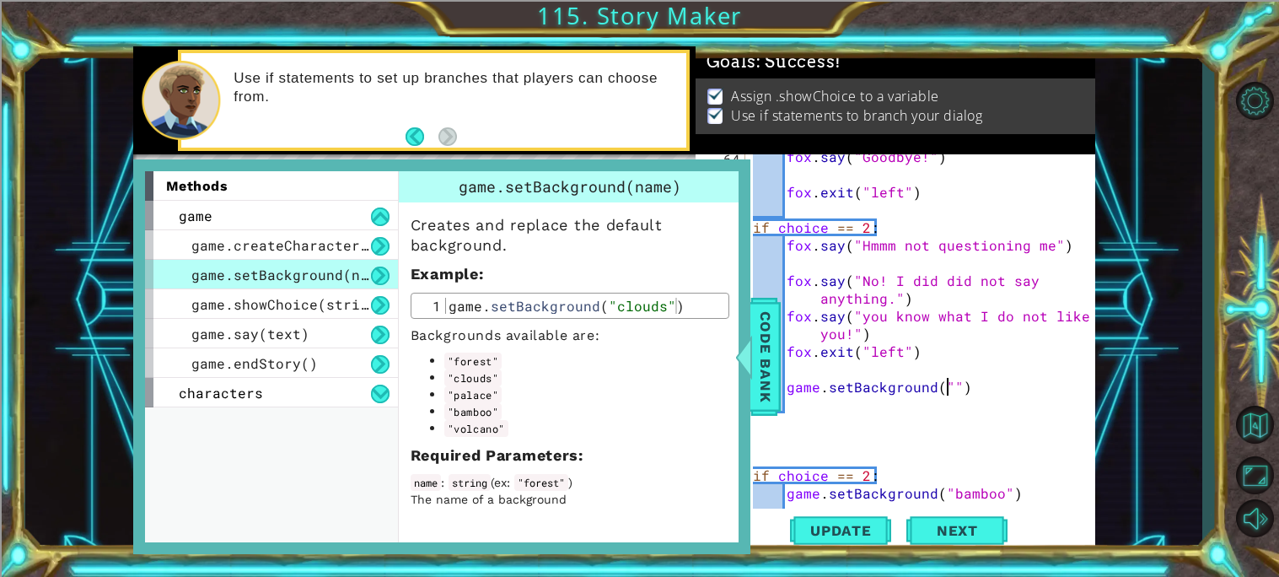
click at [948, 389] on div "fox . say ( "Goodbye!" ) fox . exit ( "left" ) if choice == 2 : fox . say ( "Hm…" at bounding box center [923, 342] width 349 height 389
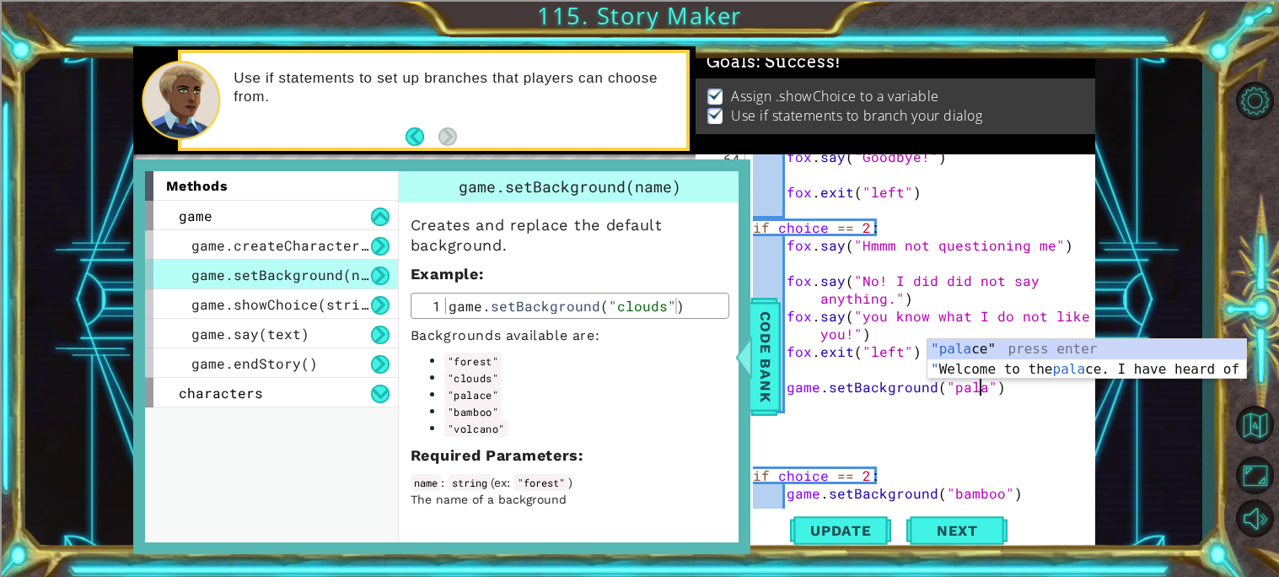
type textarea "game.setBackground("palace")"
click at [1007, 438] on div "fox . say ( "Goodbye!" ) fox . exit ( "left" ) if choice == 2 : fox . say ( "Hm…" at bounding box center [923, 342] width 349 height 389
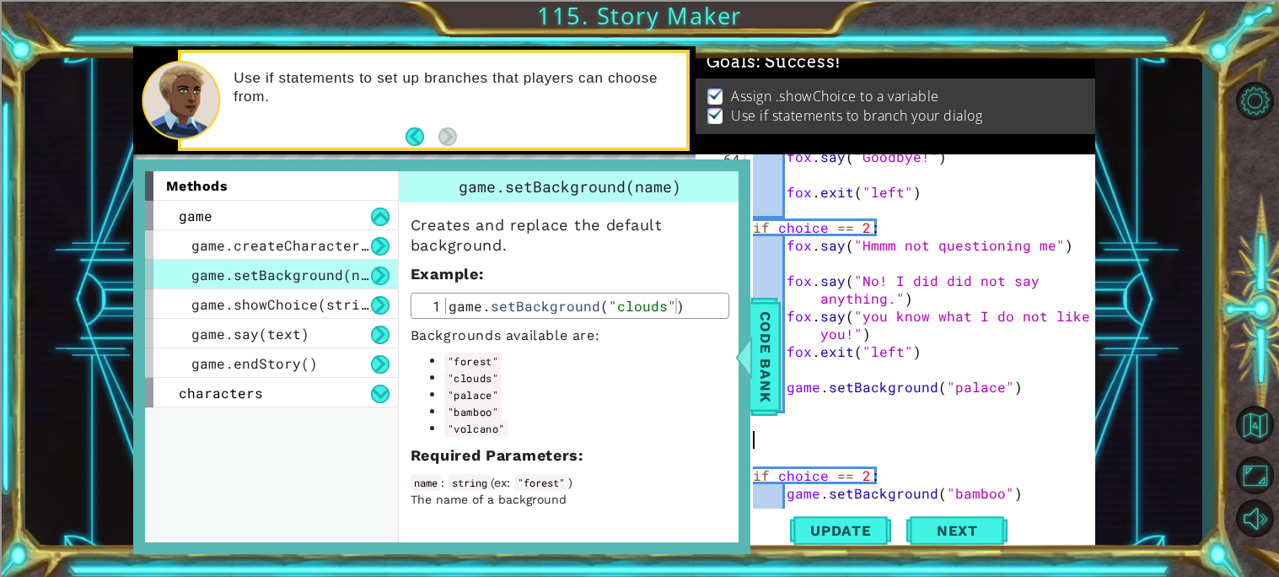
click at [1039, 390] on div "fox . say ( "Goodbye!" ) fox . exit ( "left" ) if choice == 2 : fox . say ( "Hm…" at bounding box center [923, 342] width 349 height 389
click at [755, 357] on span "Code Bank" at bounding box center [765, 356] width 27 height 103
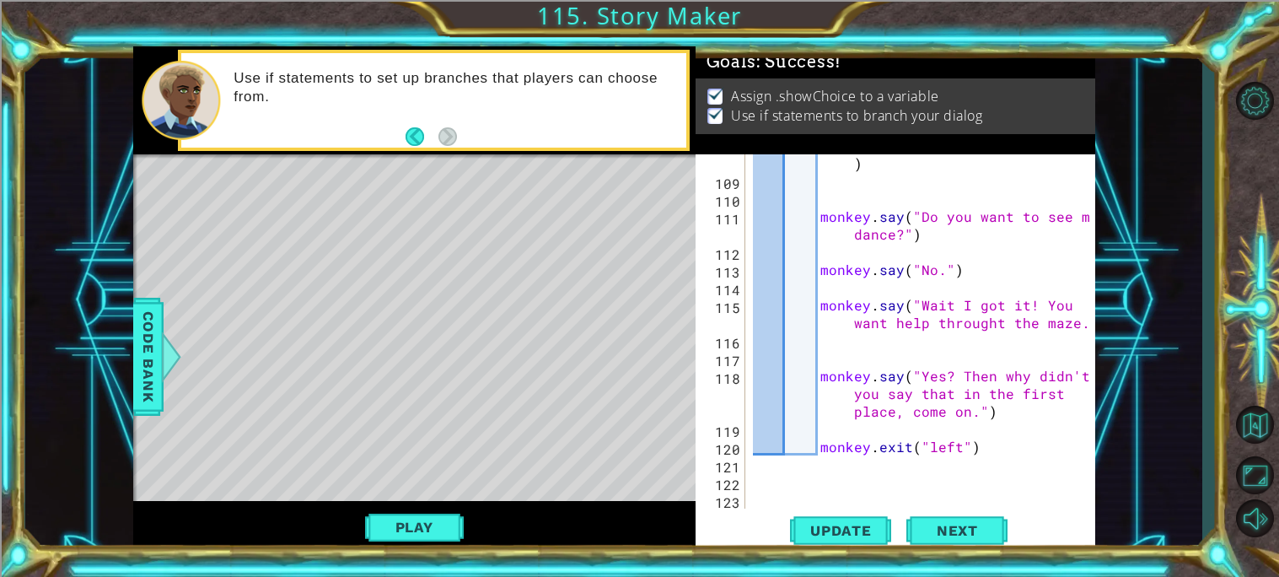
scroll to position [2336, 0]
click at [835, 523] on span "Update" at bounding box center [840, 530] width 95 height 17
click at [390, 518] on button "Play" at bounding box center [414, 527] width 99 height 32
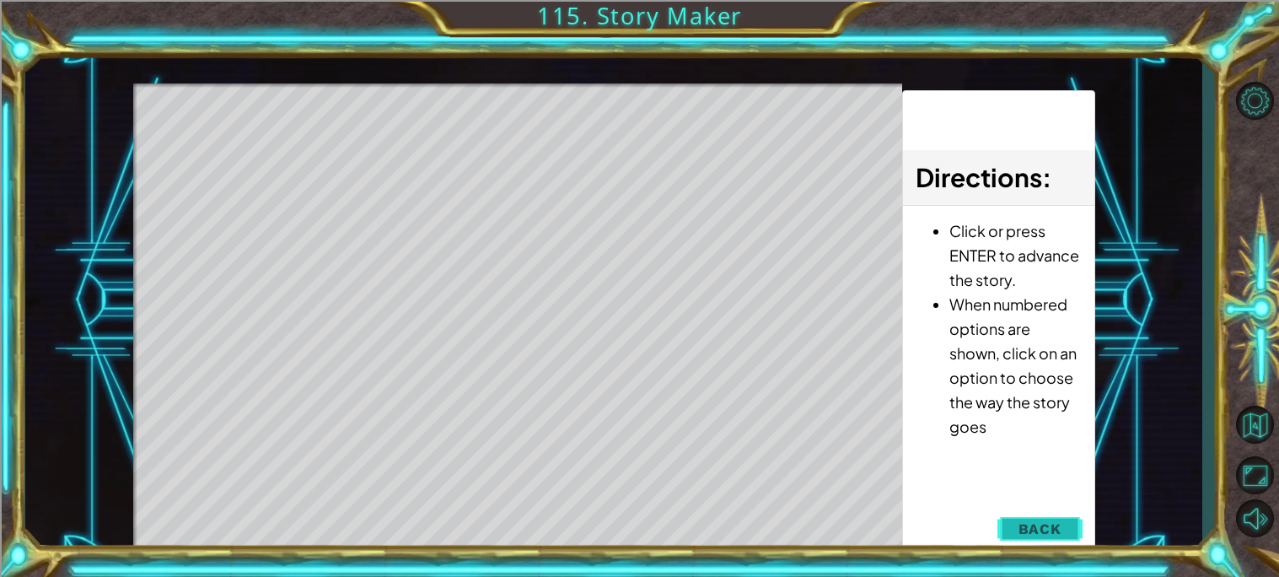
click at [1052, 520] on span "Back" at bounding box center [1039, 528] width 43 height 17
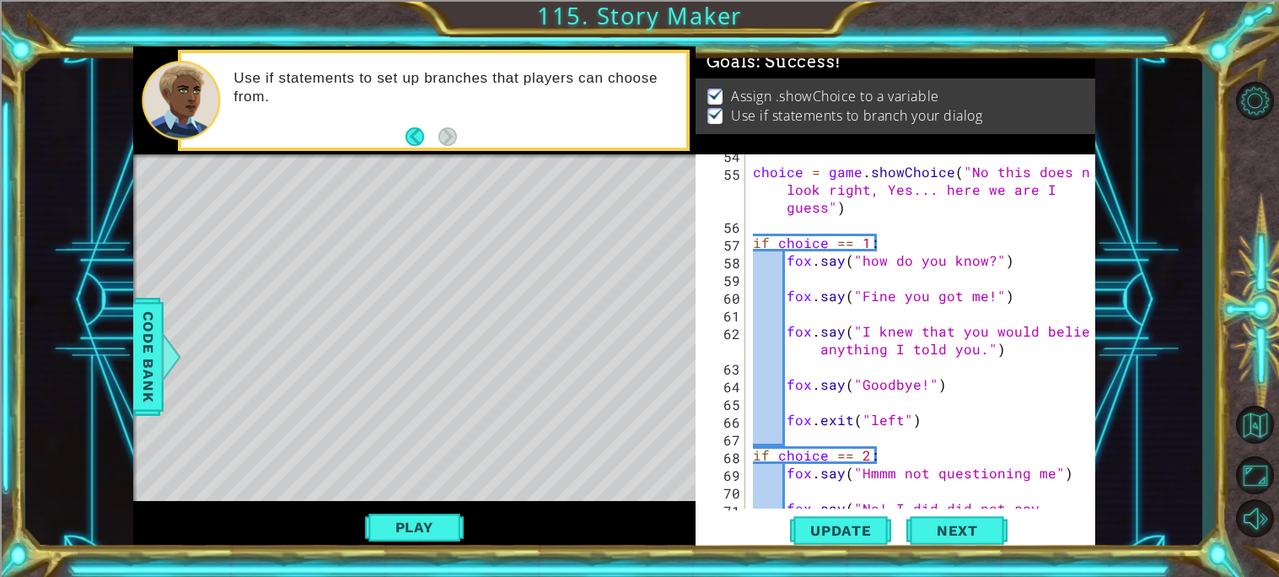
scroll to position [1102, 0]
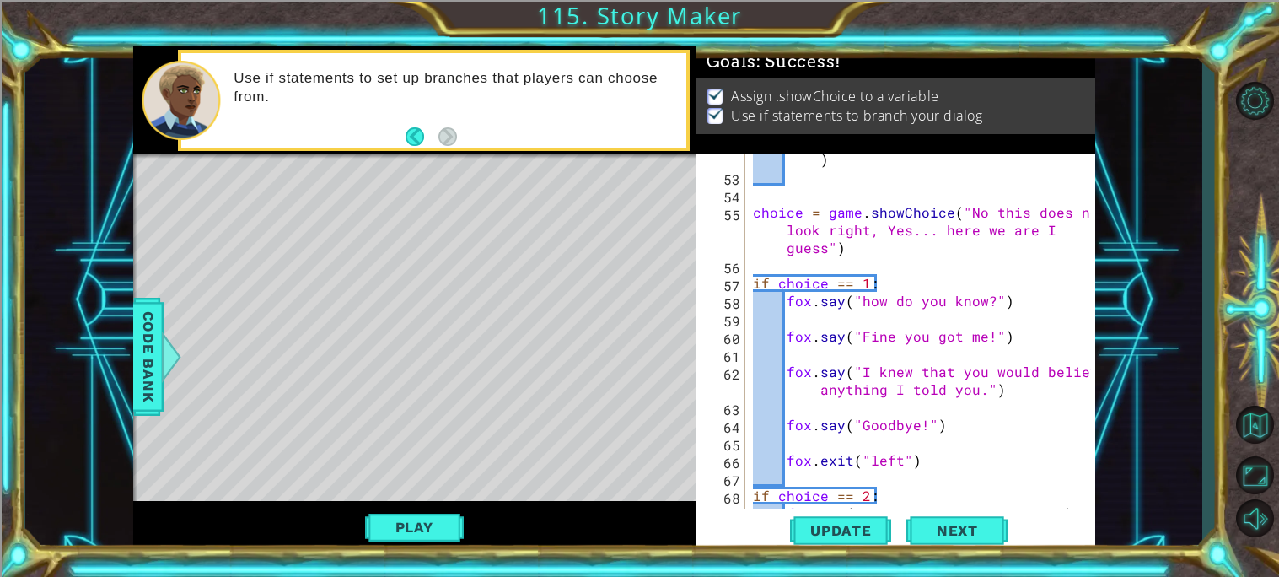
click at [874, 234] on div "game . showChoice ( "No this does not look right, Yes... here we are I guess" )…" at bounding box center [923, 327] width 349 height 425
click at [884, 228] on div "game . showChoice ( "No this does not look right, Yes... here we are I guess" )…" at bounding box center [923, 327] width 349 height 425
click at [847, 537] on span "Update" at bounding box center [840, 530] width 95 height 17
click at [411, 522] on button "Play" at bounding box center [414, 527] width 99 height 32
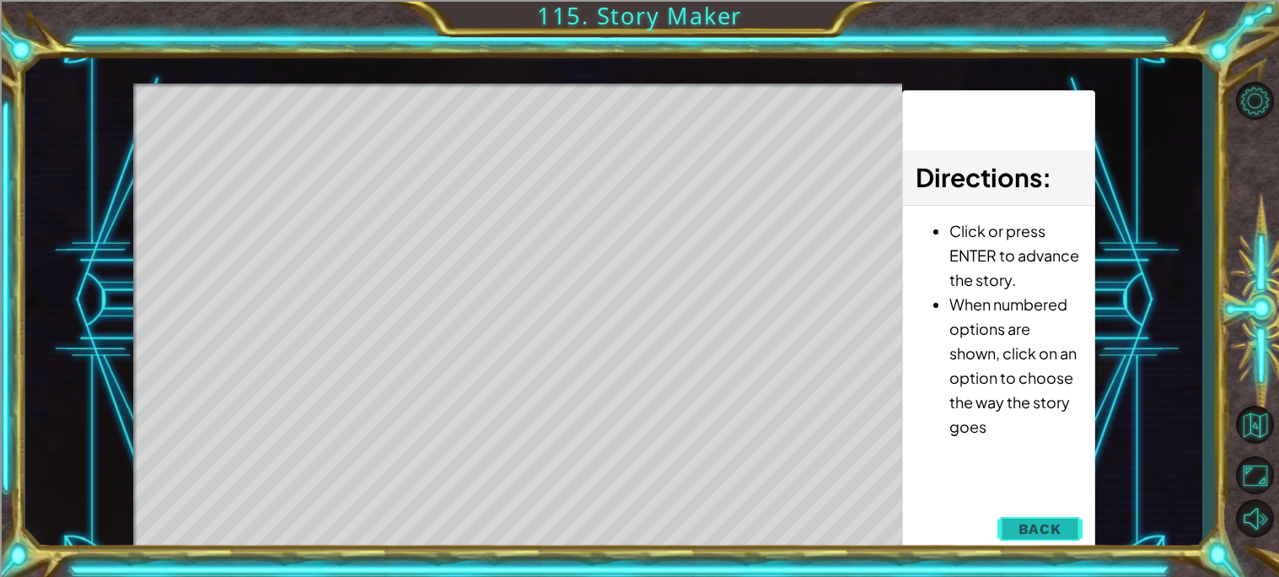
click at [1054, 532] on span "Back" at bounding box center [1039, 528] width 43 height 17
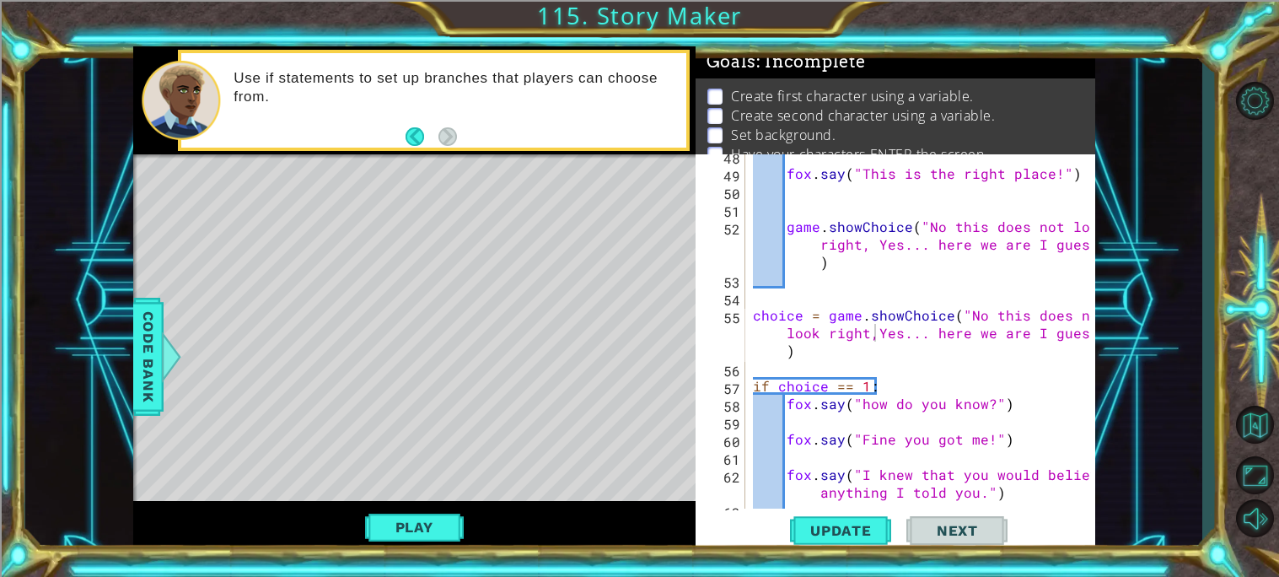
scroll to position [995, 0]
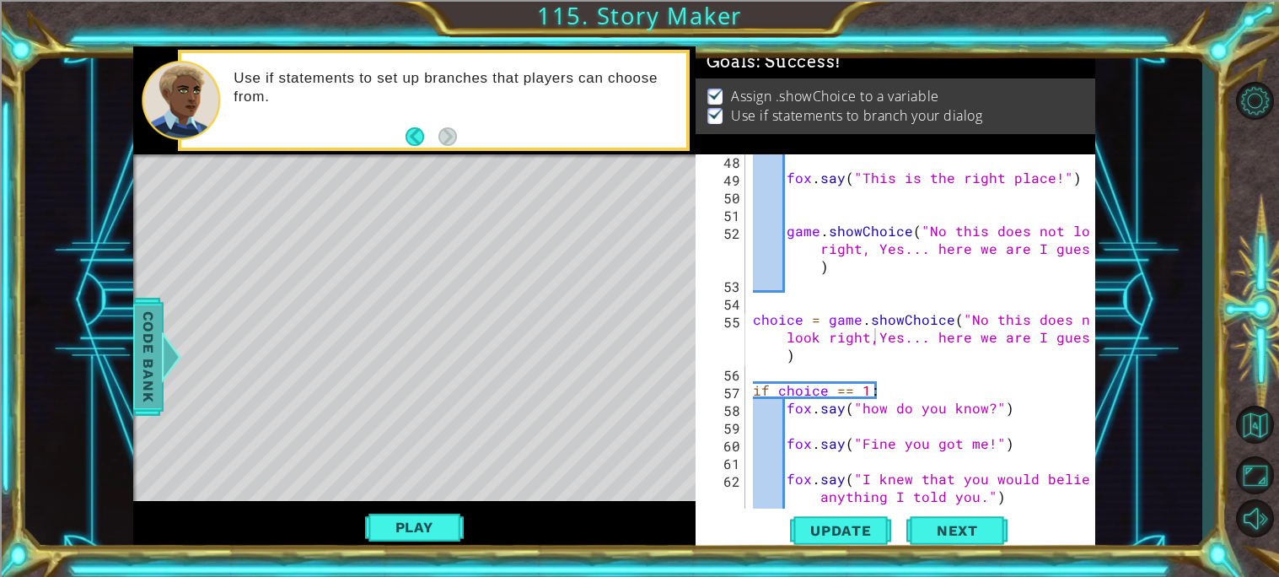
click at [141, 352] on span "Code Bank" at bounding box center [148, 356] width 27 height 103
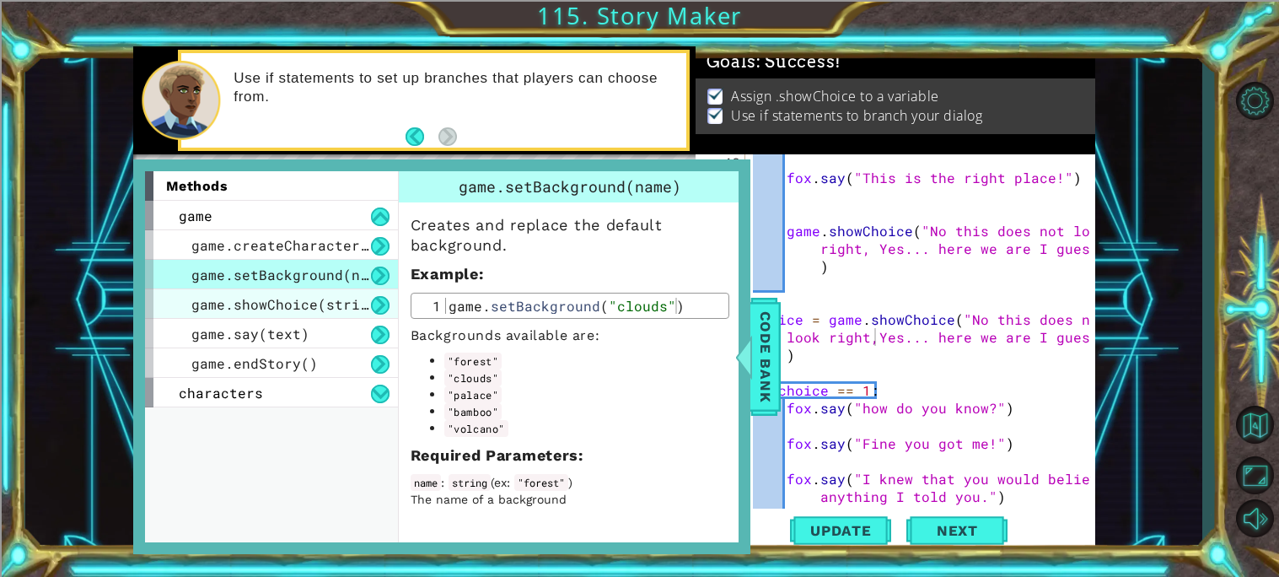
click at [293, 298] on span "game.showChoice(string1, string2)" at bounding box center [330, 304] width 278 height 18
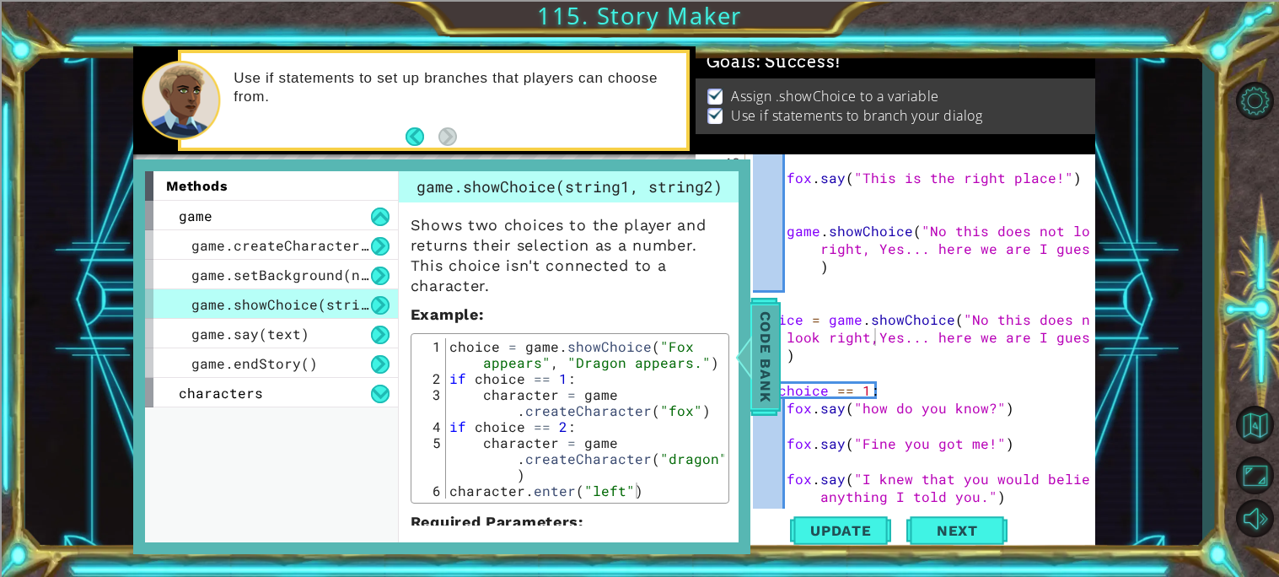
click at [762, 370] on span "Code Bank" at bounding box center [765, 356] width 27 height 103
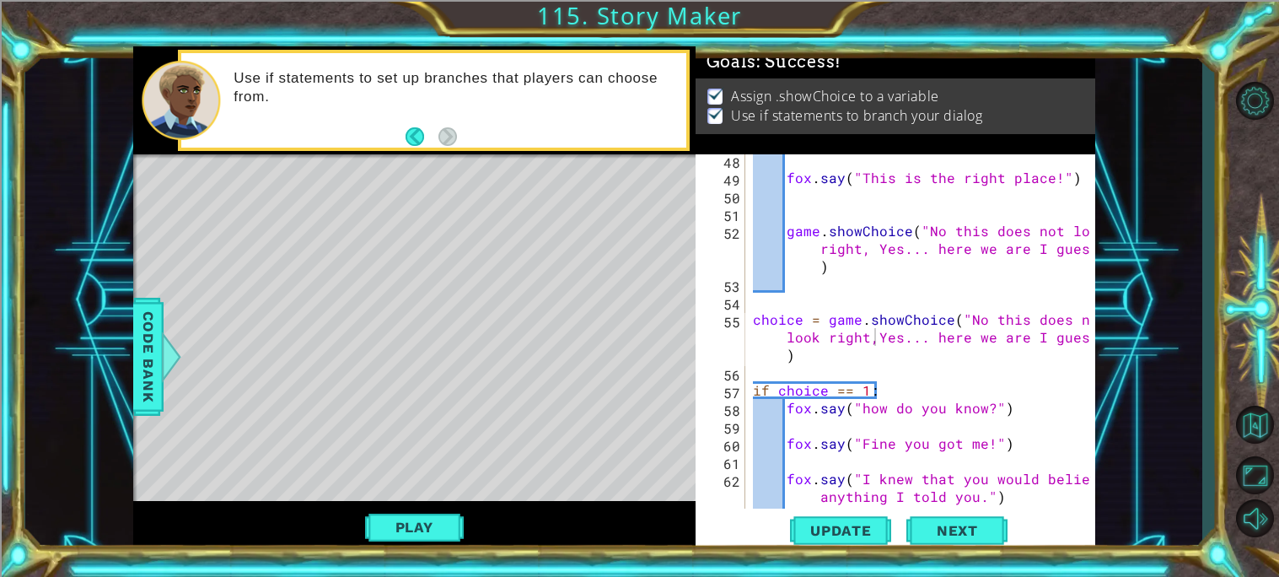
click at [867, 337] on div "fox . say ( "This is the right place!" ) game . showChoice ( "No this does not …" at bounding box center [923, 345] width 349 height 389
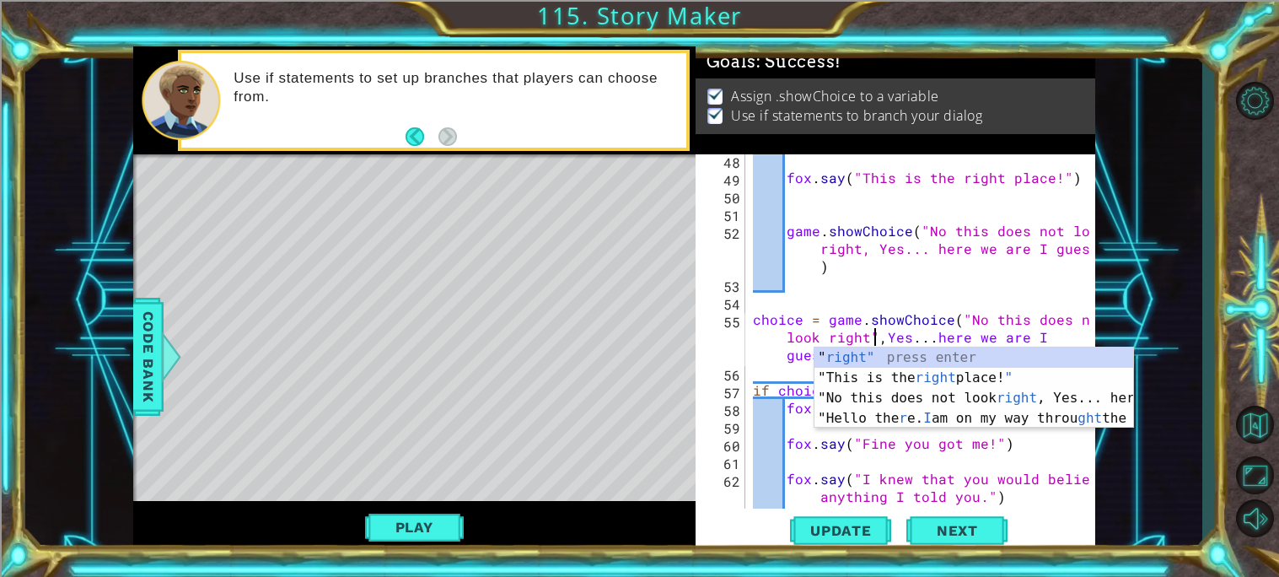
click at [884, 336] on div "fox . say ( "This is the right place!" ) game . showChoice ( "No this does not …" at bounding box center [923, 345] width 349 height 389
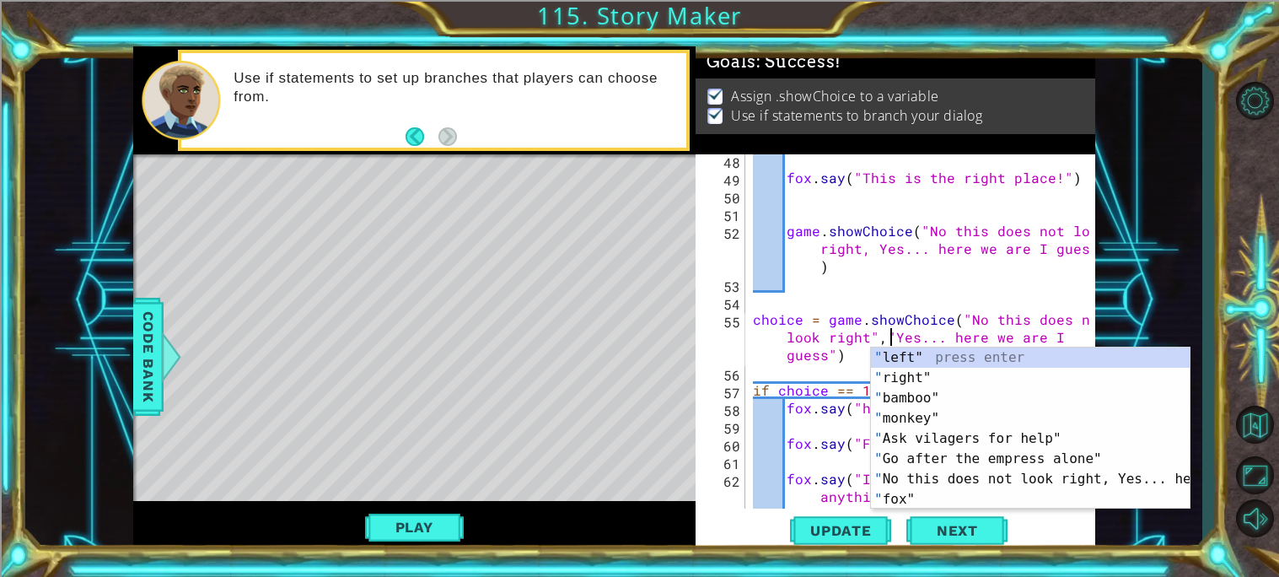
scroll to position [0, 28]
click at [847, 524] on span "Update" at bounding box center [840, 530] width 95 height 17
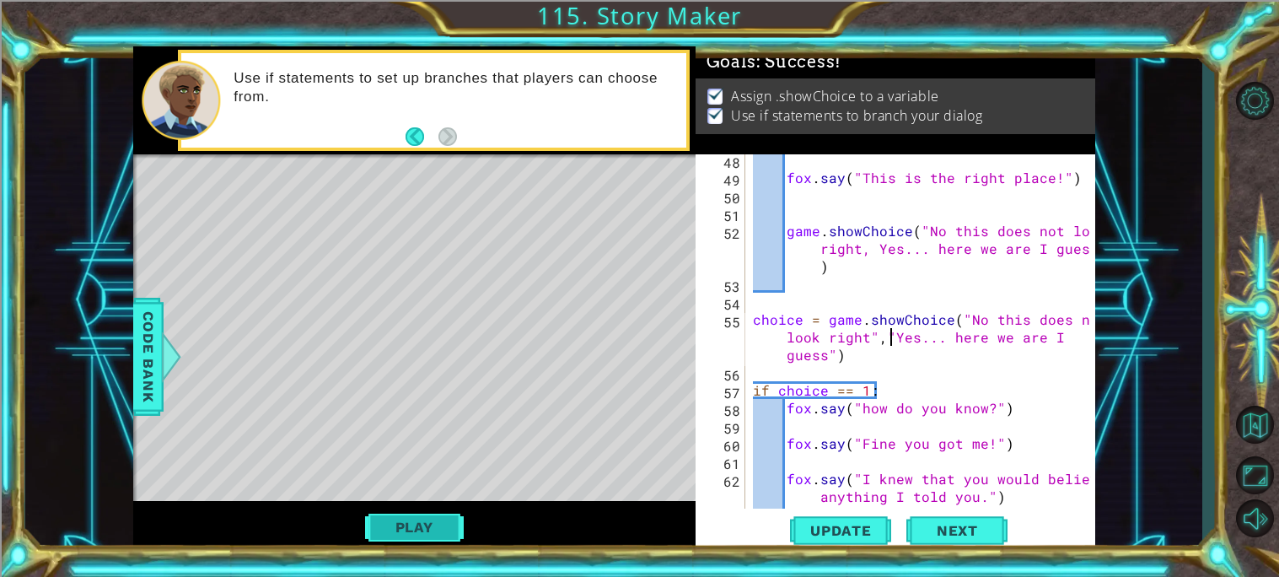
click at [419, 524] on button "Play" at bounding box center [414, 527] width 99 height 32
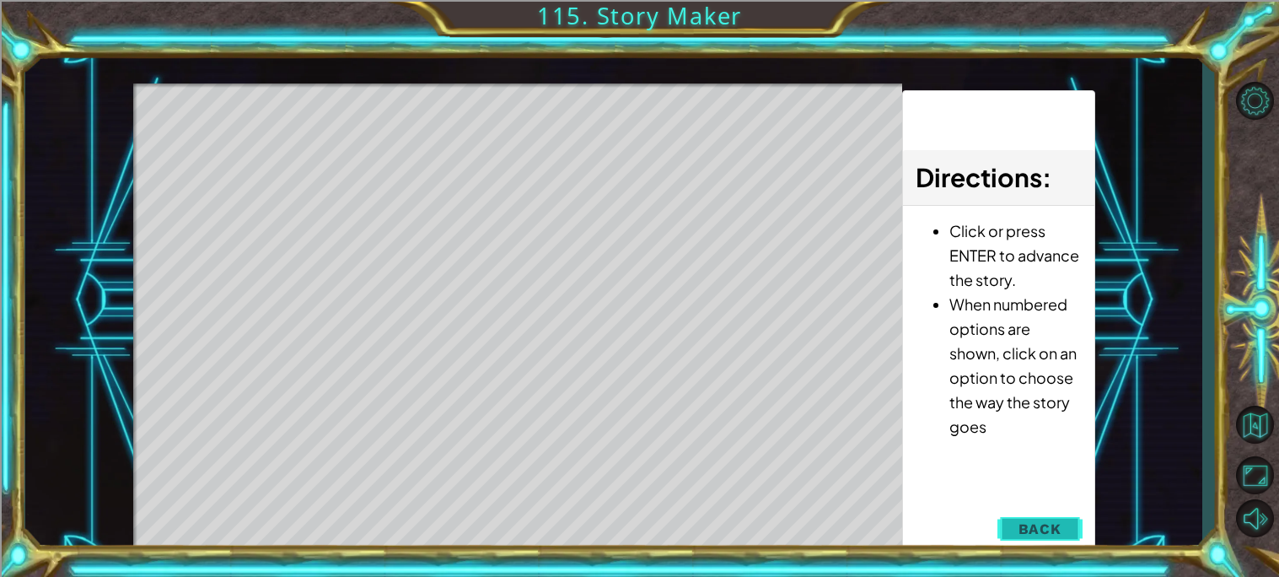
click at [1012, 525] on button "Back" at bounding box center [1039, 529] width 85 height 34
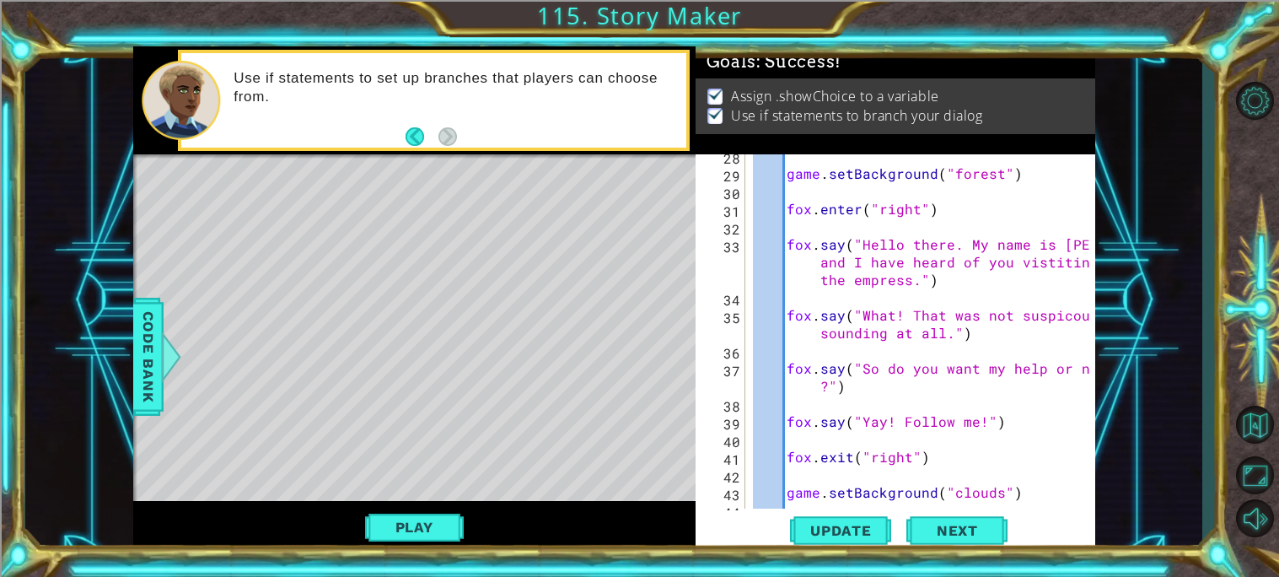
scroll to position [573, 0]
click at [1004, 263] on div "game . setBackground ( "forest" ) fox . enter ( "right" ) fox . say ( "Hello th…" at bounding box center [923, 342] width 349 height 389
drag, startPoint x: 1053, startPoint y: 263, endPoint x: 1091, endPoint y: 264, distance: 37.9
click at [1091, 264] on div "[PERSON_NAME].say("Hello there. My name is [PERSON_NAME] and I have heard of yo…" at bounding box center [896, 354] width 400 height 400
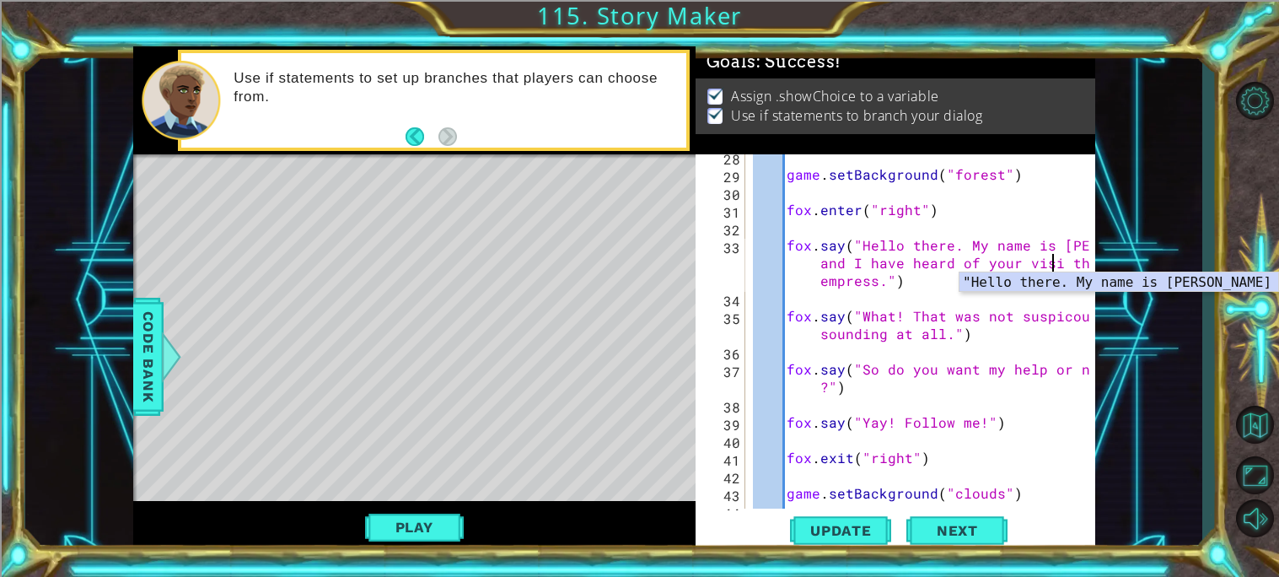
scroll to position [0, 35]
click at [927, 282] on div "game . setBackground ( "forest" ) fox . enter ( "right" ) fox . say ( "Hello th…" at bounding box center [923, 342] width 349 height 389
click at [1064, 261] on div "game . setBackground ( "forest" ) fox . enter ( "right" ) fox . say ( "Hello th…" at bounding box center [923, 342] width 349 height 389
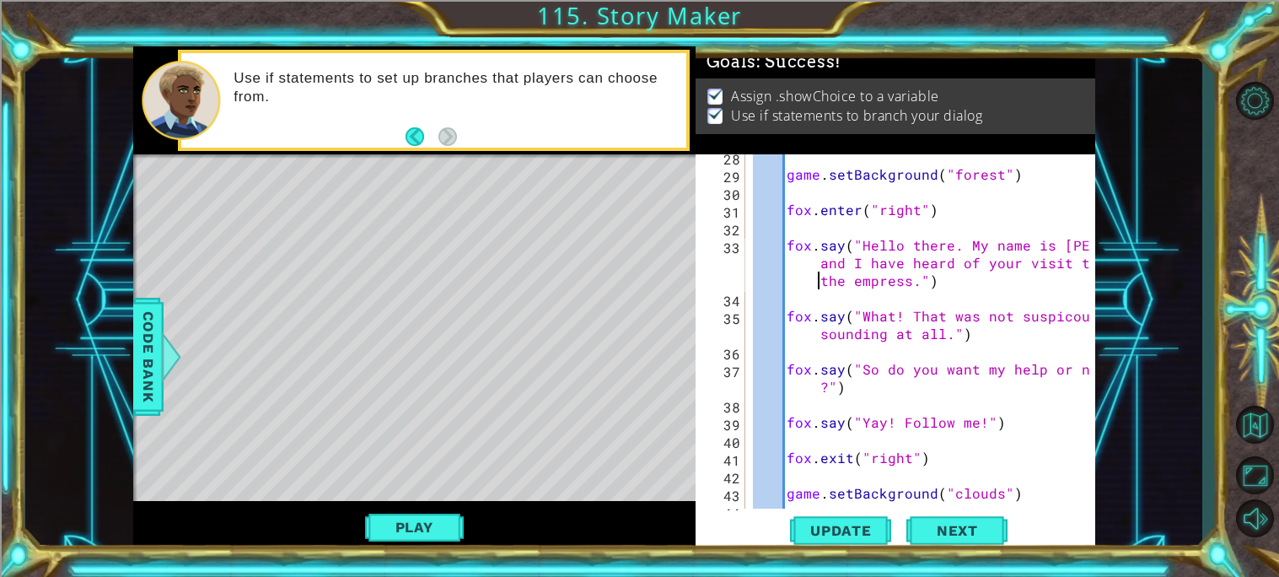
scroll to position [0, 37]
type textarea "[PERSON_NAME].say("Hello there. My name is [PERSON_NAME] and I have heard of yo…"
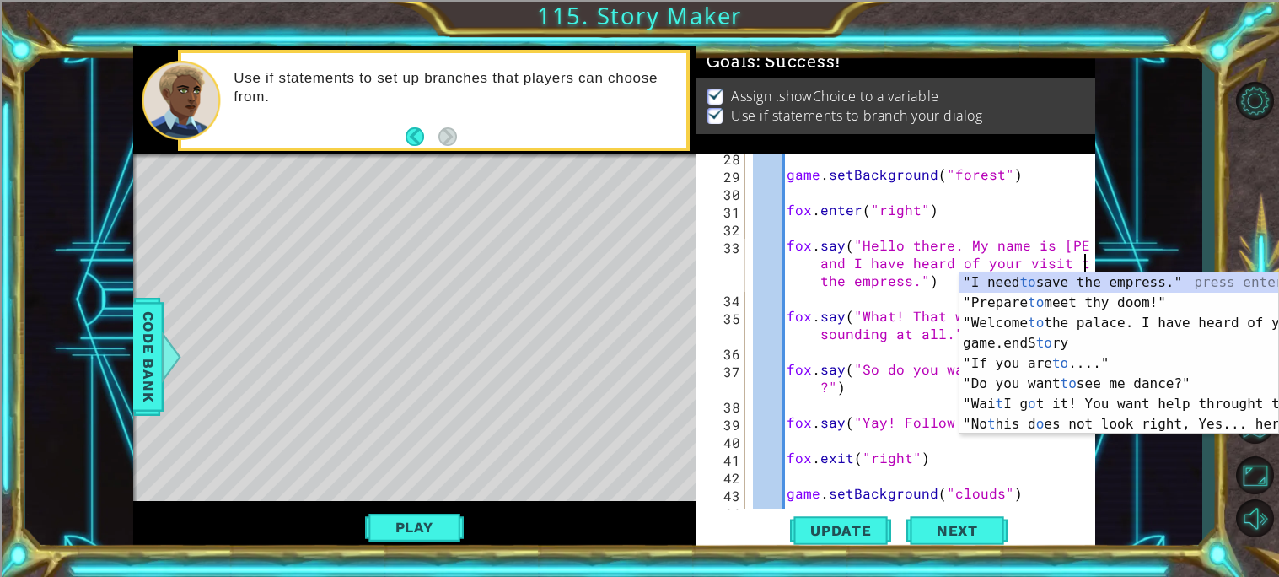
click at [903, 295] on div "game . setBackground ( "forest" ) fox . enter ( "right" ) fox . say ( "Hello th…" at bounding box center [923, 342] width 349 height 389
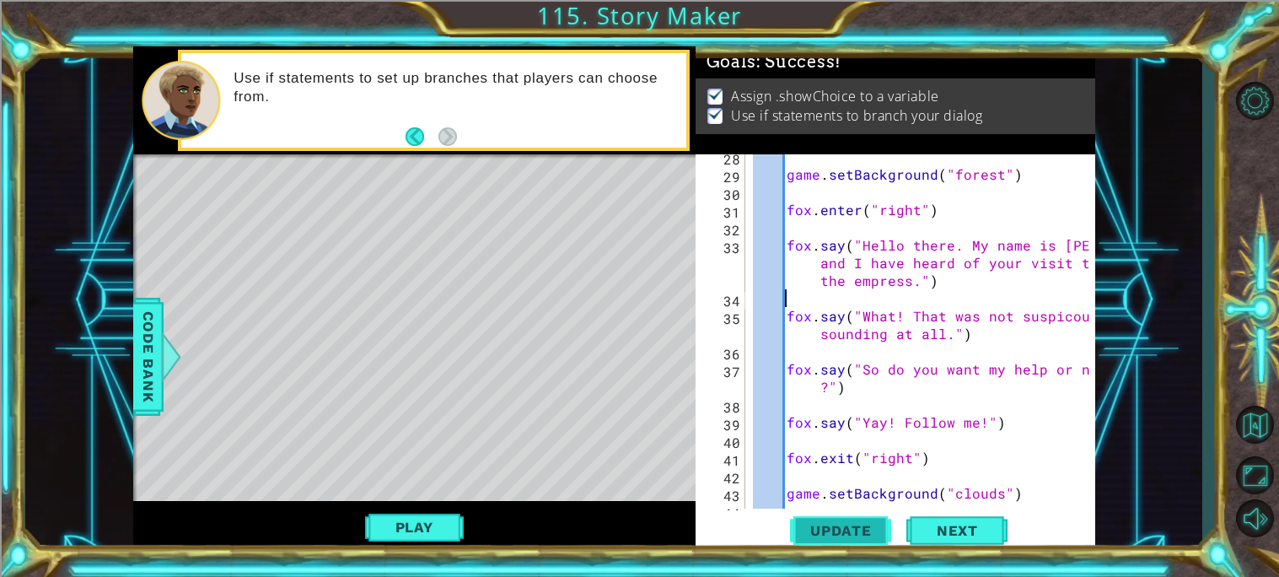
click at [842, 526] on span "Update" at bounding box center [840, 530] width 95 height 17
click at [421, 532] on button "Play" at bounding box center [414, 527] width 99 height 32
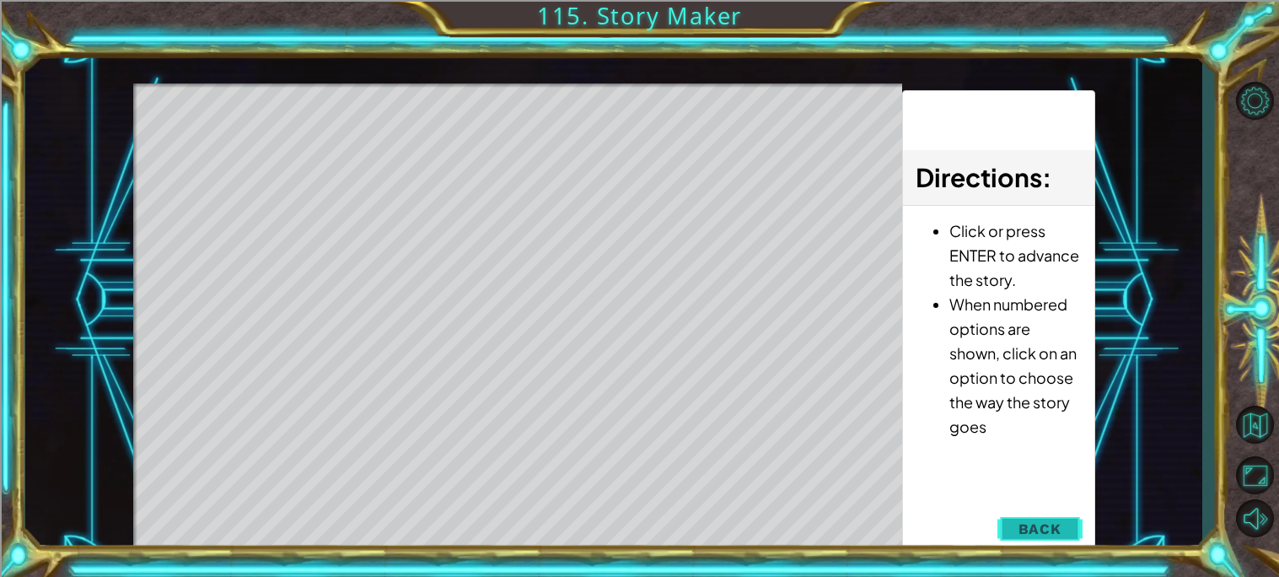
click at [1018, 520] on button "Back" at bounding box center [1039, 529] width 85 height 34
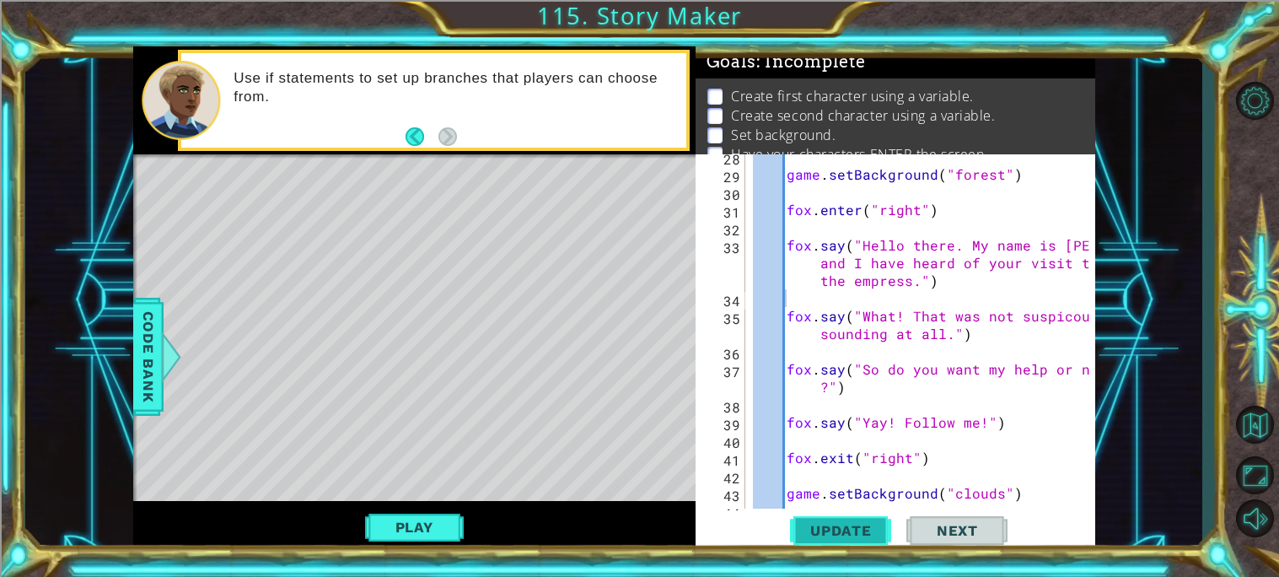
click at [846, 528] on span "Update" at bounding box center [840, 530] width 95 height 17
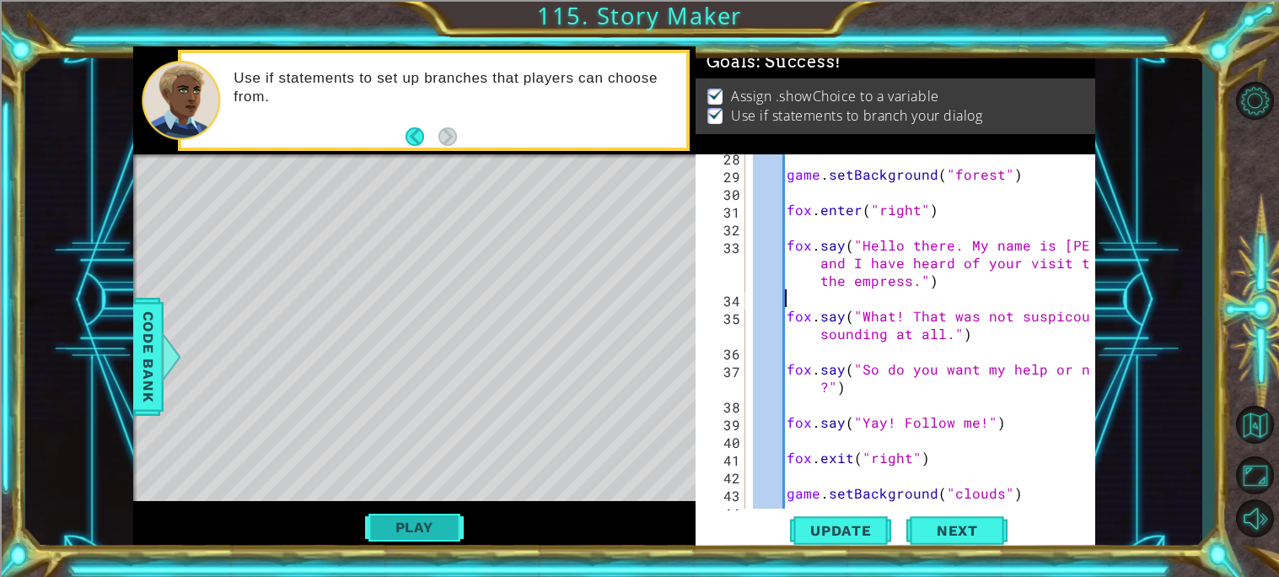
click at [404, 528] on button "Play" at bounding box center [414, 527] width 99 height 32
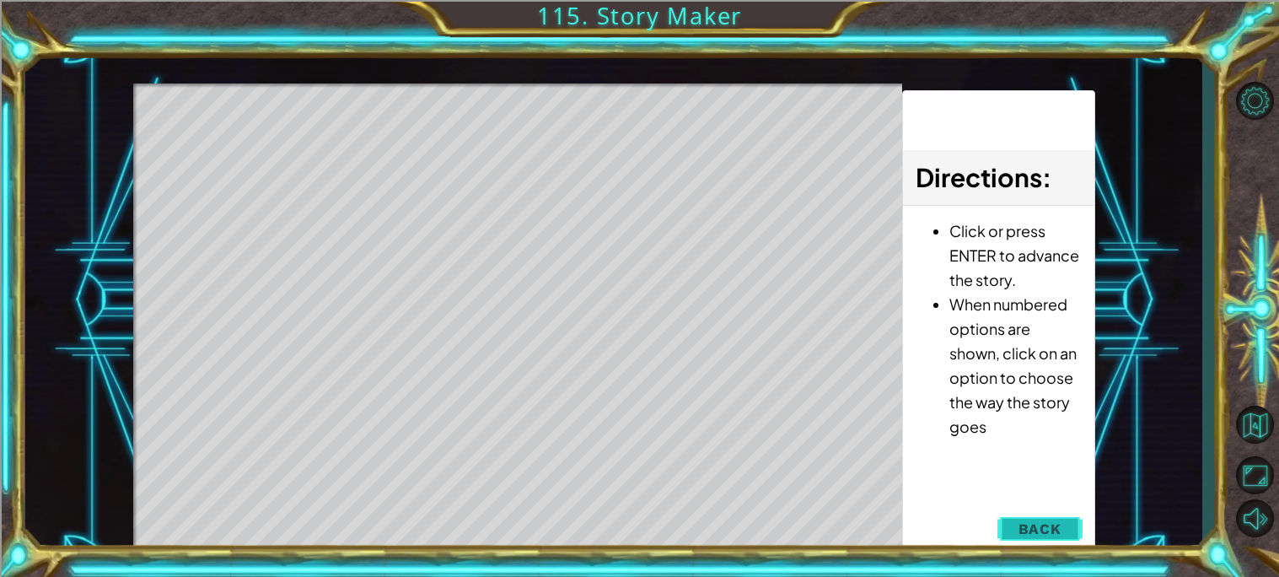
click at [1041, 534] on span "Back" at bounding box center [1039, 528] width 43 height 17
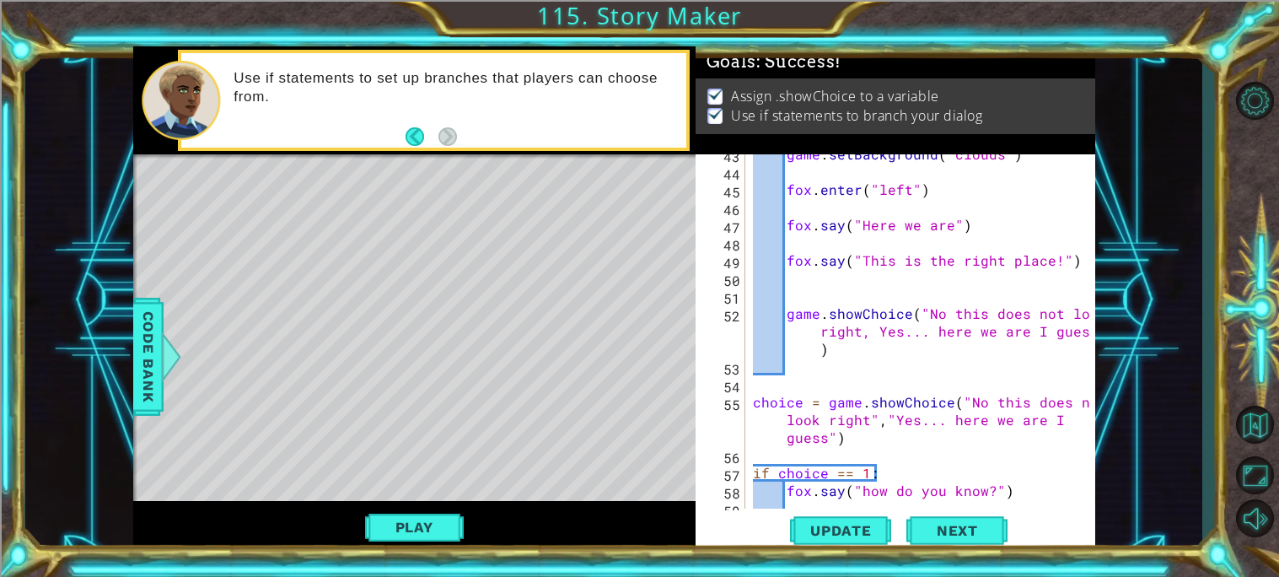
scroll to position [917, 0]
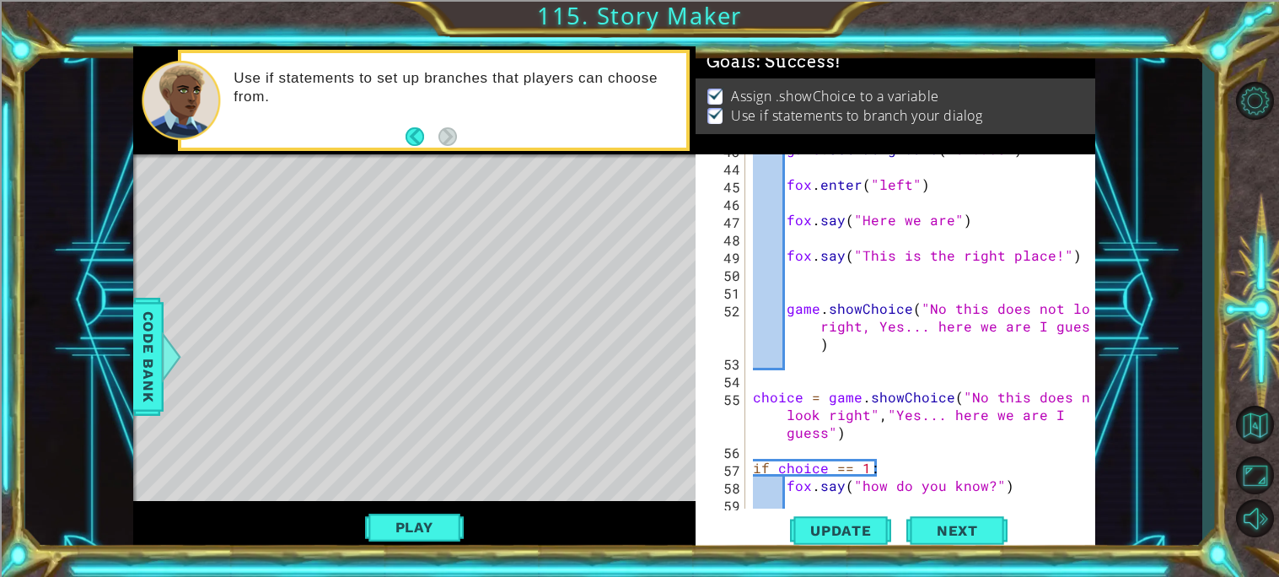
click at [860, 328] on div "game . setBackground ( "clouds" ) fox . enter ( "left" ) fox . say ( "Here we a…" at bounding box center [923, 334] width 349 height 389
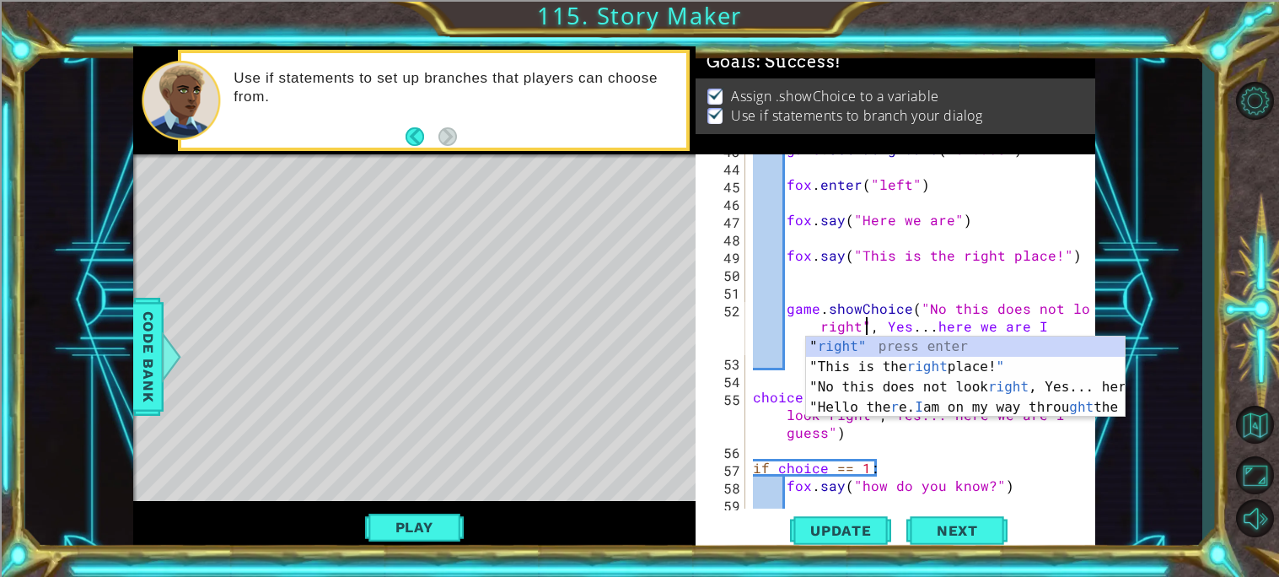
click at [882, 327] on div "game . setBackground ( "clouds" ) fox . enter ( "left" ) fox . say ( "Here we a…" at bounding box center [923, 334] width 349 height 389
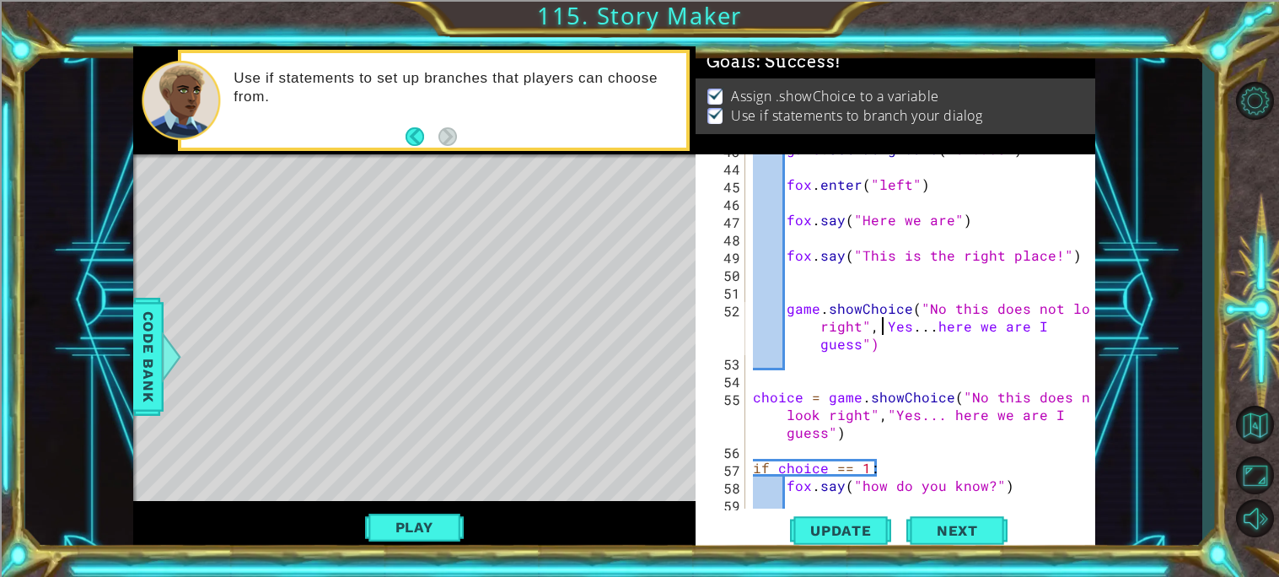
type textarea "game.showChoice("No this does not look right", "Yes... here we are I guess")"
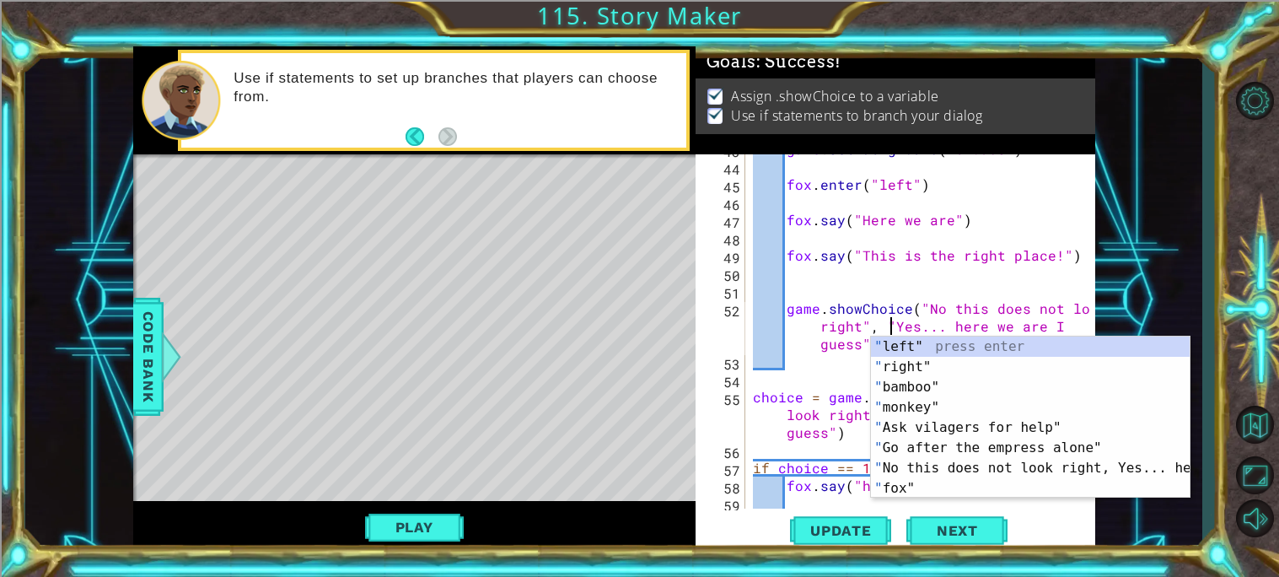
click at [813, 352] on div "game . setBackground ( "clouds" ) fox . enter ( "left" ) fox . say ( "Here we a…" at bounding box center [923, 334] width 349 height 389
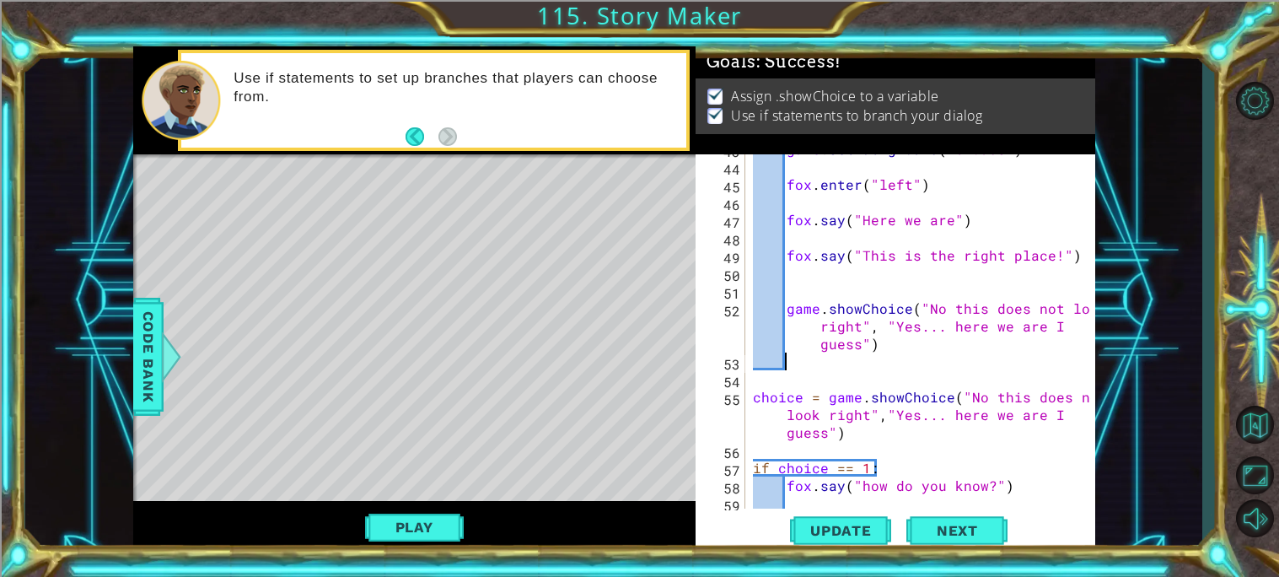
scroll to position [0, 1]
click at [865, 528] on span "Update" at bounding box center [840, 530] width 95 height 17
click at [400, 523] on button "Play" at bounding box center [414, 527] width 99 height 32
click at [371, 553] on div "1 ההההההההההההההההההההההההההההההההההההההההההההההההההההההההההההההההההההההההההההה…" at bounding box center [639, 288] width 1279 height 577
click at [425, 531] on button "Play" at bounding box center [414, 527] width 99 height 32
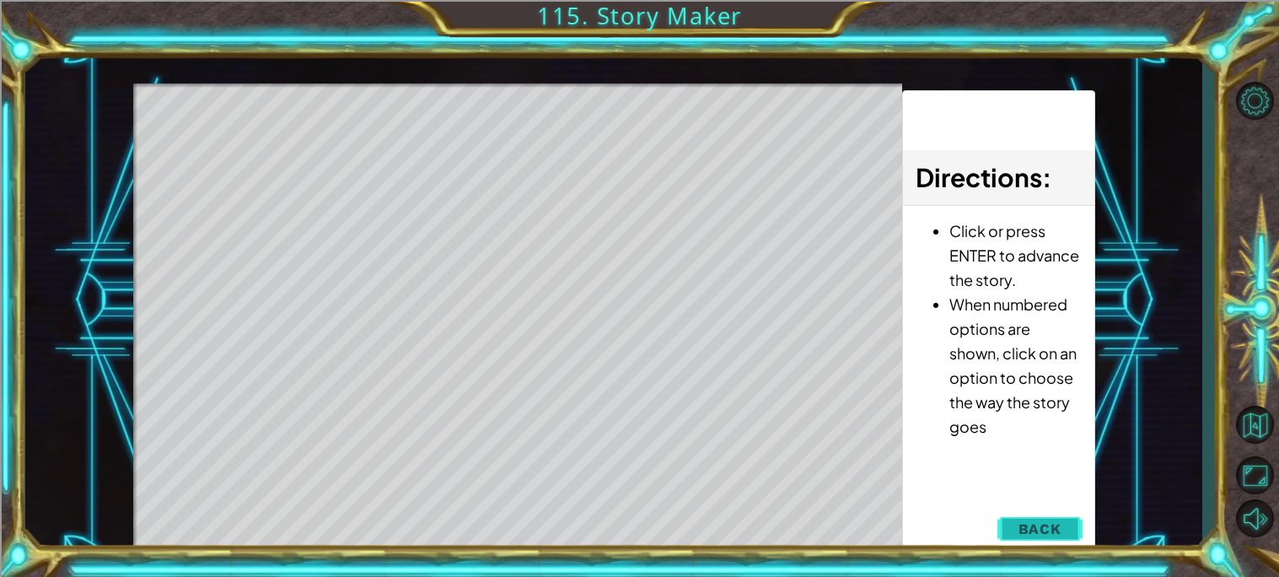
click at [1041, 524] on span "Back" at bounding box center [1039, 528] width 43 height 17
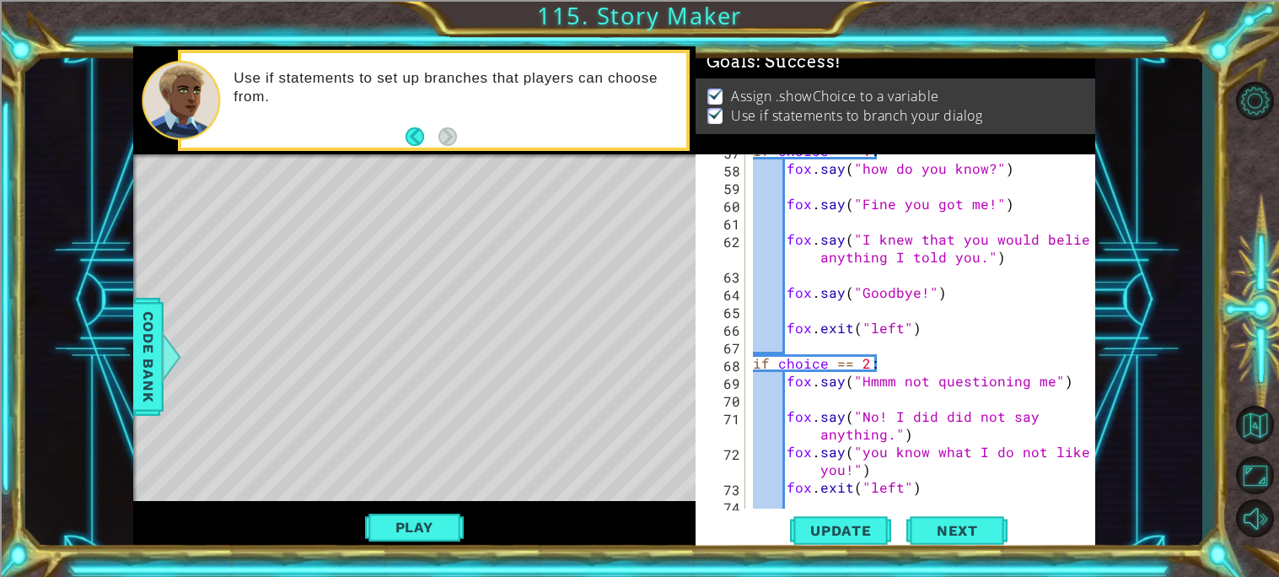
scroll to position [1234, 0]
type textarea "fox.exit("left")"
click at [941, 334] on div "if choice == 1 : fox . say ( "how do you know?" ) fox . say ( "Fine you got me!…" at bounding box center [923, 336] width 349 height 389
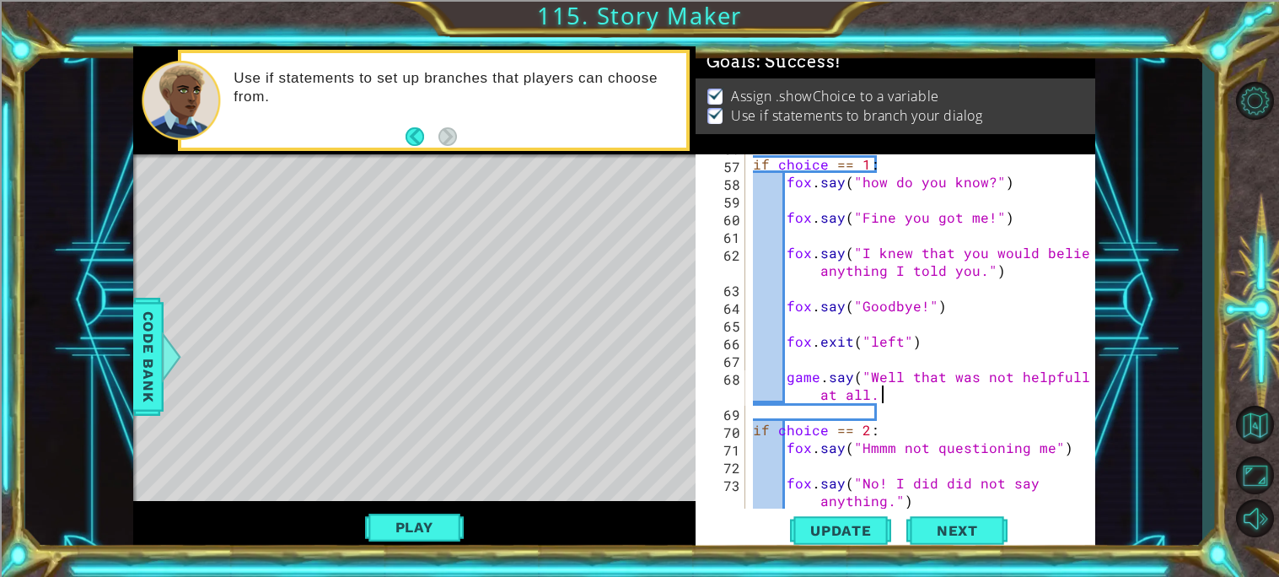
scroll to position [0, 23]
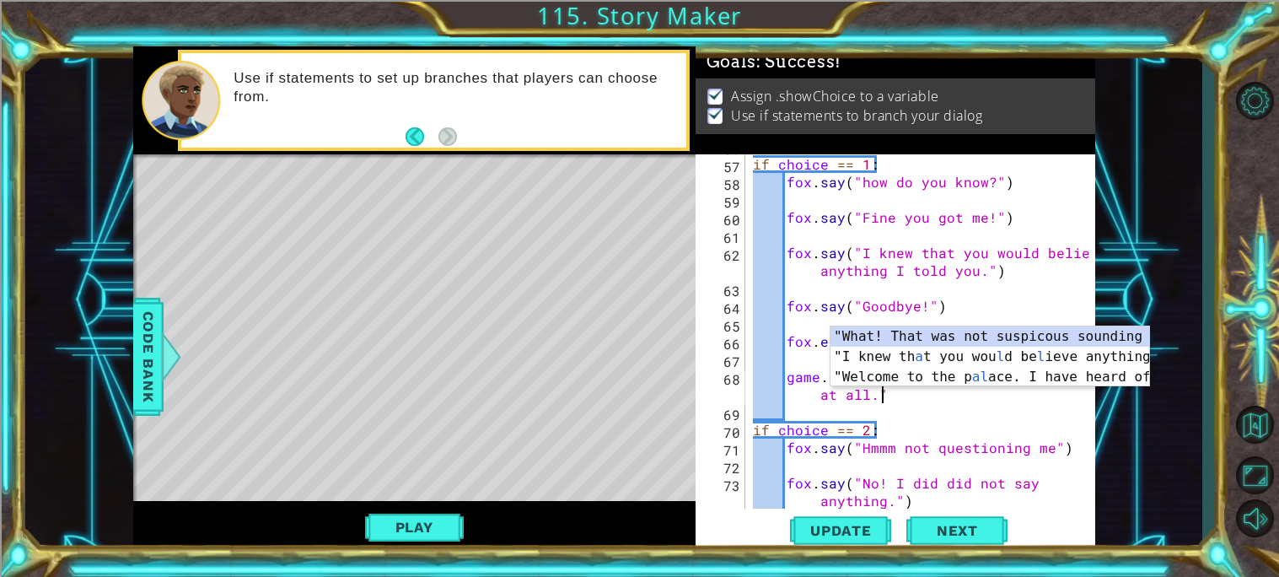
type textarea "game.say("Well that was not helpfull at all.")"
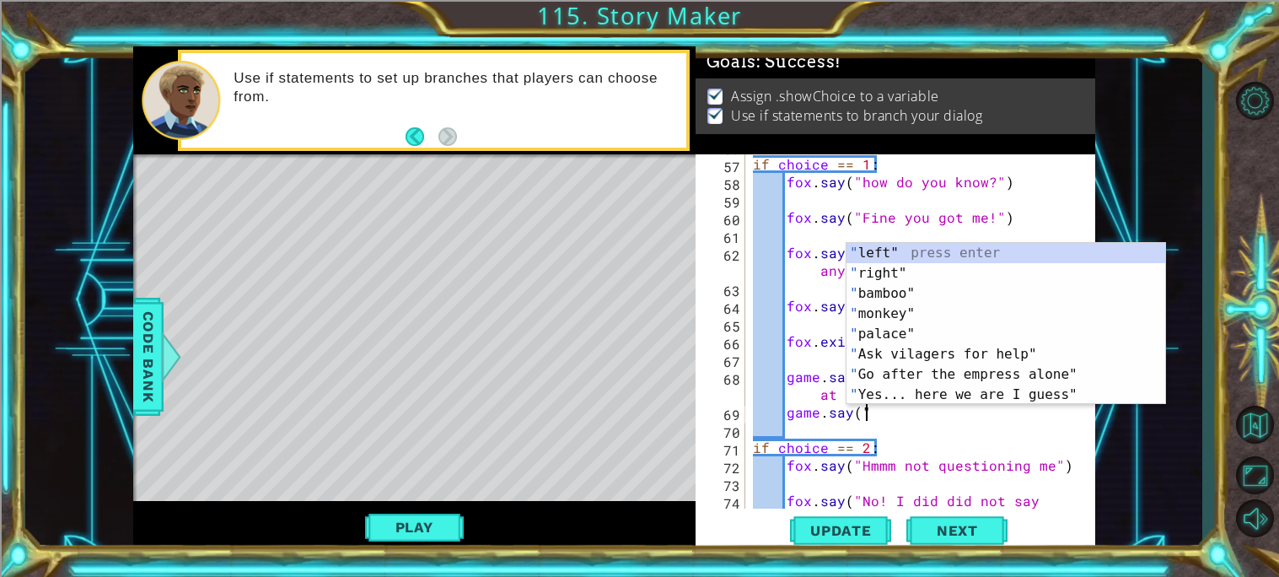
scroll to position [0, 6]
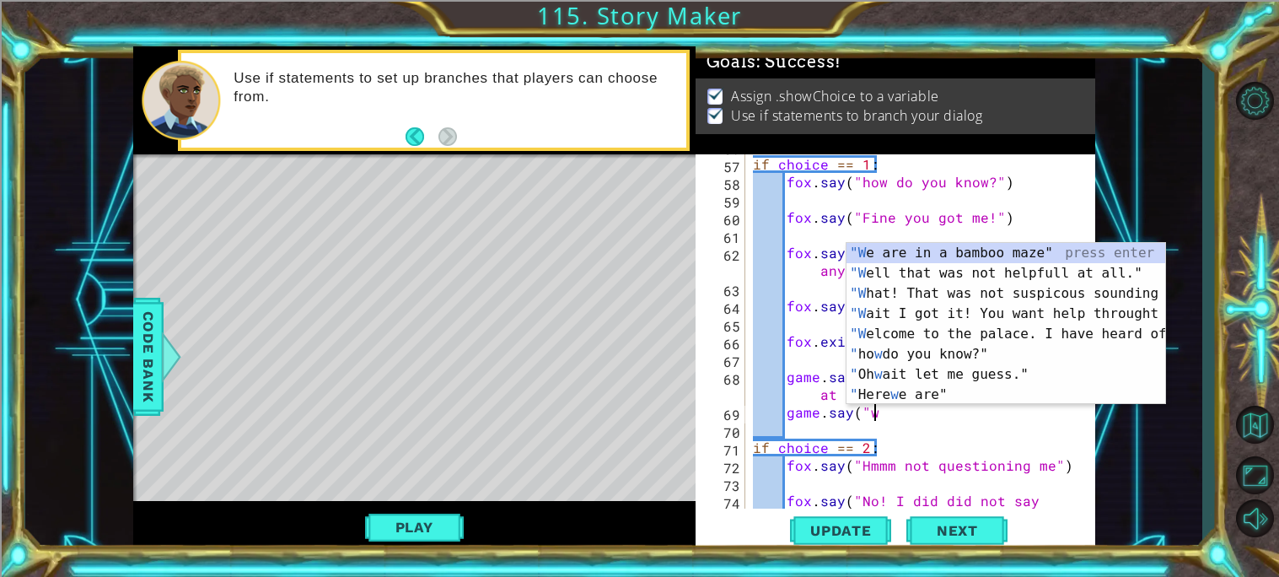
type textarea "game.say(""
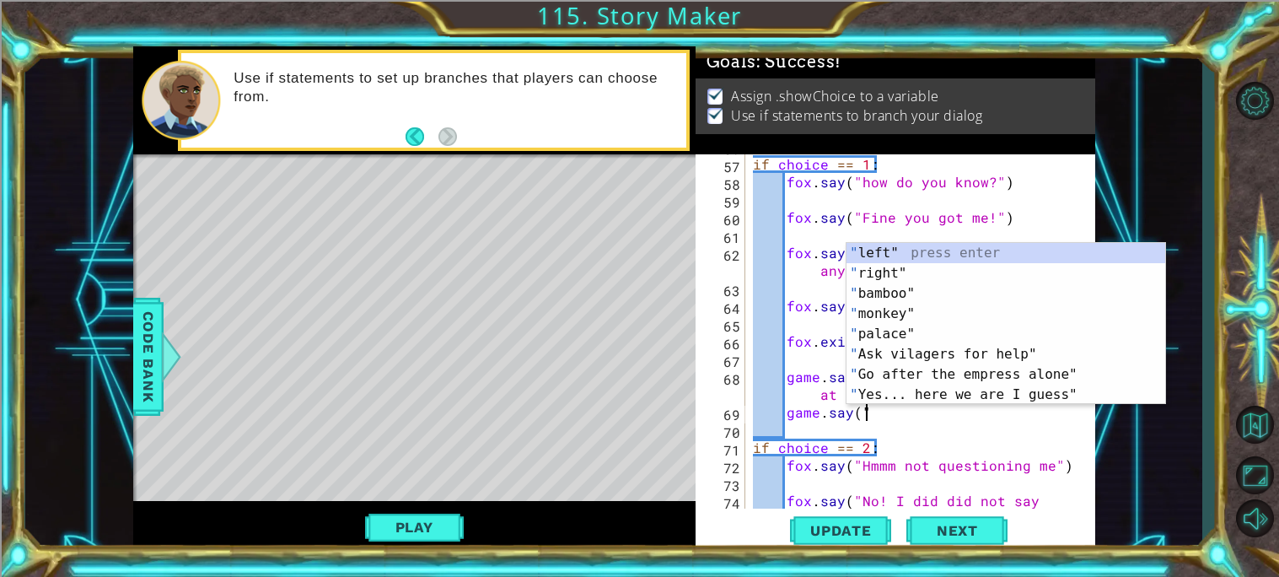
scroll to position [0, 5]
click at [772, 352] on div "if choice == 1 : fox . say ( "how do you know?" ) fox . say ( "Fine you got me!…" at bounding box center [923, 340] width 349 height 407
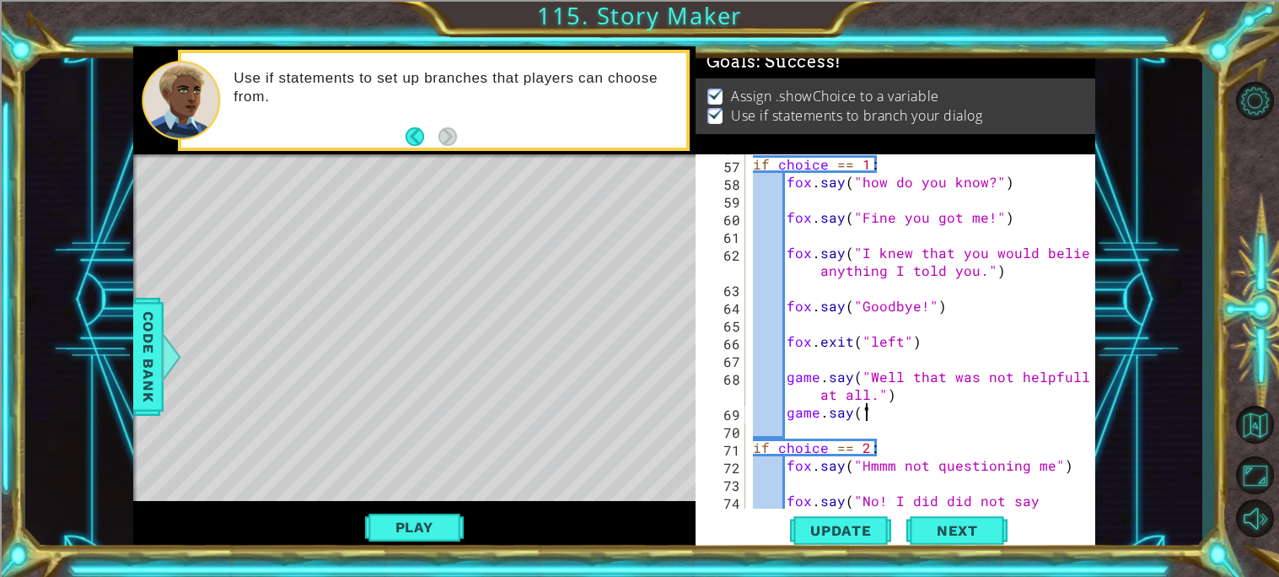
click at [883, 417] on div "if choice == 1 : fox . say ( "how do you know?" ) fox . say ( "Fine you got me!…" at bounding box center [923, 340] width 349 height 407
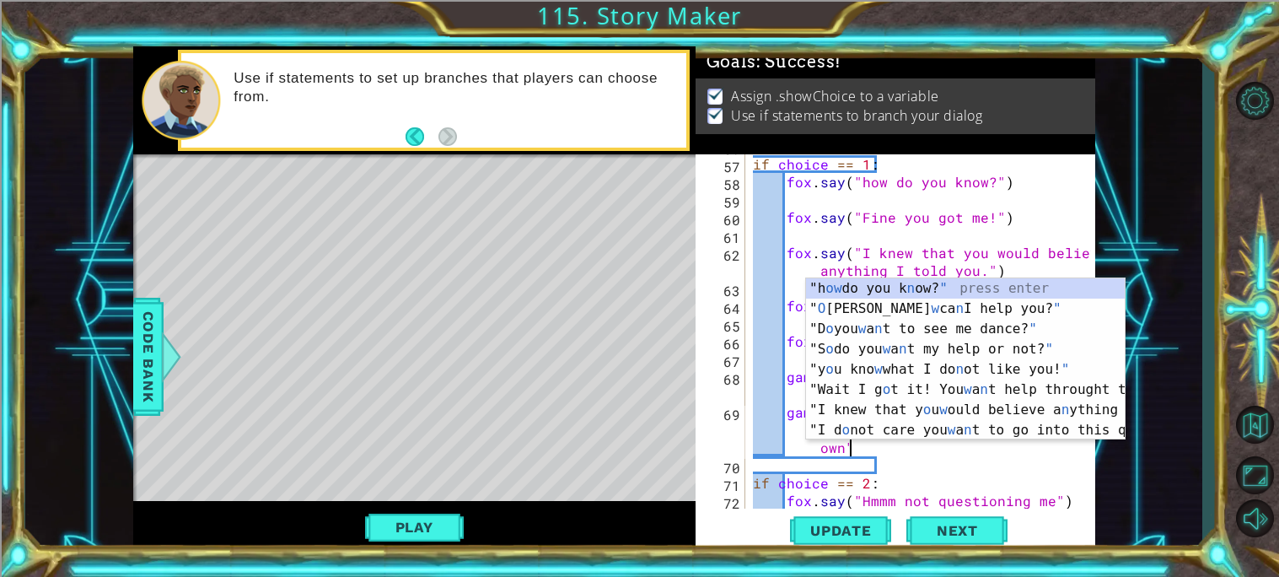
scroll to position [0, 37]
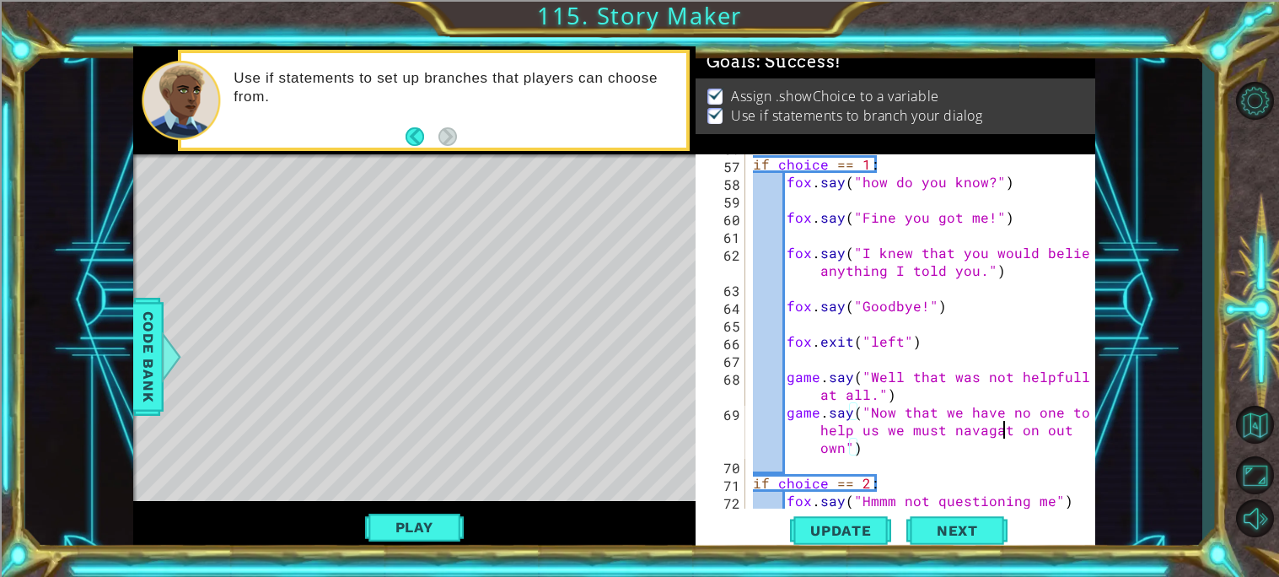
click at [1003, 431] on div "if choice == 1 : fox . say ( "how do you know?" ) fox . say ( "Fine you got me!…" at bounding box center [923, 331] width 349 height 389
click at [841, 449] on div "if choice == 1 : fox . say ( "how do you know?" ) fox . say ( "Fine you got me!…" at bounding box center [923, 331] width 349 height 389
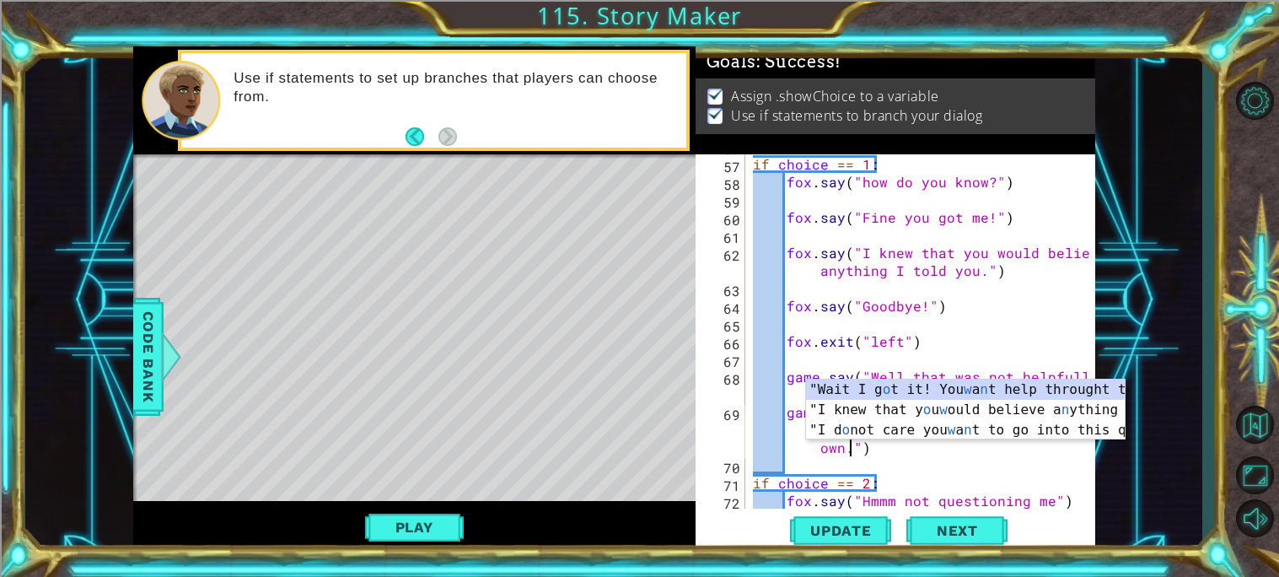
scroll to position [0, 38]
click at [889, 450] on div "if choice == 1 : fox . say ( "how do you know?" ) fox . say ( "Fine you got me!…" at bounding box center [923, 331] width 349 height 389
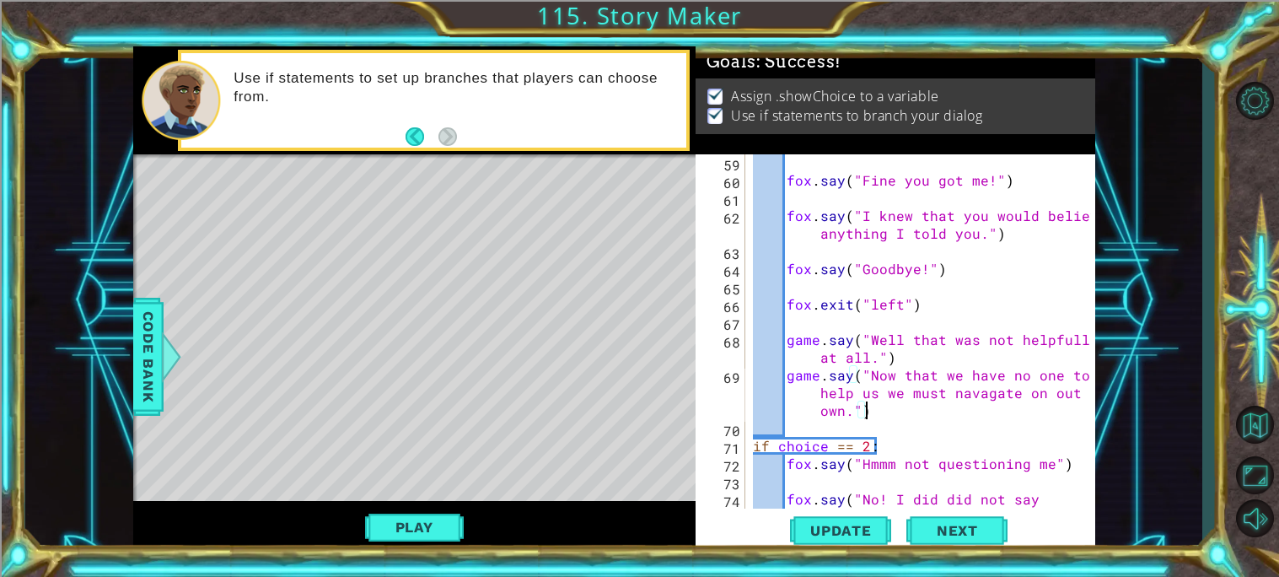
scroll to position [1259, 0]
click at [1072, 395] on div "fox . say ( "Fine you got me!" ) fox . say ( "I knew that you would believe any…" at bounding box center [923, 355] width 349 height 407
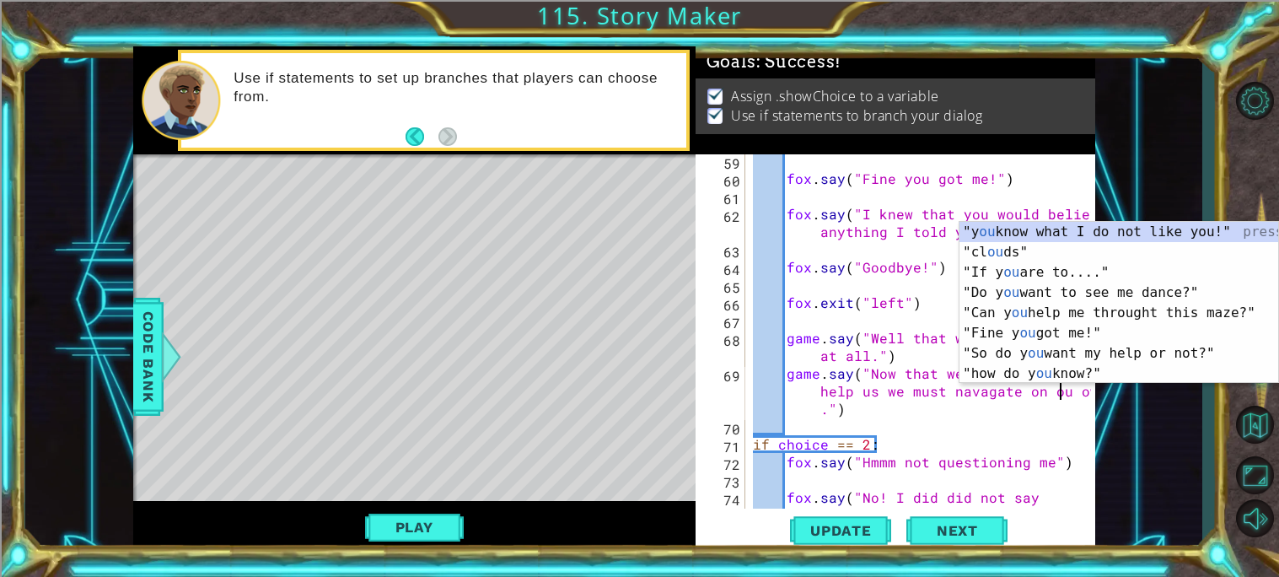
type textarea "game.say("Now that we have no one to help us we must navagate on our own.")"
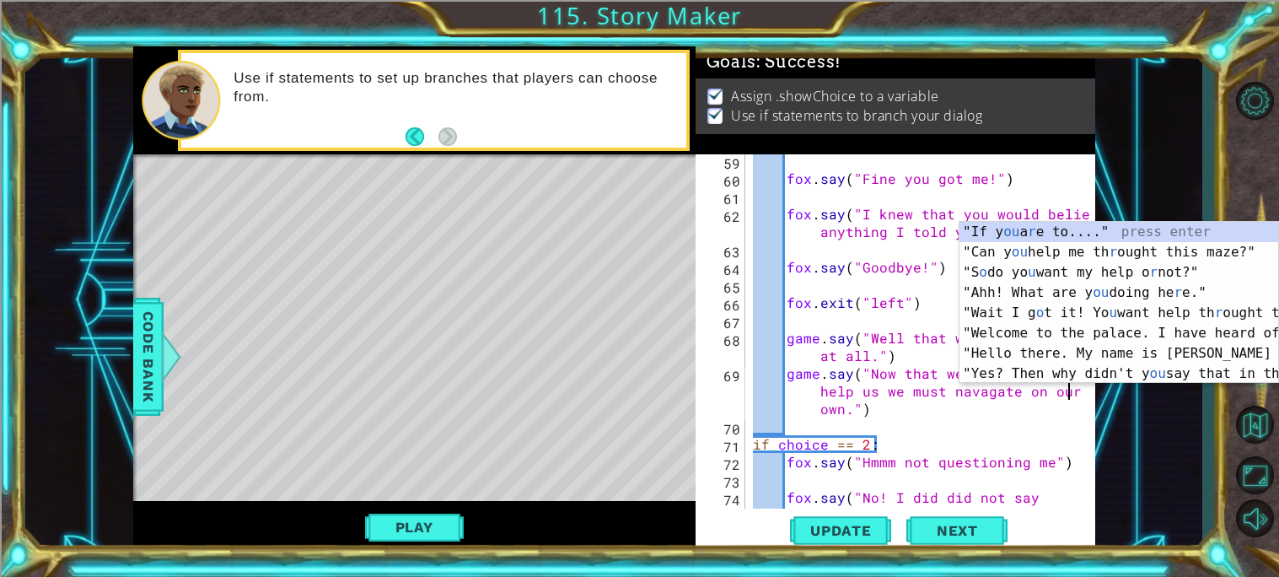
click at [929, 412] on div "fox . say ( "Fine you got me!" ) fox . say ( "I knew that you would believe any…" at bounding box center [923, 355] width 349 height 407
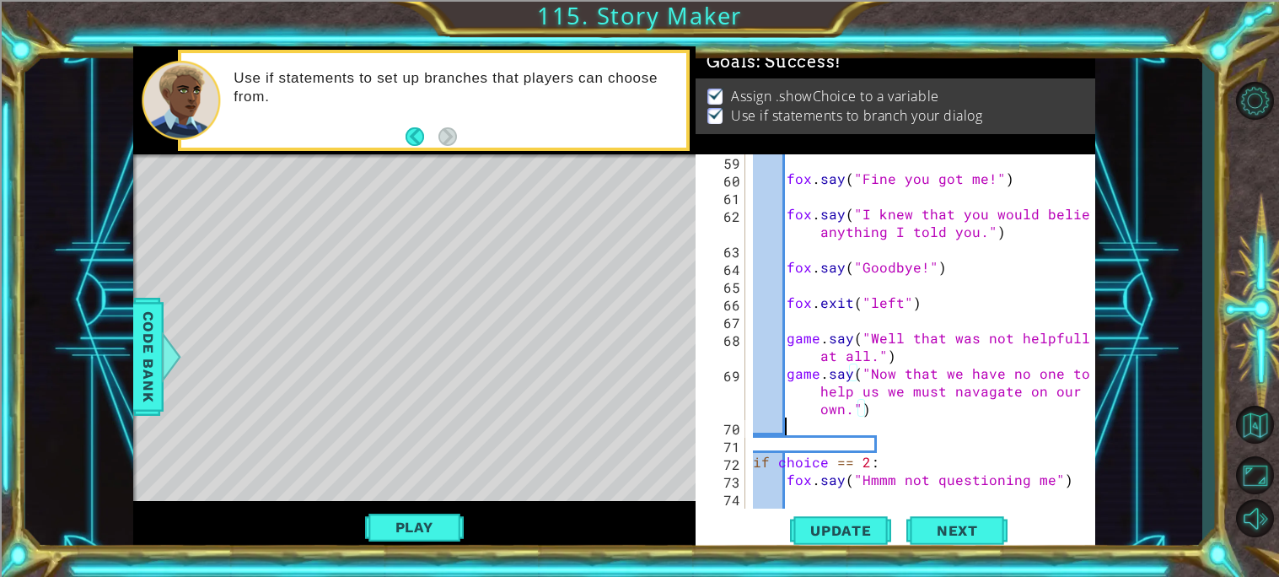
scroll to position [0, 1]
click at [924, 349] on div "fox . say ( "Fine you got me!" ) fox . say ( "I knew that you would believe any…" at bounding box center [923, 355] width 349 height 407
type textarea "game.say("Well that was not helpfull at all.")"
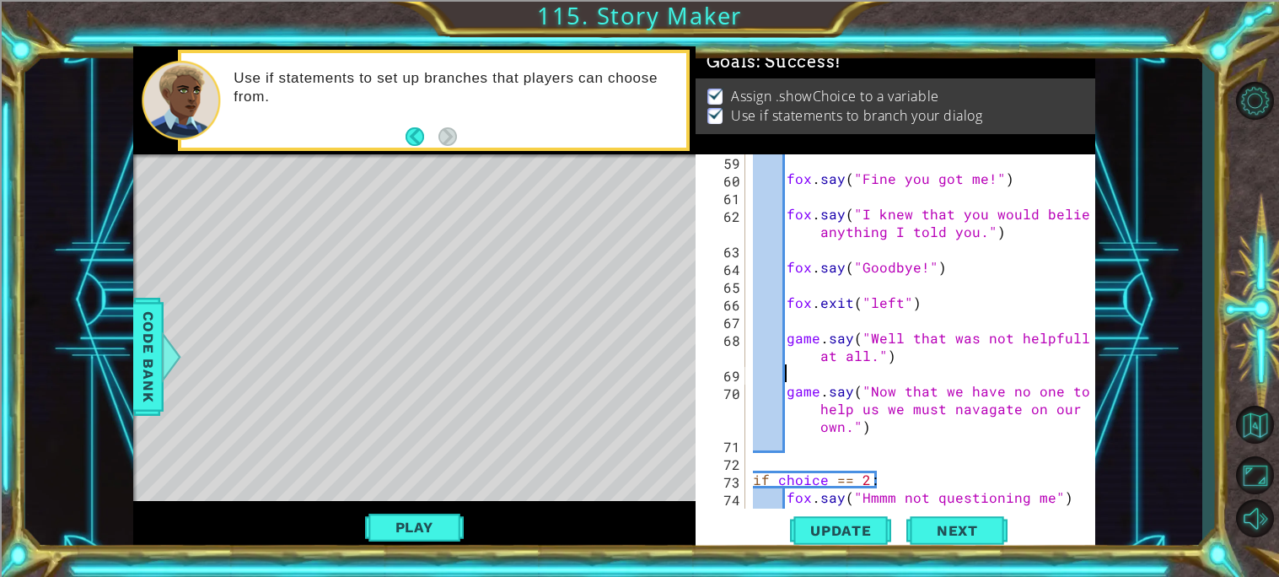
click at [837, 441] on div "fox . say ( "Fine you got me!" ) fox . say ( "I knew that you would believe any…" at bounding box center [923, 346] width 349 height 389
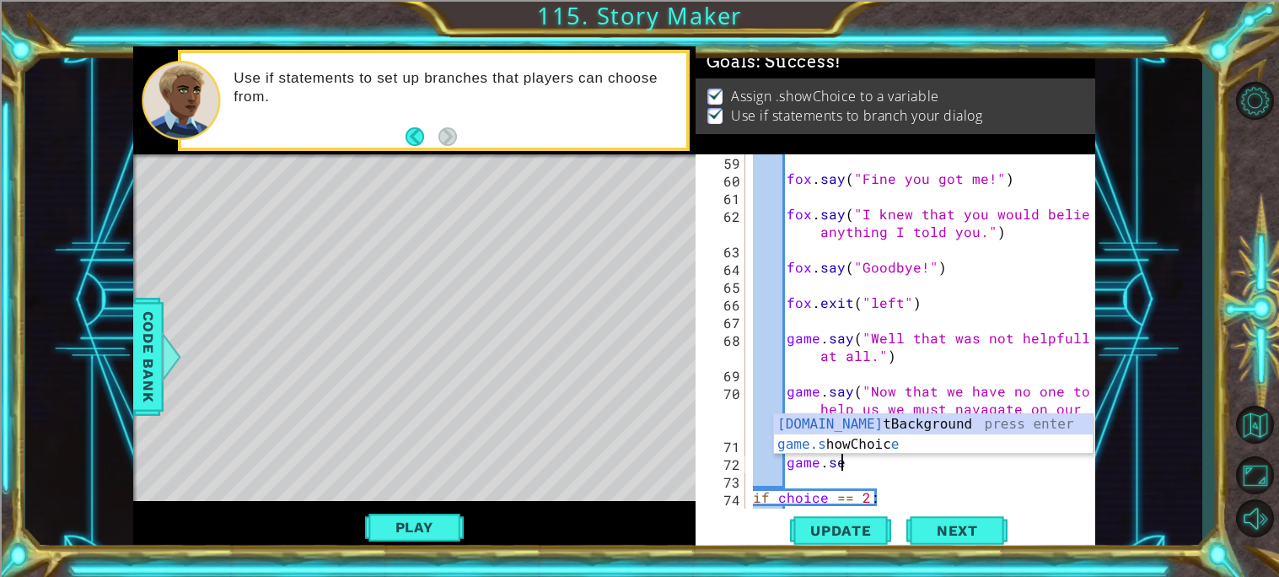
scroll to position [0, 4]
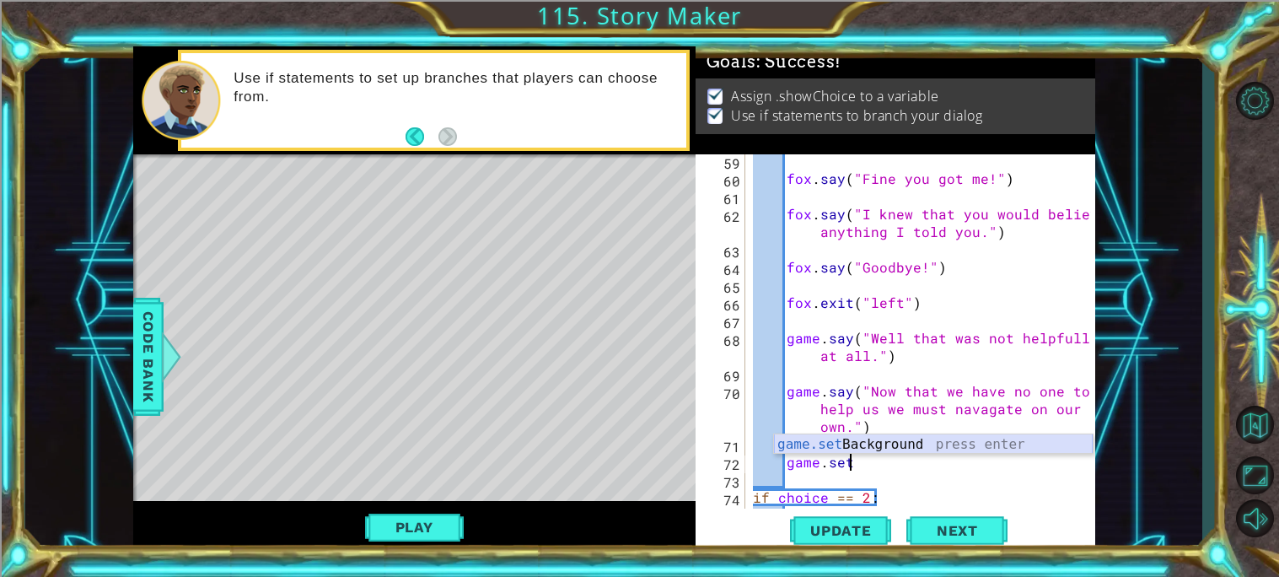
click at [908, 437] on div "game.set Background press enter" at bounding box center [933, 464] width 319 height 61
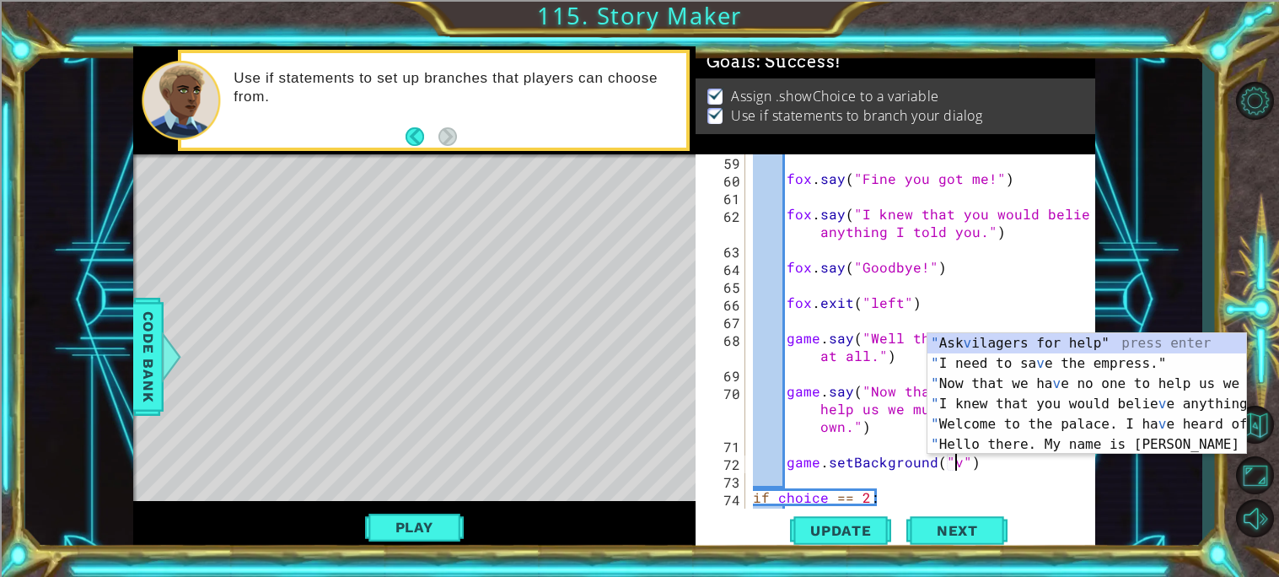
scroll to position [0, 12]
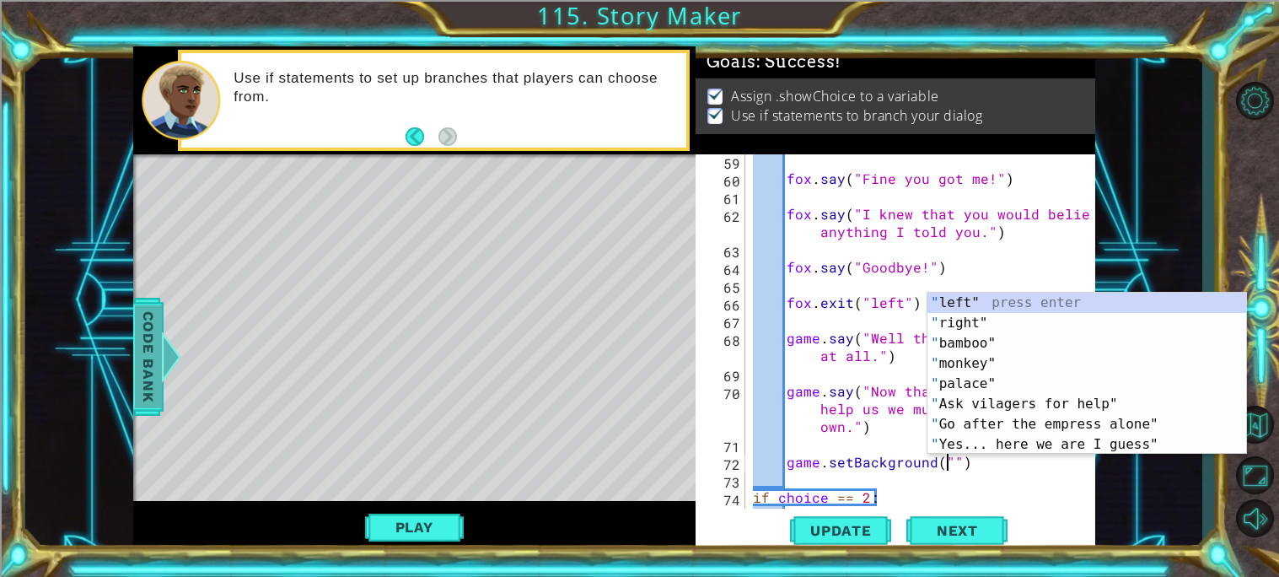
click at [156, 357] on span "Code Bank" at bounding box center [148, 356] width 27 height 103
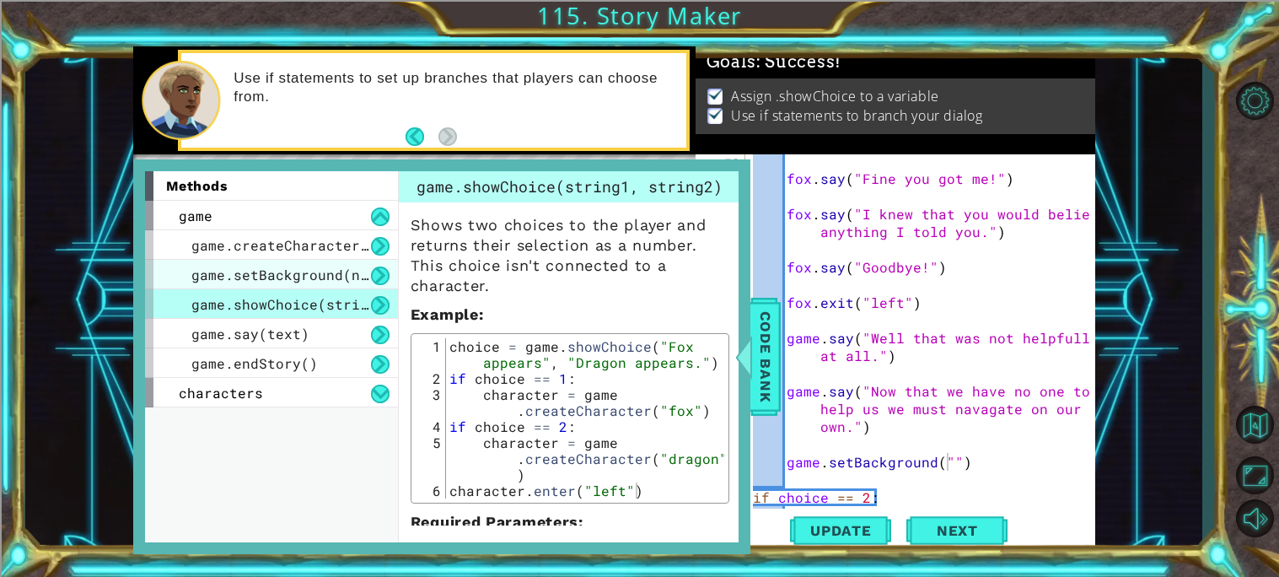
click at [312, 282] on div "game.setBackground(name)" at bounding box center [271, 275] width 253 height 30
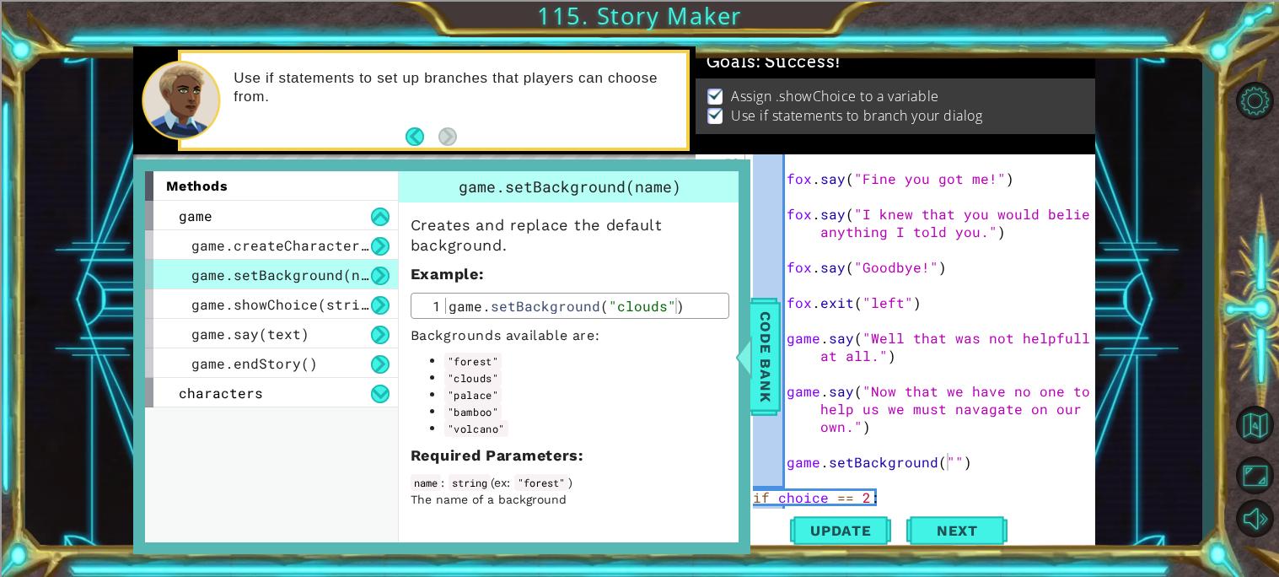
click at [948, 465] on div "fox . say ( "Fine you got me!" ) fox . say ( "I knew that you would believe any…" at bounding box center [923, 346] width 349 height 389
type textarea "game.setBackground("volcano")"
click at [746, 353] on div at bounding box center [743, 356] width 21 height 51
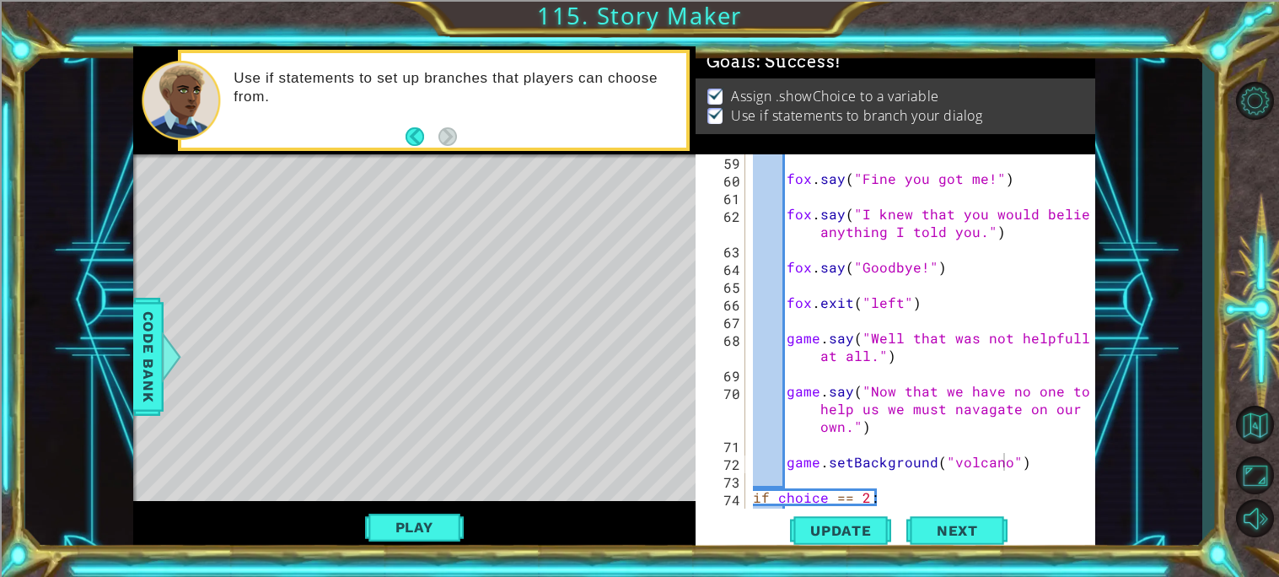
click at [1039, 459] on div "fox . say ( "Fine you got me!" ) fox . say ( "I knew that you would believe any…" at bounding box center [923, 346] width 349 height 389
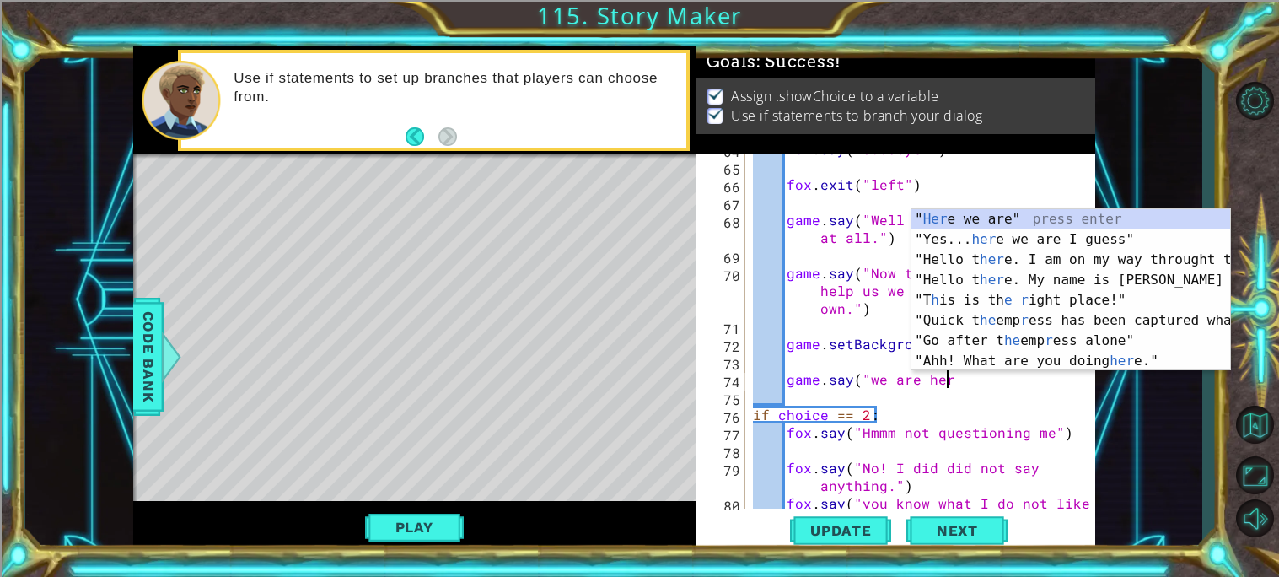
scroll to position [0, 11]
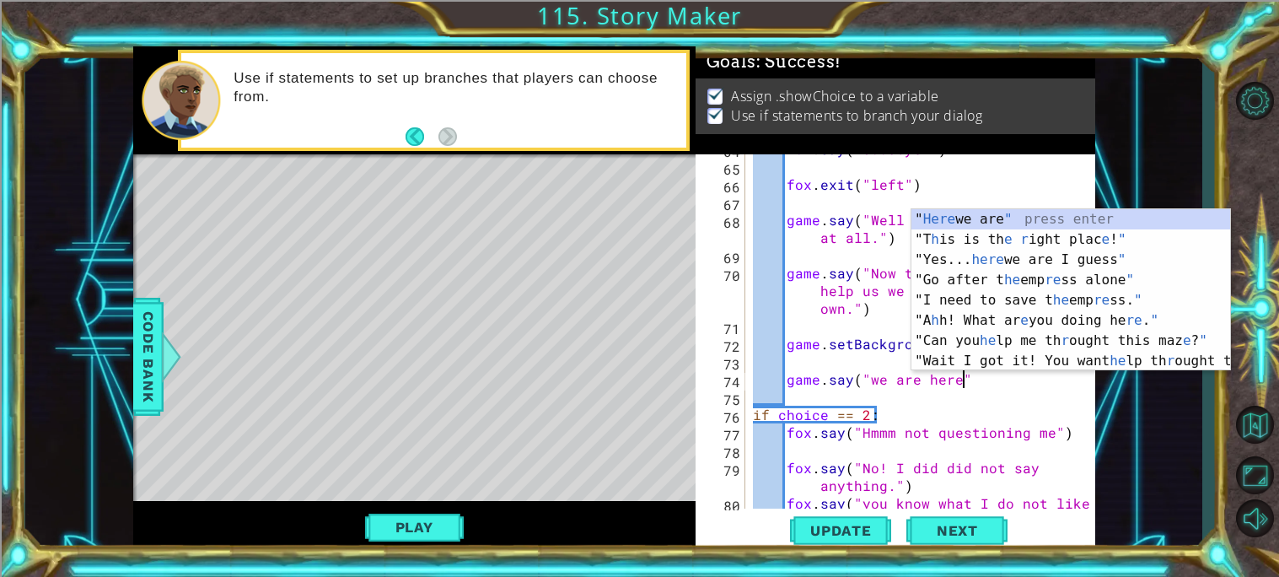
type textarea "game.say("we are here")"
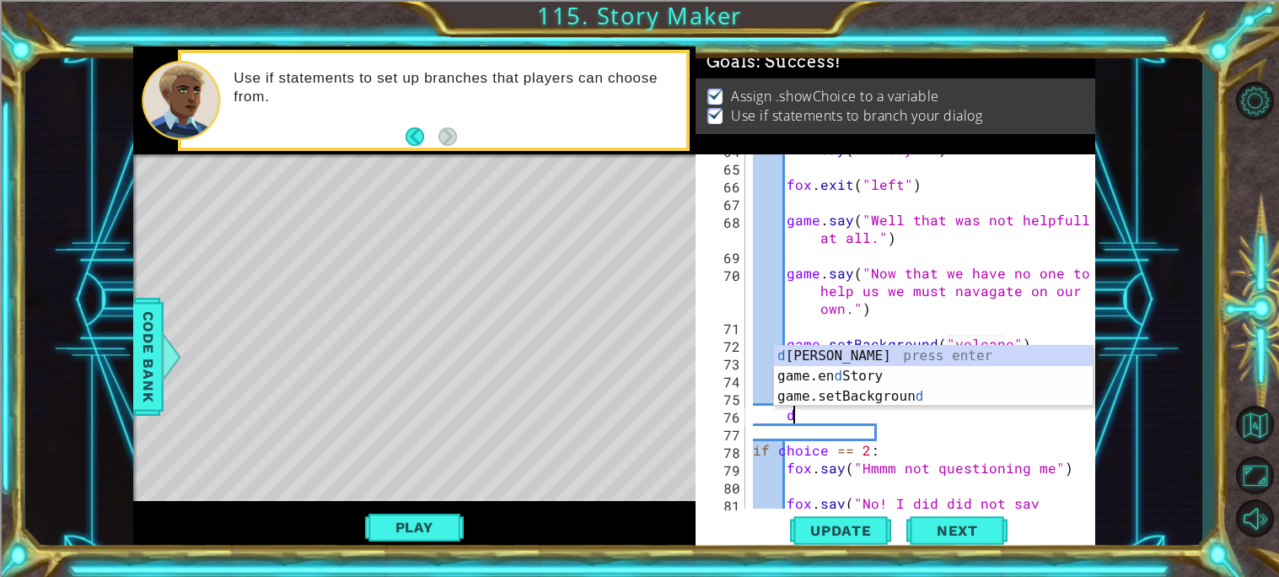
scroll to position [0, 2]
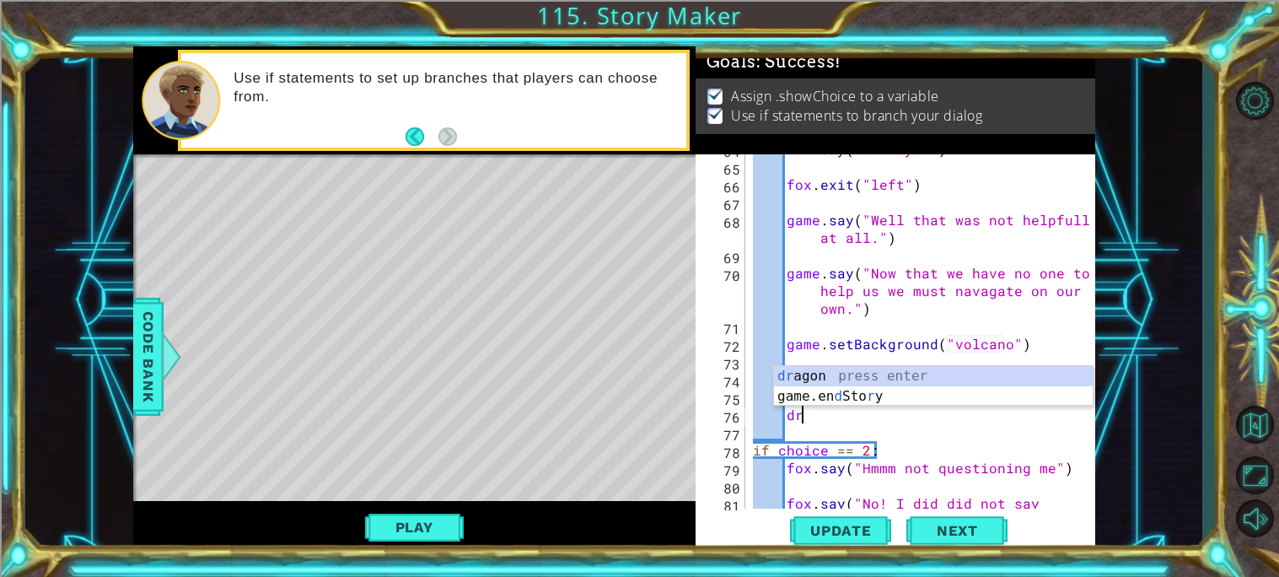
type textarea "d"
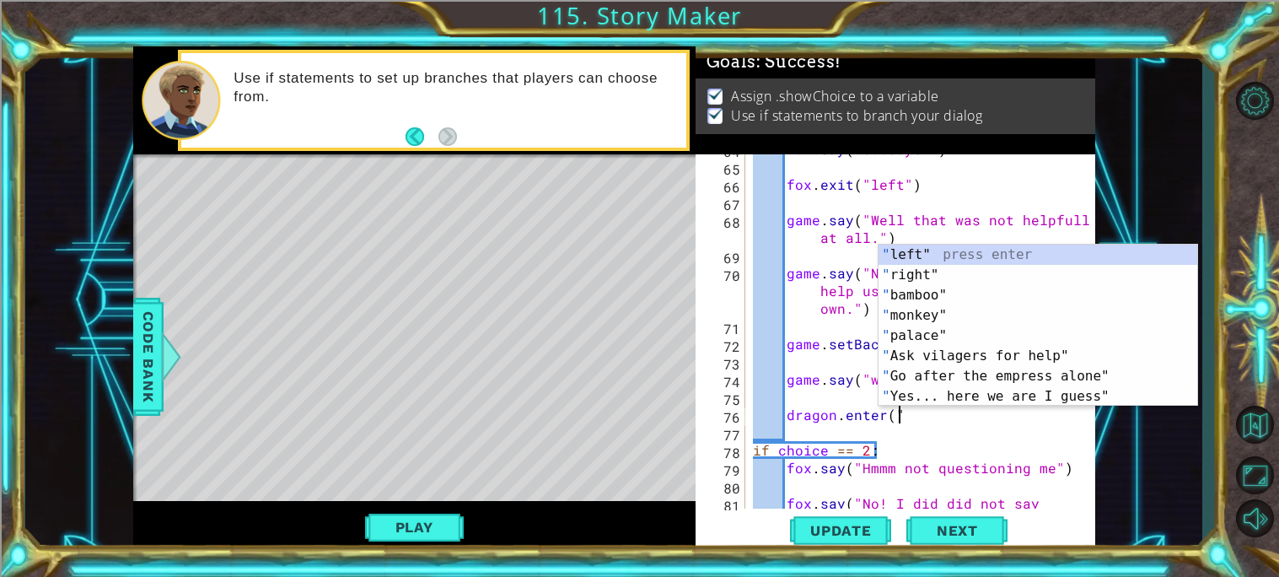
scroll to position [0, 8]
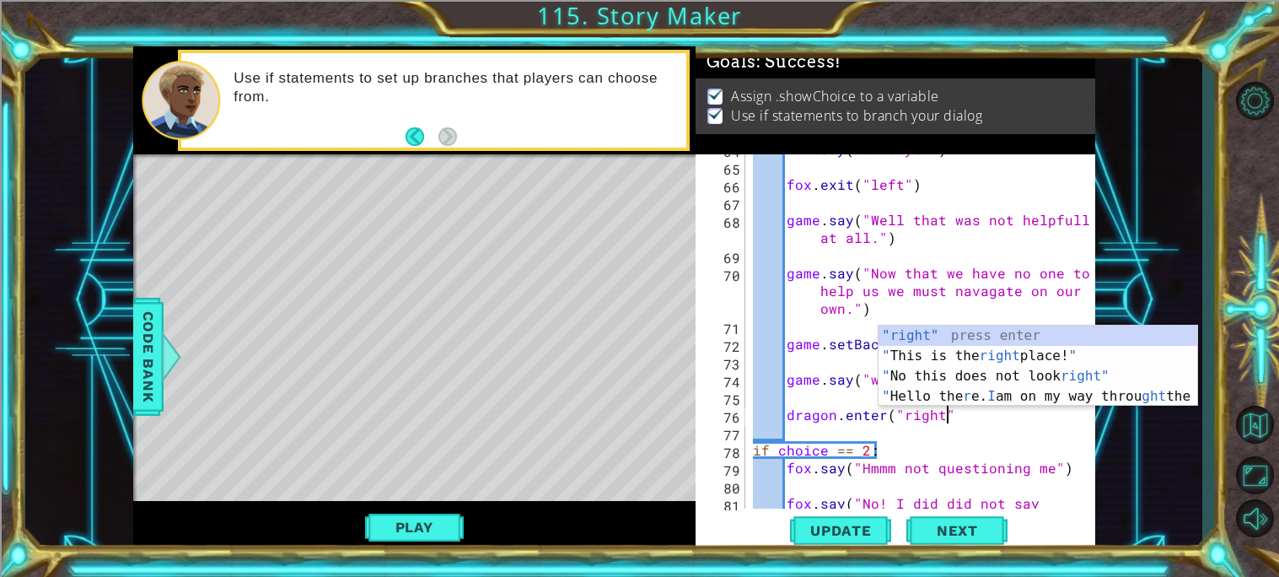
type textarea "dragon.enter("right")"
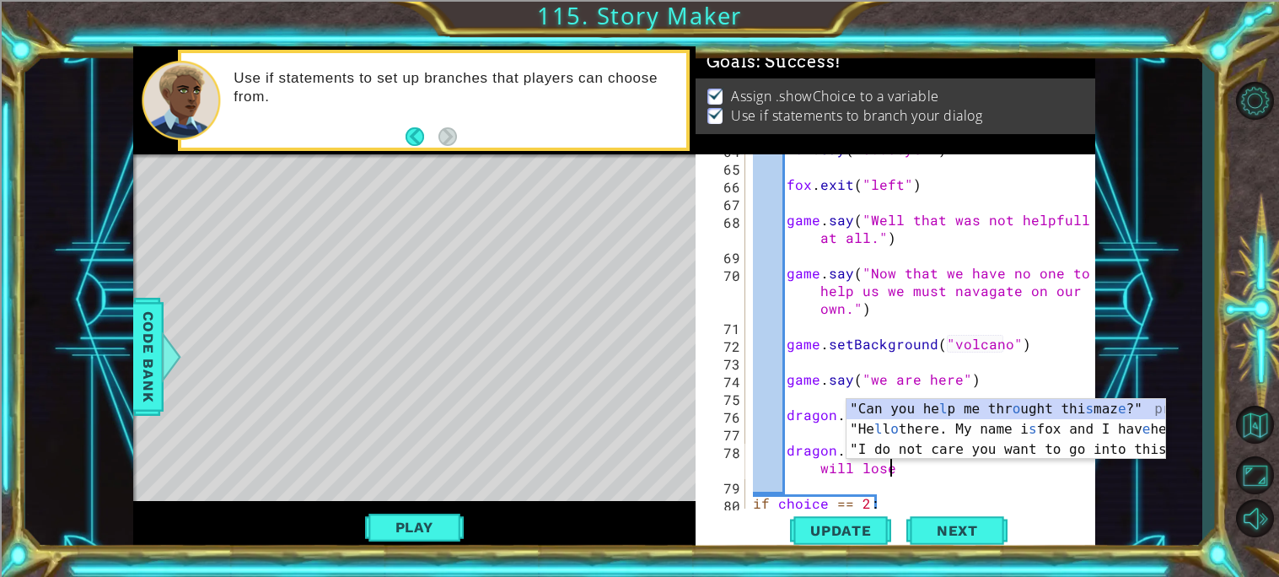
scroll to position [0, 24]
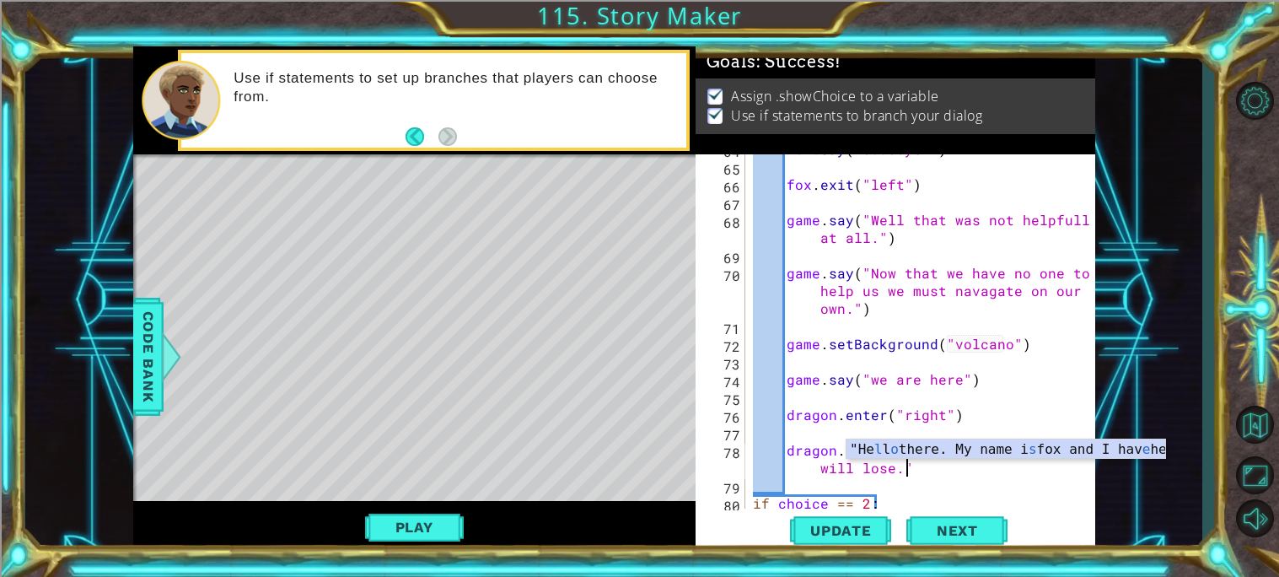
type textarea "dragon.say("Thy does not rest but you will lose.")"
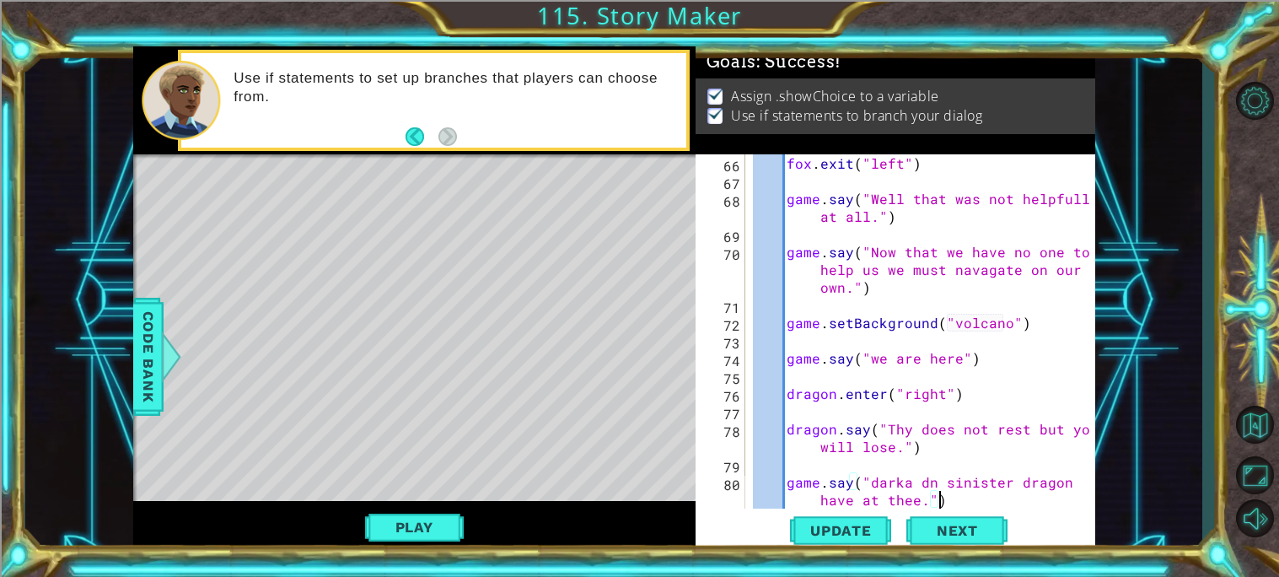
click at [910, 486] on div "fox . exit ( "left" ) game . say ( "Well that was not helpfull at all." ) game …" at bounding box center [923, 348] width 349 height 389
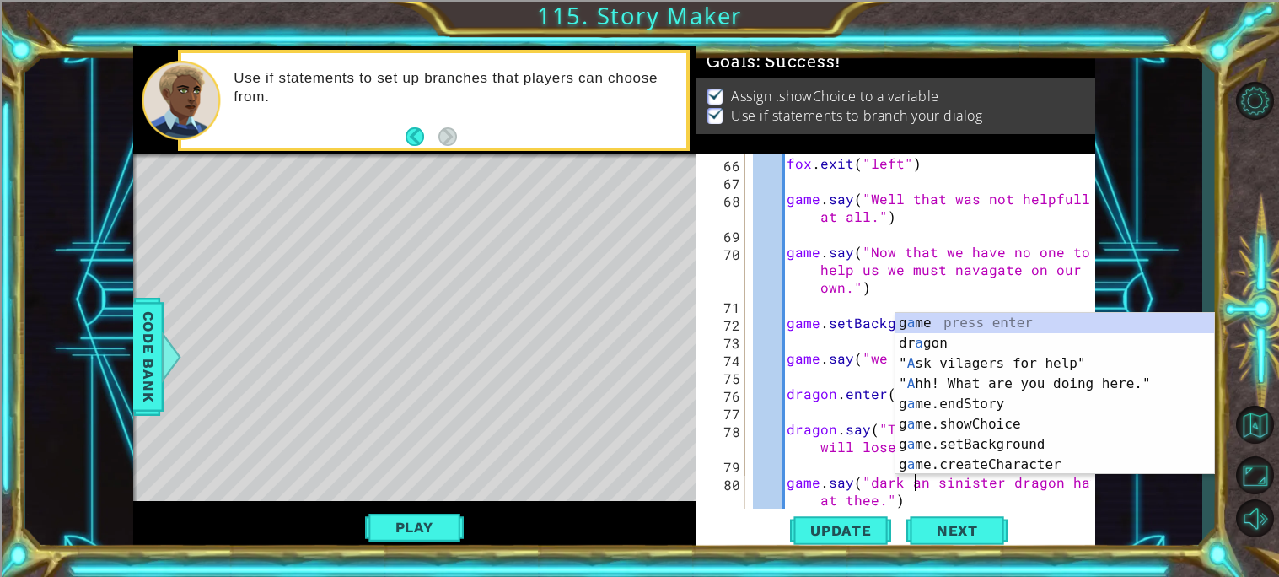
scroll to position [0, 10]
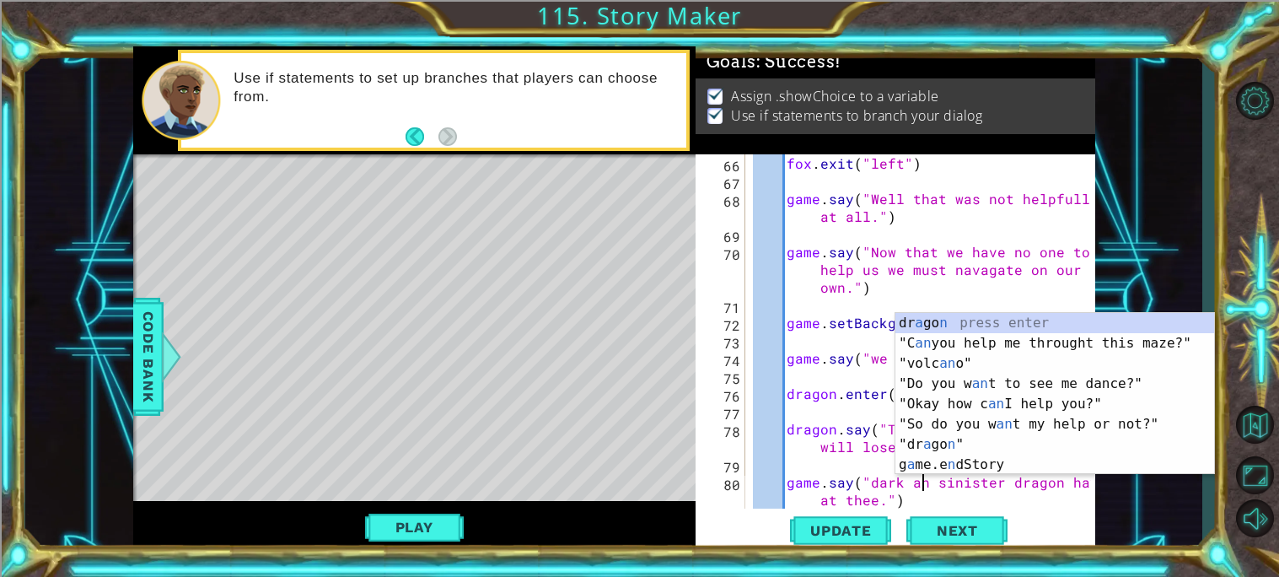
type textarea "game.say("dark and sinister dragon have at thee.")"
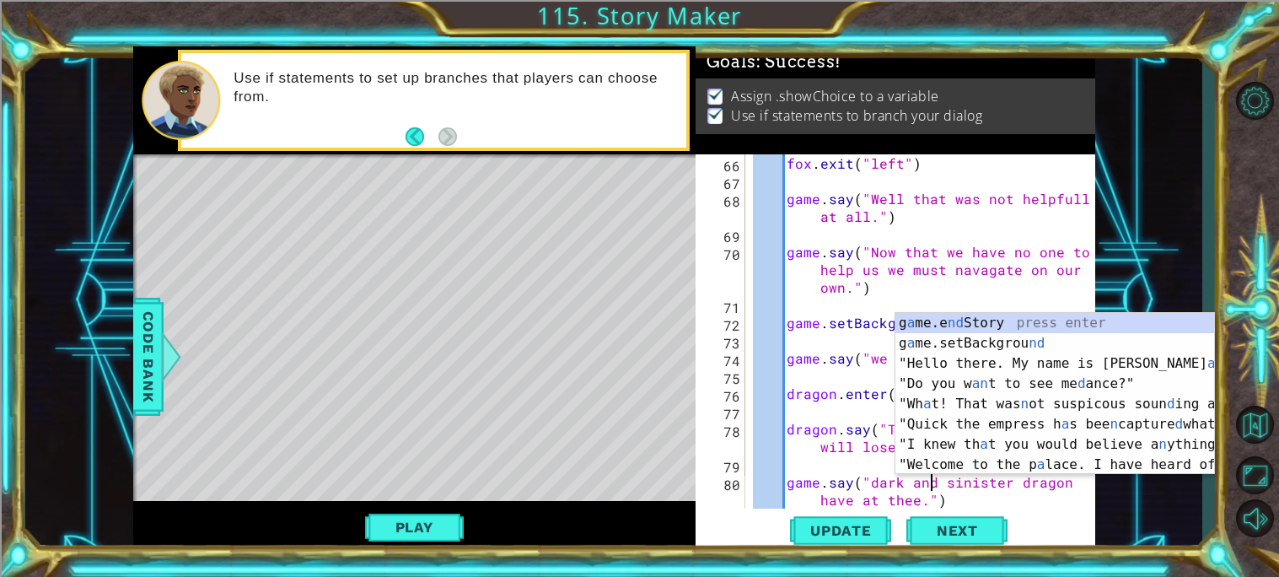
click at [1007, 499] on div "fox . exit ( "left" ) game . say ( "Well that was not helpfull at all." ) game …" at bounding box center [923, 348] width 349 height 389
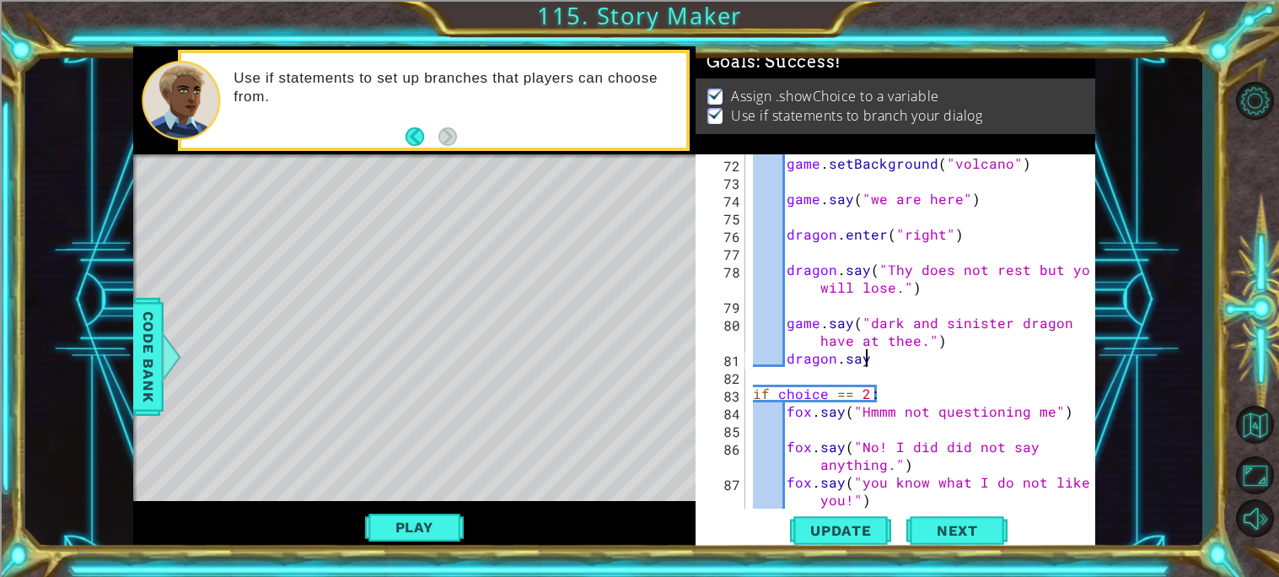
scroll to position [0, 6]
click at [973, 356] on div "game . setBackground ( "volcano" ) game . say ( "we are here" ) dragon . enter …" at bounding box center [923, 348] width 349 height 389
click at [964, 341] on div "game . setBackground ( "volcano" ) game . say ( "we are here" ) dragon . enter …" at bounding box center [923, 348] width 349 height 389
type textarea "game.say("dark and sinister dragon have at thee.")"
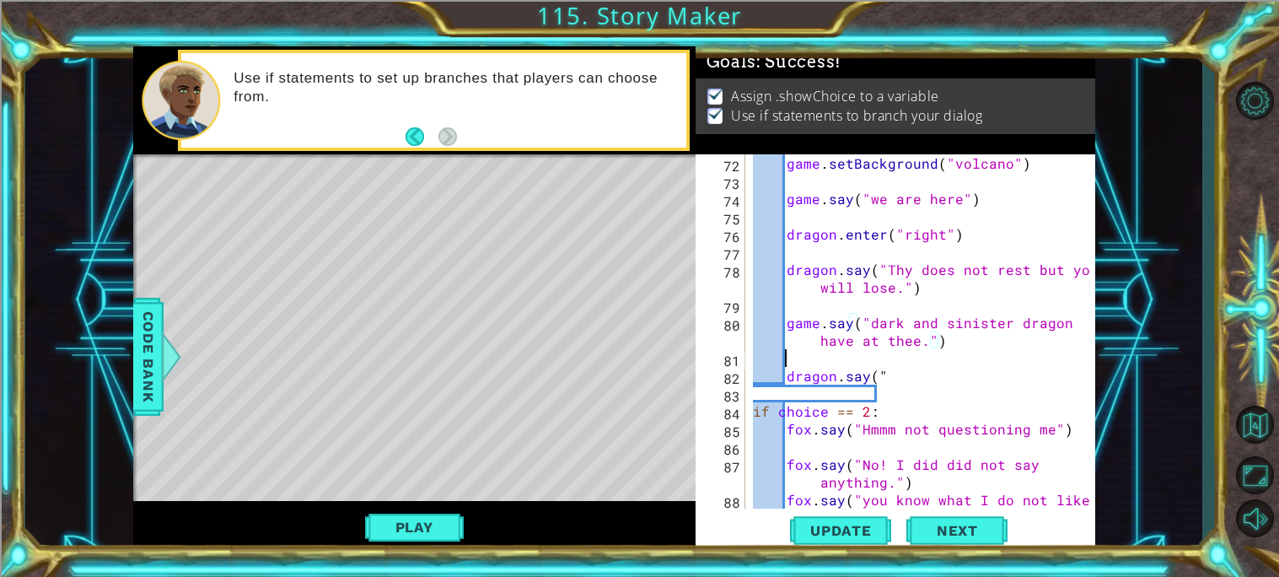
scroll to position [0, 1]
click at [916, 367] on div "game . setBackground ( "volcano" ) game . say ( "we are here" ) dragon . enter …" at bounding box center [923, 357] width 349 height 407
type textarea "dragon.say("......")"
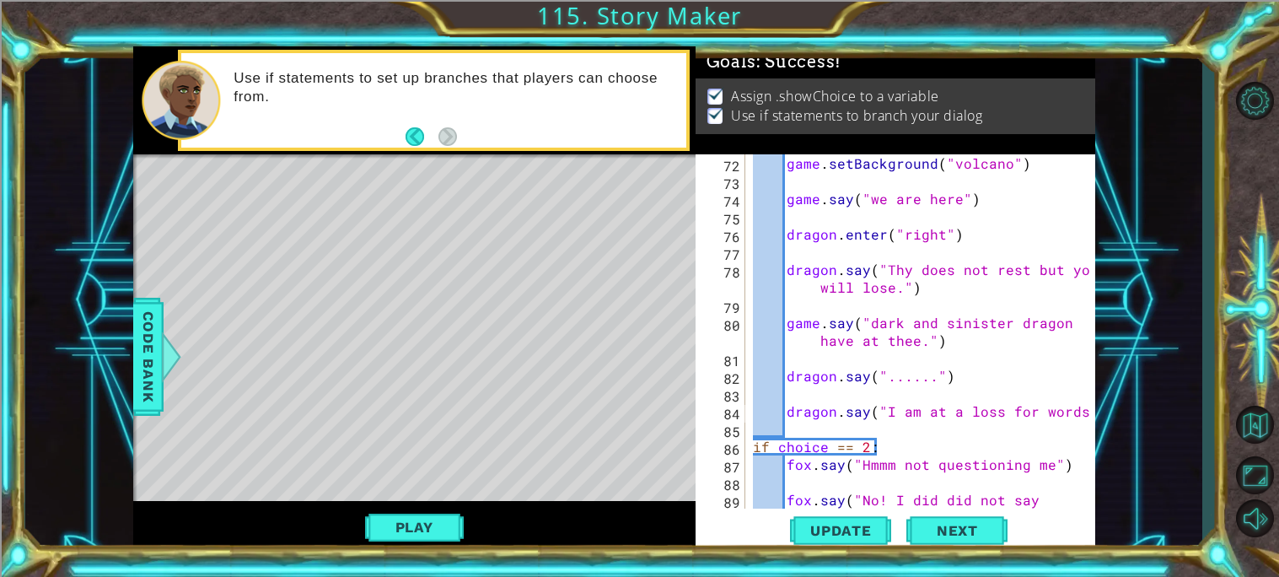
scroll to position [0, 20]
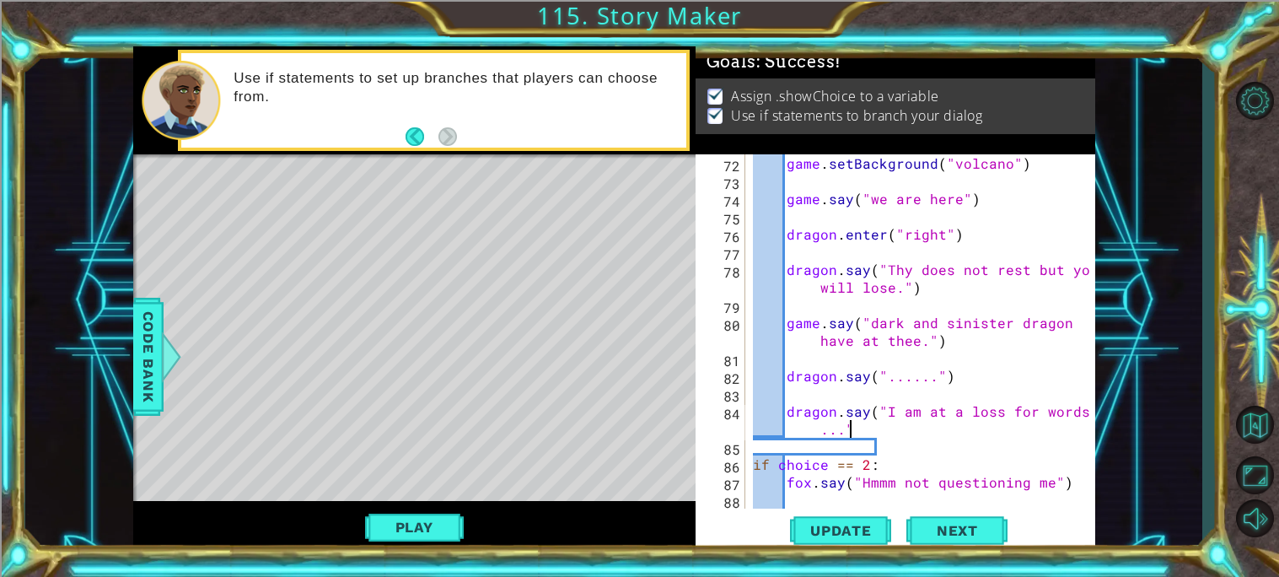
type textarea "dragon.say("I am at a loss for words...")"
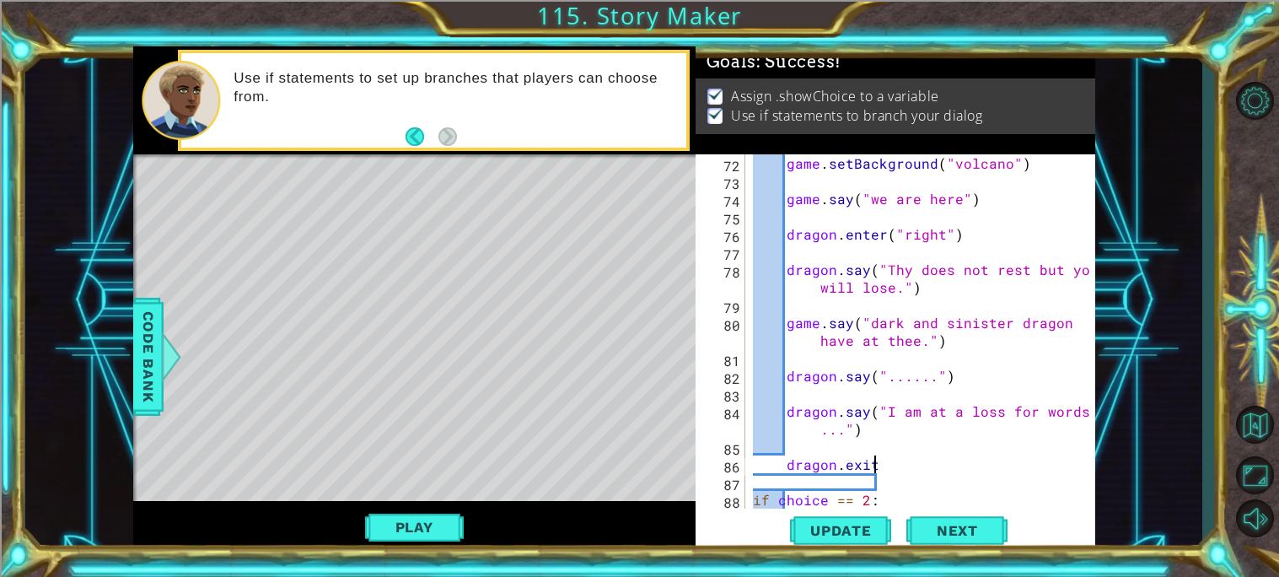
scroll to position [0, 6]
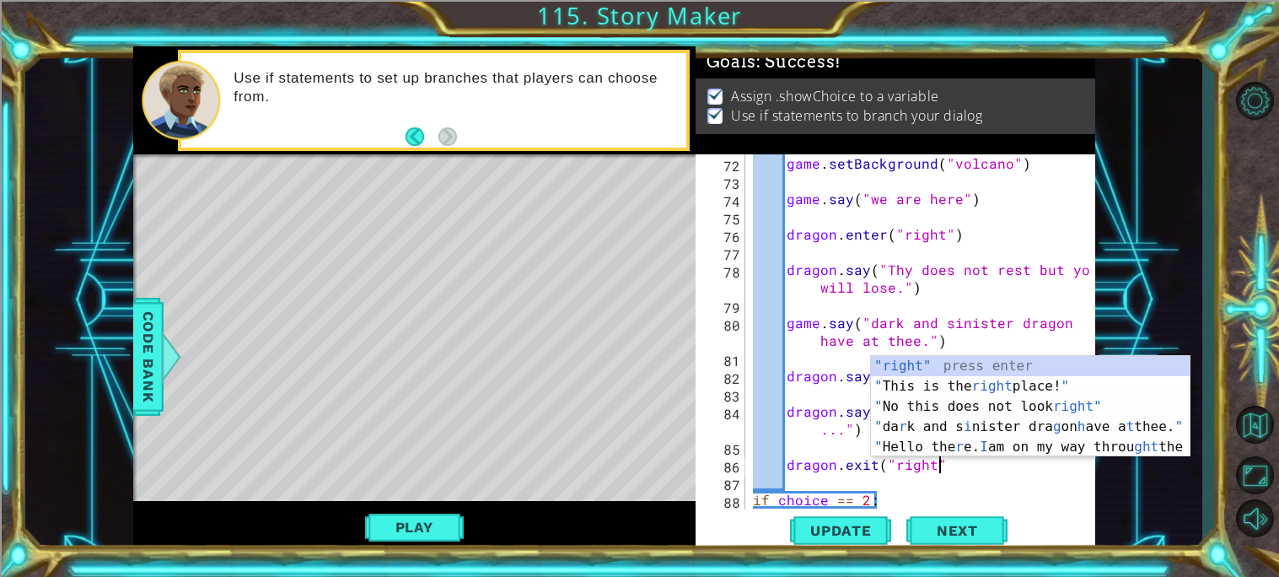
type textarea "dragon.exit("right")"
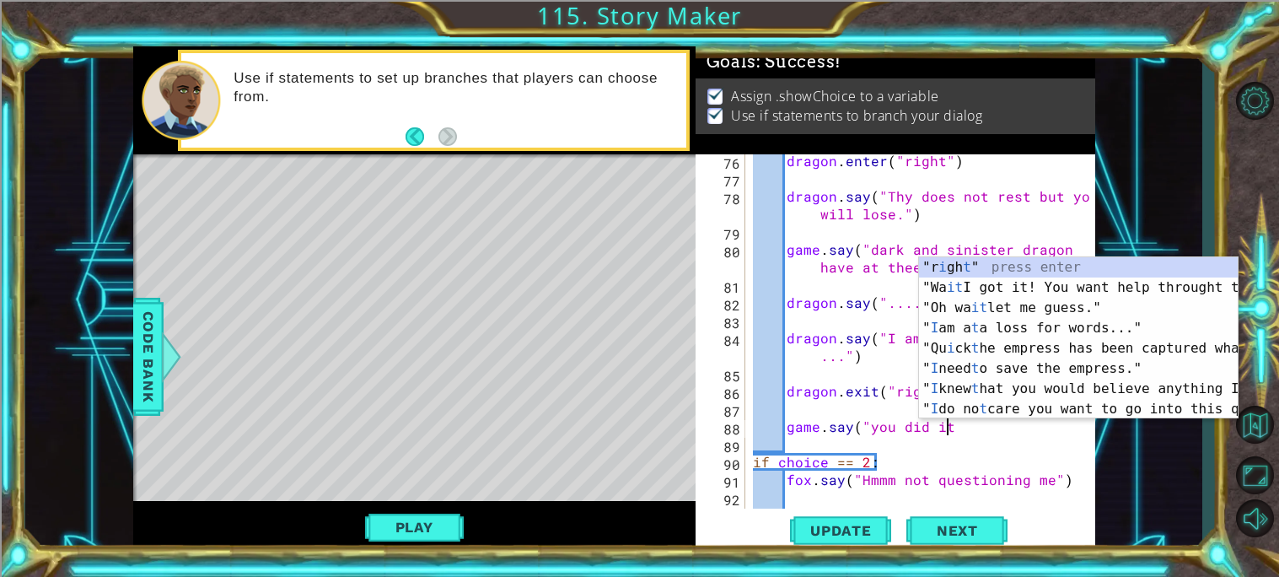
scroll to position [0, 11]
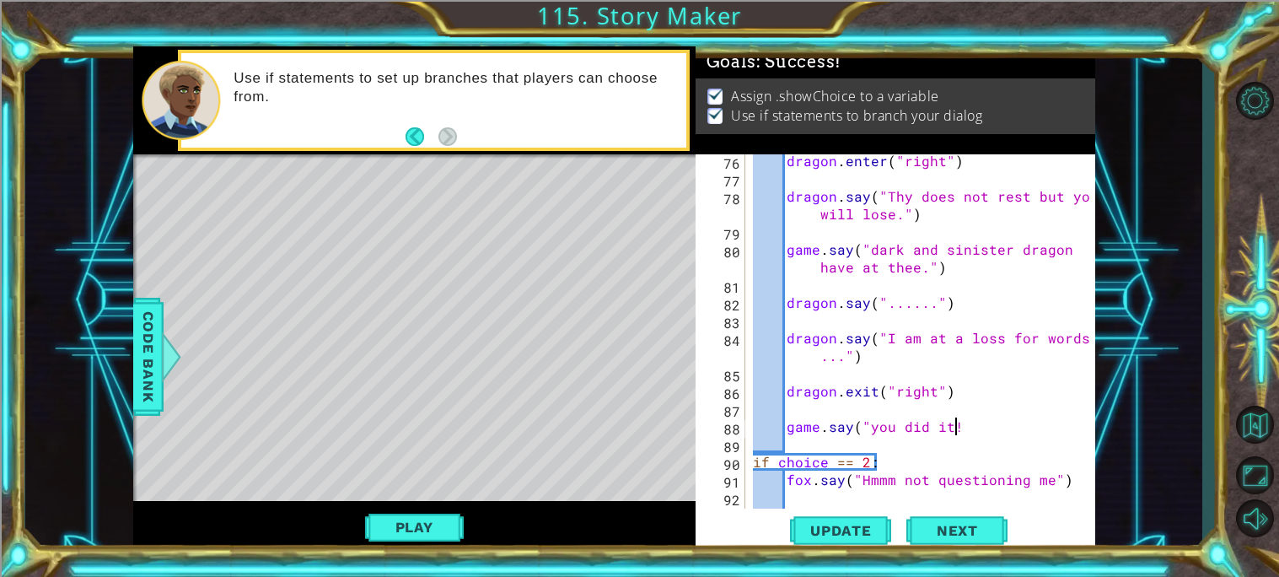
type textarea "game.say("you did it!)"
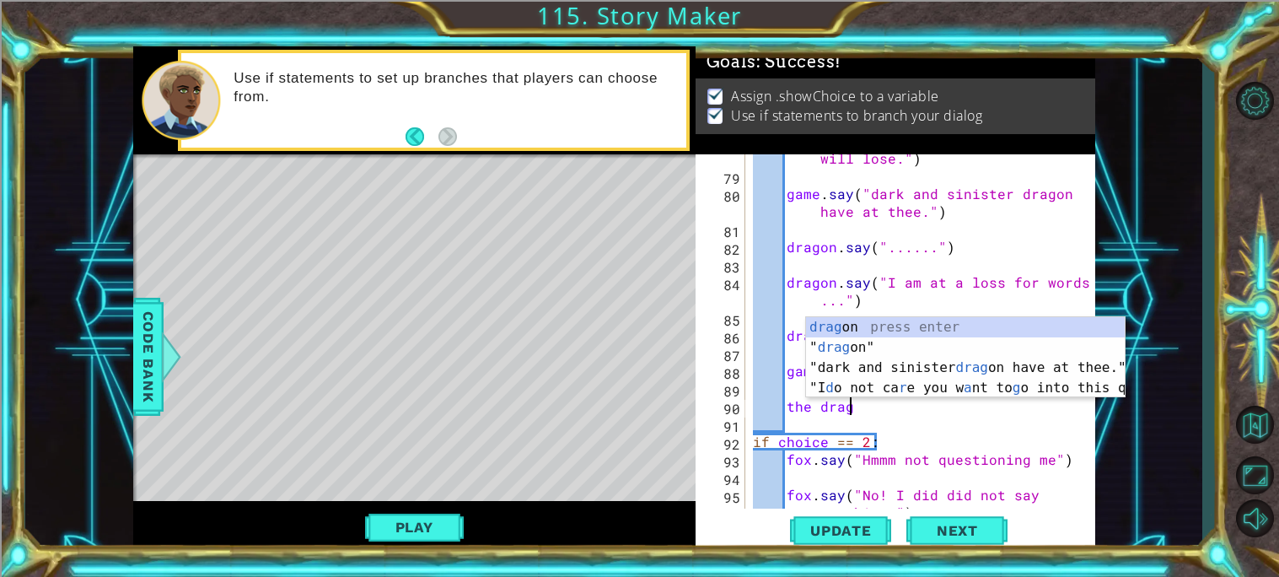
scroll to position [0, 5]
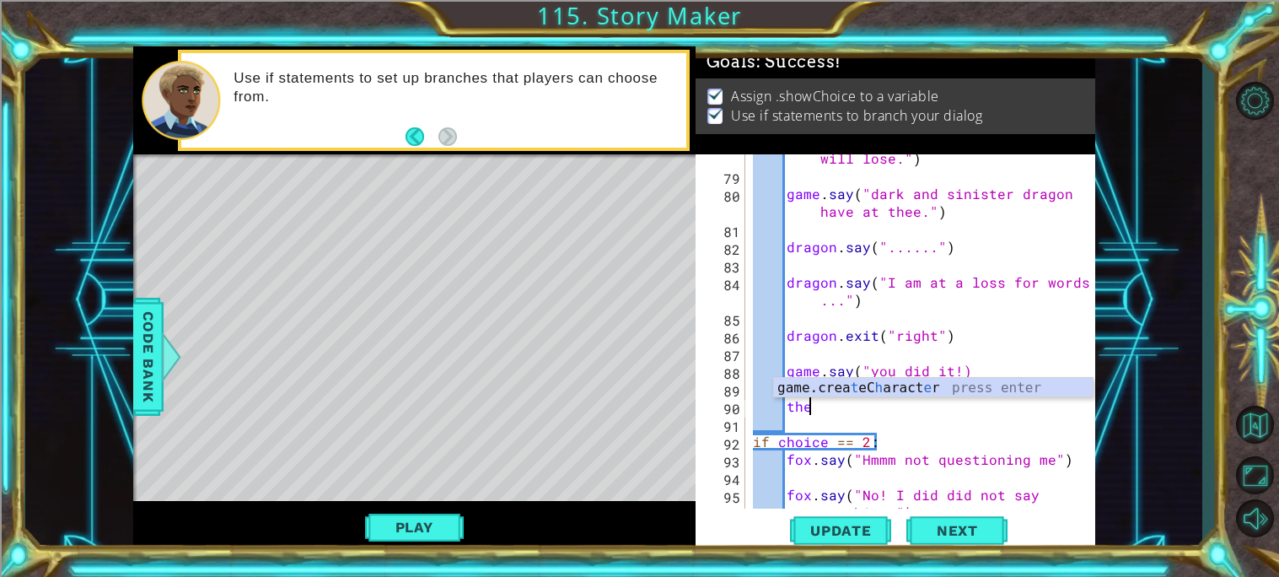
type textarea "t"
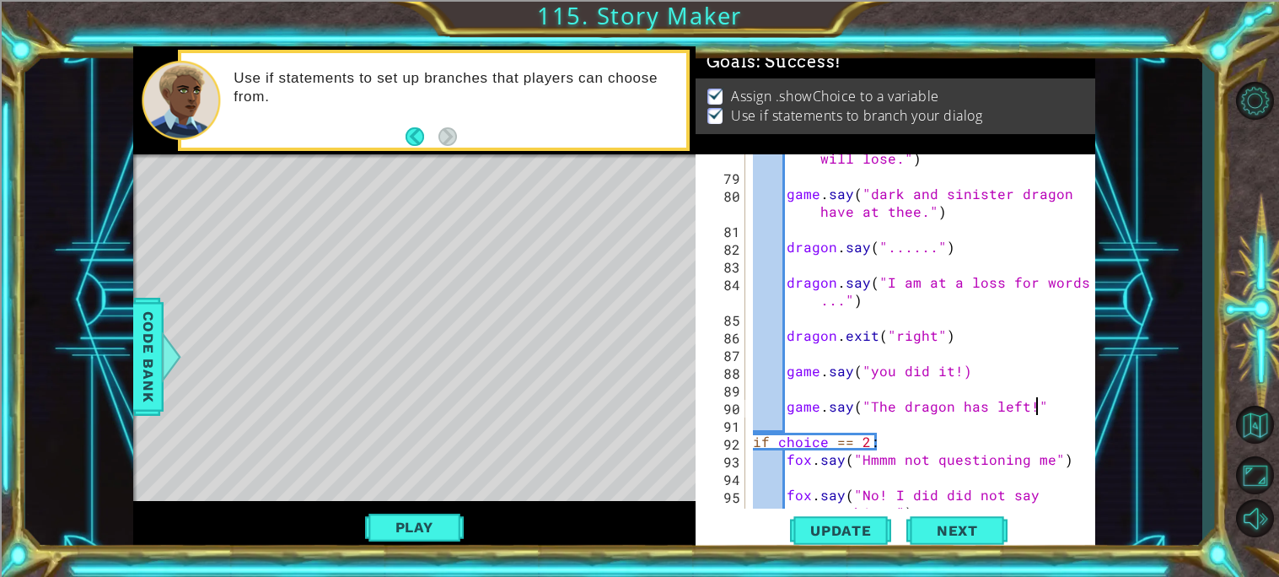
scroll to position [0, 16]
type textarea "game.say("The dragon has left!")"
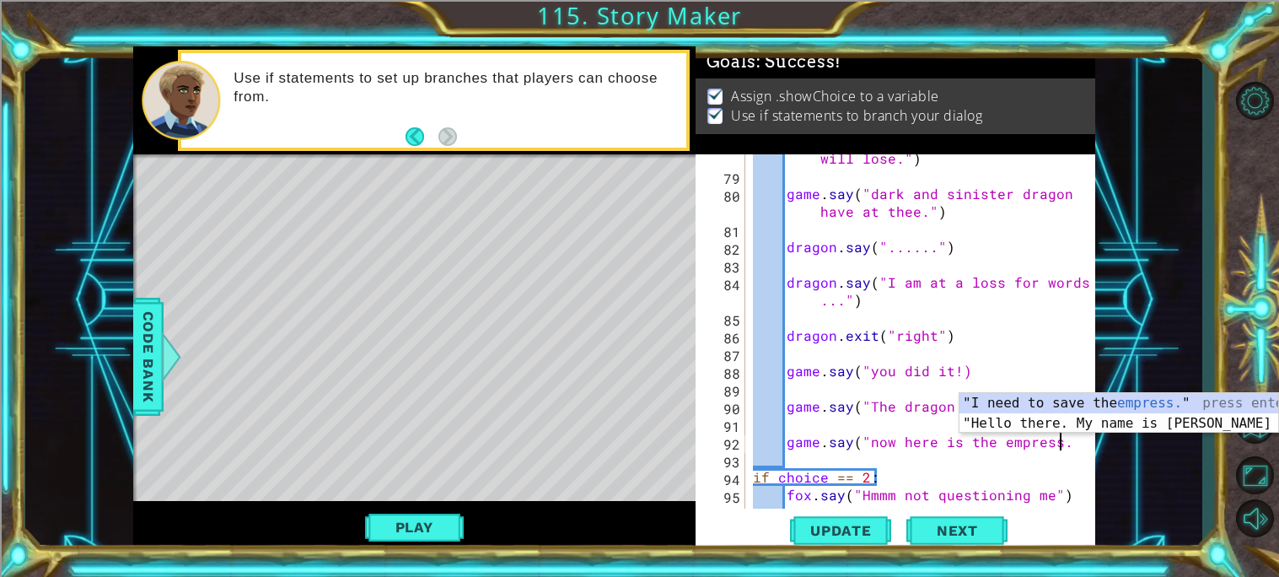
scroll to position [0, 19]
type textarea "game.say("now here is the empress.")"
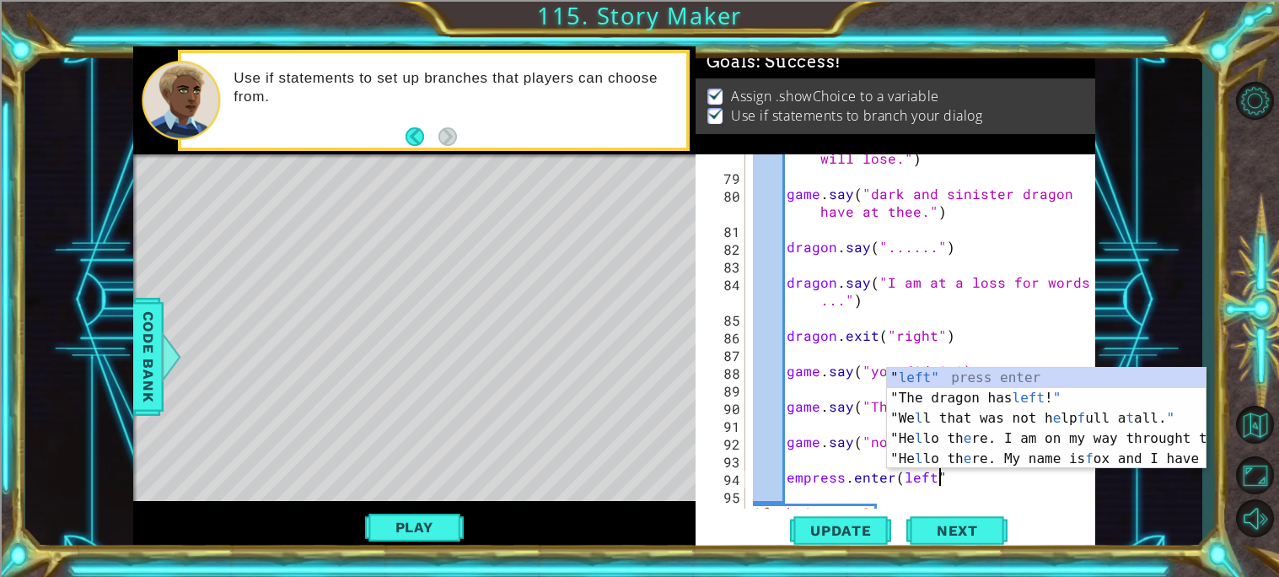
scroll to position [0, 10]
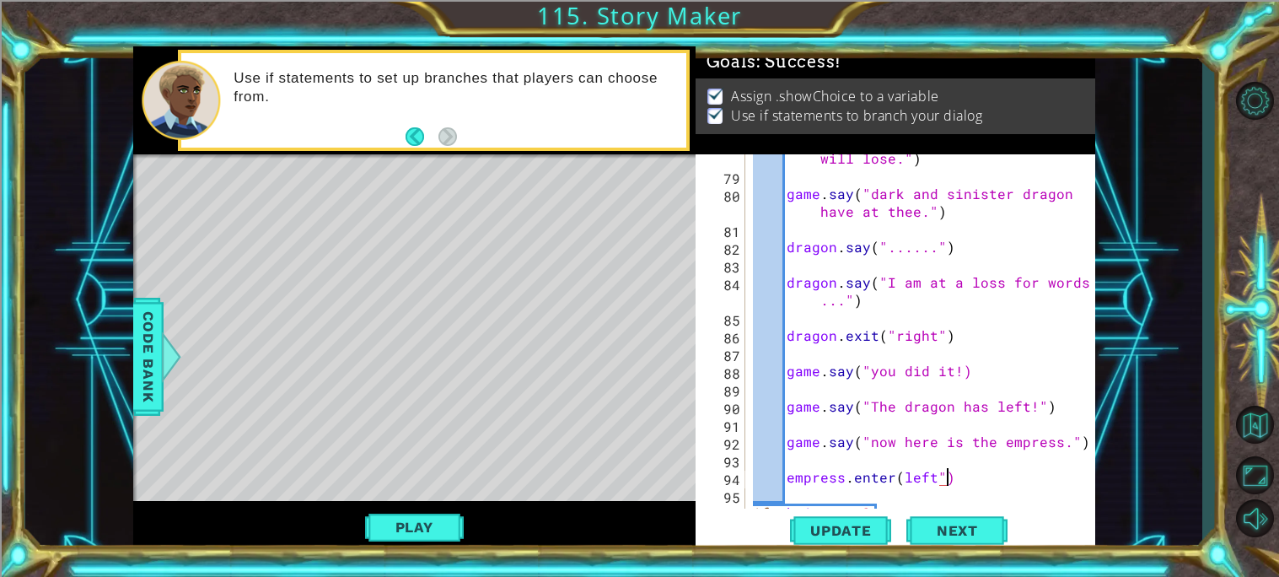
click at [900, 483] on div "dragon . say ( "Thy does not rest but you will lose." ) game . say ( "dark and …" at bounding box center [923, 335] width 349 height 407
click at [851, 529] on span "Update" at bounding box center [840, 530] width 95 height 17
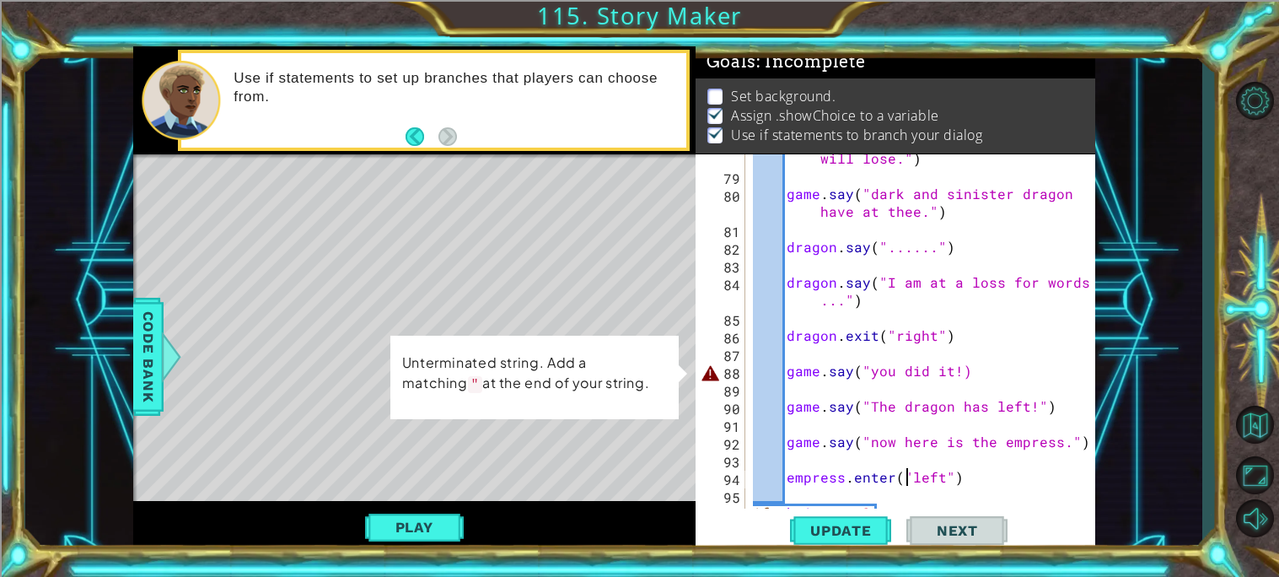
click at [957, 372] on div "dragon . say ( "Thy does not rest but you will lose." ) game . say ( "dark and …" at bounding box center [923, 335] width 349 height 407
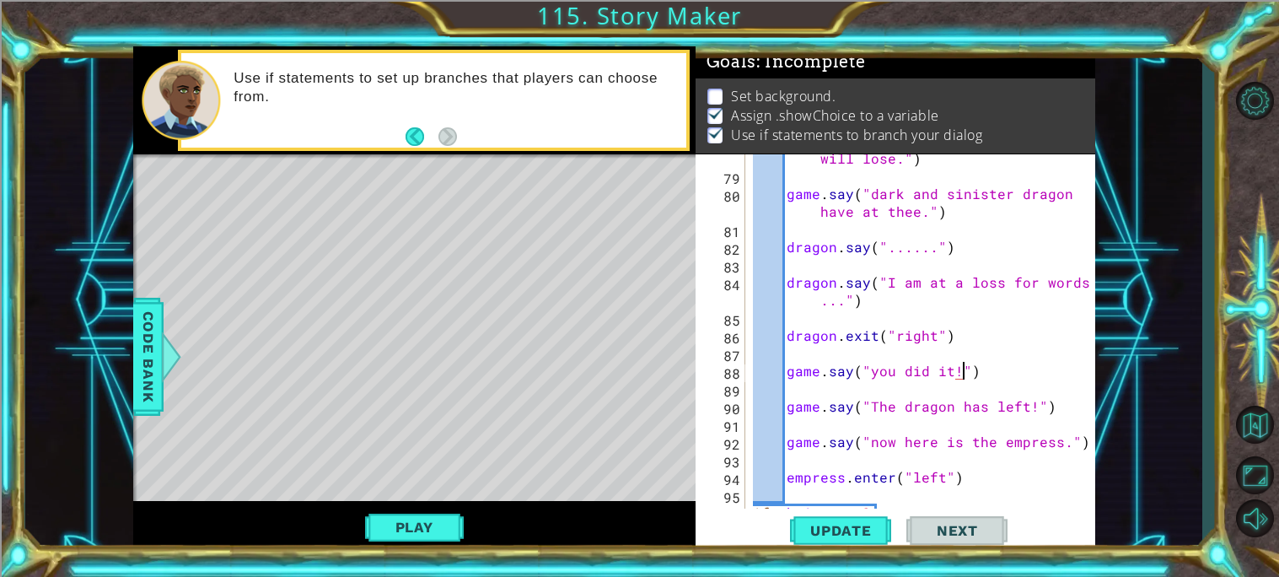
scroll to position [0, 12]
type textarea "game.say("you did it!")"
click at [828, 537] on span "Update" at bounding box center [840, 530] width 95 height 17
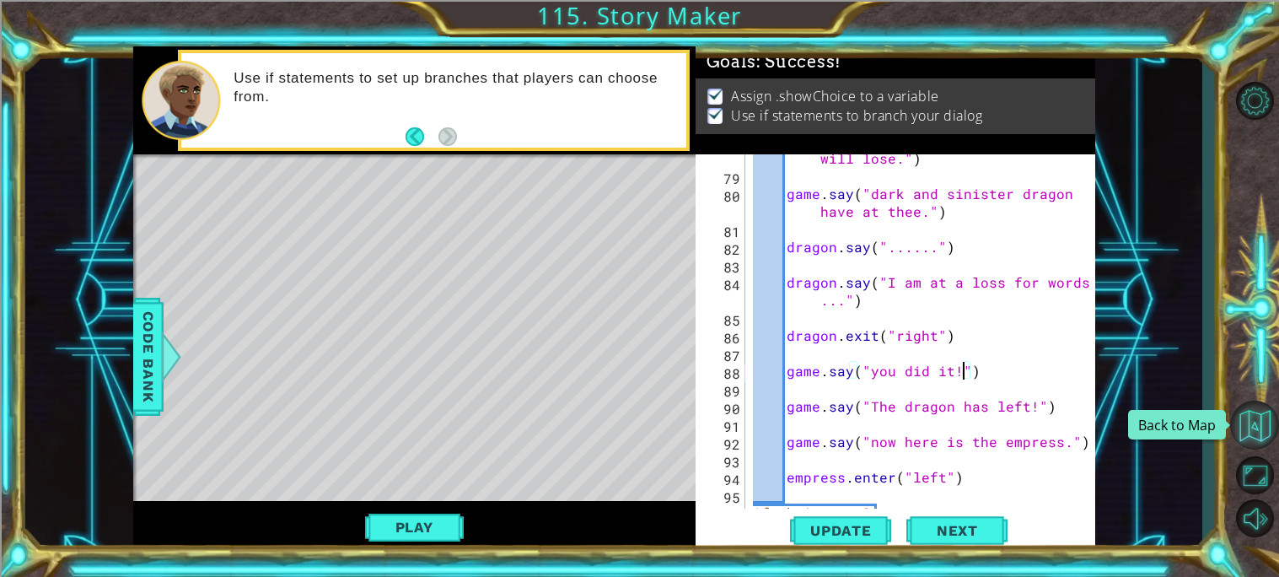
click at [1254, 419] on button "Back to Map" at bounding box center [1254, 424] width 49 height 49
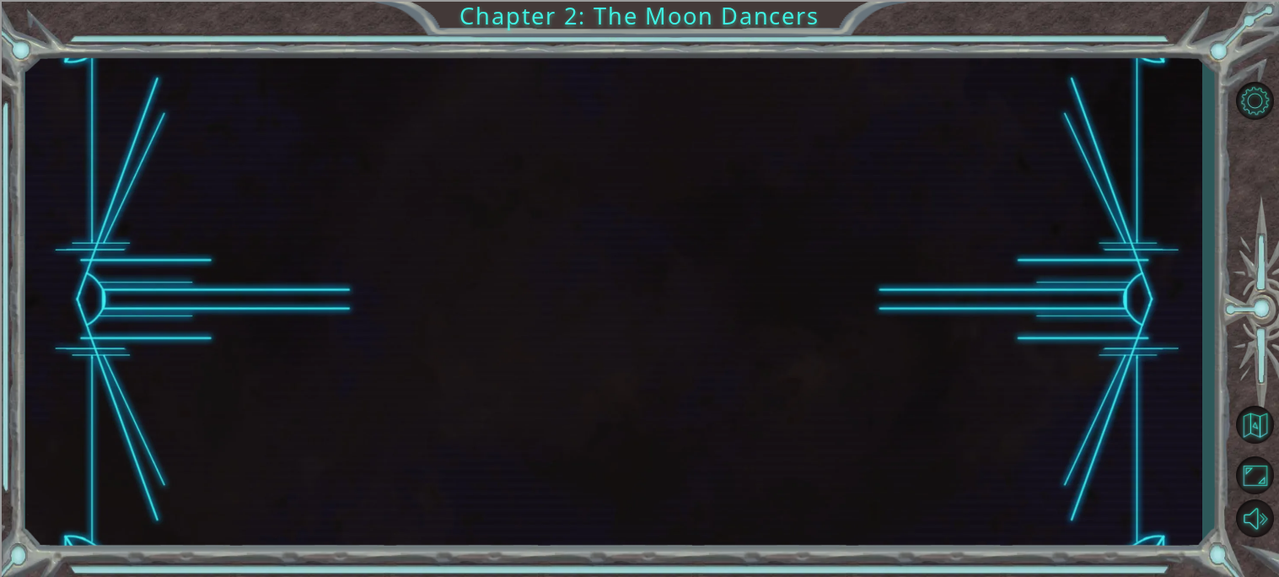
click at [1255, 419] on button "Back to Map" at bounding box center [1254, 424] width 49 height 49
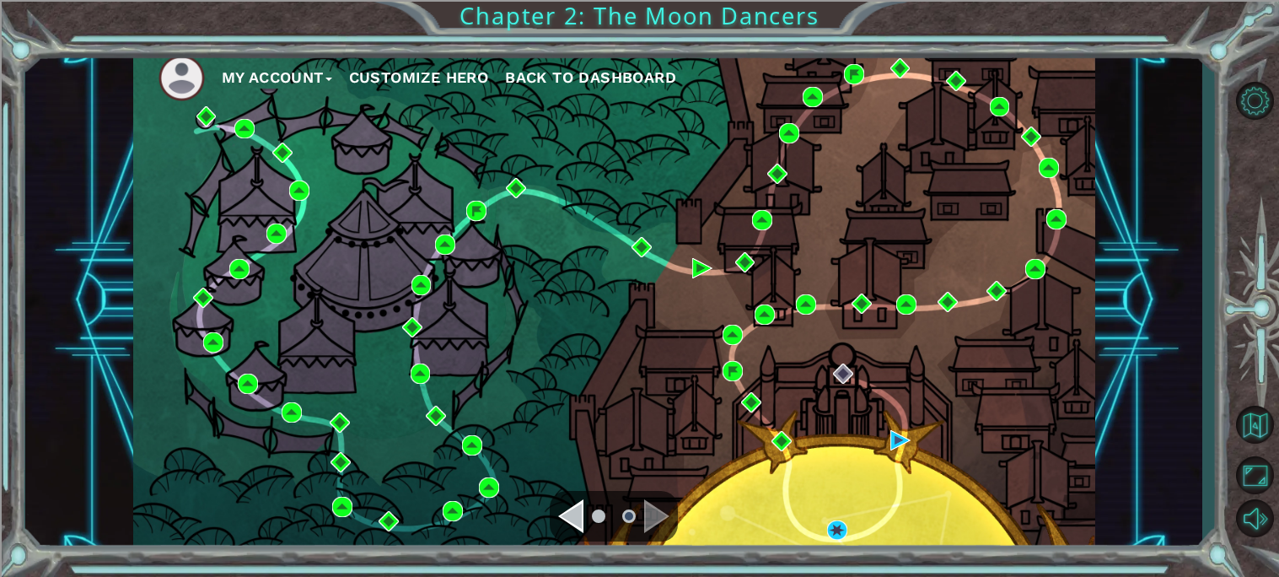
click at [305, 76] on button "My Account" at bounding box center [277, 77] width 110 height 25
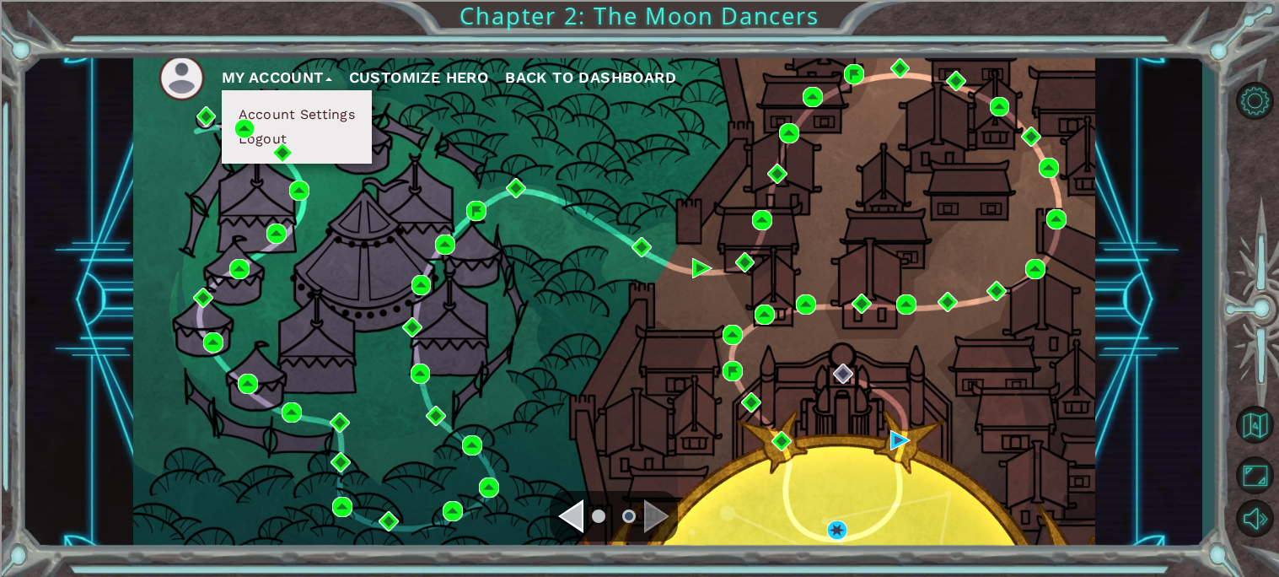
click at [257, 142] on button "Logout" at bounding box center [263, 139] width 59 height 19
